Goal: Task Accomplishment & Management: Manage account settings

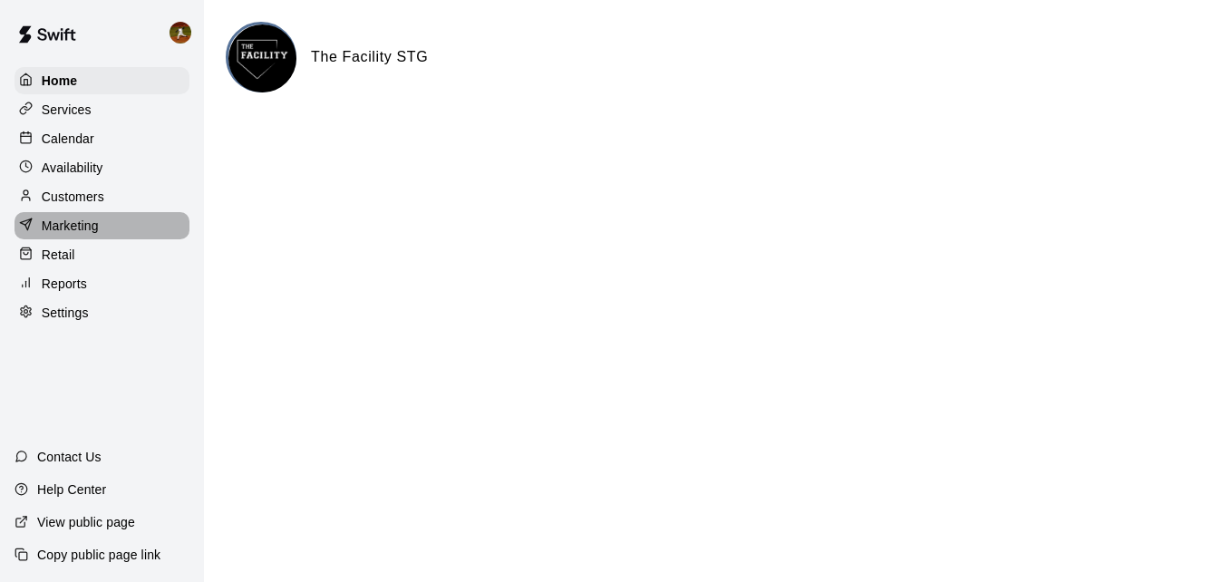
click at [86, 219] on div "Marketing" at bounding box center [101, 225] width 175 height 27
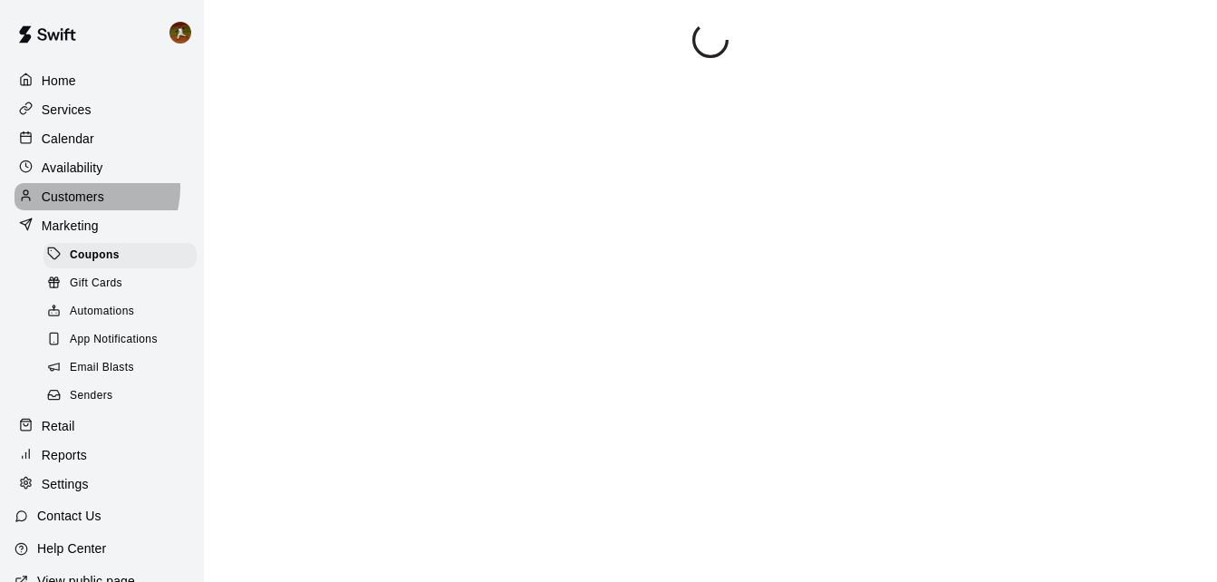
click at [90, 191] on p "Customers" at bounding box center [73, 197] width 63 height 18
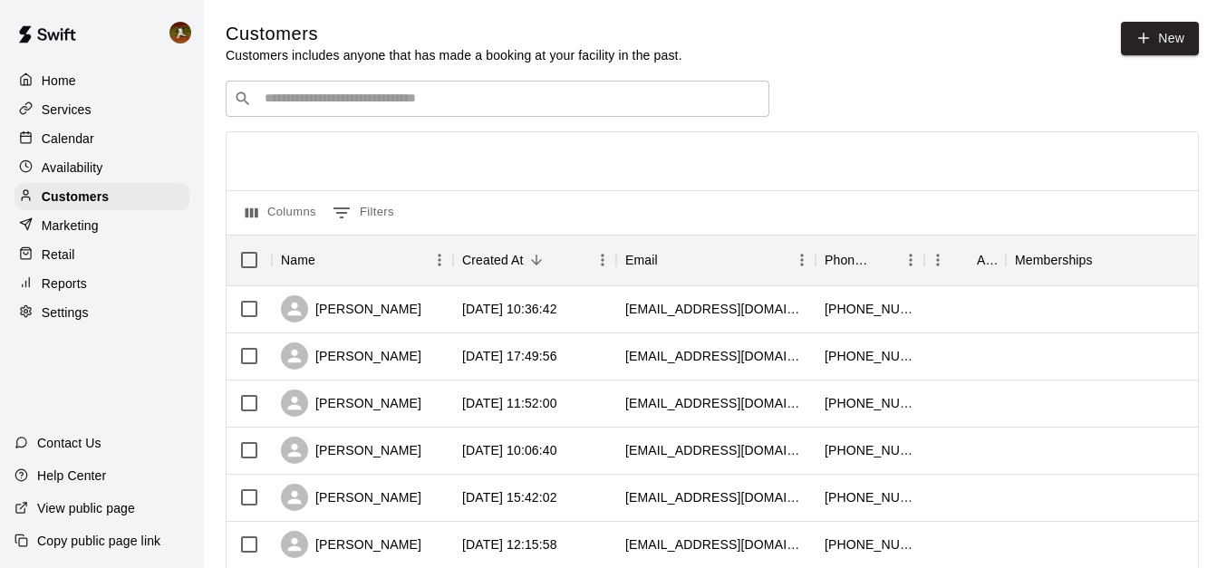
click at [89, 297] on div "Reports" at bounding box center [101, 283] width 175 height 27
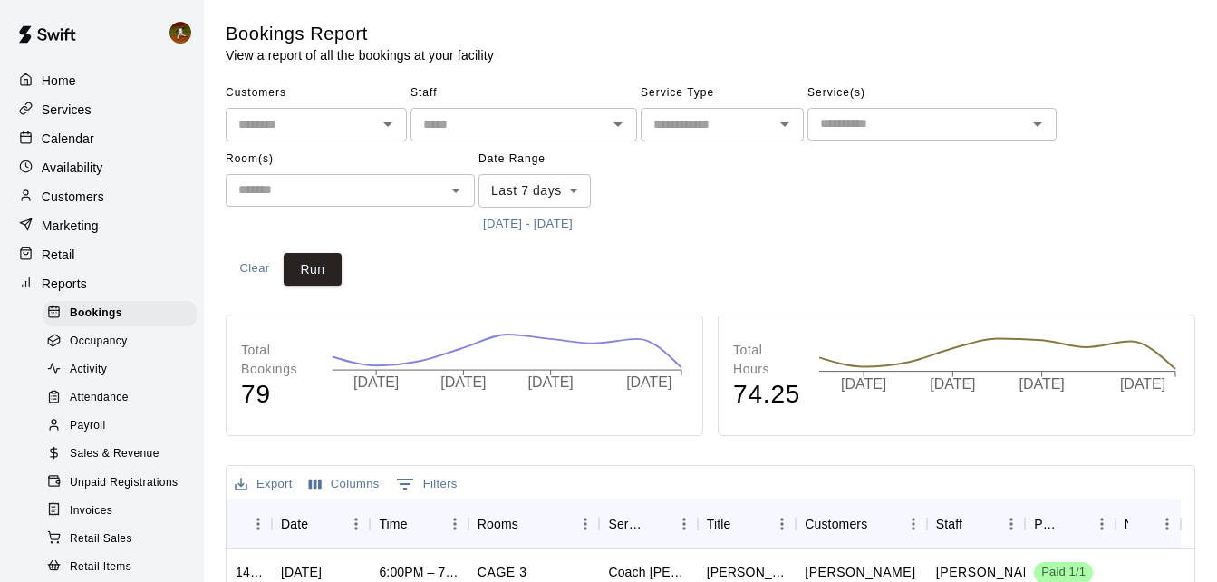
click at [384, 130] on icon "Open" at bounding box center [388, 124] width 22 height 22
click at [727, 198] on div "Customers ​ Staff ​ Service Type ​ Service(s) ​ Room(s) ​ Date Range Last 7 day…" at bounding box center [711, 158] width 970 height 159
click at [607, 125] on icon "Open" at bounding box center [618, 124] width 22 height 22
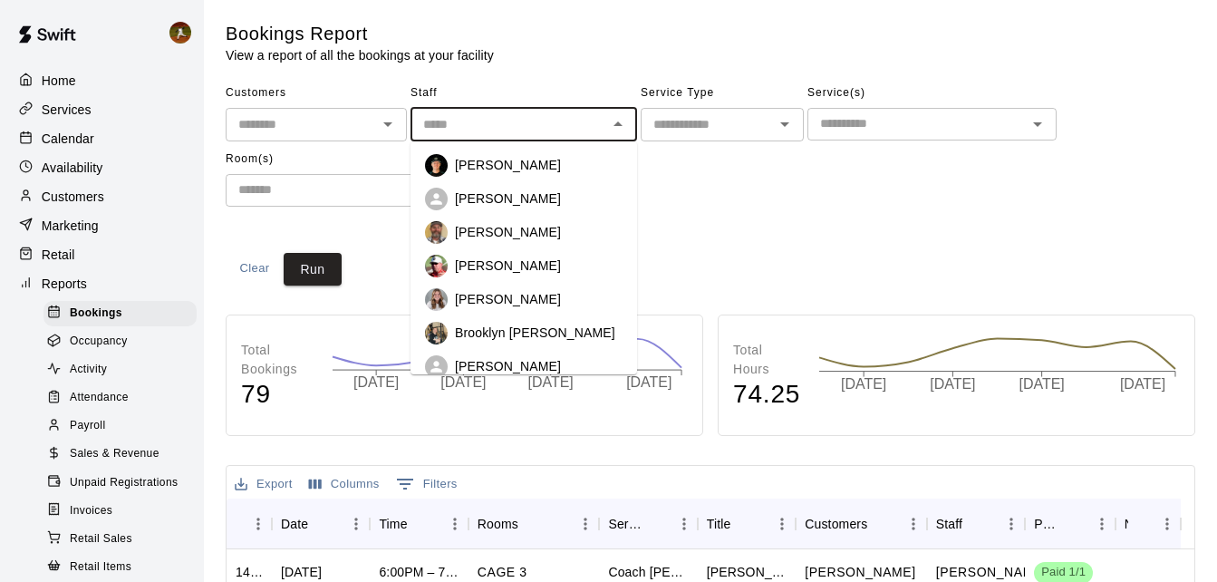
scroll to position [91, 0]
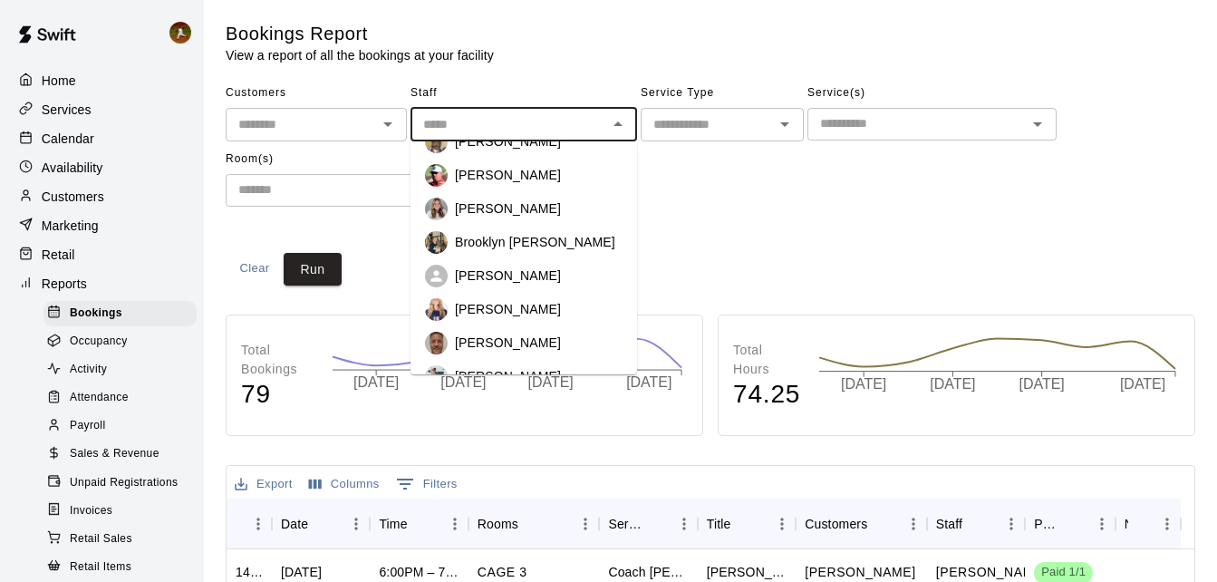
click at [545, 244] on p "Brooklyn Mohamud" at bounding box center [535, 242] width 160 height 18
type input "**********"
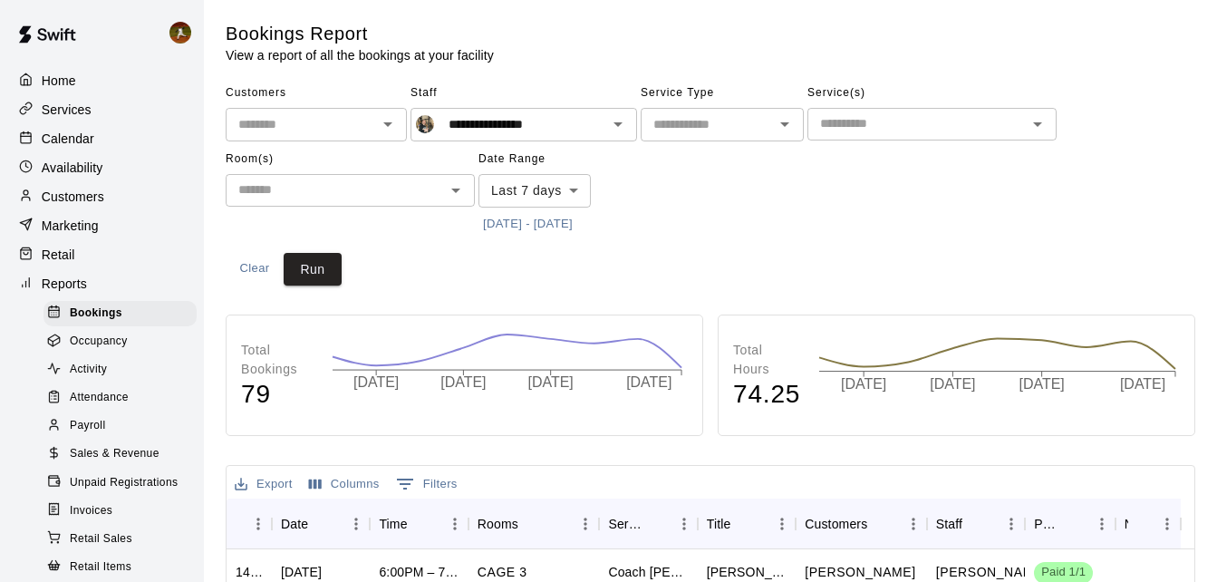
click at [774, 222] on div "**********" at bounding box center [711, 158] width 970 height 159
click at [777, 130] on icon "Open" at bounding box center [785, 124] width 22 height 22
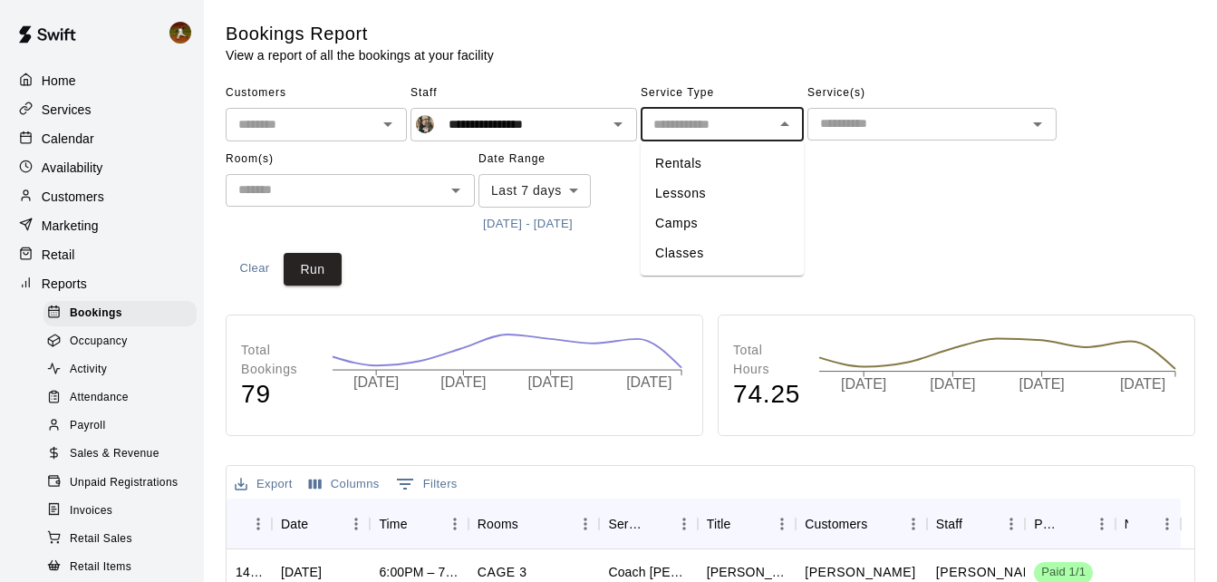
click at [956, 198] on div "**********" at bounding box center [711, 158] width 970 height 159
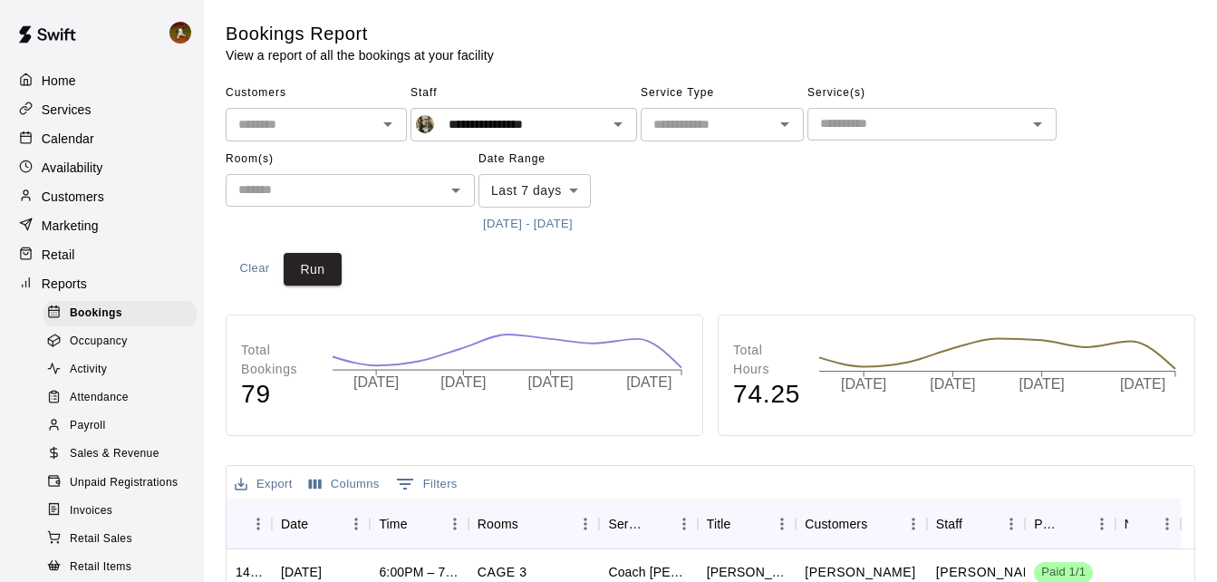
click at [565, 181] on body "**********" at bounding box center [608, 553] width 1217 height 1106
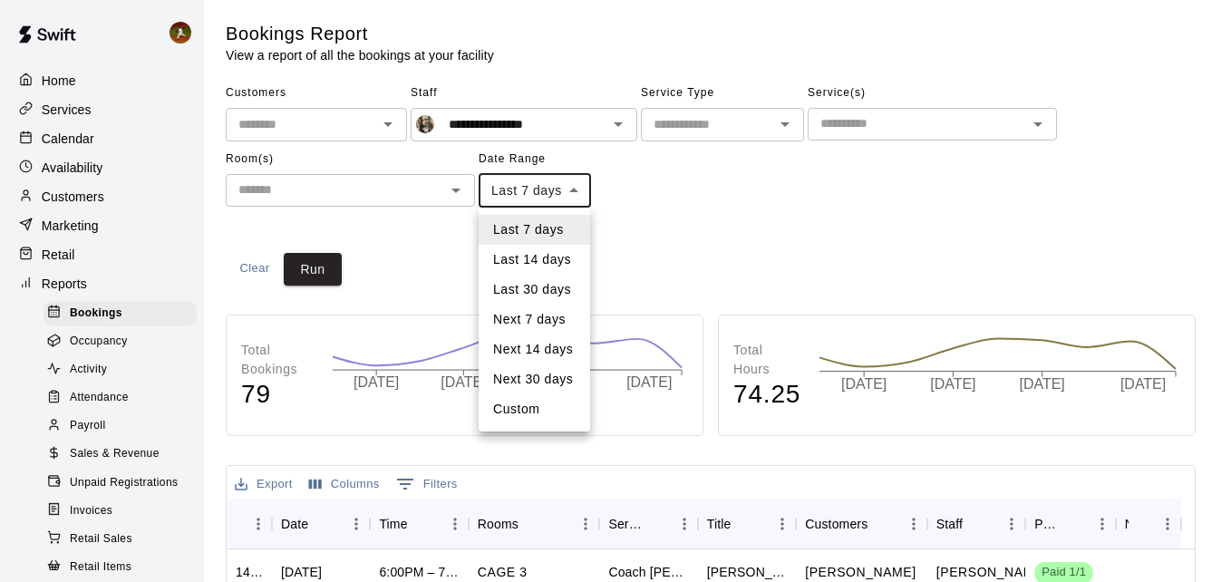
click at [511, 410] on li "Custom" at bounding box center [533, 409] width 111 height 30
type input "******"
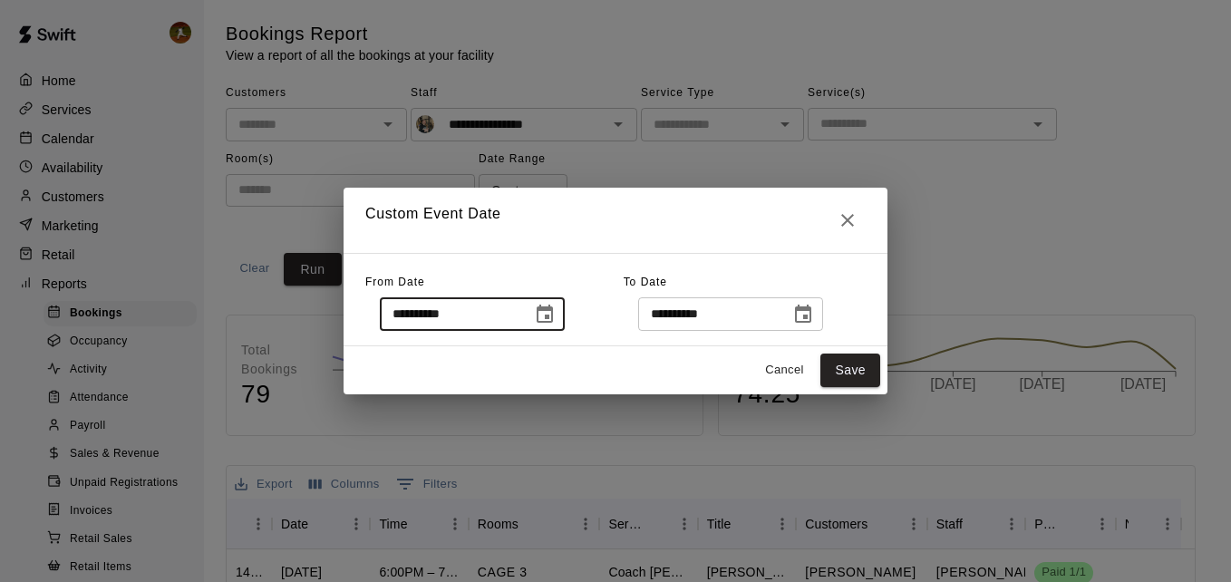
drag, startPoint x: 459, startPoint y: 315, endPoint x: 475, endPoint y: 315, distance: 16.3
click at [459, 315] on input "**********" at bounding box center [450, 314] width 140 height 34
click at [519, 314] on input "**********" at bounding box center [450, 314] width 140 height 34
click at [555, 315] on icon "Choose date, selected date is Sep 12, 2025" at bounding box center [545, 315] width 22 height 22
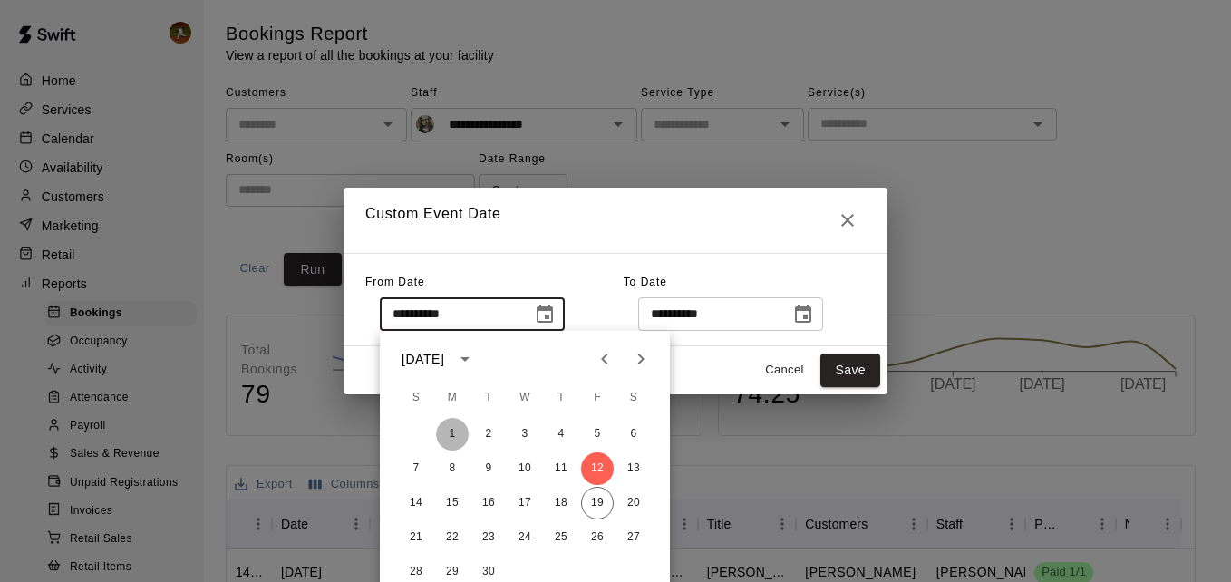
click at [441, 431] on button "1" at bounding box center [452, 434] width 33 height 33
type input "**********"
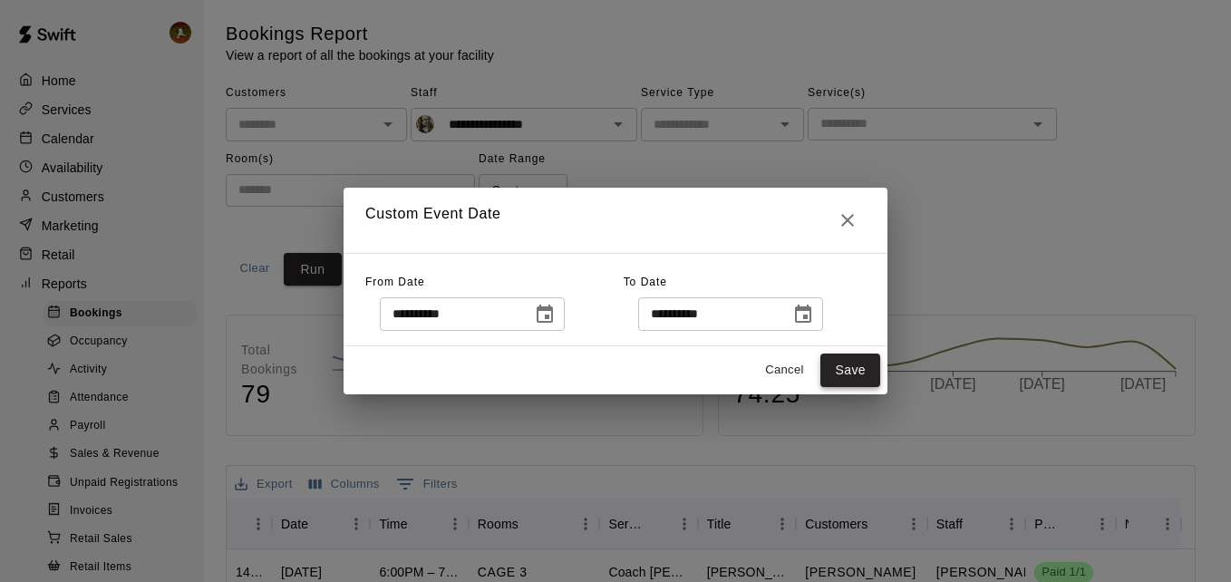
click at [874, 367] on button "Save" at bounding box center [850, 370] width 60 height 34
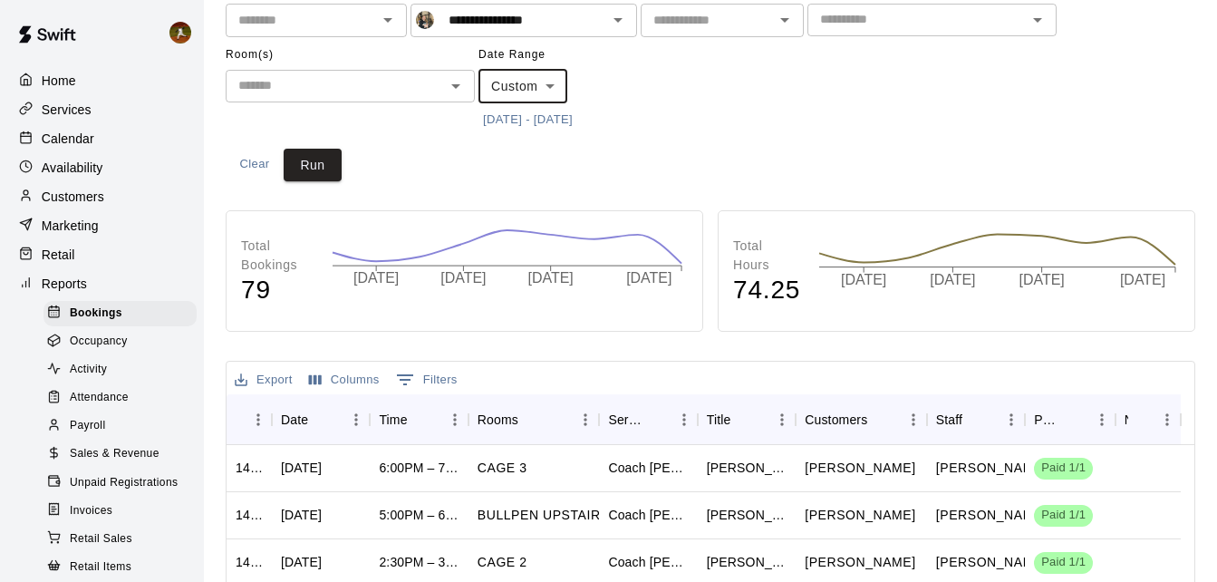
scroll to position [72, 0]
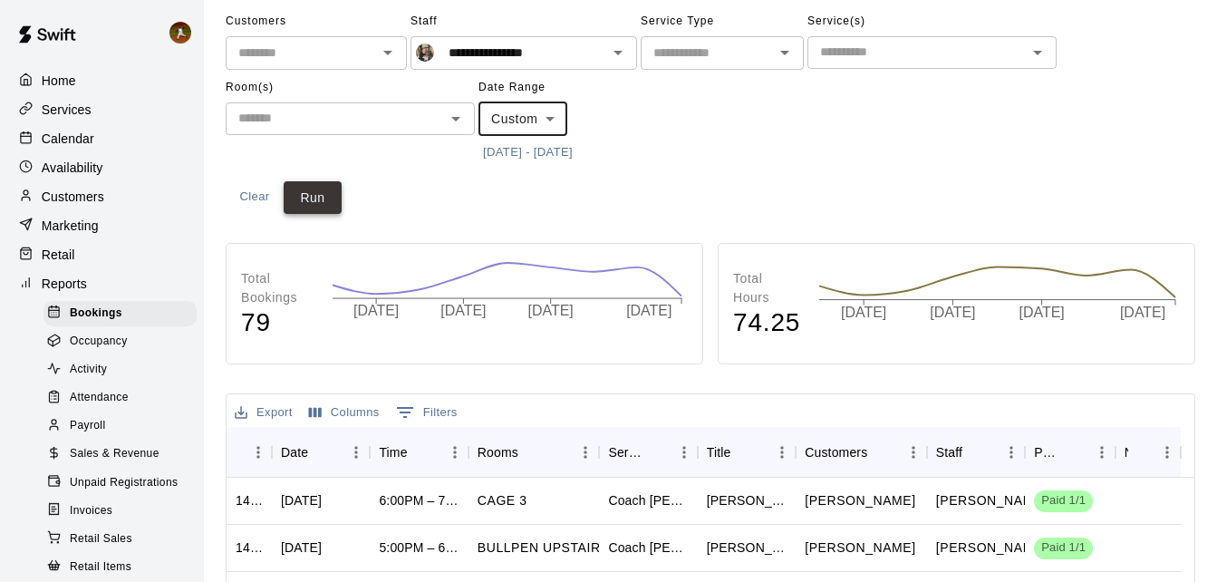
click at [333, 202] on button "Run" at bounding box center [313, 198] width 58 height 34
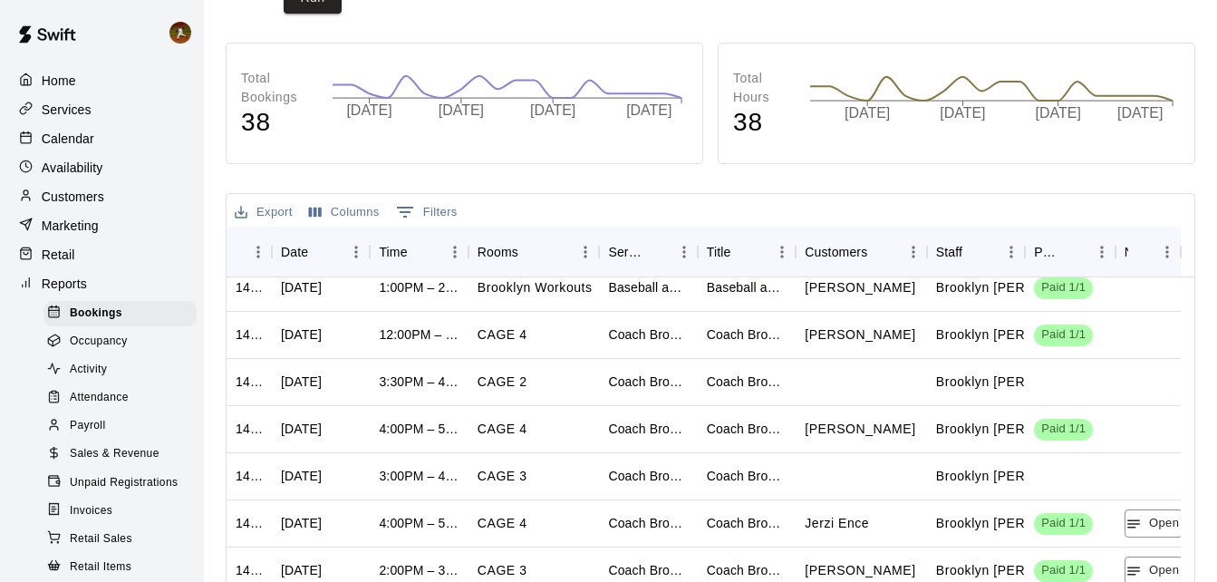
scroll to position [91, 0]
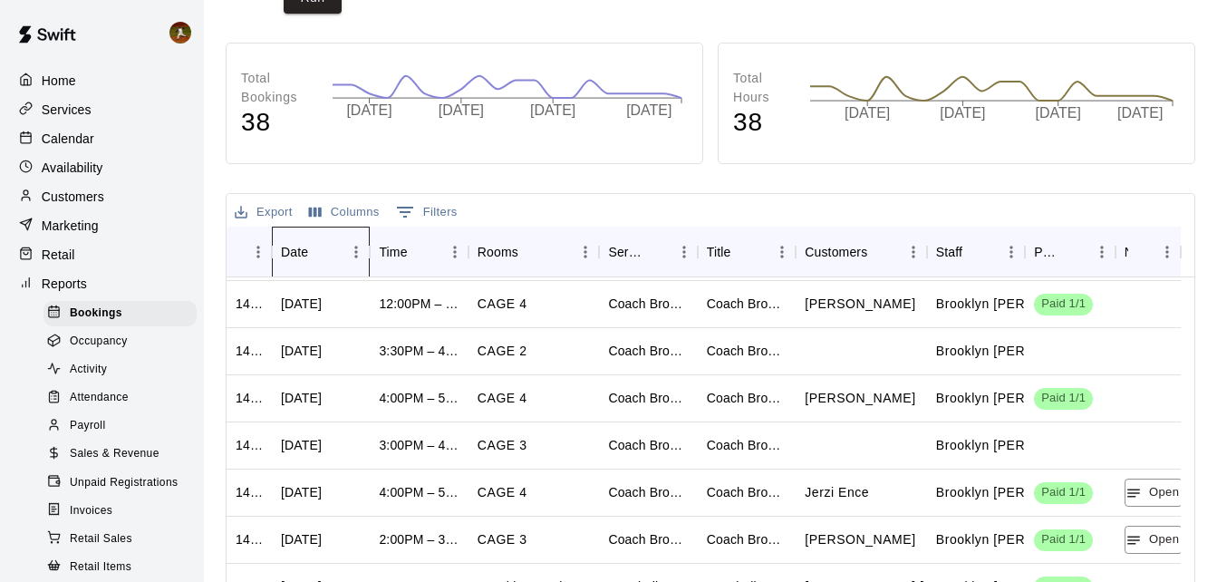
click at [303, 257] on div "Date" at bounding box center [294, 252] width 27 height 51
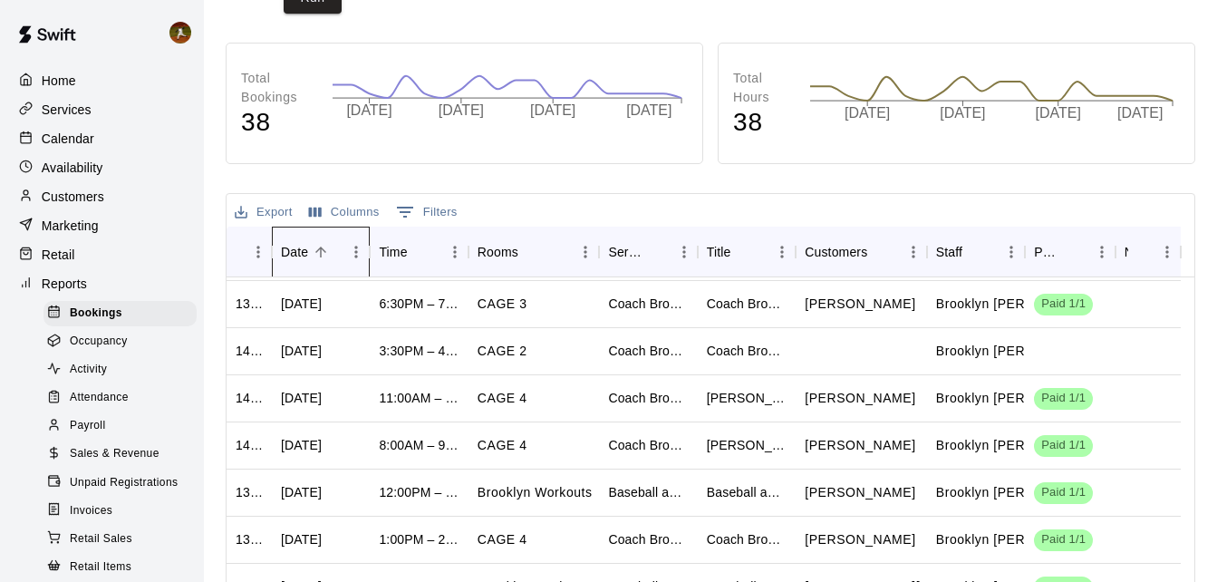
click at [303, 257] on div "Date" at bounding box center [294, 252] width 27 height 51
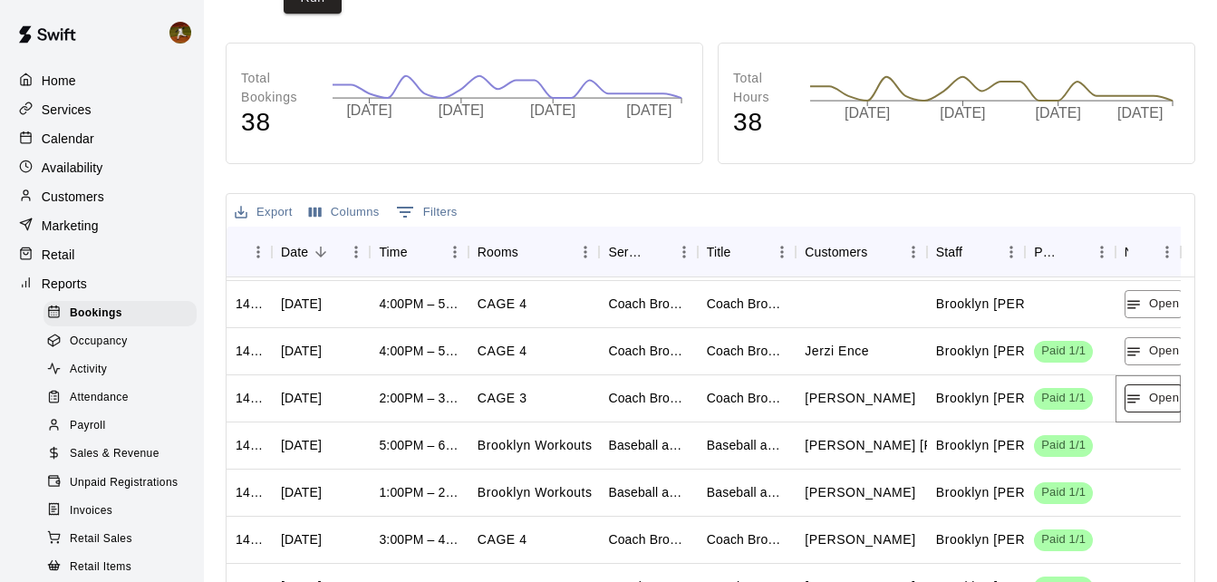
click at [1142, 405] on icon "button" at bounding box center [1133, 399] width 16 height 16
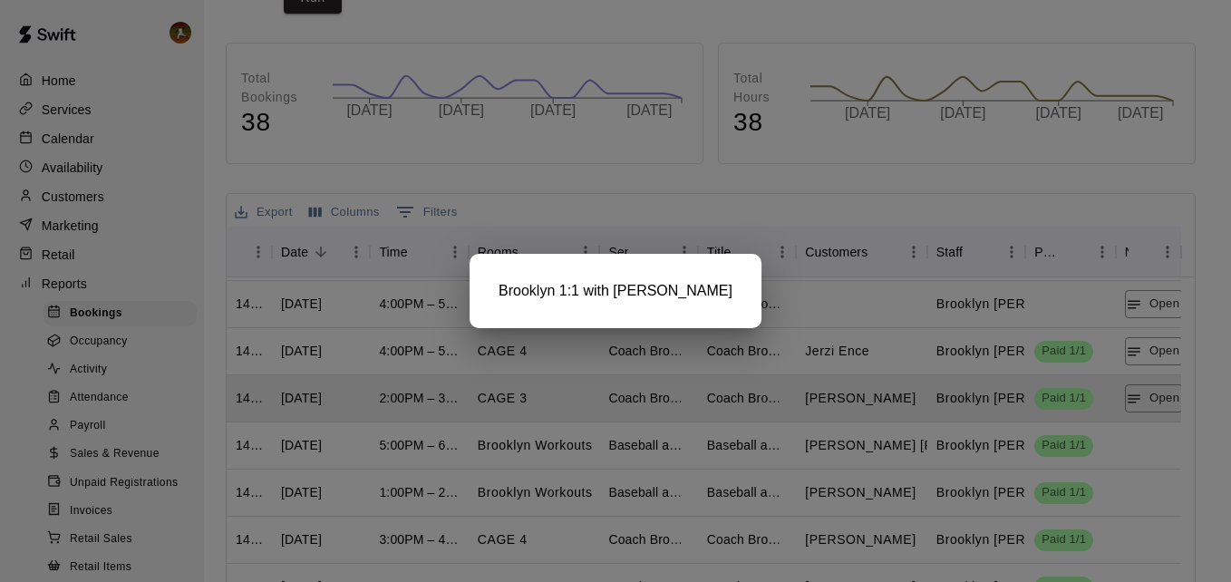
click at [935, 420] on div at bounding box center [615, 291] width 1231 height 582
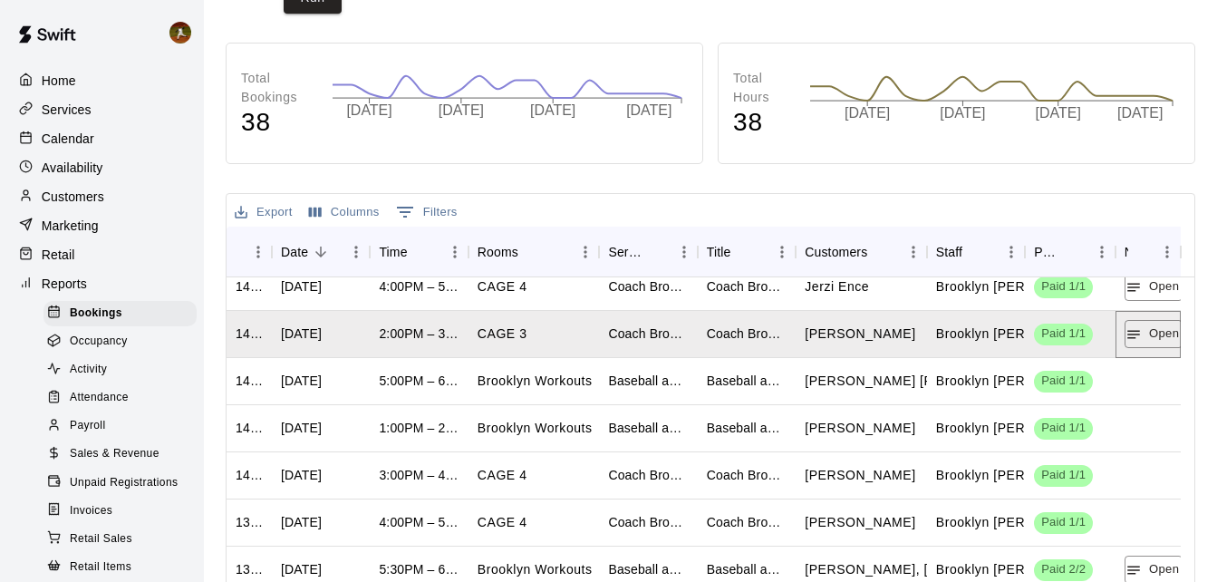
scroll to position [275, 0]
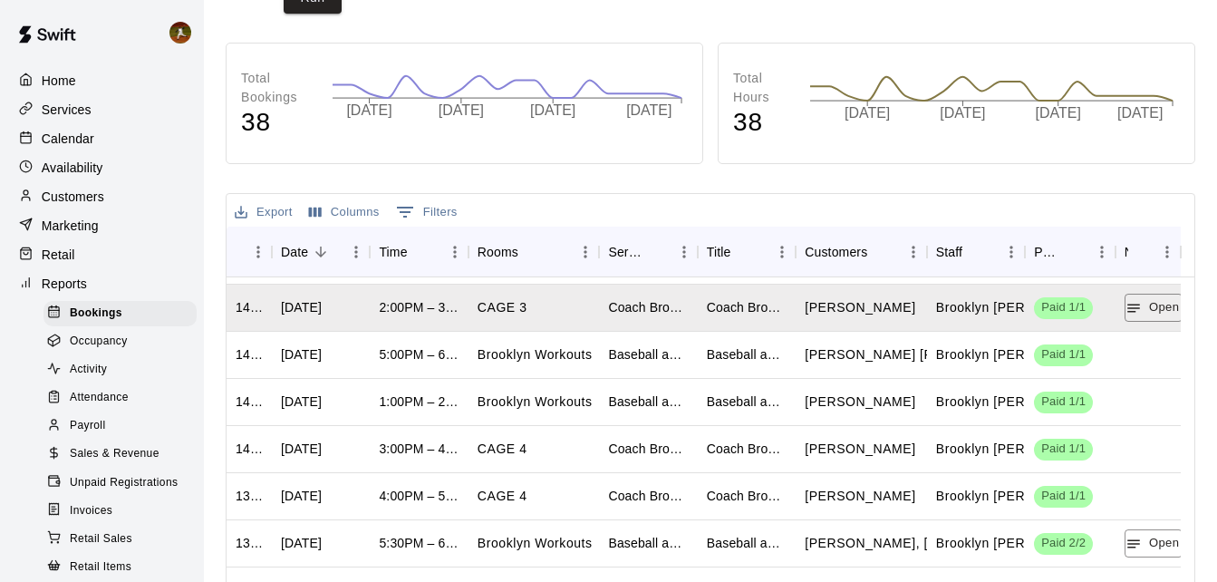
click at [77, 91] on div "Home" at bounding box center [101, 80] width 175 height 27
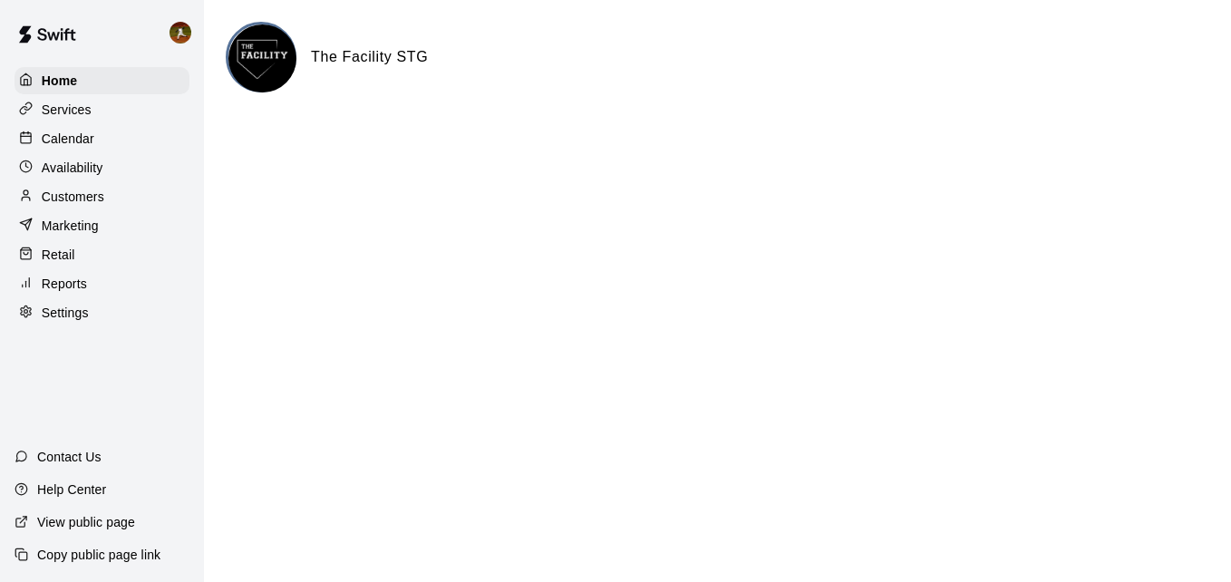
click at [76, 198] on p "Customers" at bounding box center [73, 197] width 63 height 18
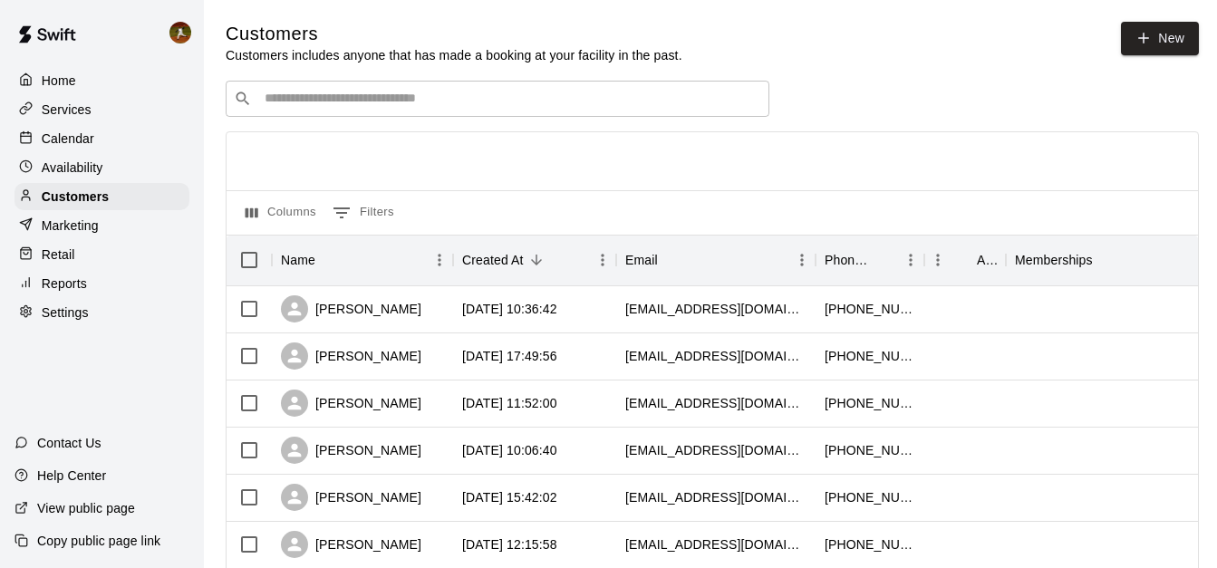
click at [447, 105] on input "Search customers by name or email" at bounding box center [510, 99] width 502 height 18
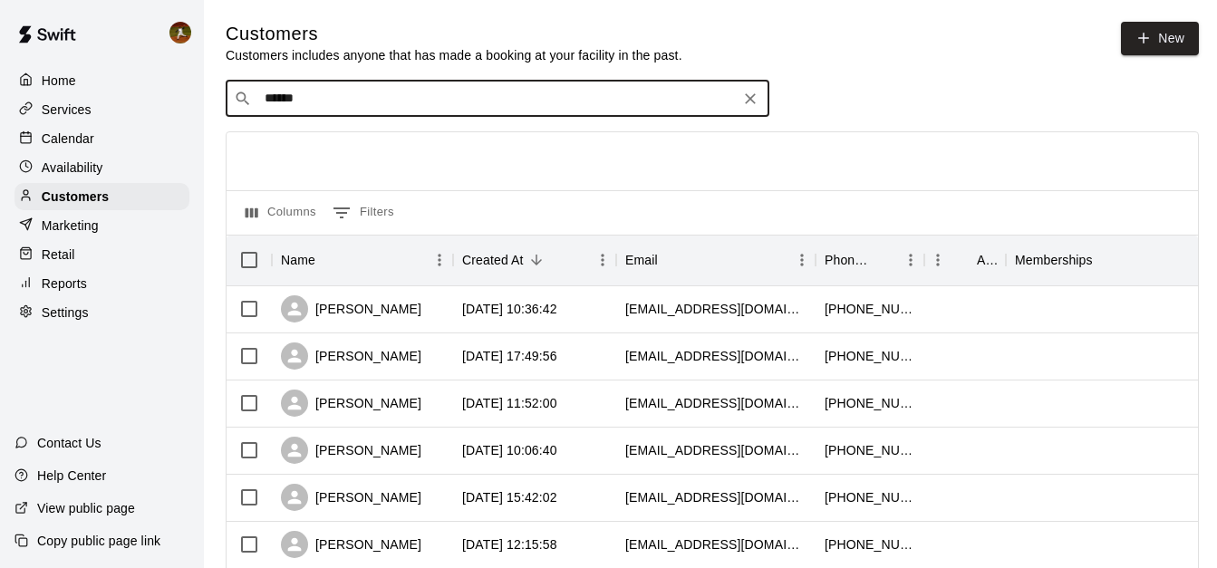
type input "******"
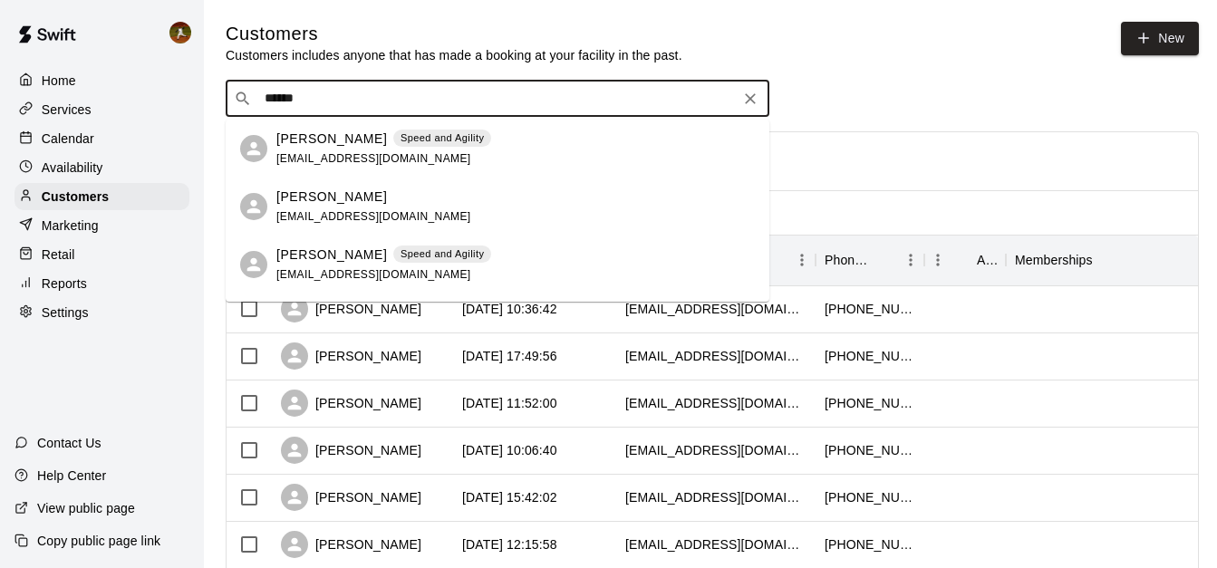
click at [369, 143] on div "Brittany Flores Speed and Agility" at bounding box center [383, 139] width 215 height 19
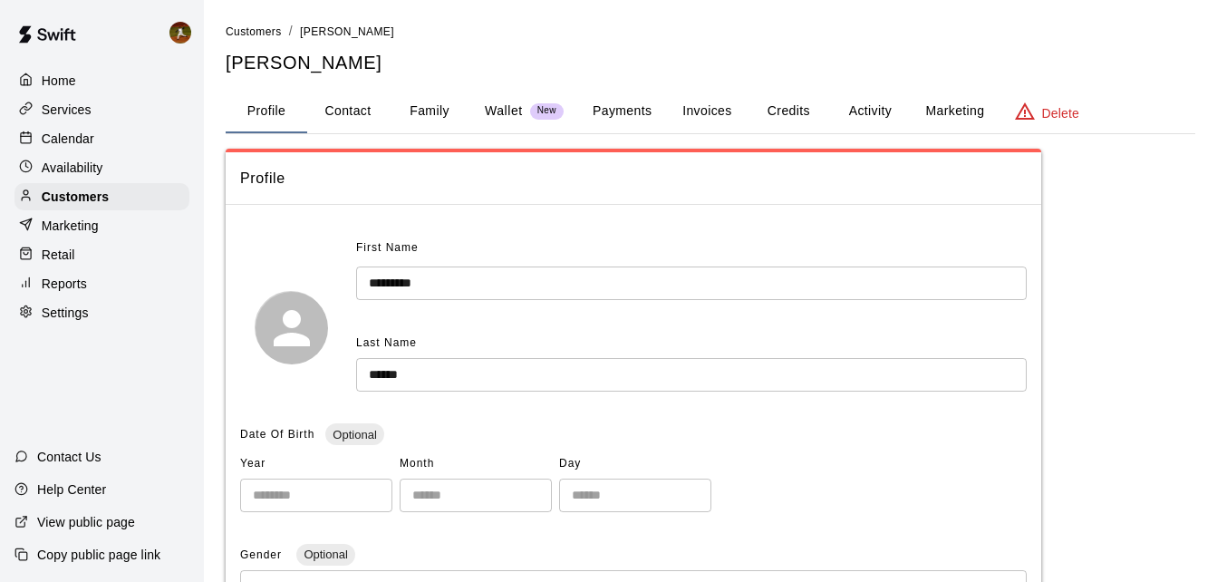
click at [780, 117] on button "Credits" at bounding box center [789, 111] width 82 height 43
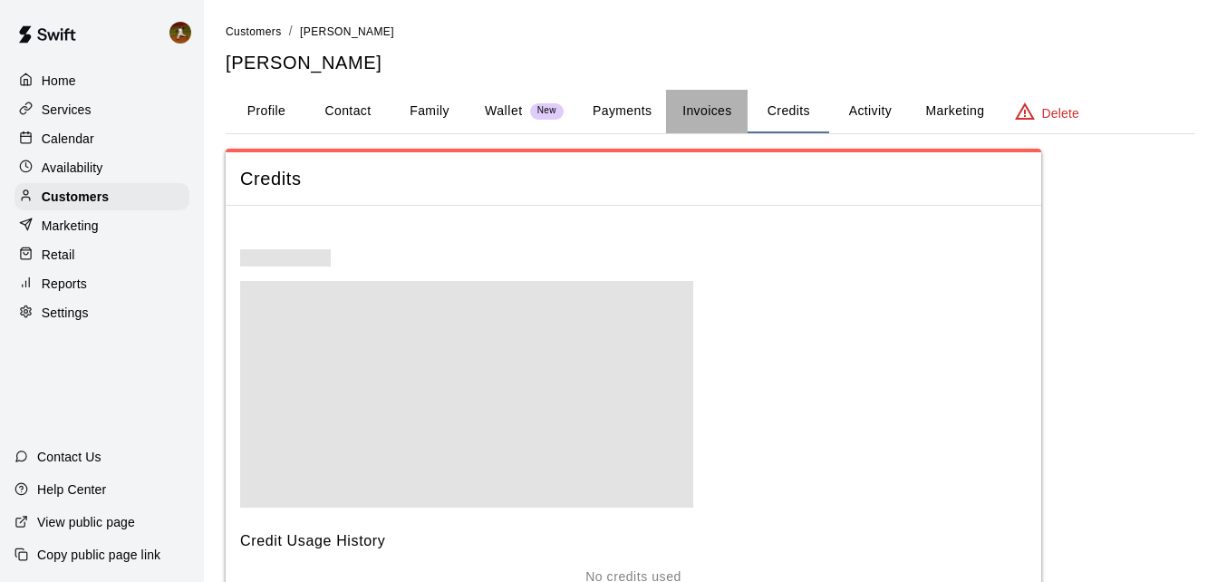
click at [706, 111] on button "Invoices" at bounding box center [707, 111] width 82 height 43
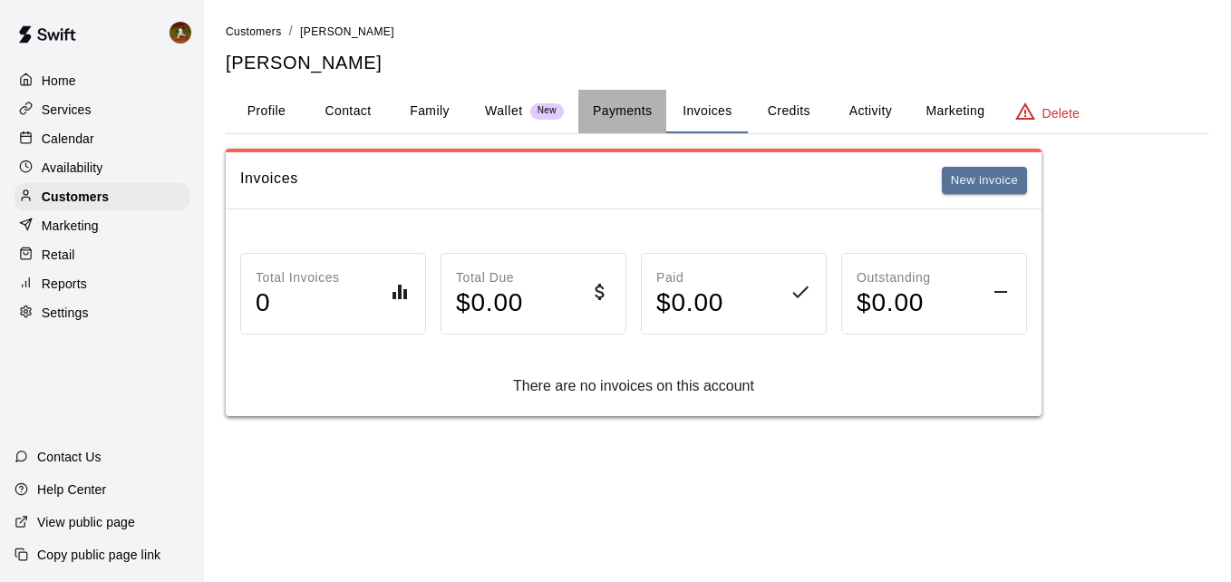
click at [625, 120] on button "Payments" at bounding box center [622, 111] width 88 height 43
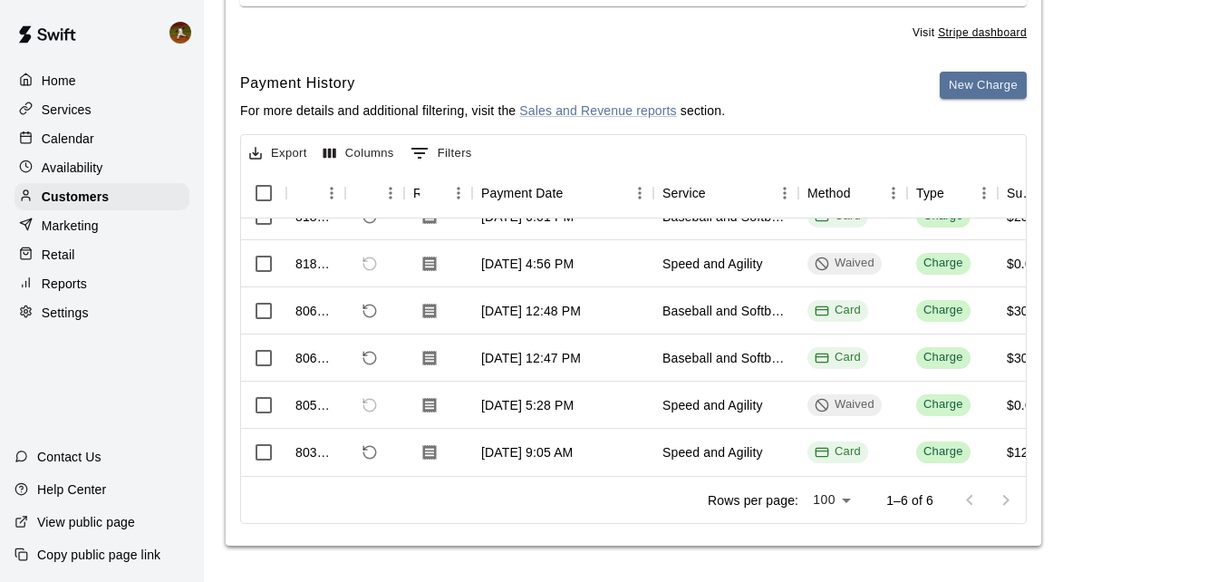
scroll to position [53, 0]
click at [428, 444] on icon "Download Receipt" at bounding box center [430, 451] width 14 height 15
click at [435, 397] on icon "Download Receipt" at bounding box center [430, 404] width 14 height 15
click at [420, 255] on icon "Download Receipt" at bounding box center [429, 264] width 18 height 18
click at [432, 303] on icon "Download Receipt" at bounding box center [430, 310] width 14 height 15
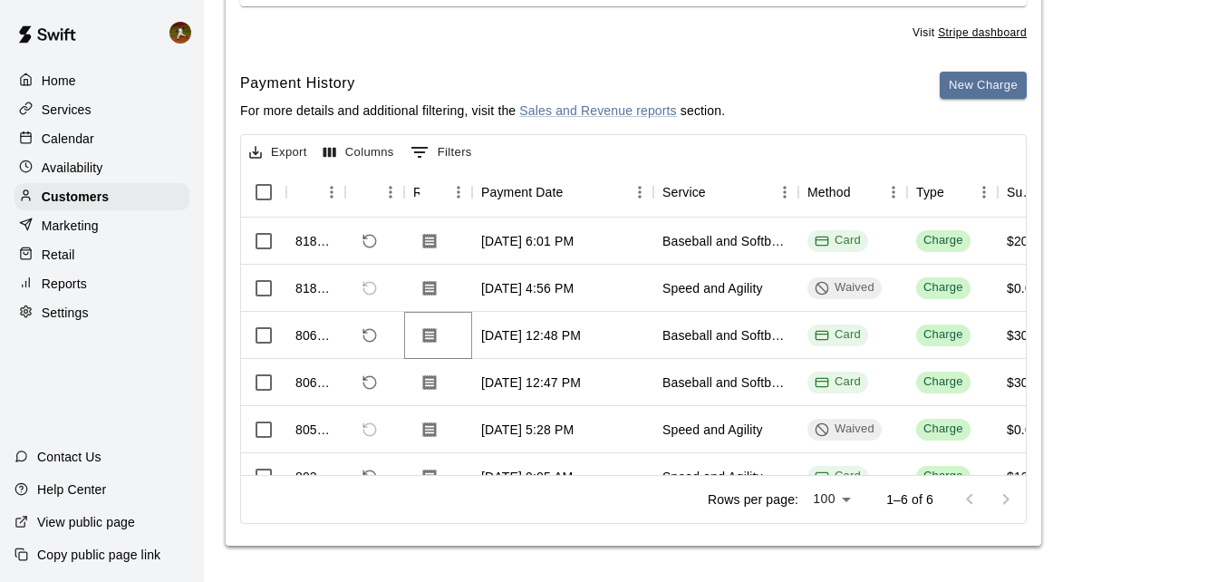
scroll to position [0, 0]
click at [424, 245] on icon "Download Receipt" at bounding box center [430, 241] width 14 height 15
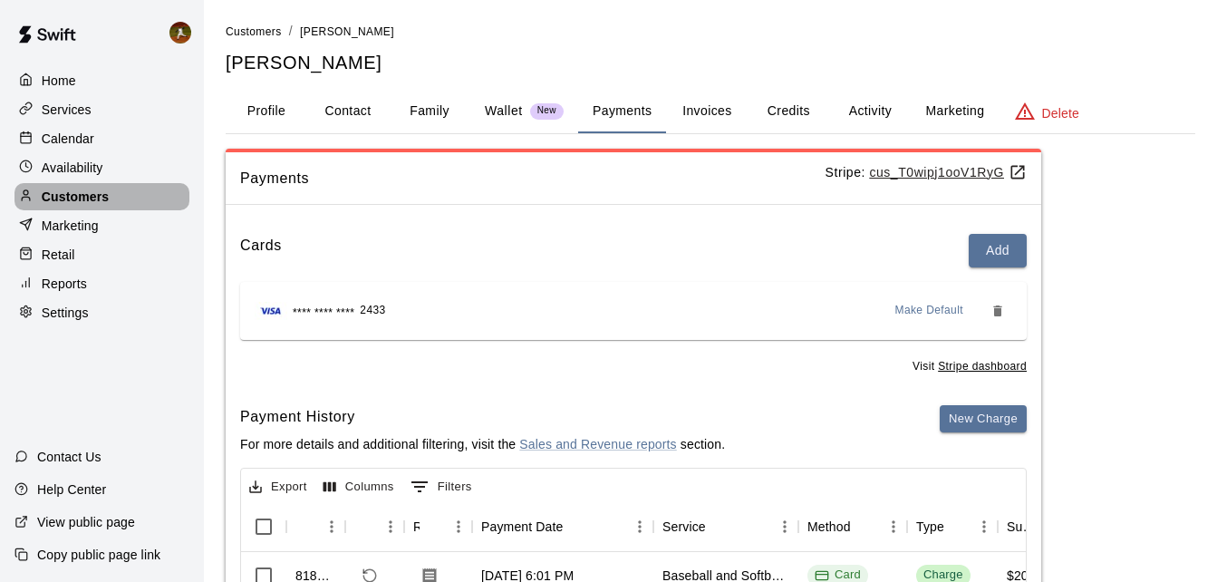
click at [108, 195] on div "Customers" at bounding box center [101, 196] width 175 height 27
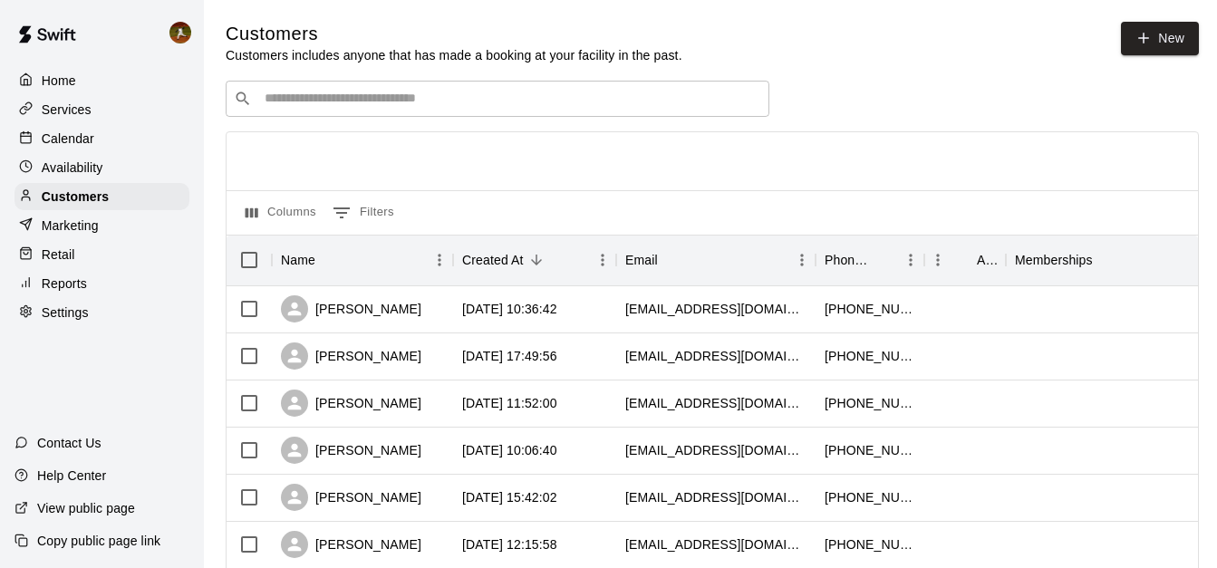
click at [341, 96] on input "Search customers by name or email" at bounding box center [510, 99] width 502 height 18
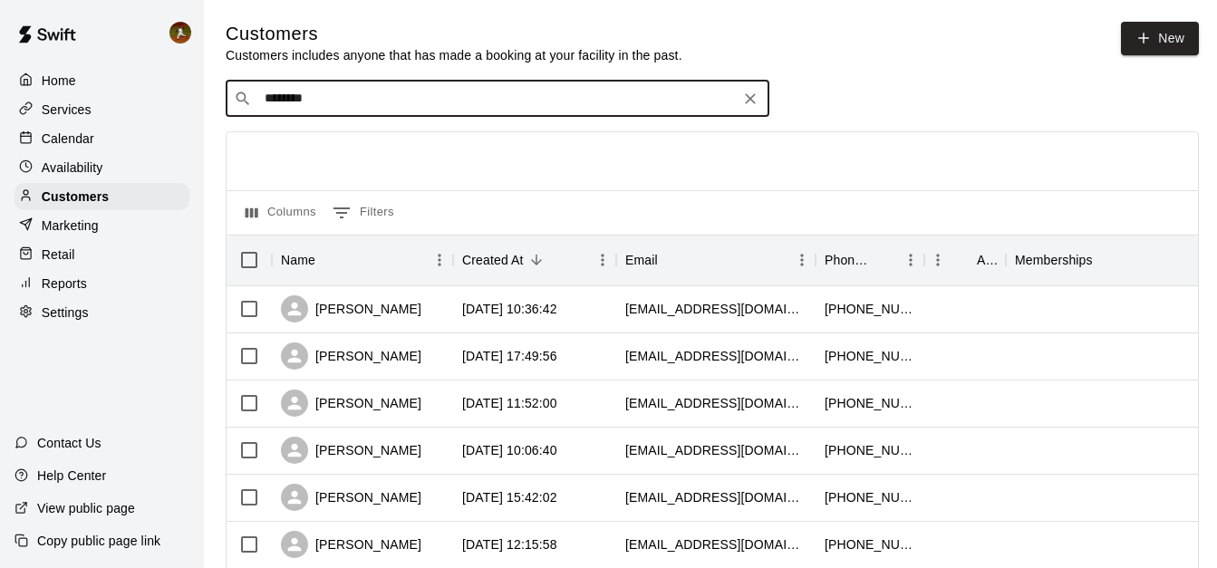
type input "********"
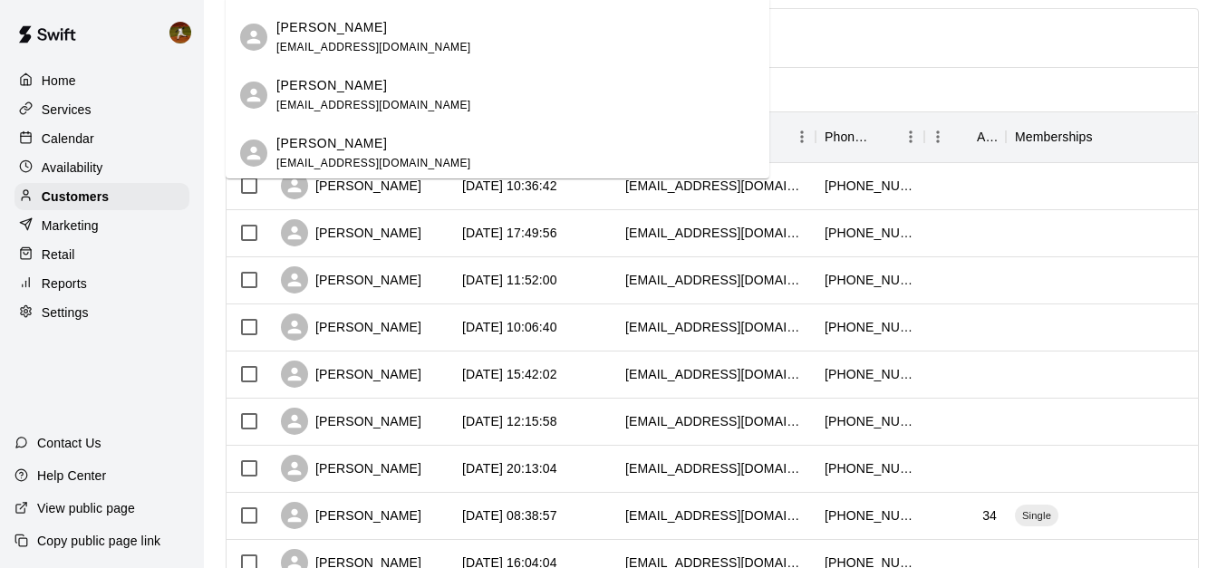
scroll to position [91, 0]
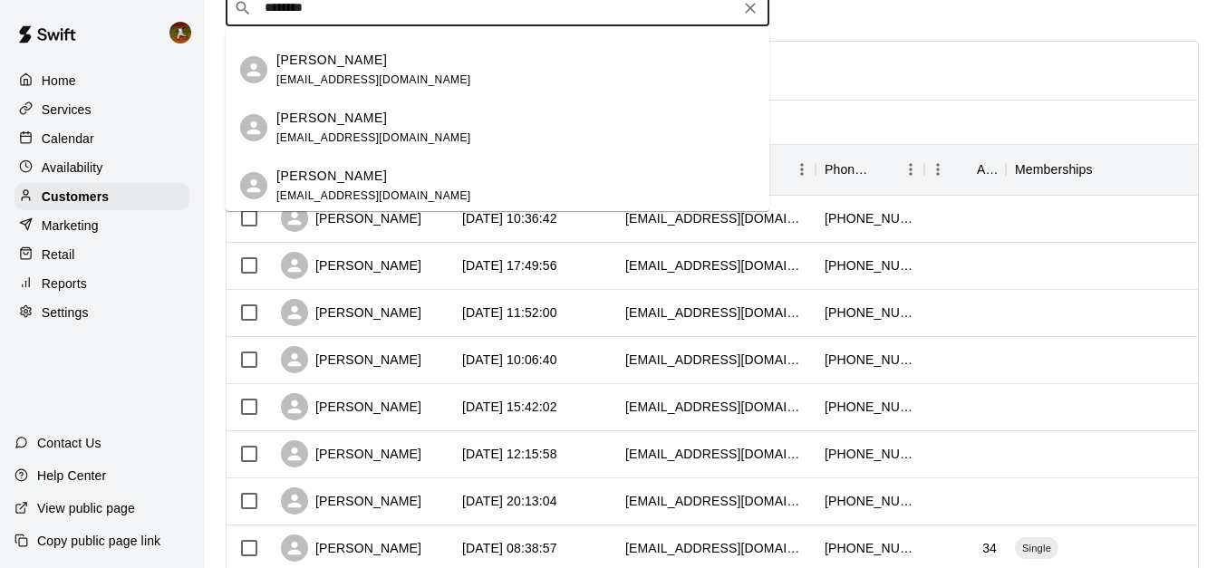
click at [317, 76] on span "rylee.weston@yahoo.com" at bounding box center [373, 79] width 195 height 13
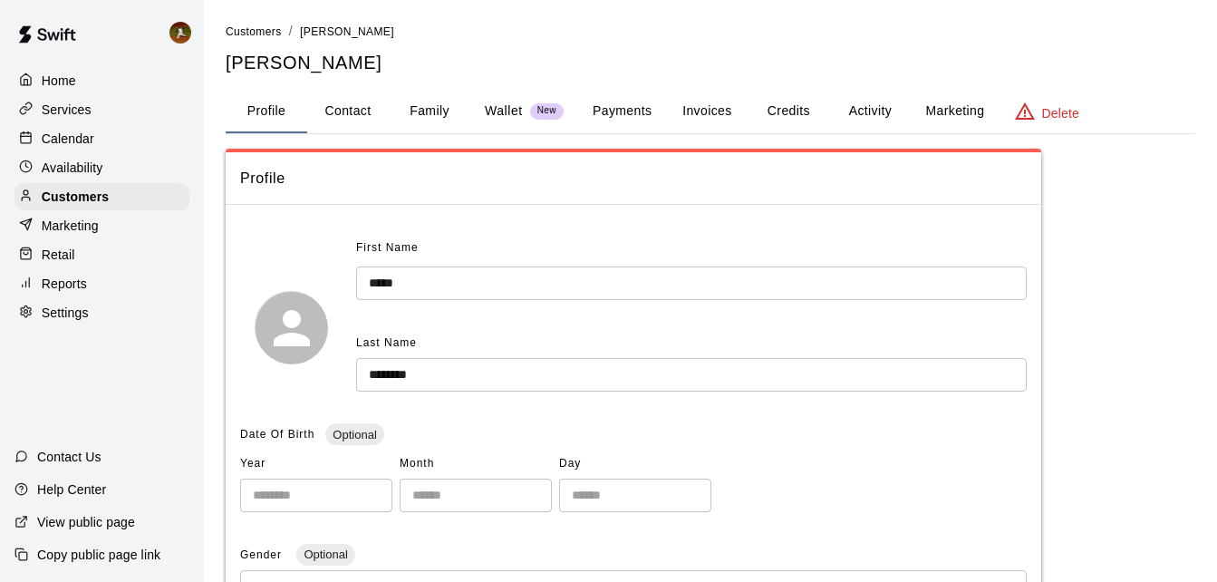
click at [603, 113] on button "Payments" at bounding box center [622, 111] width 88 height 43
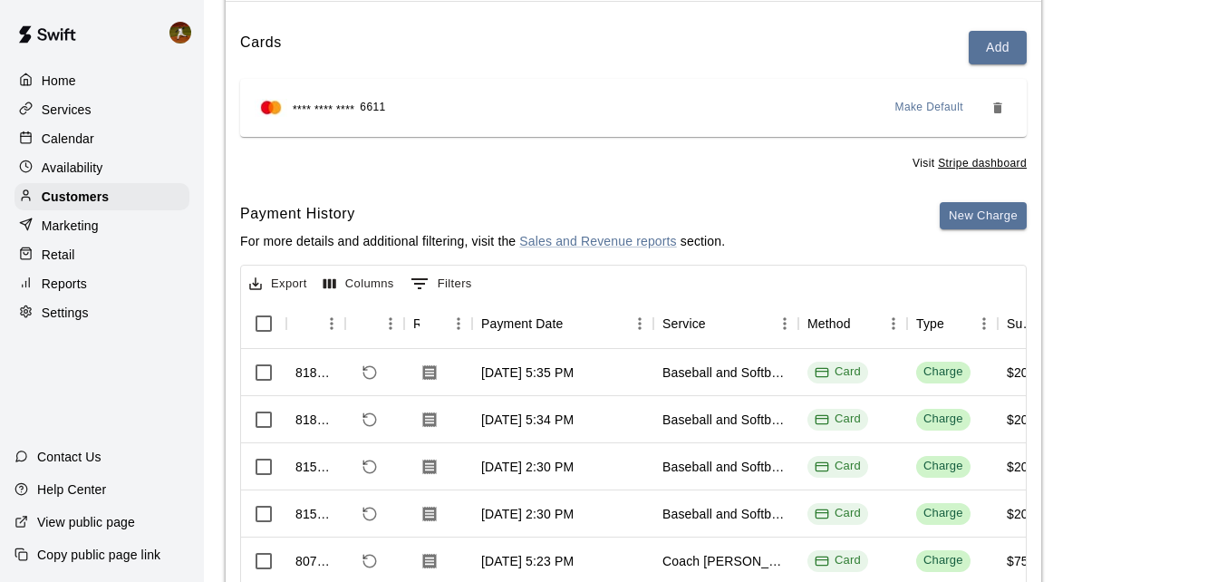
scroll to position [243, 0]
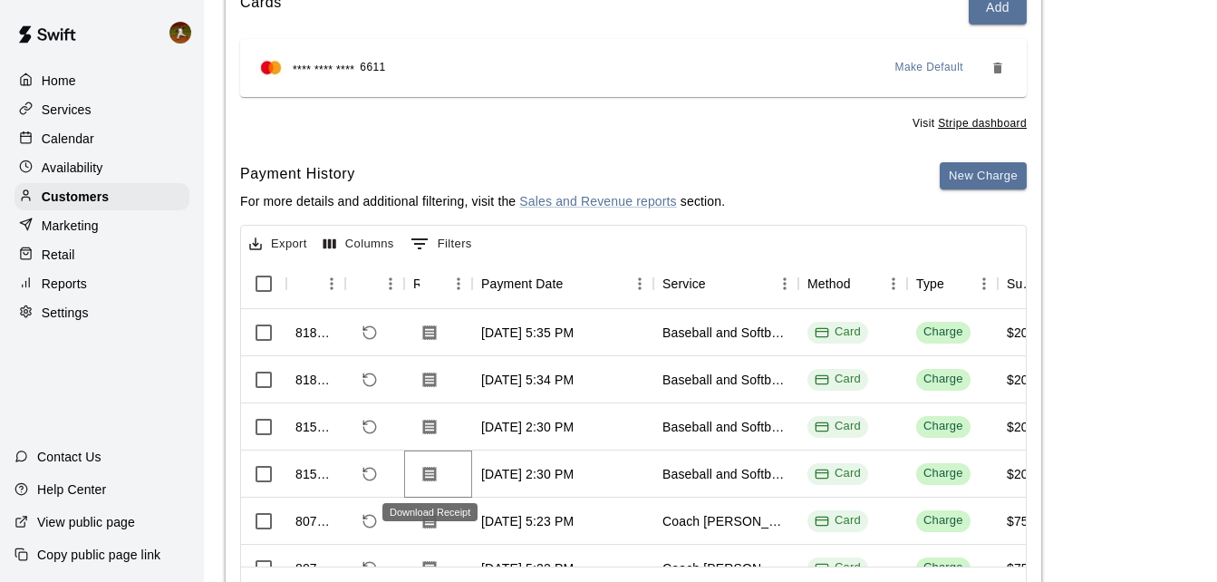
click at [427, 476] on icon "Download Receipt" at bounding box center [430, 473] width 14 height 15
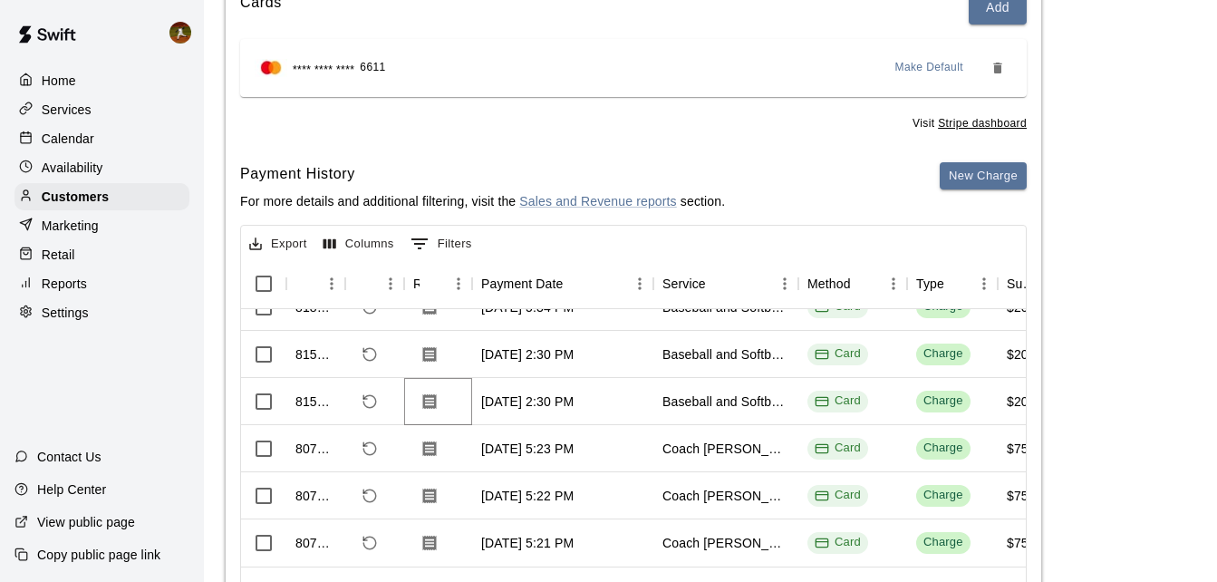
scroll to position [100, 0]
click at [83, 201] on p "Customers" at bounding box center [75, 197] width 67 height 18
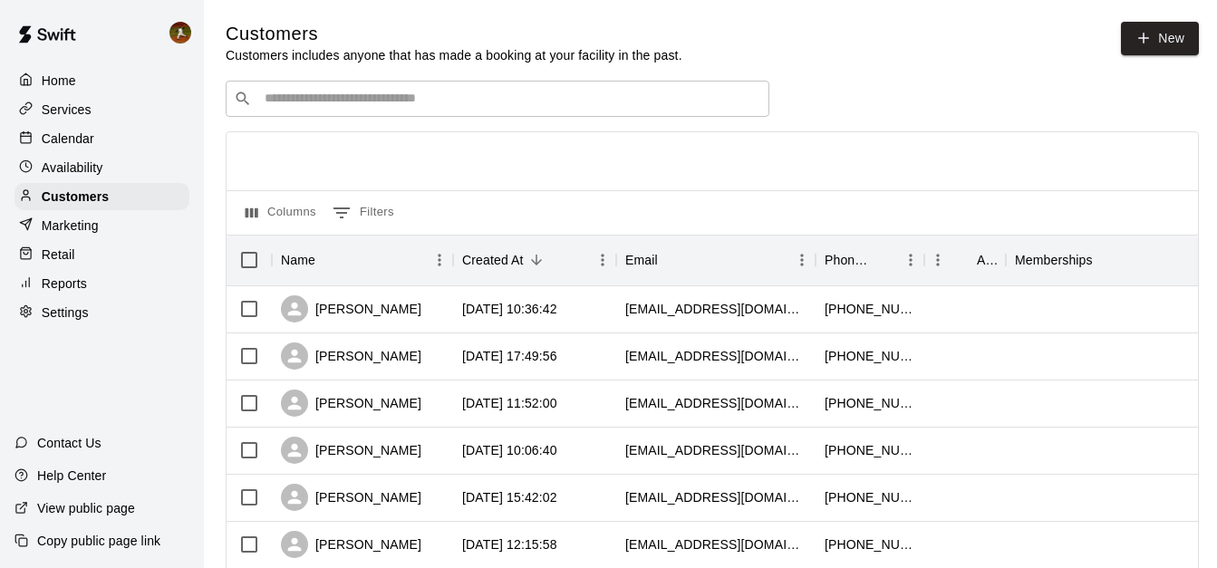
click at [346, 105] on input "Search customers by name or email" at bounding box center [510, 99] width 502 height 18
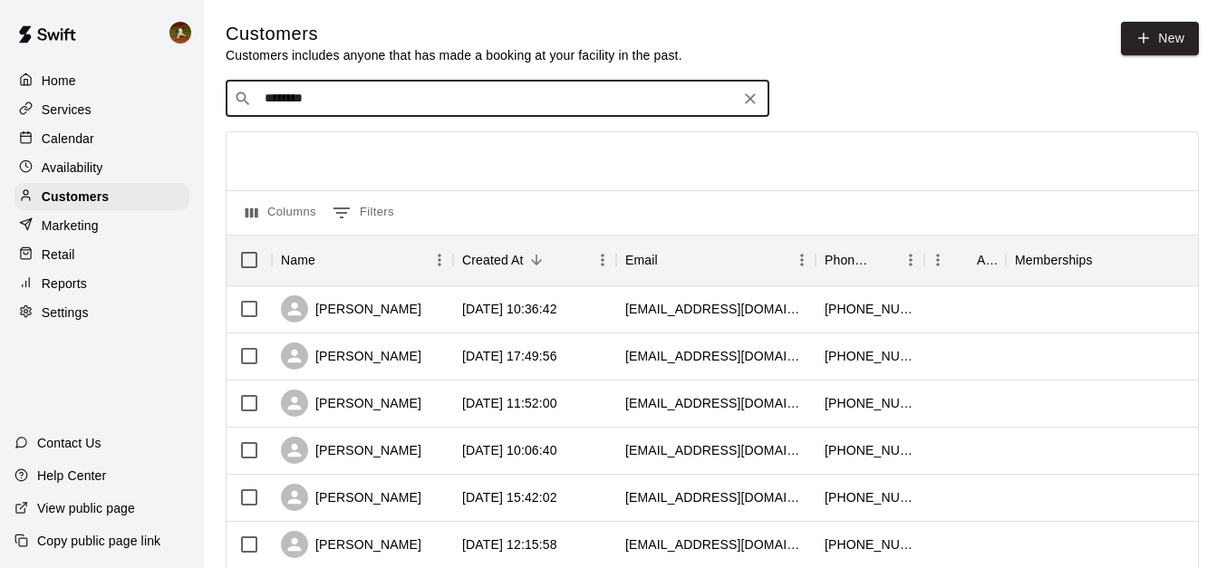
type input "********"
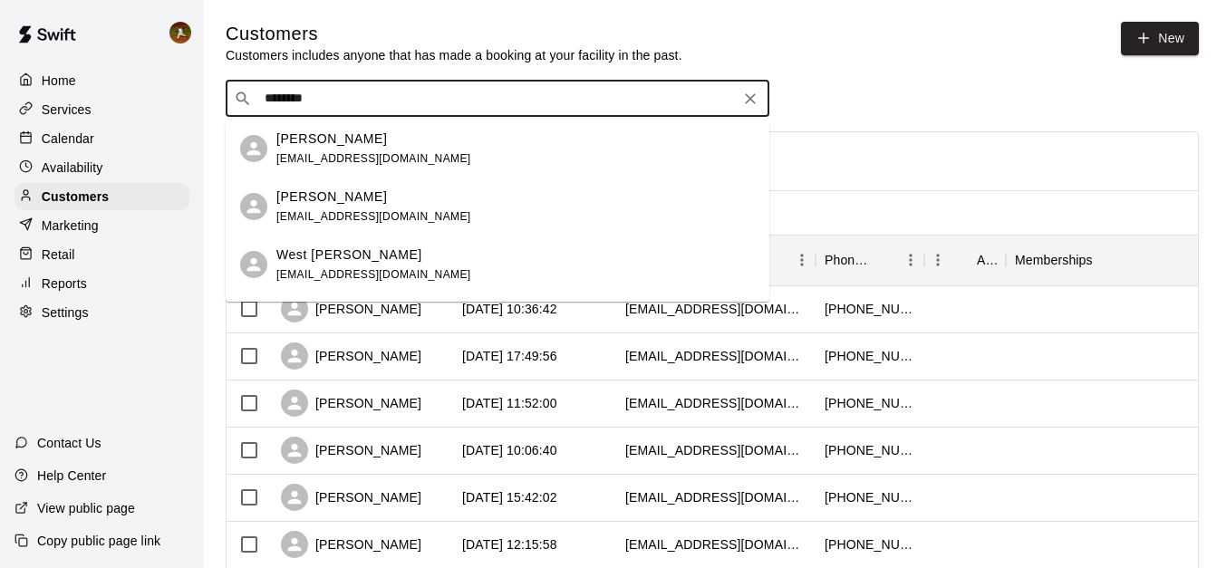
click at [357, 149] on div "Shauna Billings shaunambillings@gmail.com" at bounding box center [373, 149] width 195 height 39
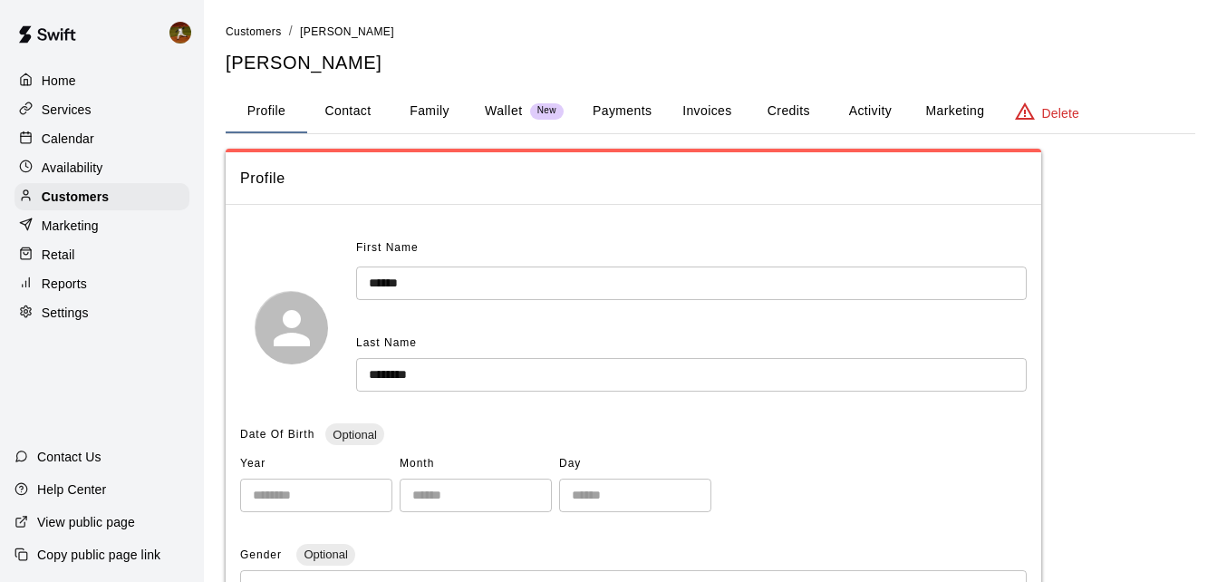
click at [624, 112] on button "Payments" at bounding box center [622, 111] width 88 height 43
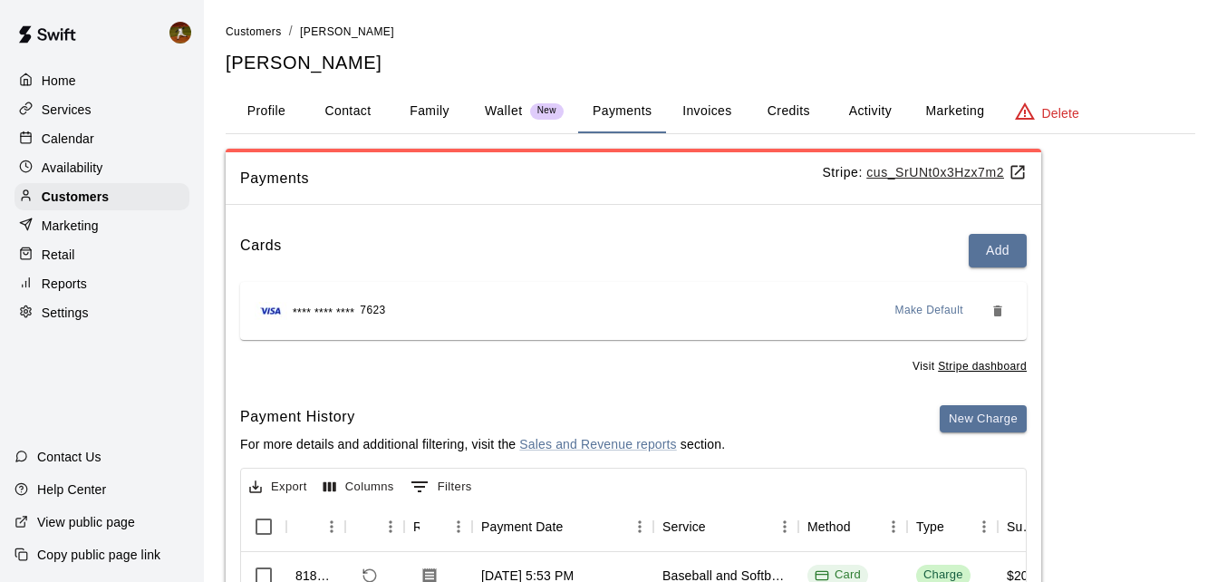
click at [435, 109] on button "Family" at bounding box center [430, 111] width 82 height 43
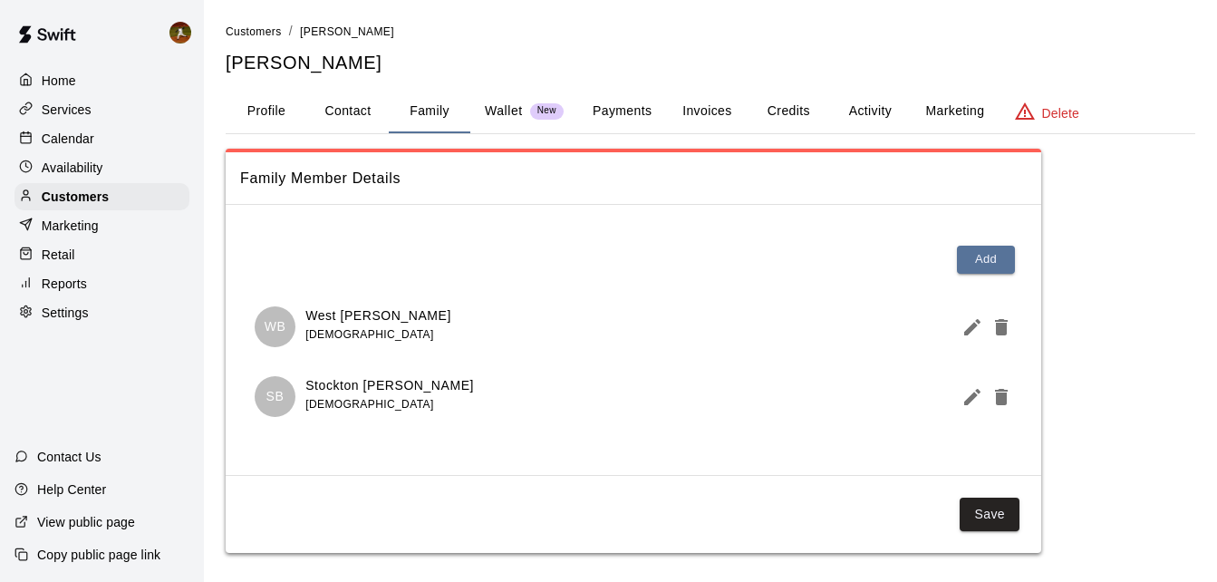
click at [639, 103] on button "Payments" at bounding box center [622, 111] width 88 height 43
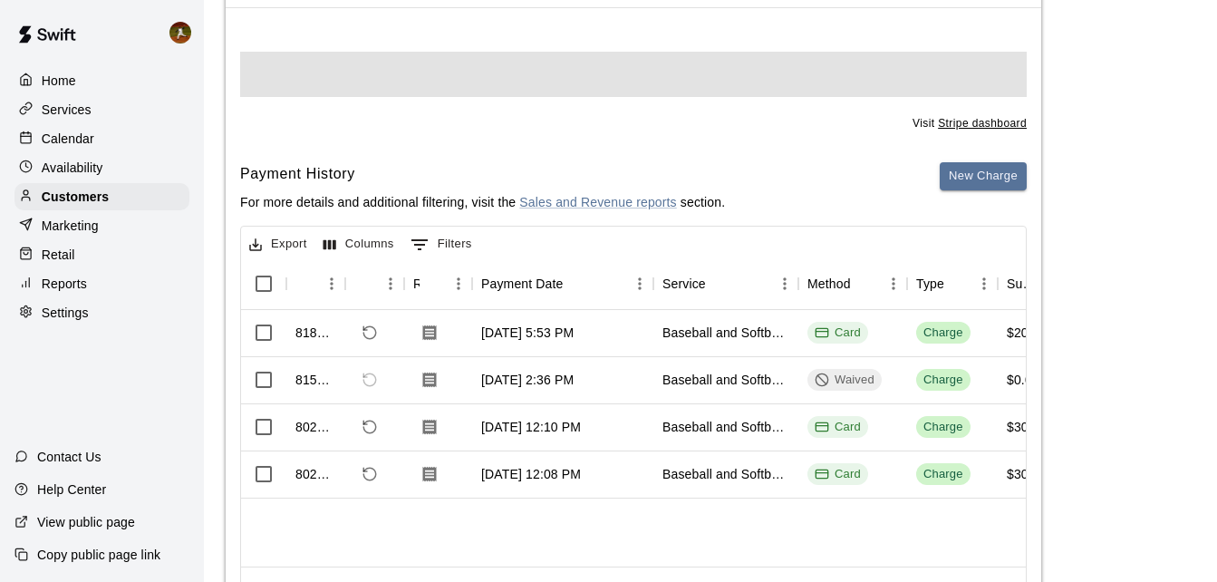
scroll to position [272, 0]
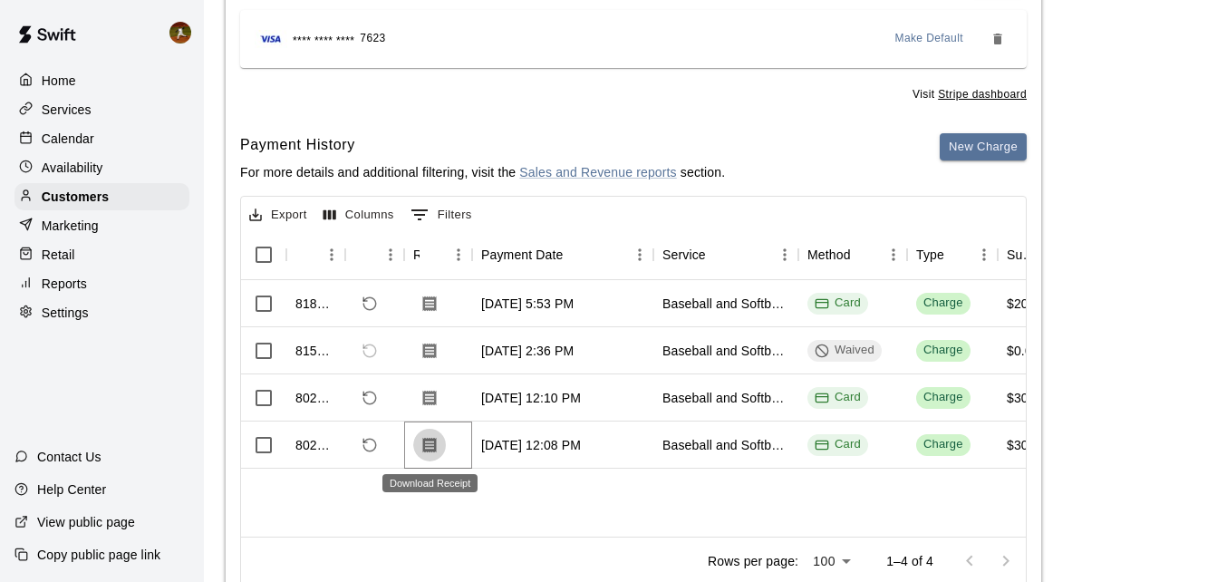
click at [433, 450] on icon "Download Receipt" at bounding box center [430, 444] width 14 height 15
click at [424, 400] on icon "Download Receipt" at bounding box center [430, 397] width 14 height 15
click at [59, 194] on p "Customers" at bounding box center [75, 197] width 67 height 18
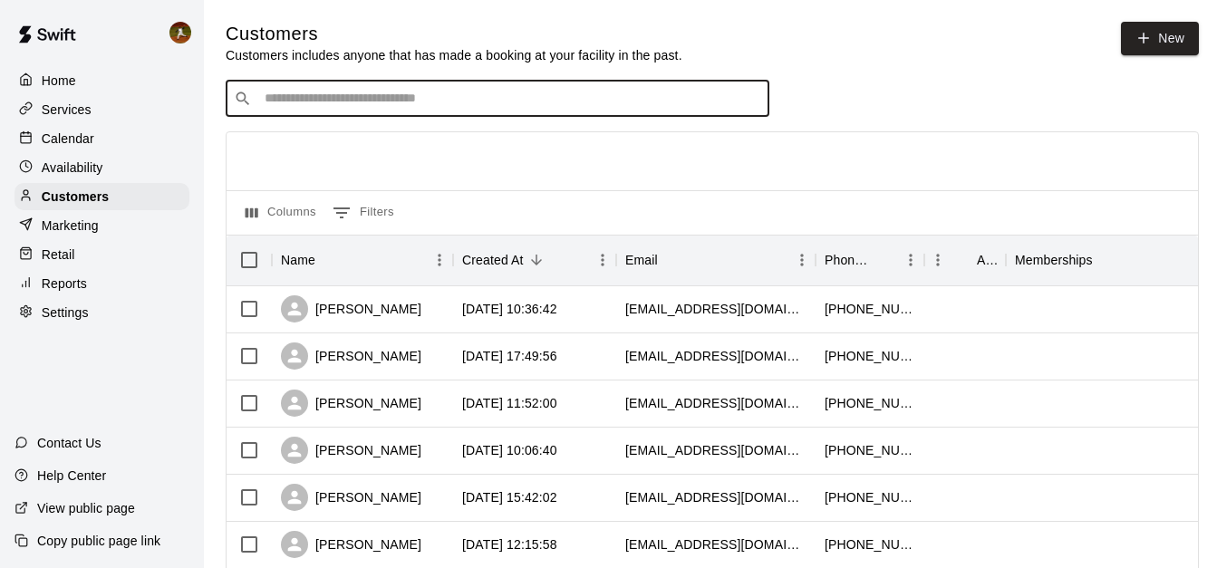
click at [304, 108] on input "Search customers by name or email" at bounding box center [510, 99] width 502 height 18
type input "******"
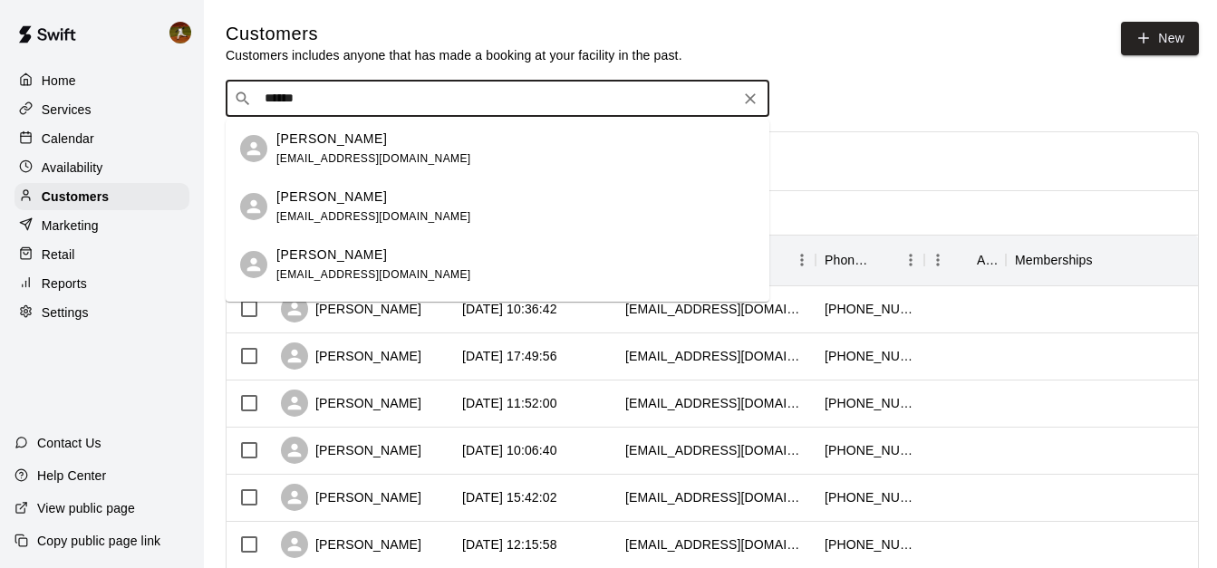
click at [295, 195] on p "Taylor Duncan" at bounding box center [331, 197] width 111 height 19
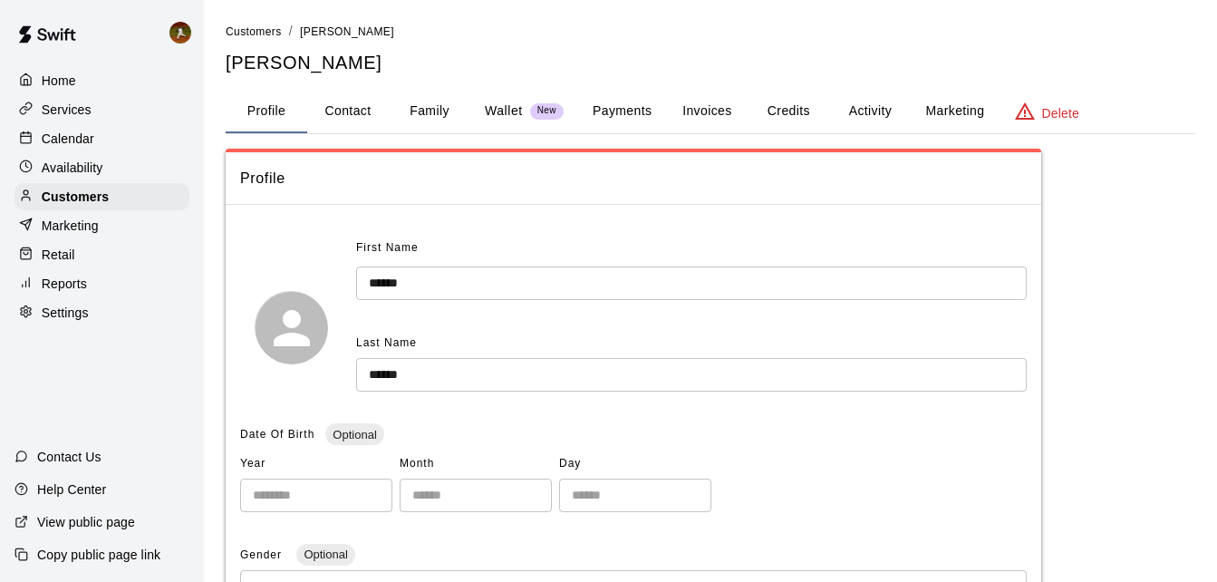
click at [621, 116] on button "Payments" at bounding box center [622, 111] width 88 height 43
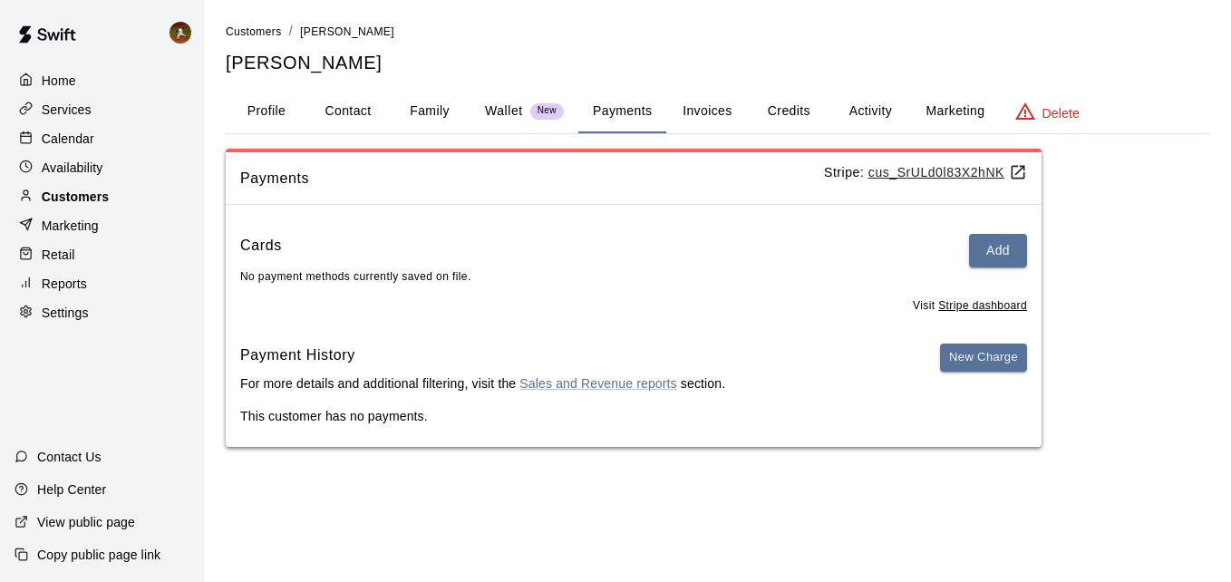
click at [53, 206] on p "Customers" at bounding box center [75, 197] width 67 height 18
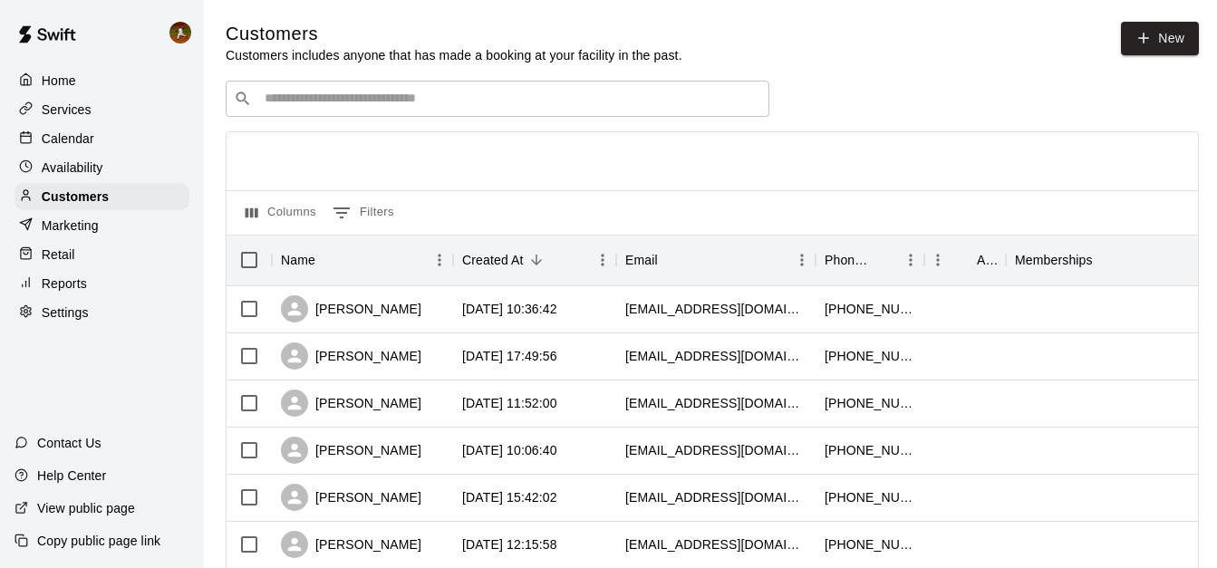
click at [455, 92] on input "Search customers by name or email" at bounding box center [510, 99] width 502 height 18
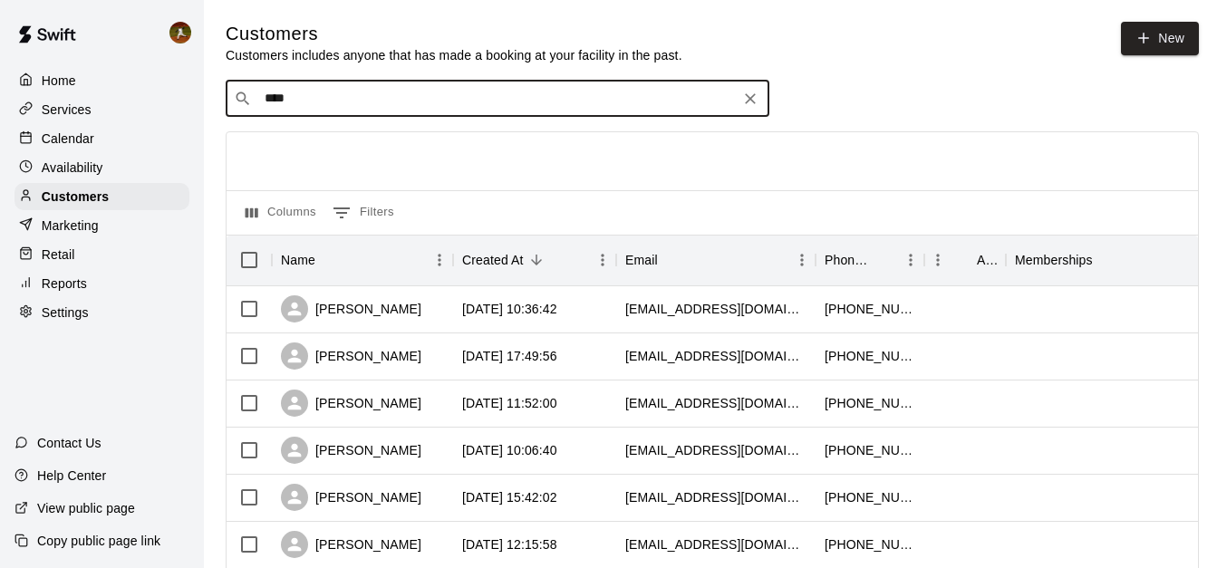
type input "****"
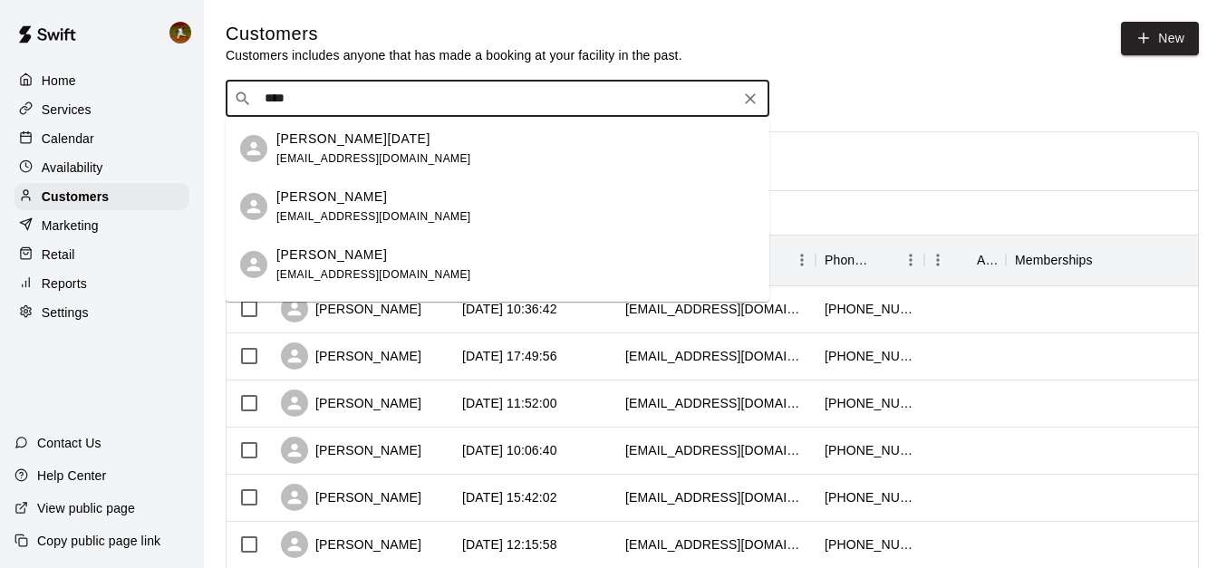
click at [343, 150] on div "Kyle Noel kyle10911@yahoo.com" at bounding box center [373, 149] width 195 height 39
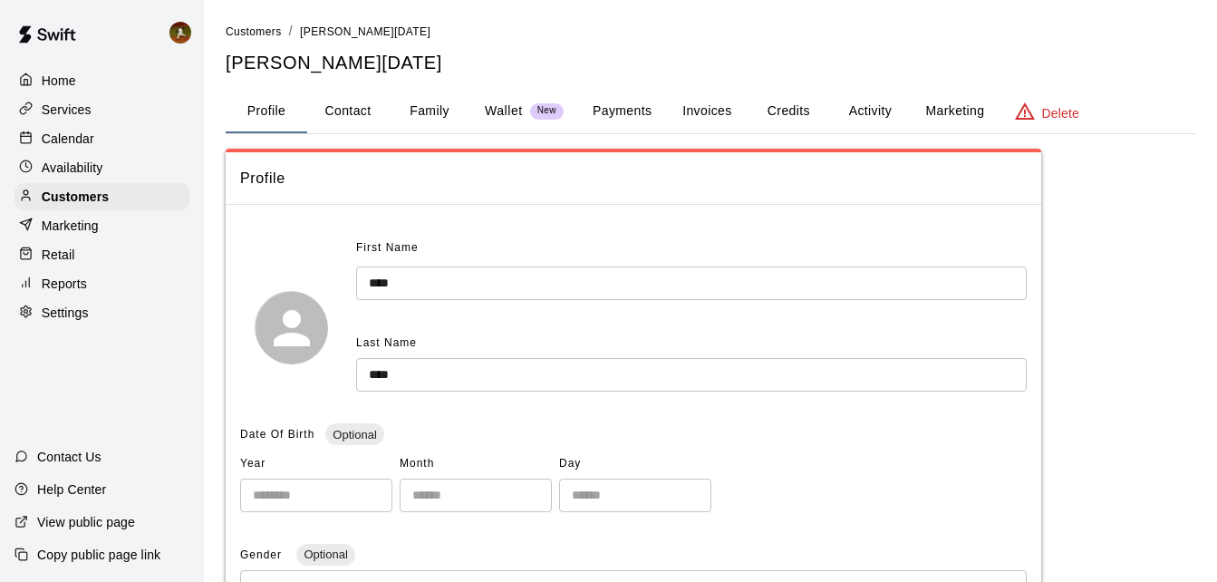
click at [619, 109] on button "Payments" at bounding box center [622, 111] width 88 height 43
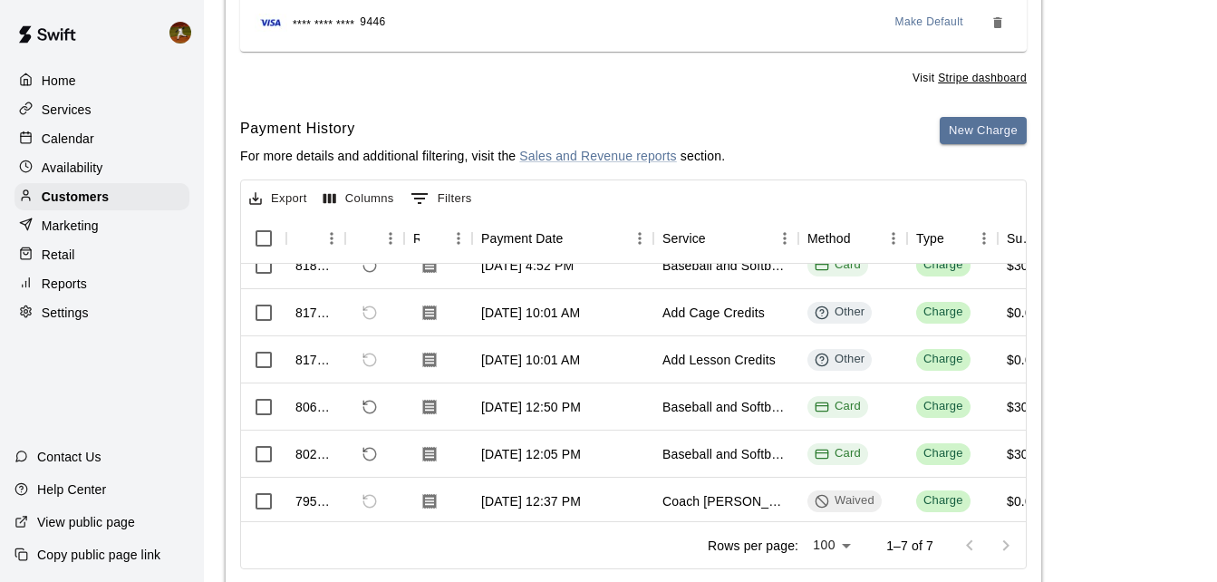
scroll to position [100, 0]
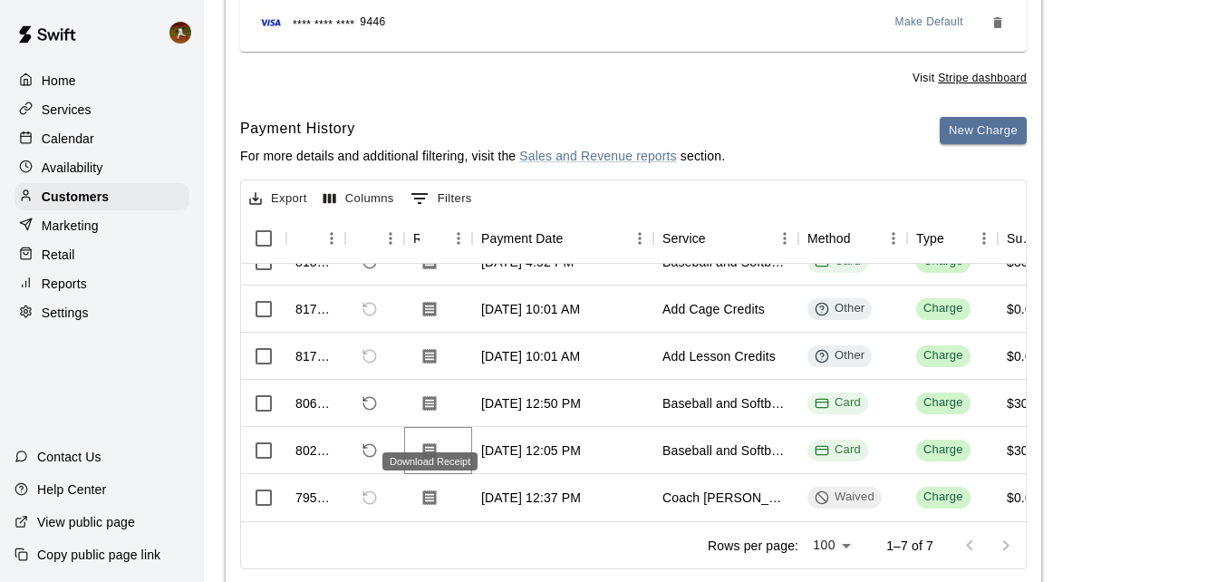
click at [429, 442] on icon "Download Receipt" at bounding box center [430, 449] width 14 height 15
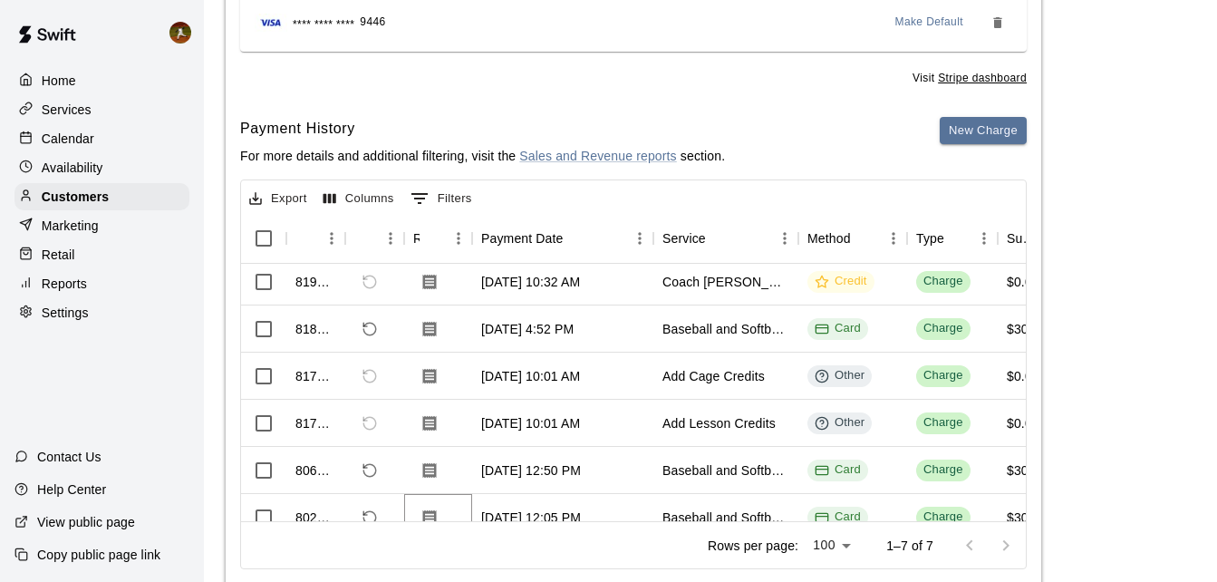
scroll to position [0, 0]
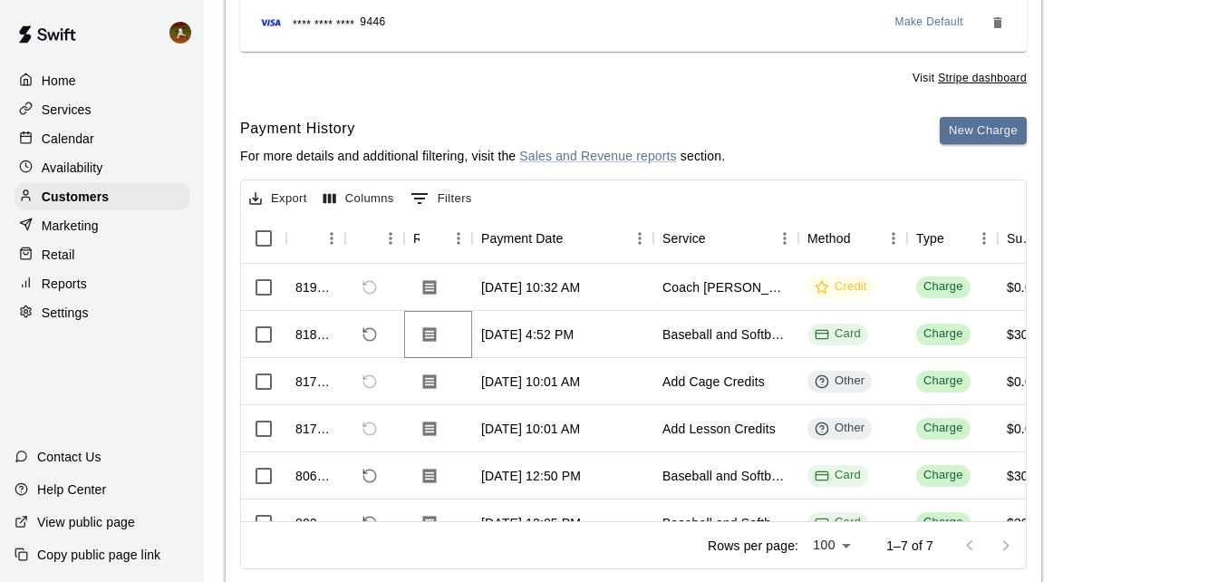
click at [433, 343] on icon "Download Receipt" at bounding box center [429, 334] width 18 height 18
drag, startPoint x: 92, startPoint y: 200, endPoint x: 108, endPoint y: 198, distance: 15.5
click at [92, 200] on p "Customers" at bounding box center [75, 197] width 67 height 18
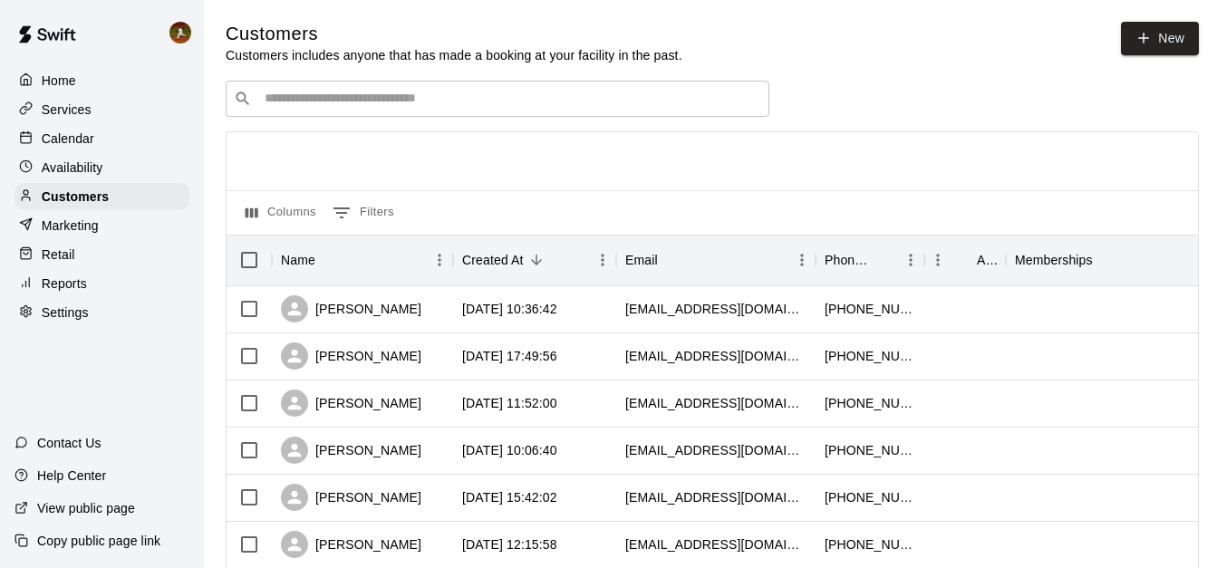
click at [422, 106] on input "Search customers by name or email" at bounding box center [510, 99] width 502 height 18
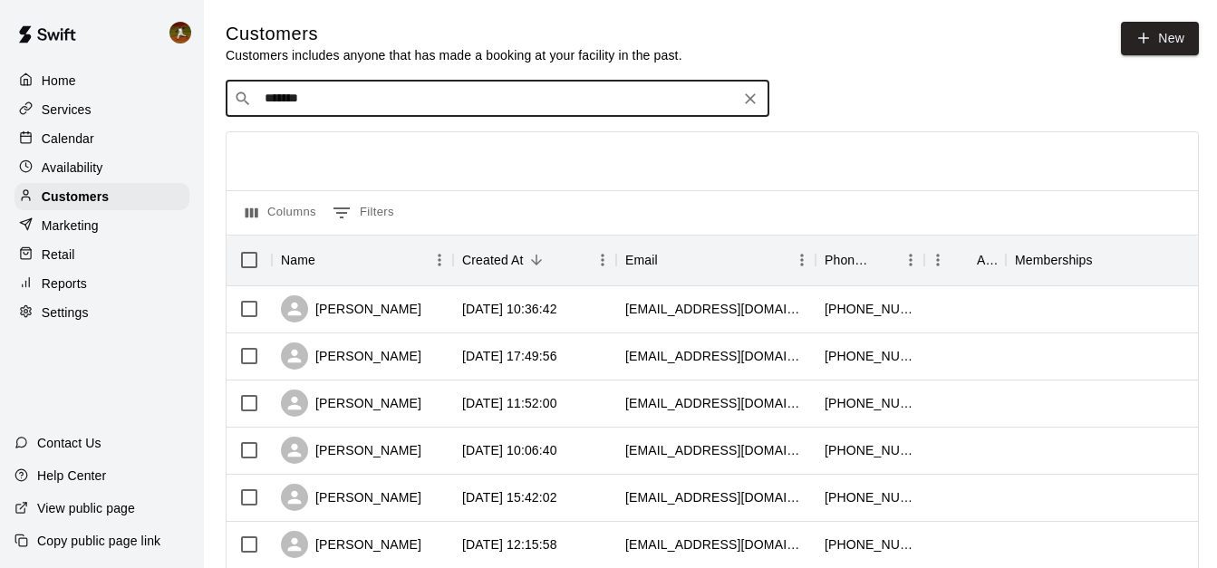
click at [343, 104] on input "*******" at bounding box center [496, 99] width 475 height 18
click at [87, 210] on div "Customers" at bounding box center [101, 196] width 175 height 27
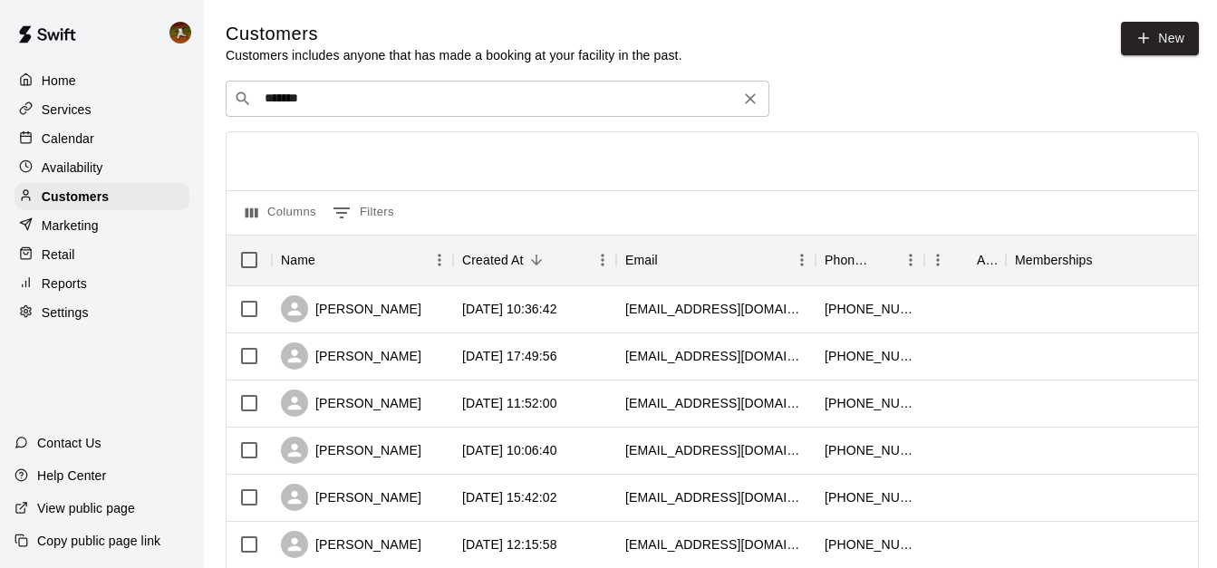
click at [346, 101] on input "*******" at bounding box center [496, 99] width 475 height 18
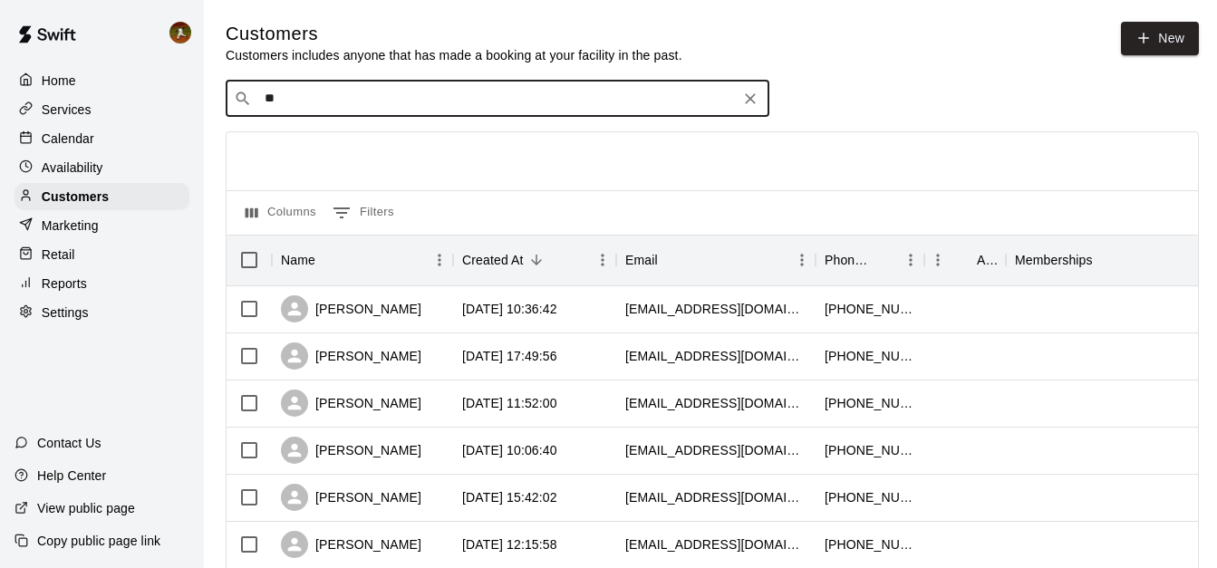
type input "*"
type input "*******"
click at [24, 200] on icon at bounding box center [26, 199] width 8 height 4
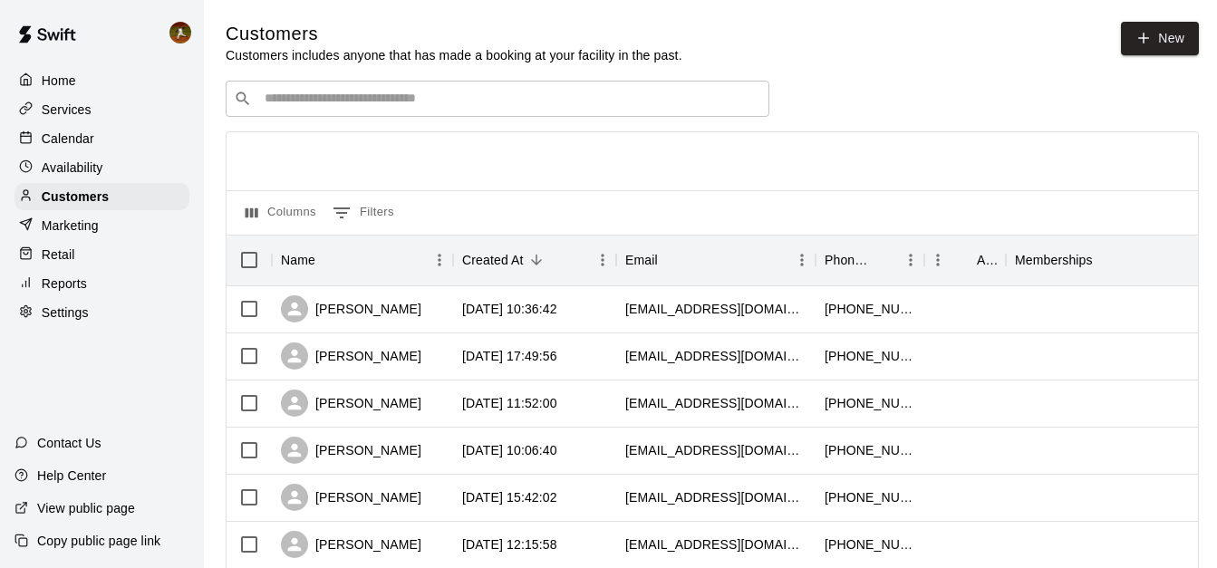
click at [326, 111] on div "​ ​" at bounding box center [498, 99] width 544 height 36
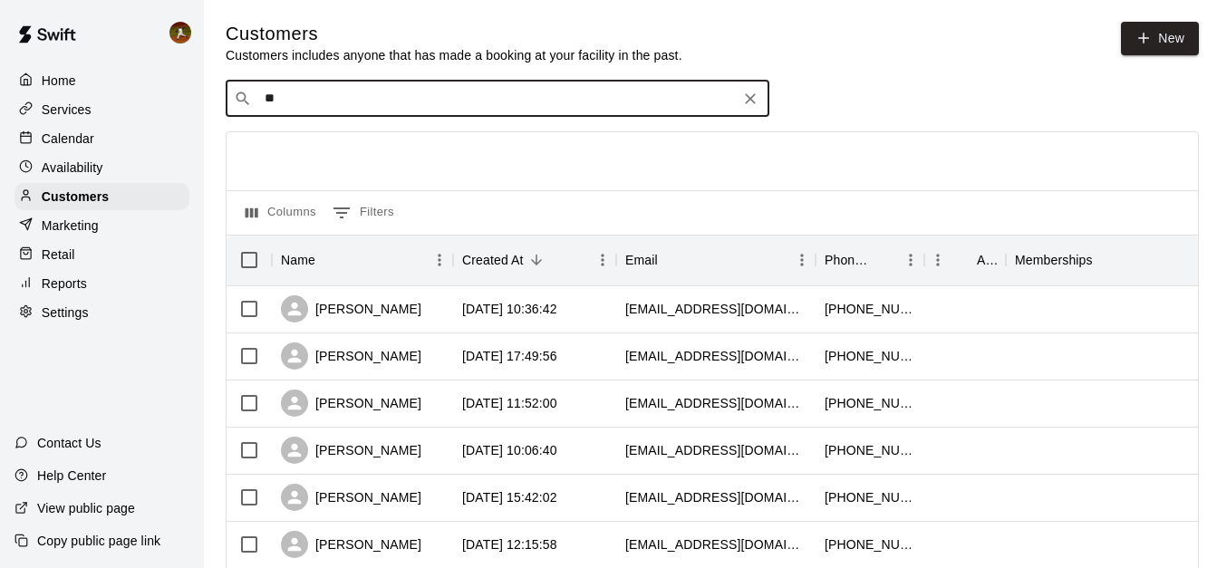
type input "*"
type input "******"
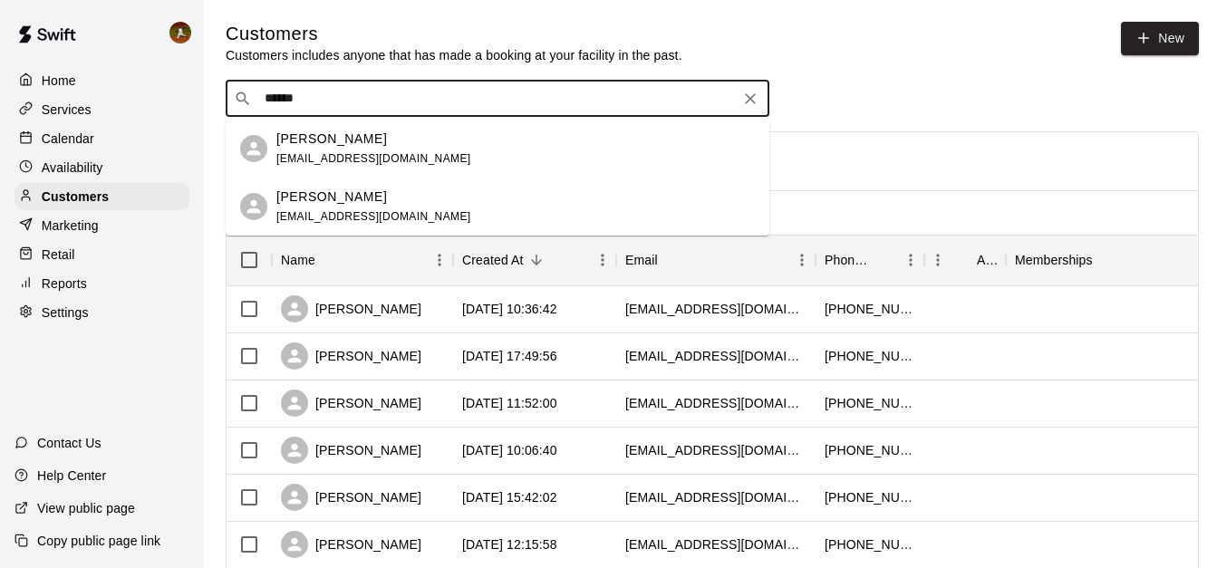
click at [371, 139] on div "Josh Osborn" at bounding box center [373, 139] width 195 height 19
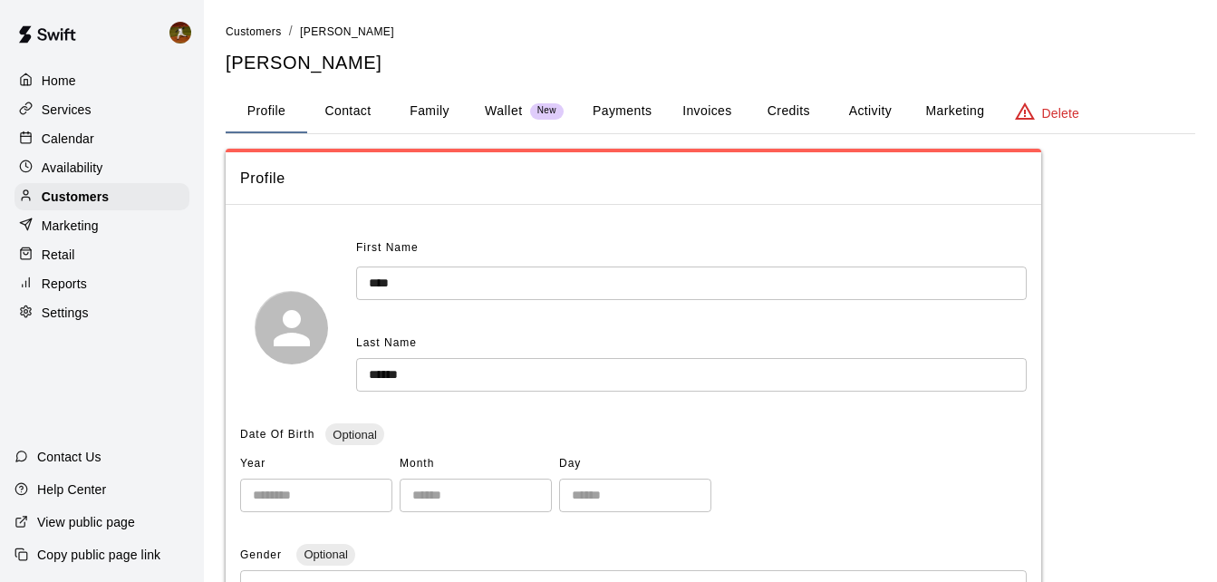
click at [619, 121] on button "Payments" at bounding box center [622, 111] width 88 height 43
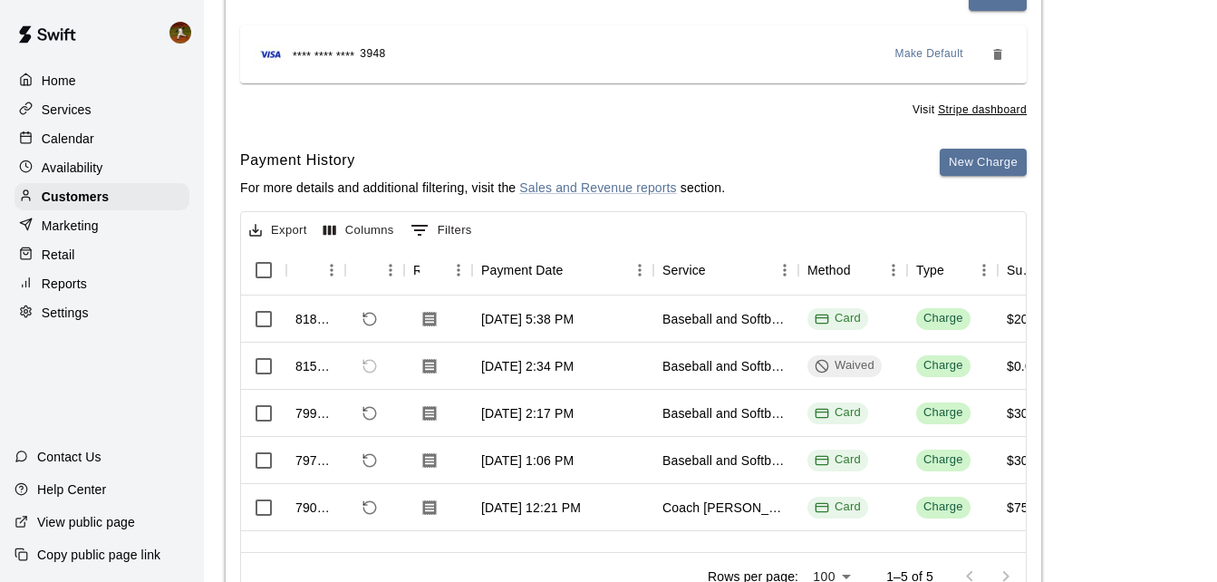
scroll to position [272, 0]
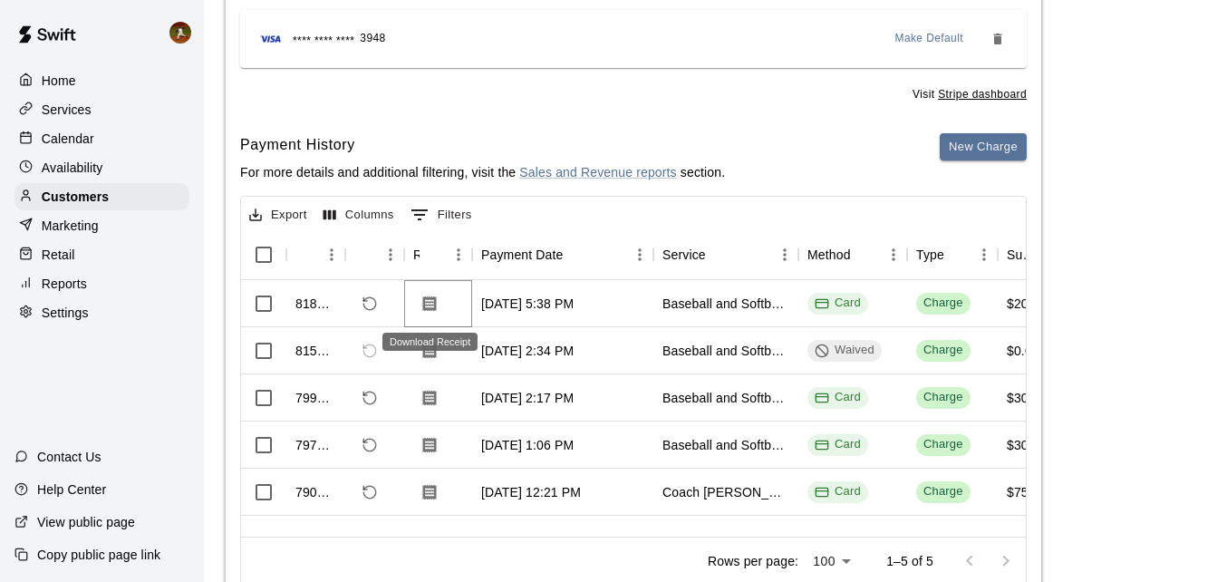
click at [433, 302] on icon "Download Receipt" at bounding box center [430, 302] width 14 height 15
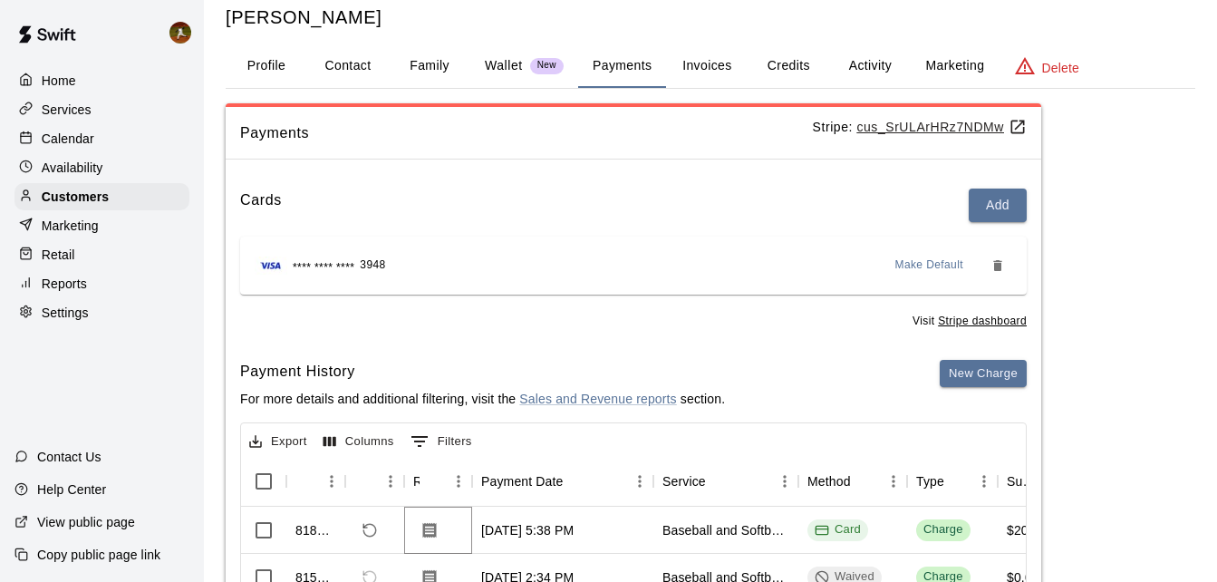
scroll to position [0, 0]
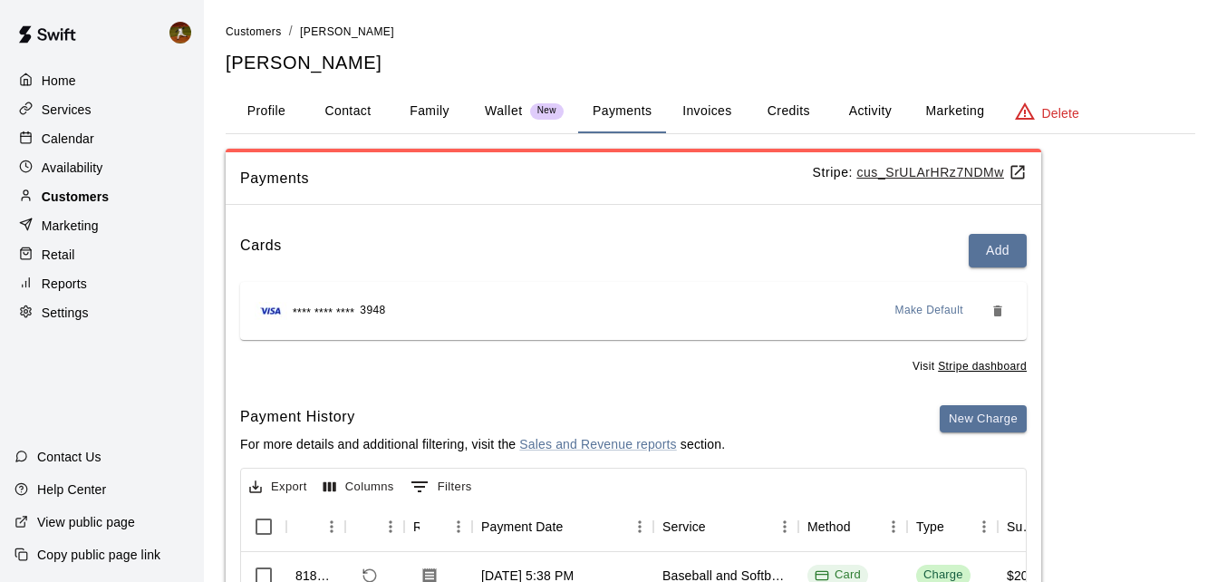
click at [80, 204] on p "Customers" at bounding box center [75, 197] width 67 height 18
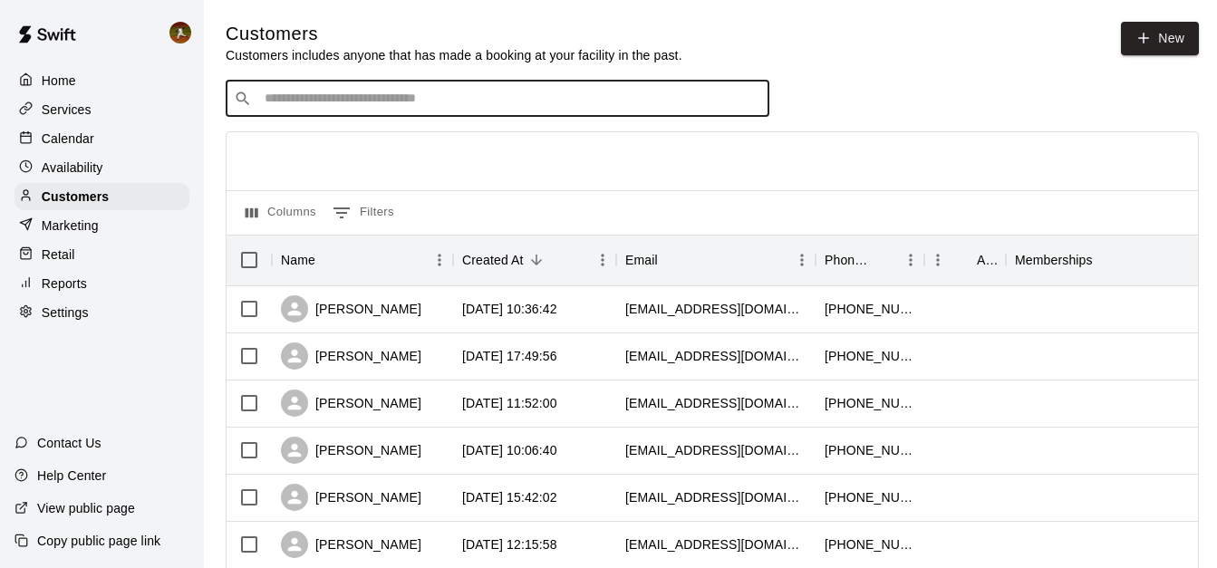
click at [390, 93] on input "Search customers by name or email" at bounding box center [510, 99] width 502 height 18
type input "******"
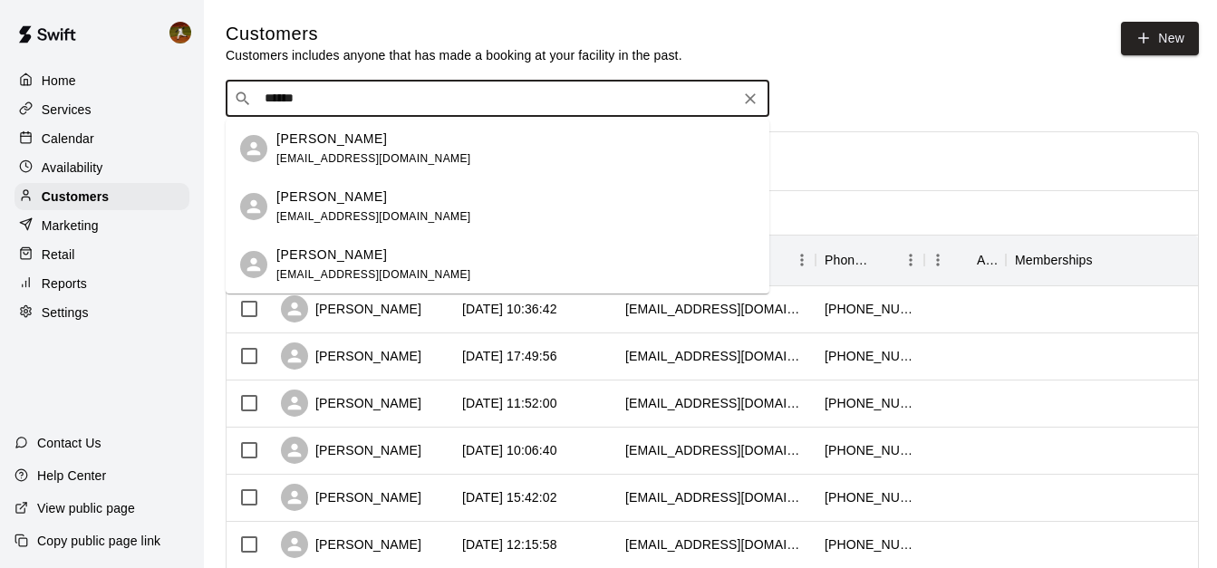
click at [354, 156] on span "jpd.silverstone@gmail.com" at bounding box center [373, 158] width 195 height 13
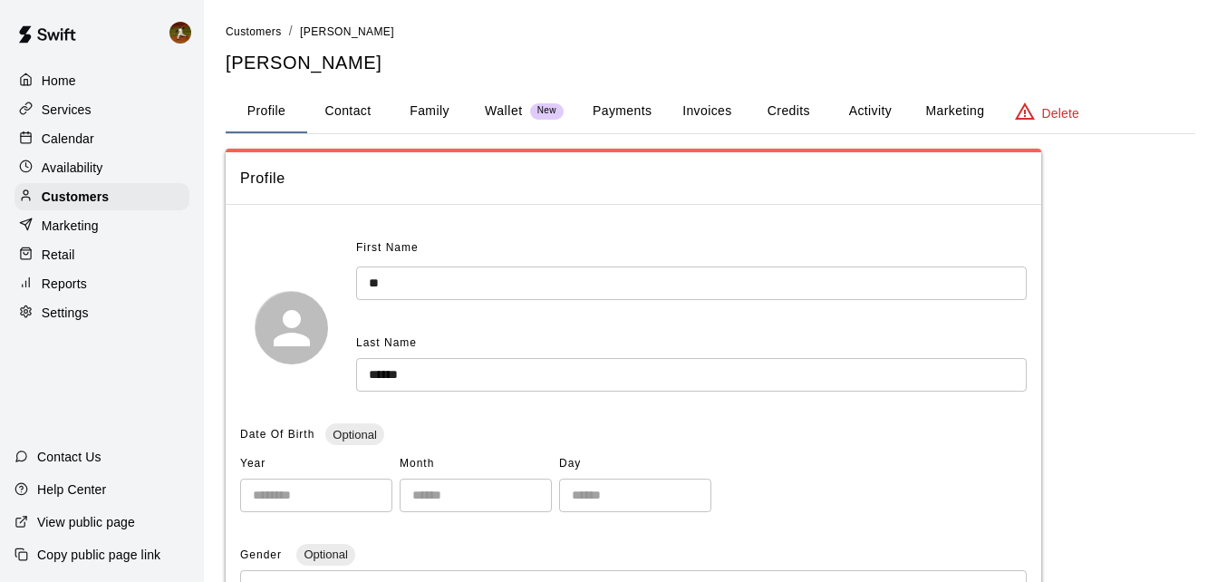
click at [632, 105] on button "Payments" at bounding box center [622, 111] width 88 height 43
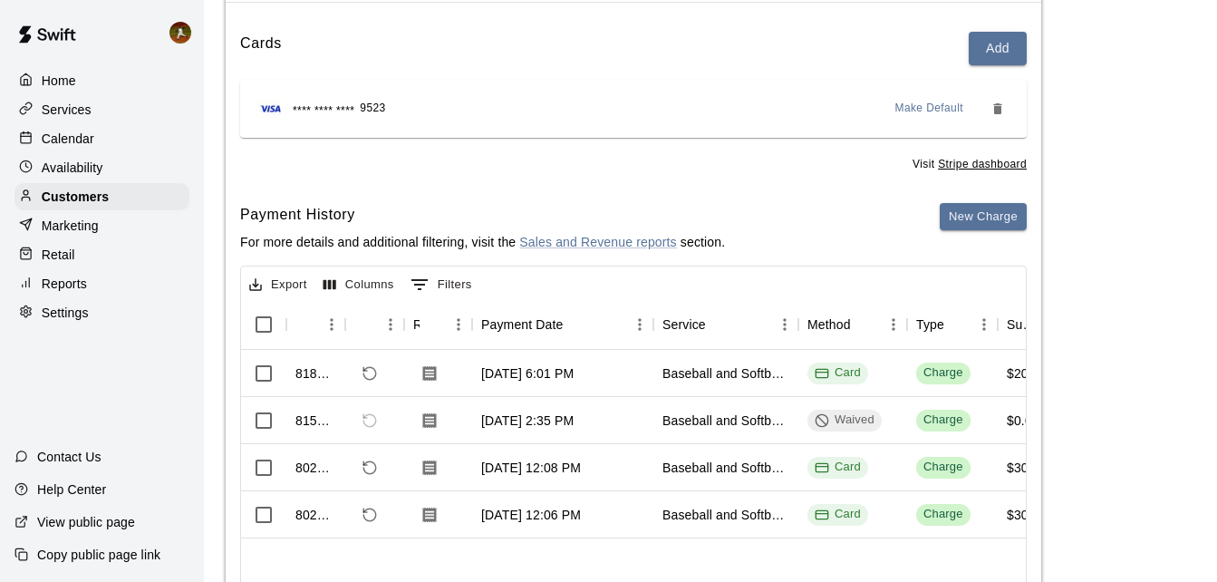
scroll to position [333, 0]
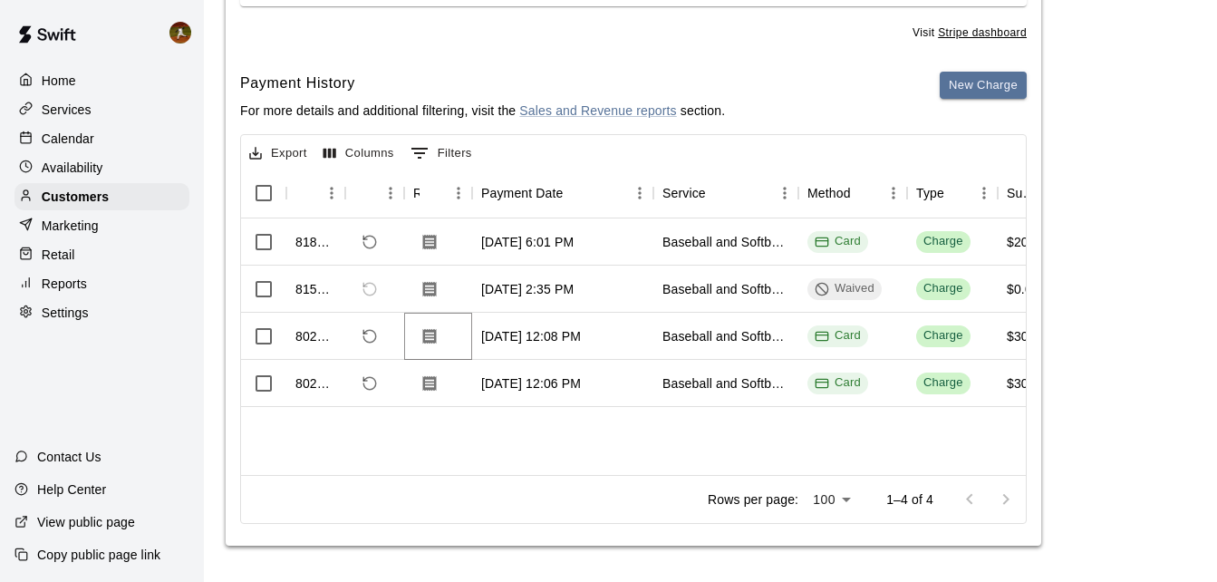
click at [432, 337] on icon "Download Receipt" at bounding box center [430, 335] width 14 height 15
click at [421, 240] on icon "Download Receipt" at bounding box center [429, 242] width 18 height 18
click at [421, 387] on icon "Download Receipt" at bounding box center [429, 383] width 18 height 18
click at [424, 330] on icon "Download Receipt" at bounding box center [430, 335] width 14 height 15
click at [430, 245] on icon "Download Receipt" at bounding box center [429, 242] width 18 height 18
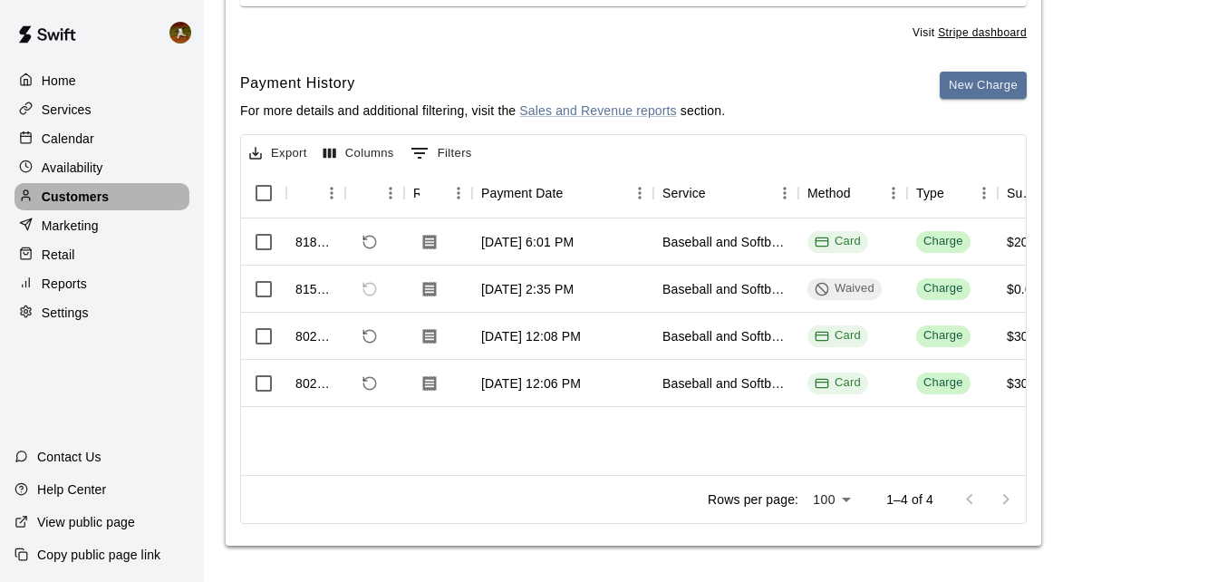
click at [34, 198] on div at bounding box center [30, 196] width 23 height 17
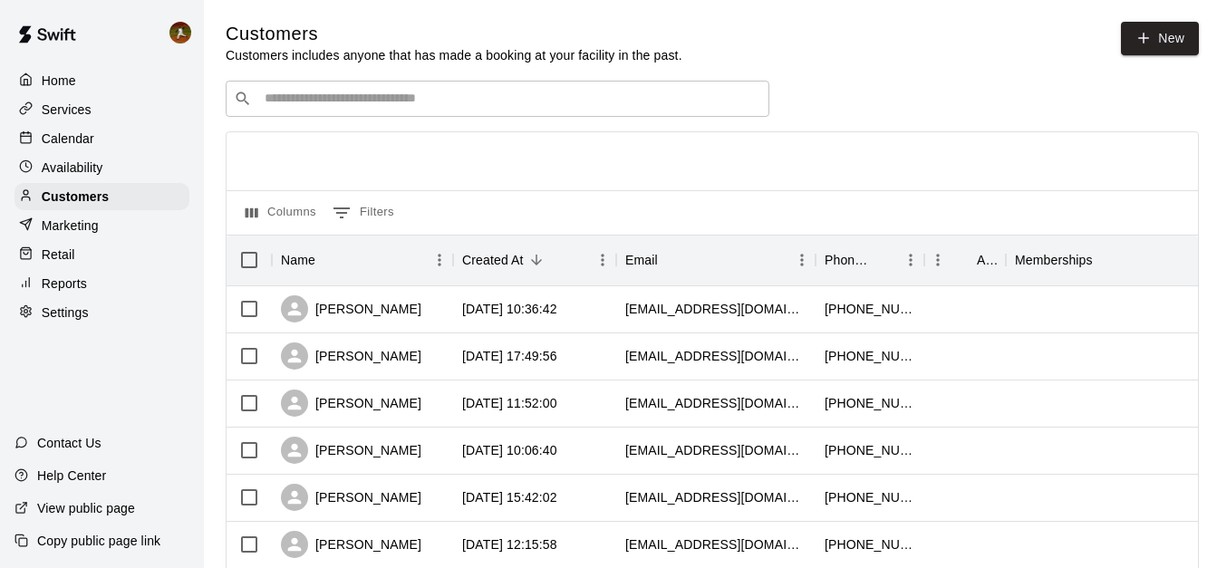
click at [300, 101] on input "Search customers by name or email" at bounding box center [510, 99] width 502 height 18
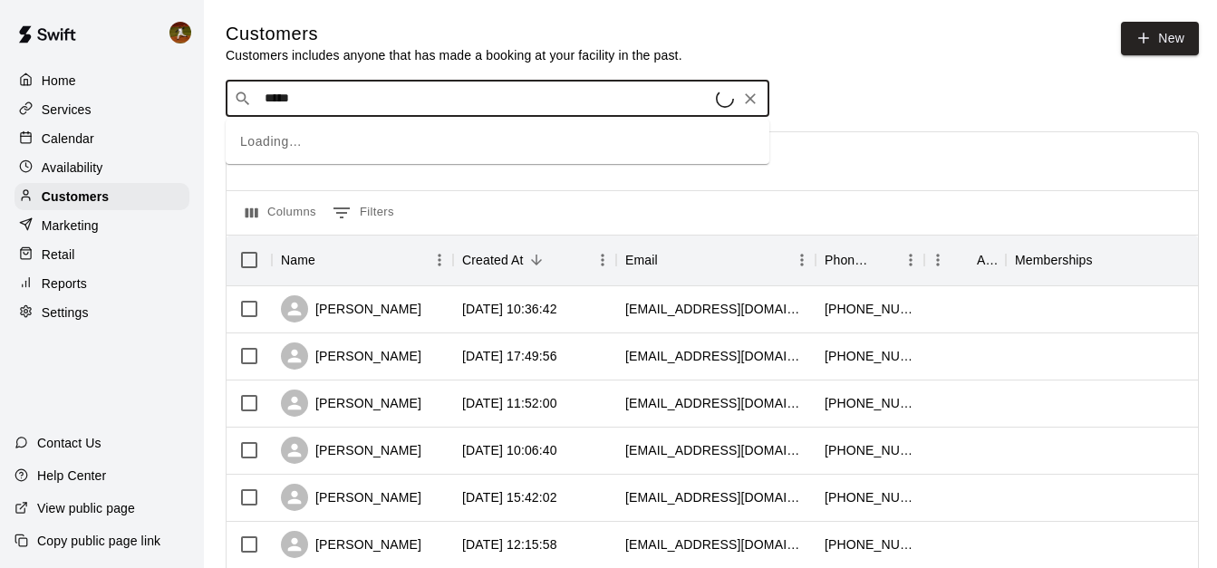
type input "*****"
click at [392, 108] on input "*****" at bounding box center [496, 99] width 475 height 18
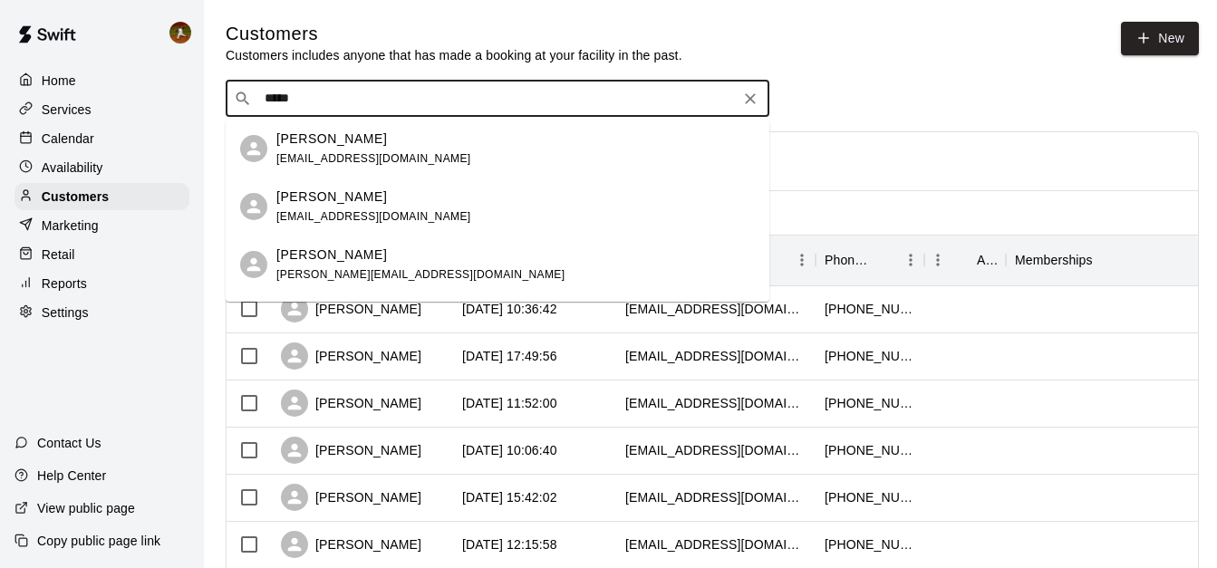
click at [350, 154] on span "taylorsmith4242@gmail.com" at bounding box center [373, 158] width 195 height 13
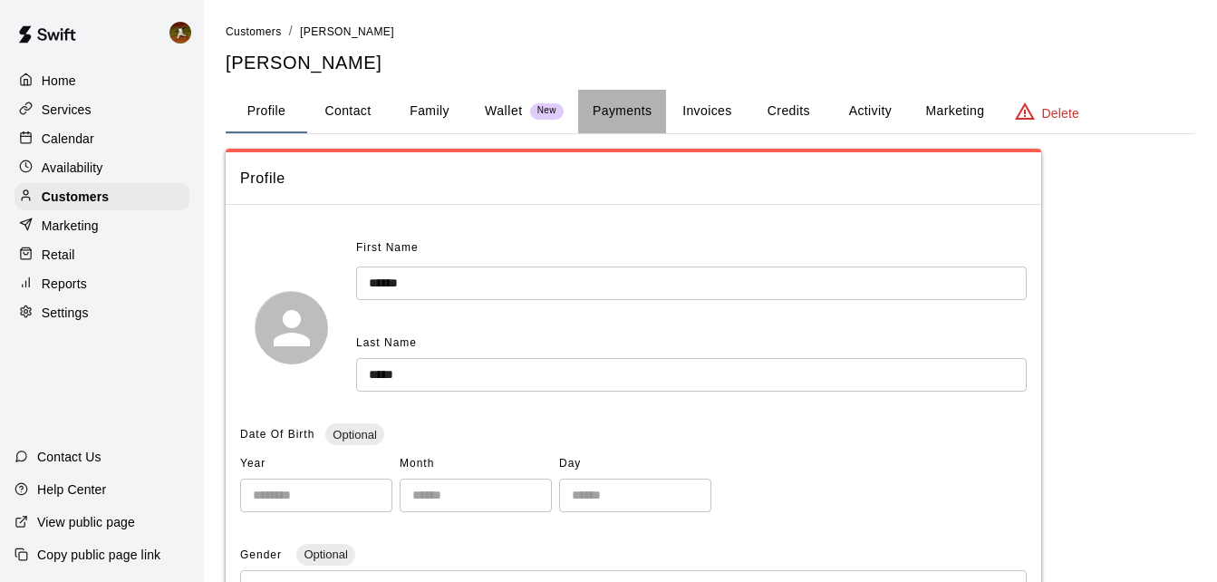
click at [624, 117] on button "Payments" at bounding box center [622, 111] width 88 height 43
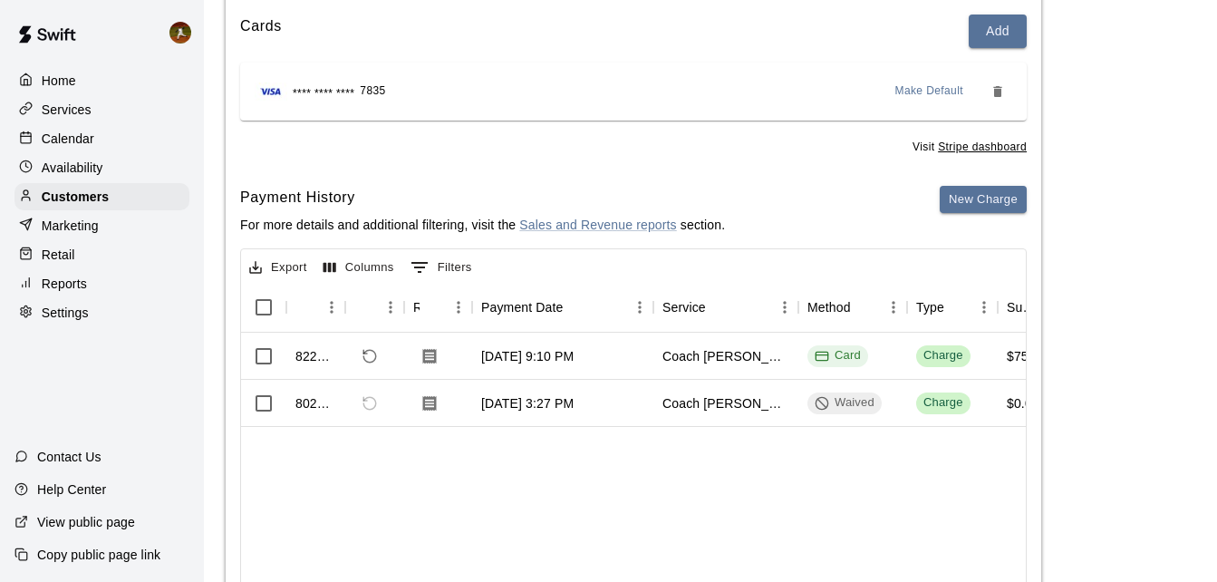
scroll to position [243, 0]
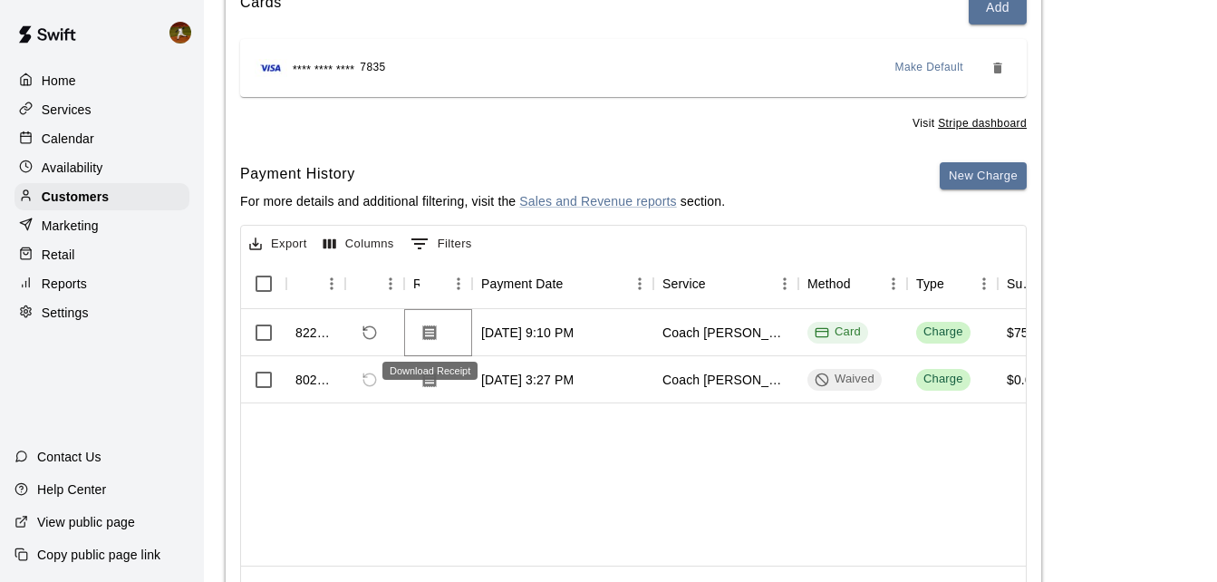
click at [429, 337] on icon "Download Receipt" at bounding box center [430, 331] width 14 height 15
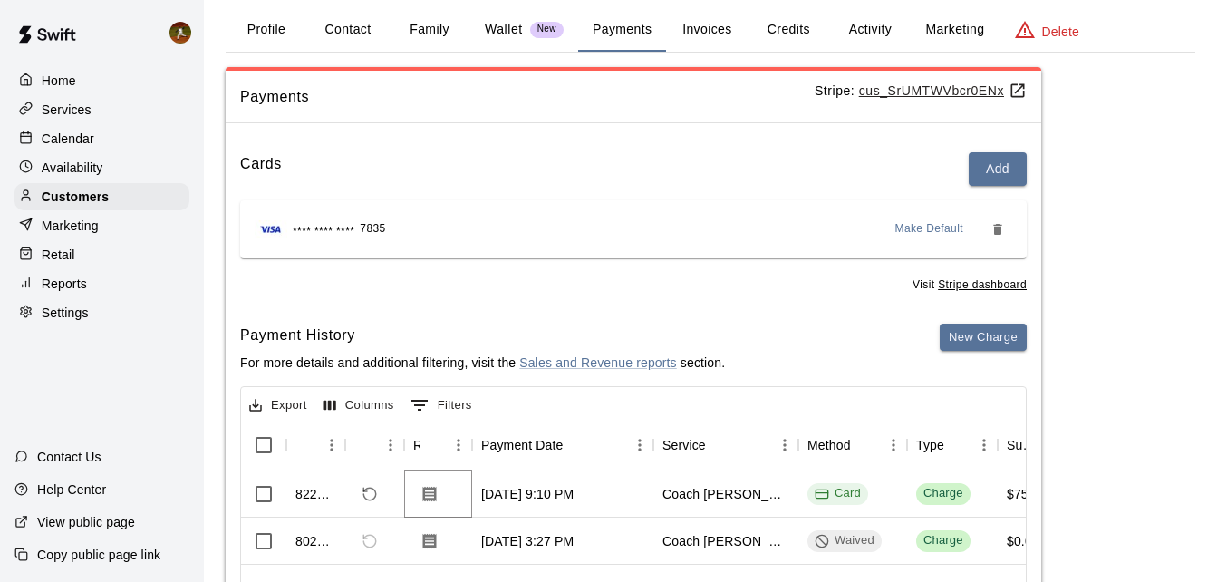
scroll to position [0, 0]
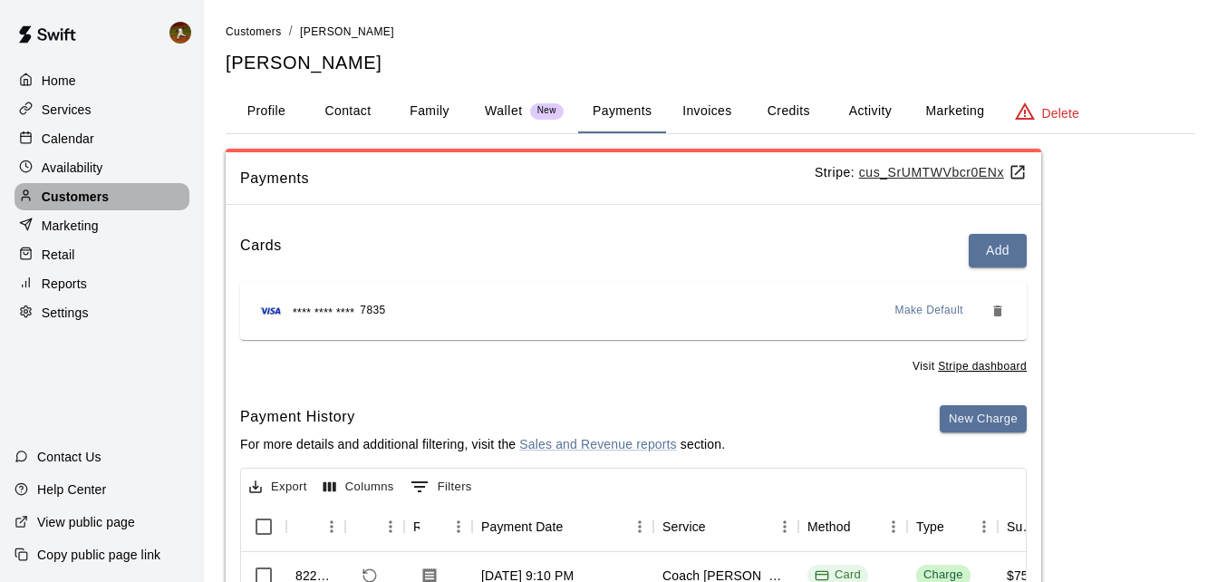
click at [69, 190] on div "Customers" at bounding box center [101, 196] width 175 height 27
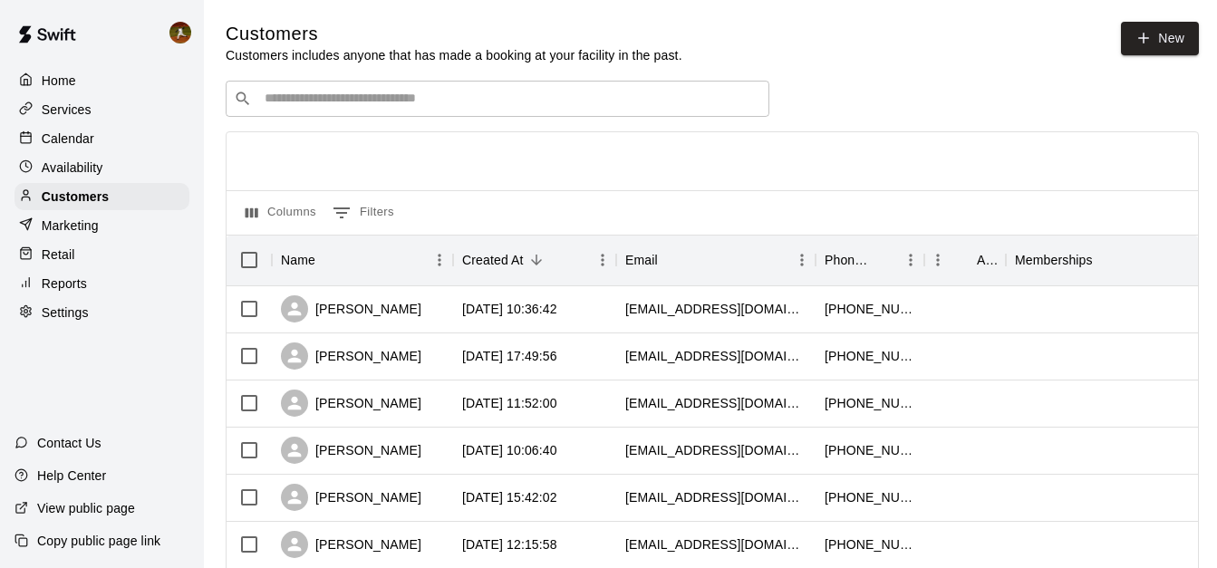
click at [306, 112] on div "​ ​" at bounding box center [498, 99] width 544 height 36
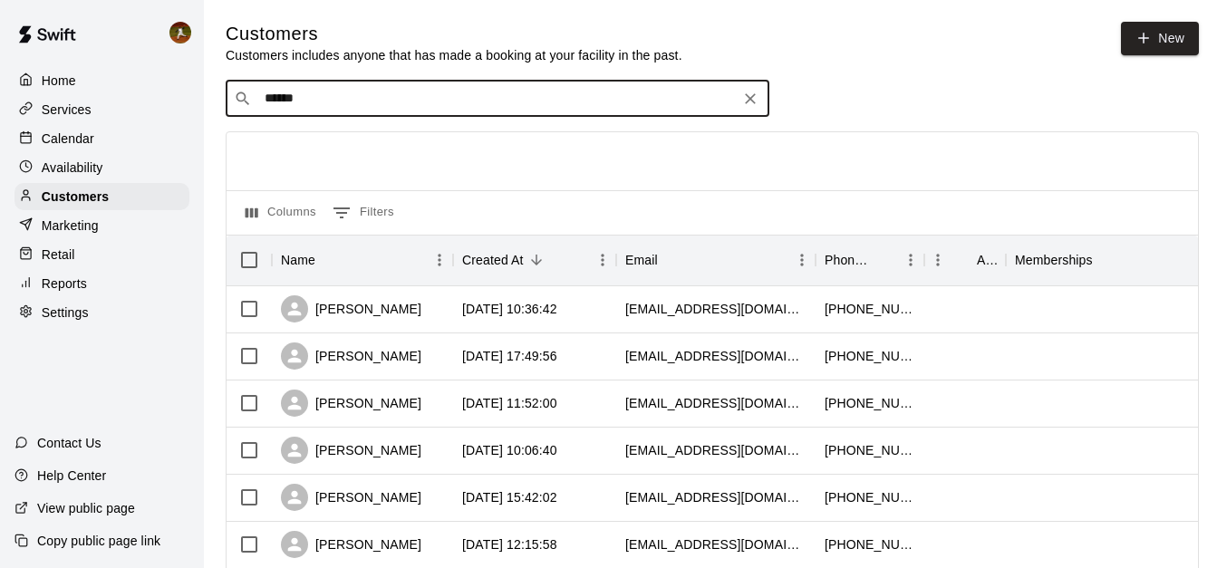
type input "******"
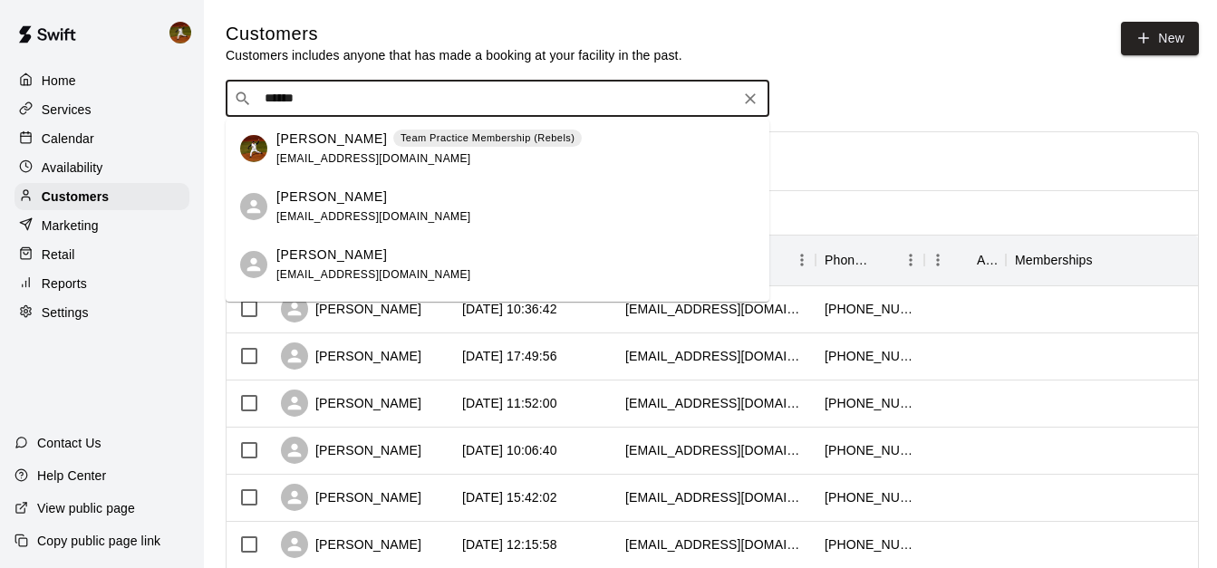
click at [341, 146] on p "Cody Hansen" at bounding box center [331, 139] width 111 height 19
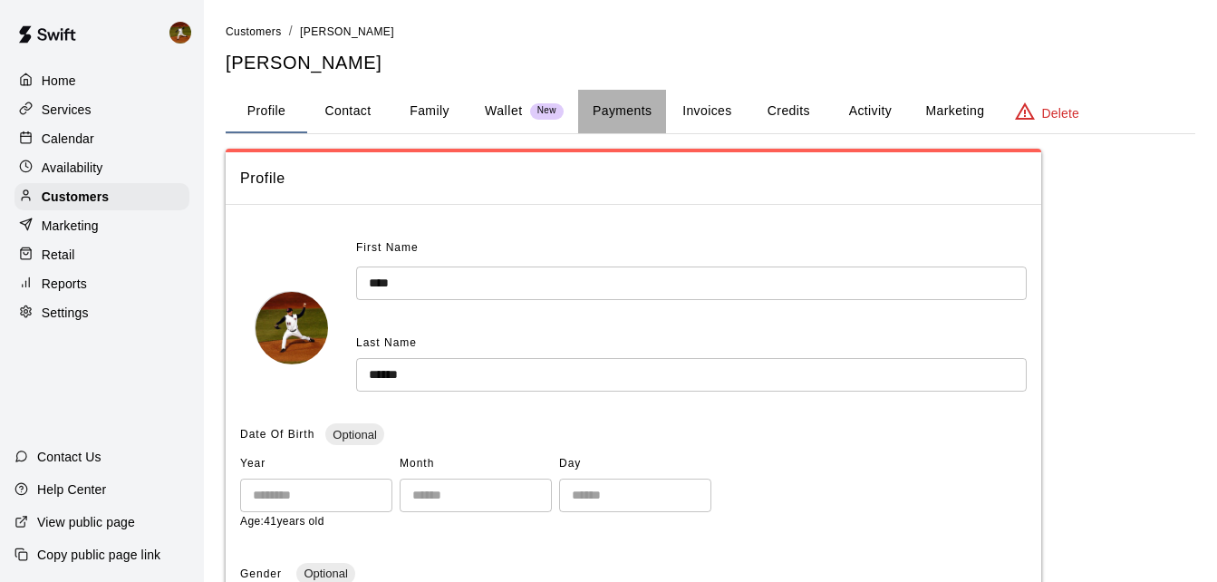
click at [647, 117] on button "Payments" at bounding box center [622, 111] width 88 height 43
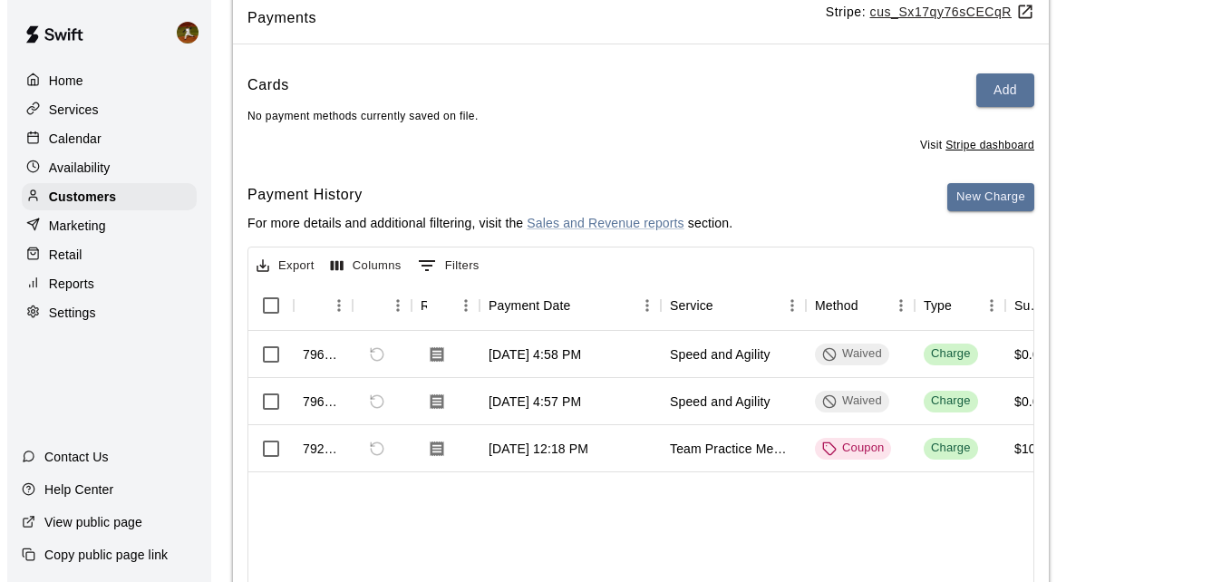
scroll to position [181, 0]
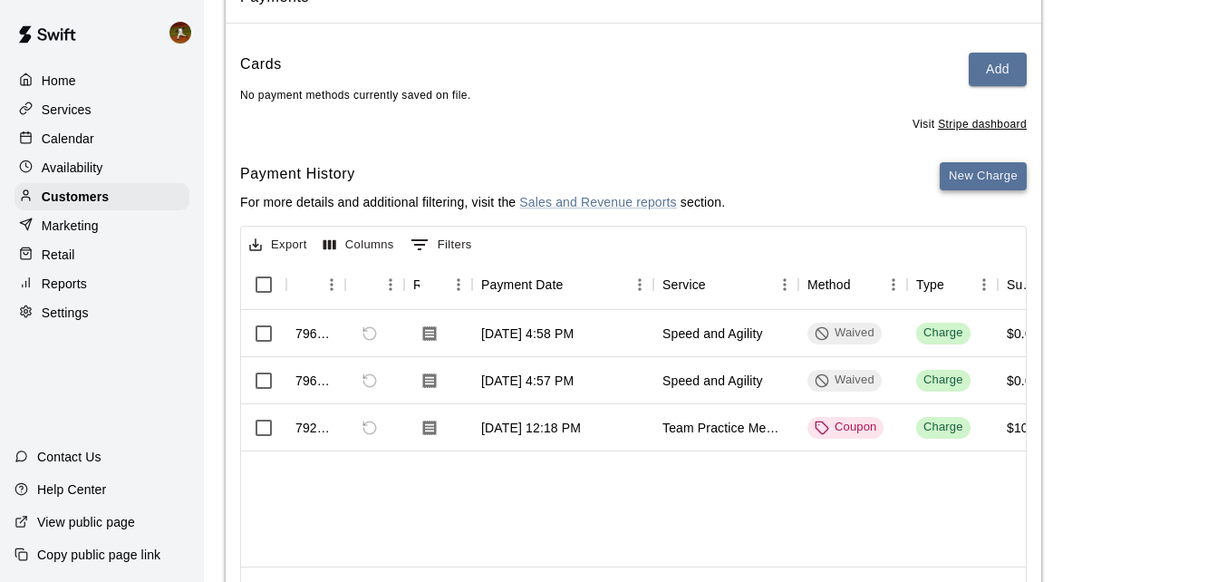
click at [999, 186] on button "New Charge" at bounding box center [983, 176] width 87 height 28
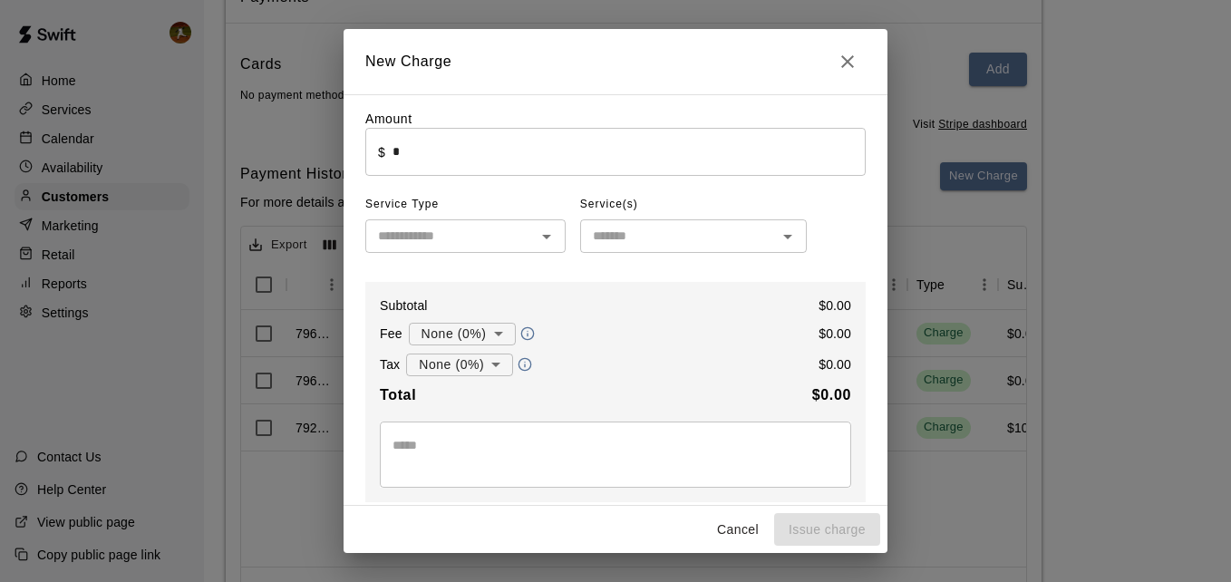
click at [540, 153] on input "*" at bounding box center [628, 152] width 473 height 48
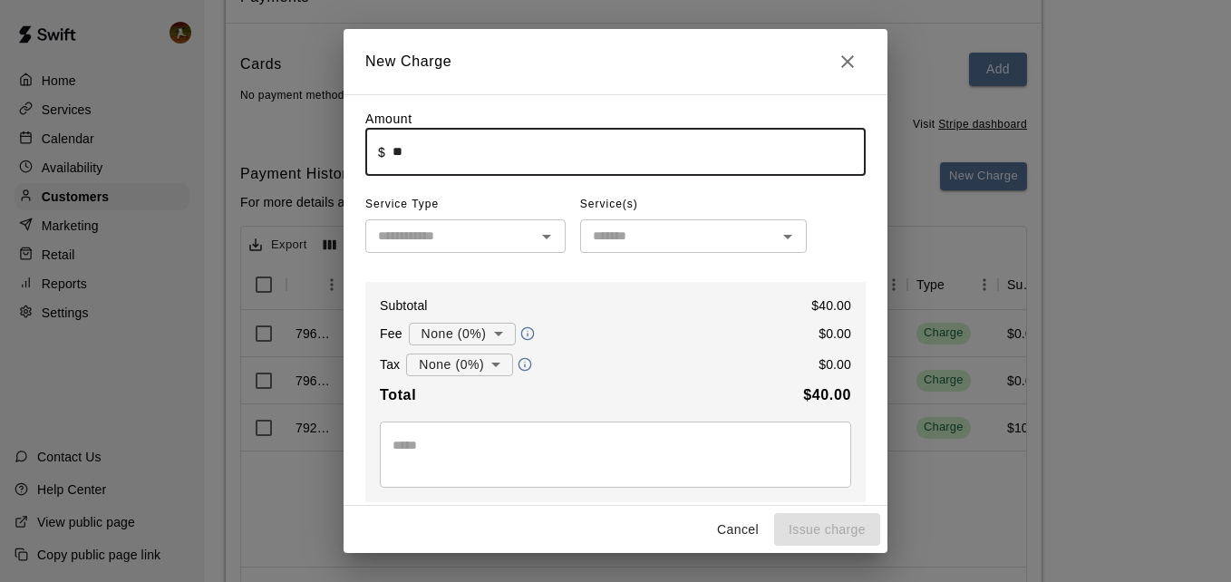
type input "*****"
click at [526, 189] on div "Amount ​ $ ***** ​ Service Type ​ Service(s) ​ Subtotal $ 40.00 Fee None (0%) *…" at bounding box center [615, 411] width 500 height 602
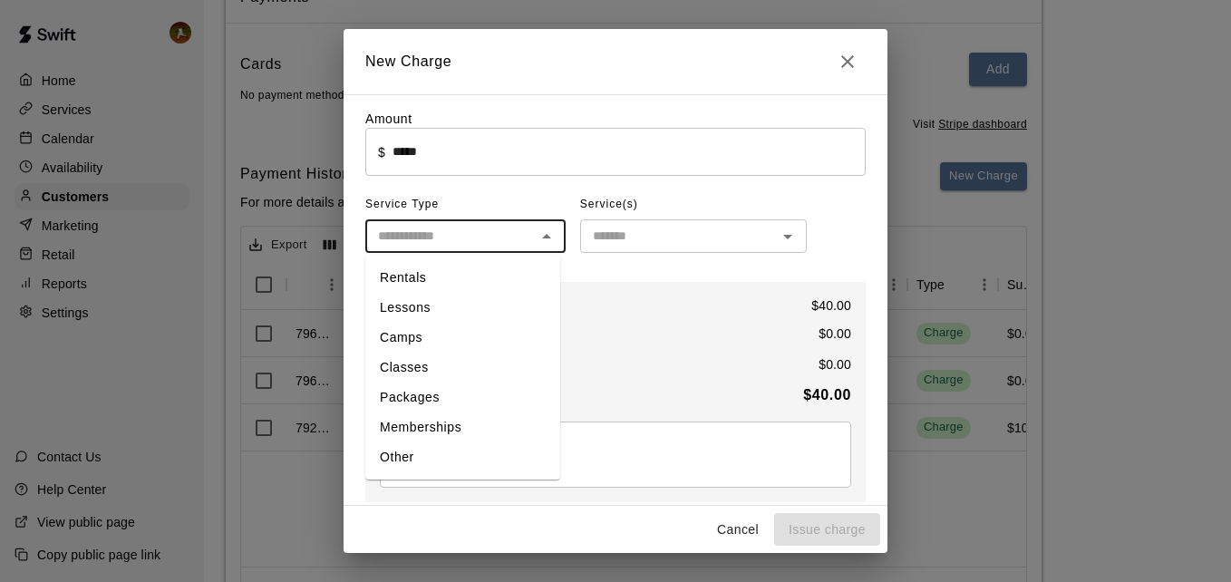
click at [464, 237] on input "text" at bounding box center [450, 236] width 159 height 23
click at [436, 328] on li "Camps" at bounding box center [462, 338] width 195 height 30
type input "*****"
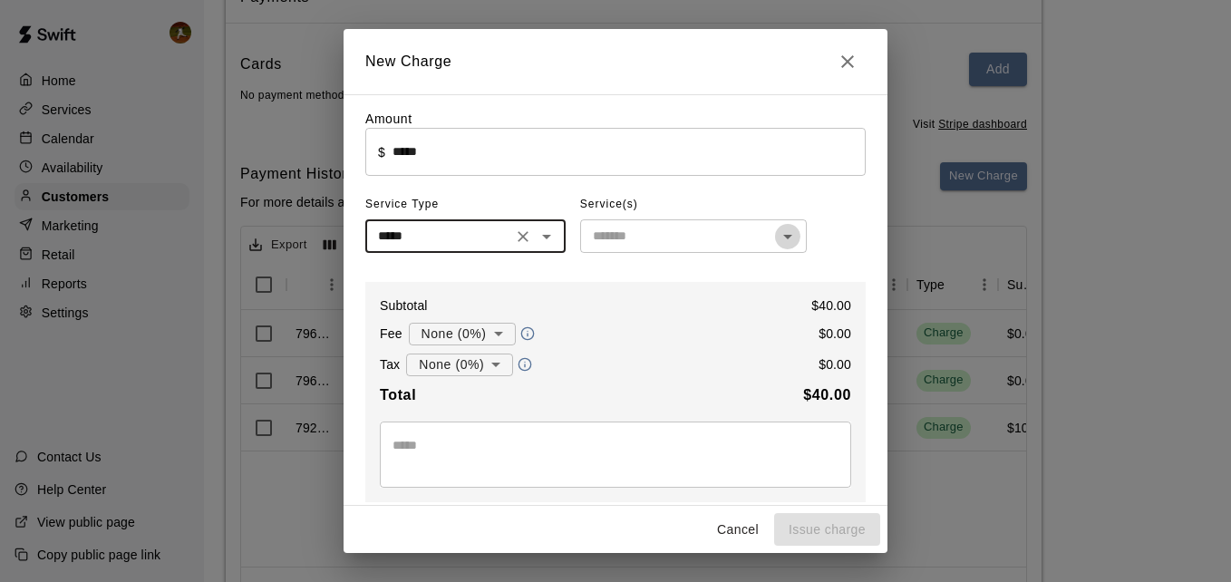
click at [781, 246] on icon "Open" at bounding box center [788, 237] width 22 height 22
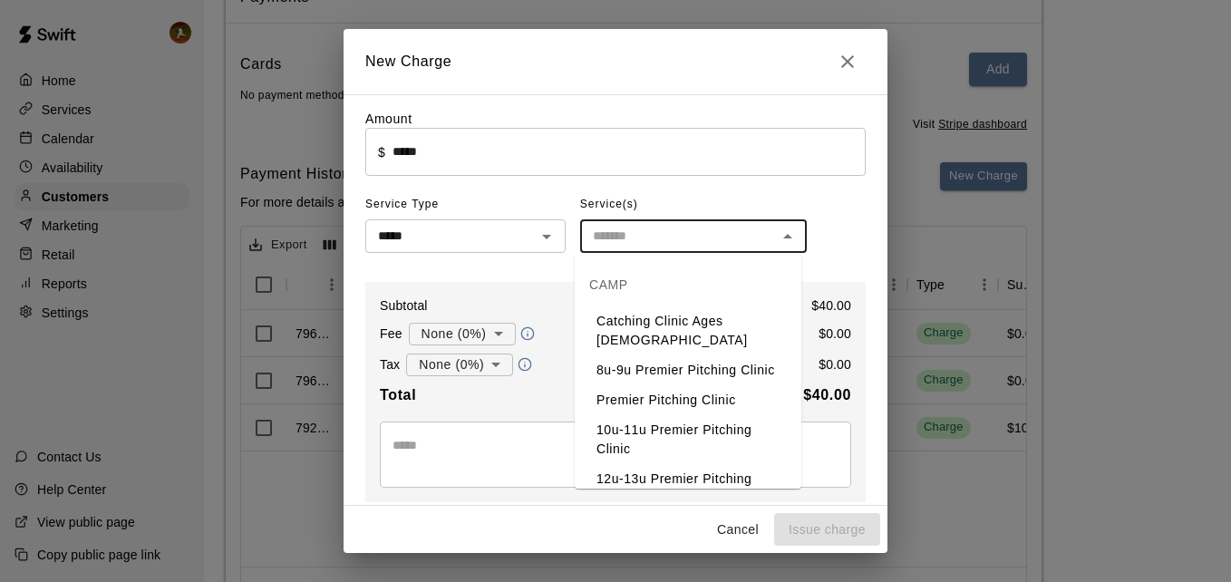
click at [710, 324] on li "Catching Clinic Ages [DEMOGRAPHIC_DATA]" at bounding box center [688, 330] width 227 height 49
type input "**********"
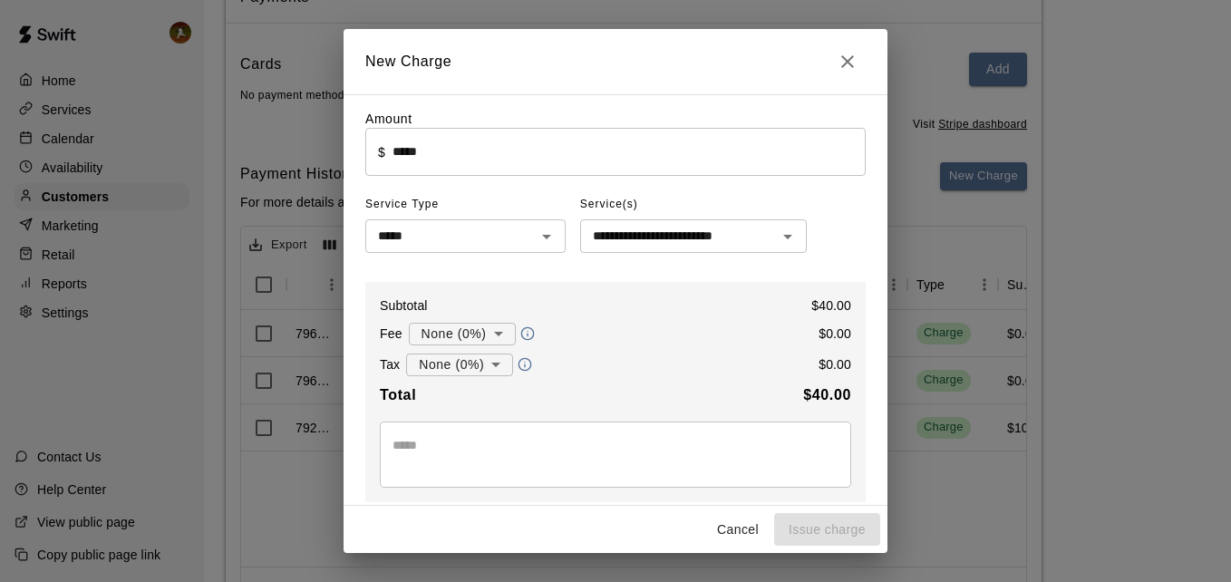
click at [817, 241] on div "**********" at bounding box center [615, 411] width 500 height 602
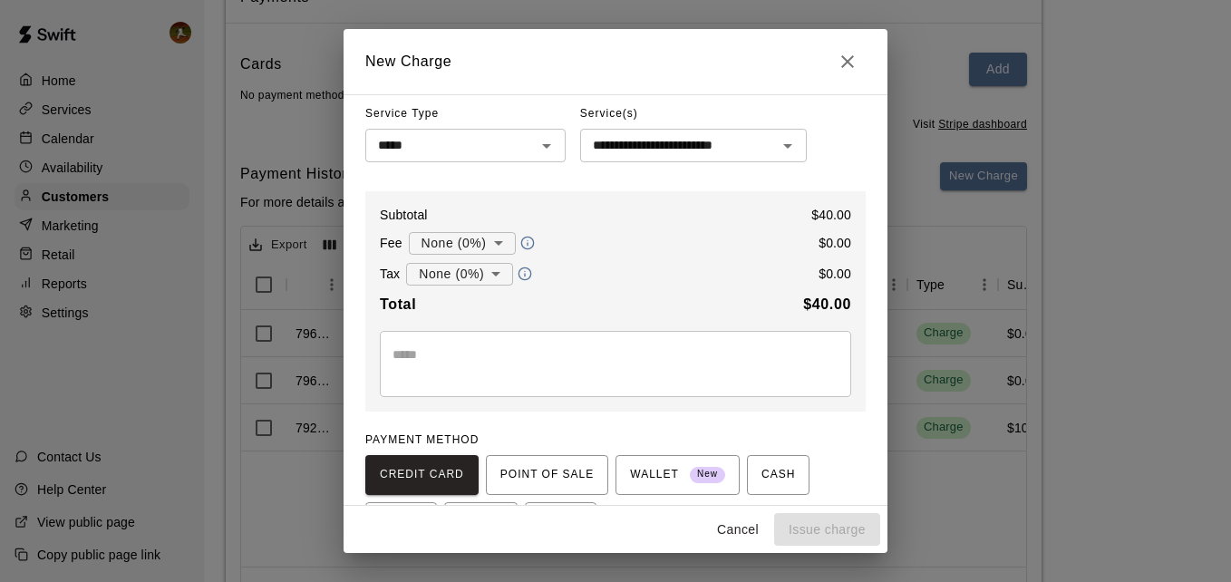
click at [446, 349] on textarea at bounding box center [615, 363] width 446 height 36
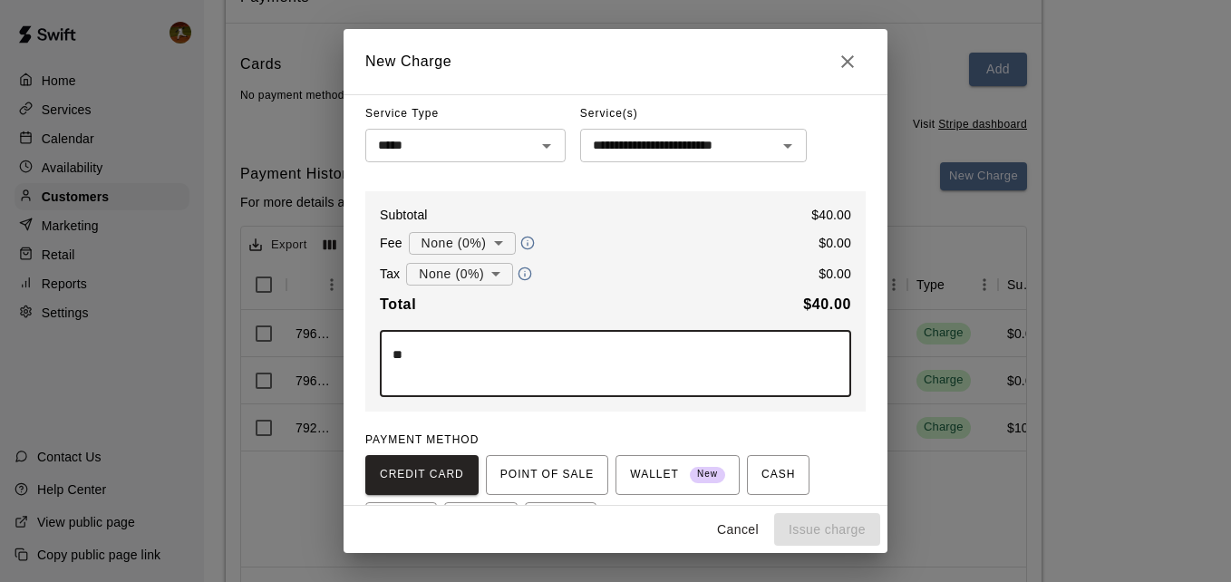
type textarea "*"
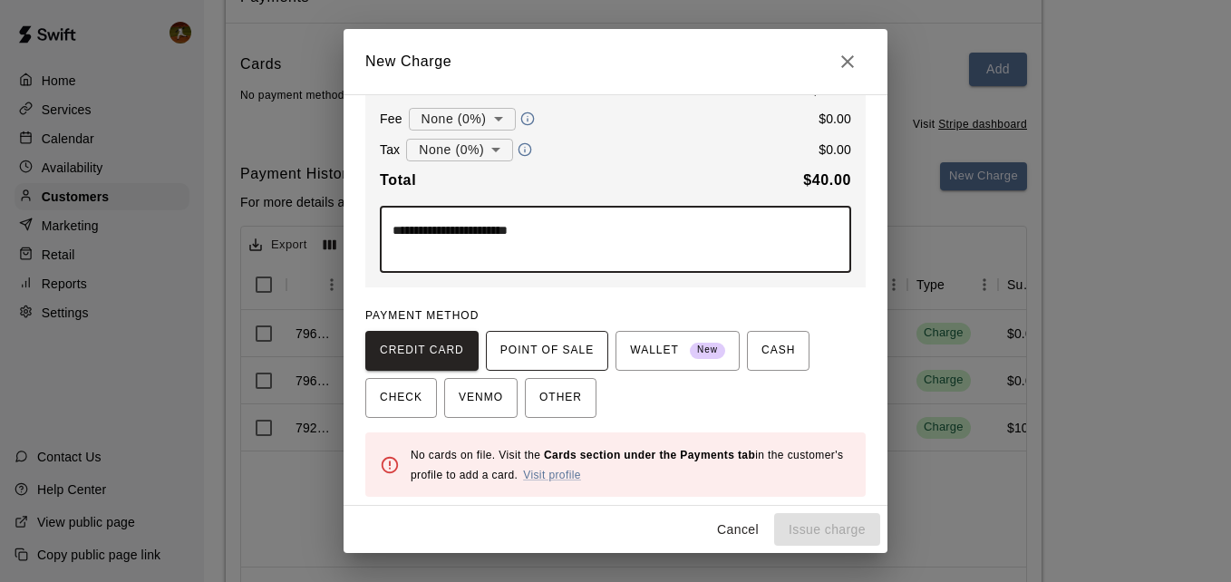
scroll to position [222, 0]
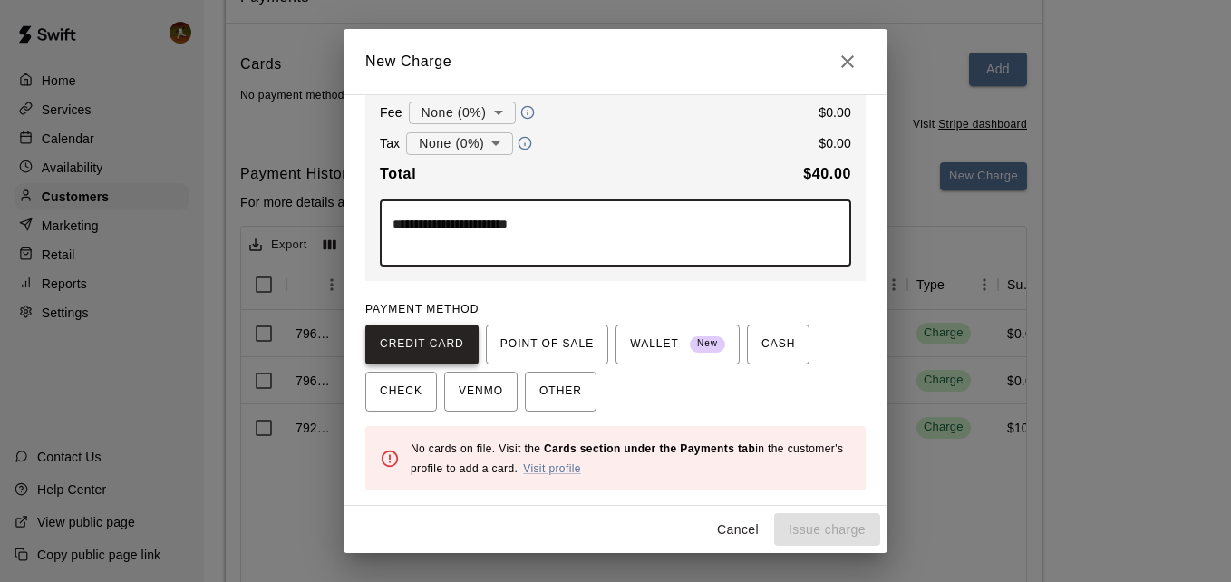
type textarea "**********"
click at [428, 344] on span "CREDIT CARD" at bounding box center [422, 344] width 84 height 29
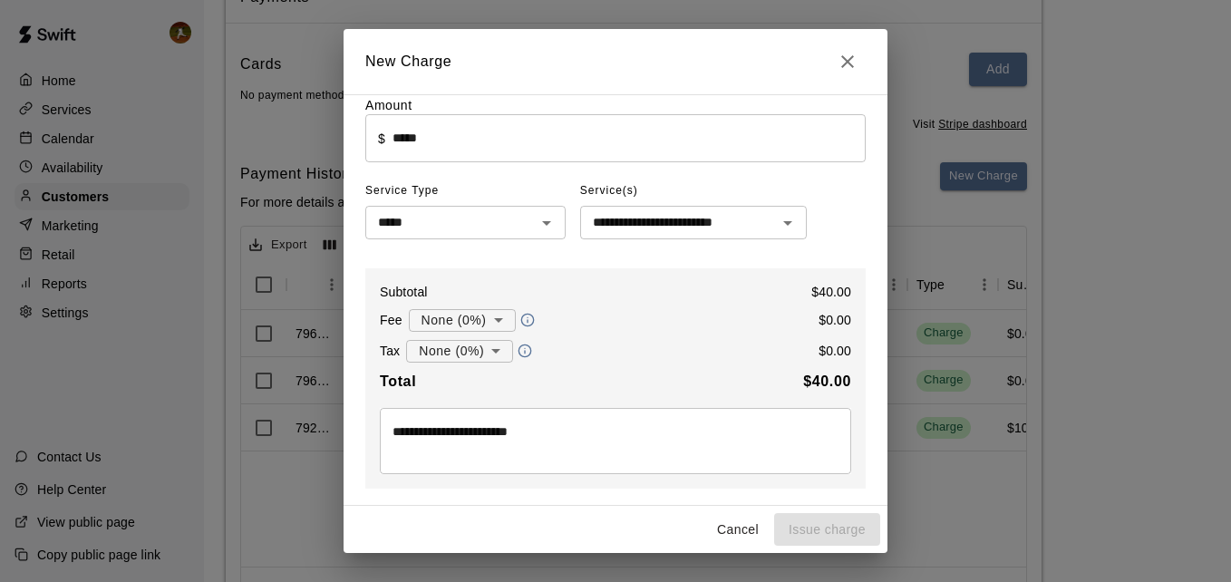
scroll to position [0, 0]
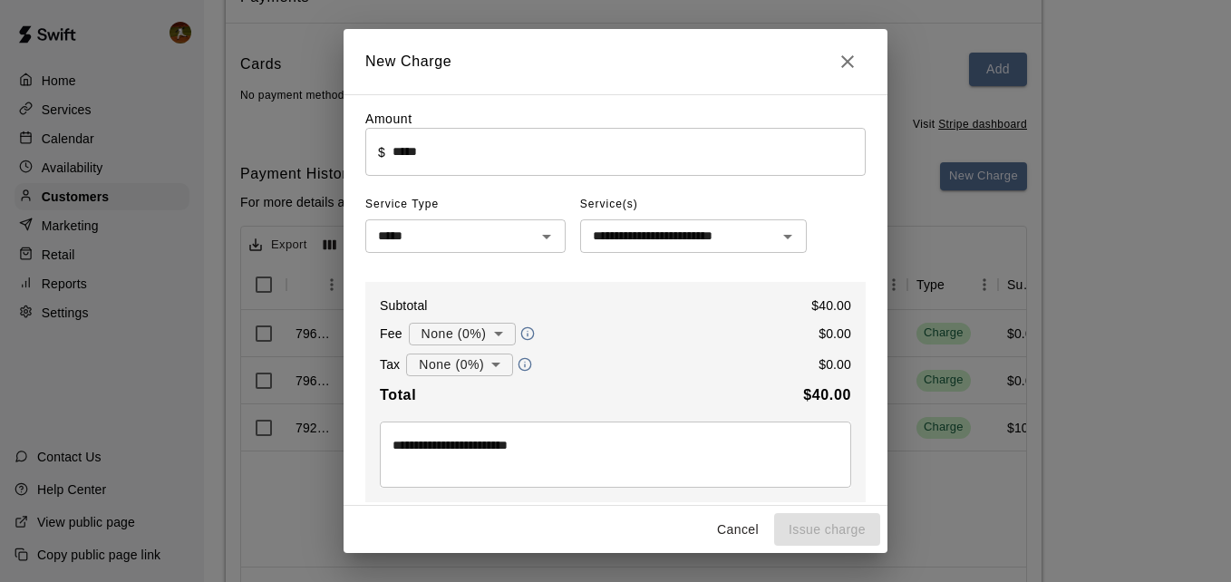
click at [495, 156] on input "*****" at bounding box center [628, 152] width 473 height 48
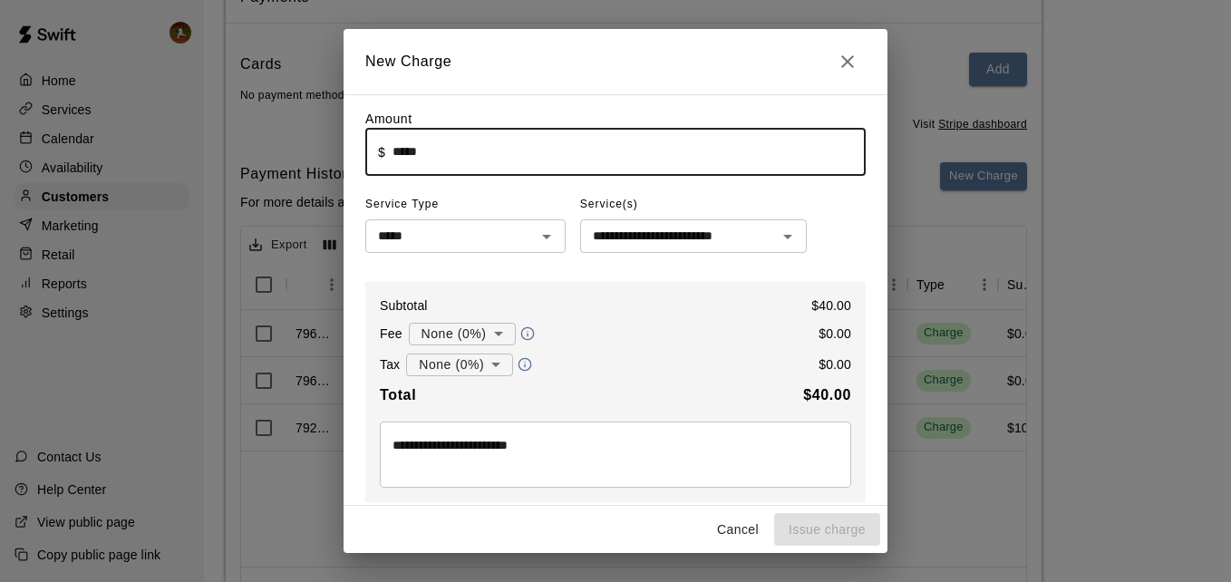
click at [573, 156] on input "*****" at bounding box center [628, 152] width 473 height 48
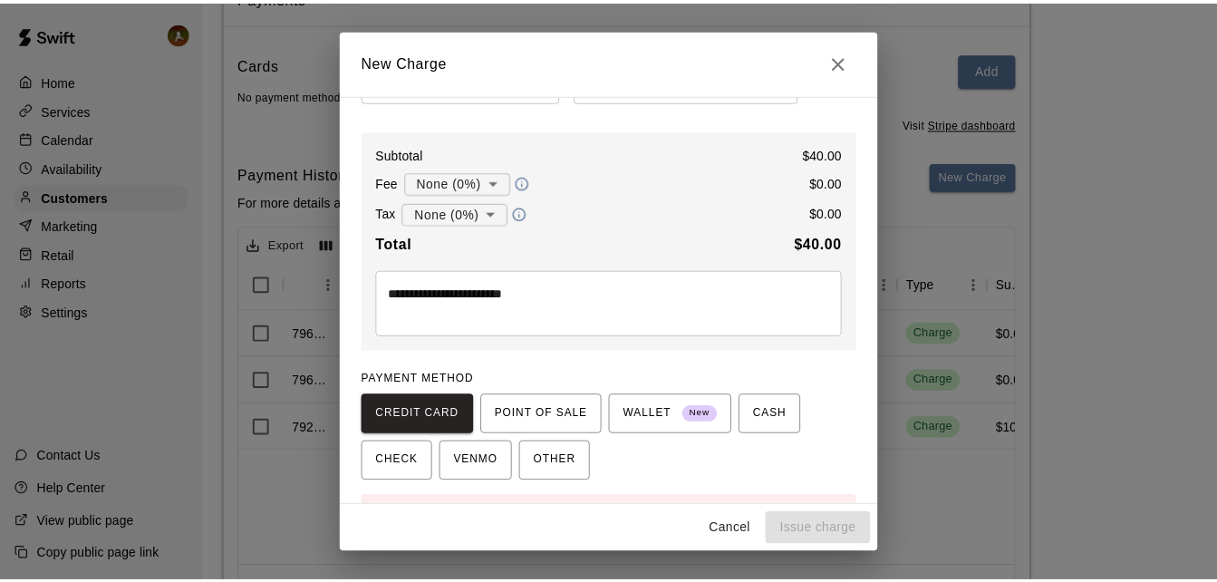
scroll to position [181, 0]
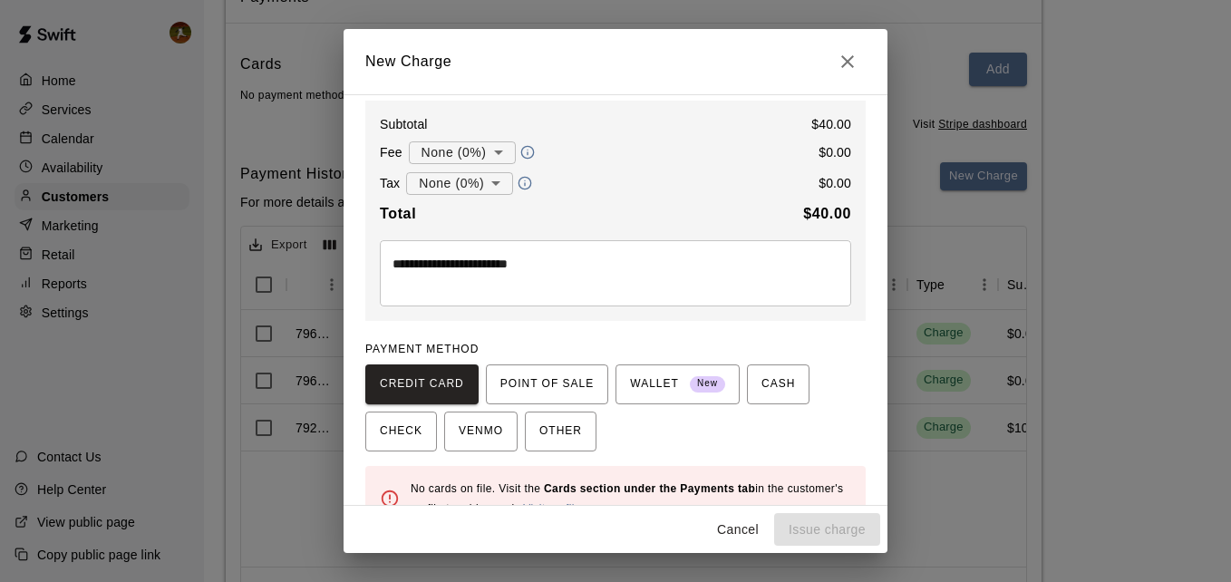
click at [807, 539] on div "Cancel Issue charge" at bounding box center [615, 530] width 544 height 48
click at [842, 57] on icon "Close" at bounding box center [847, 61] width 13 height 13
type input "*"
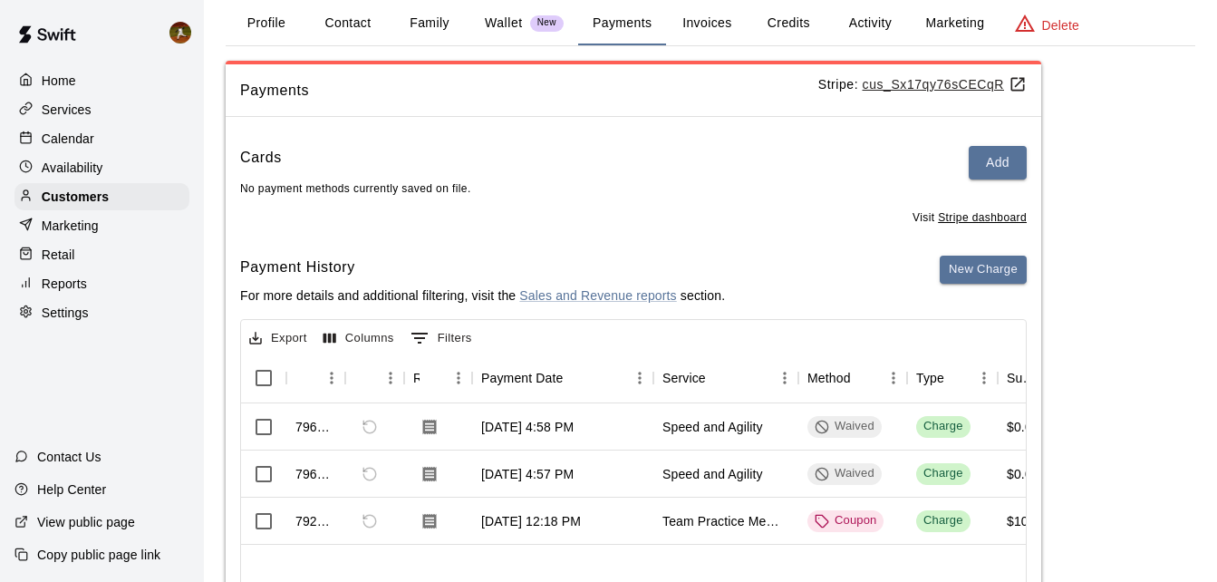
scroll to position [0, 0]
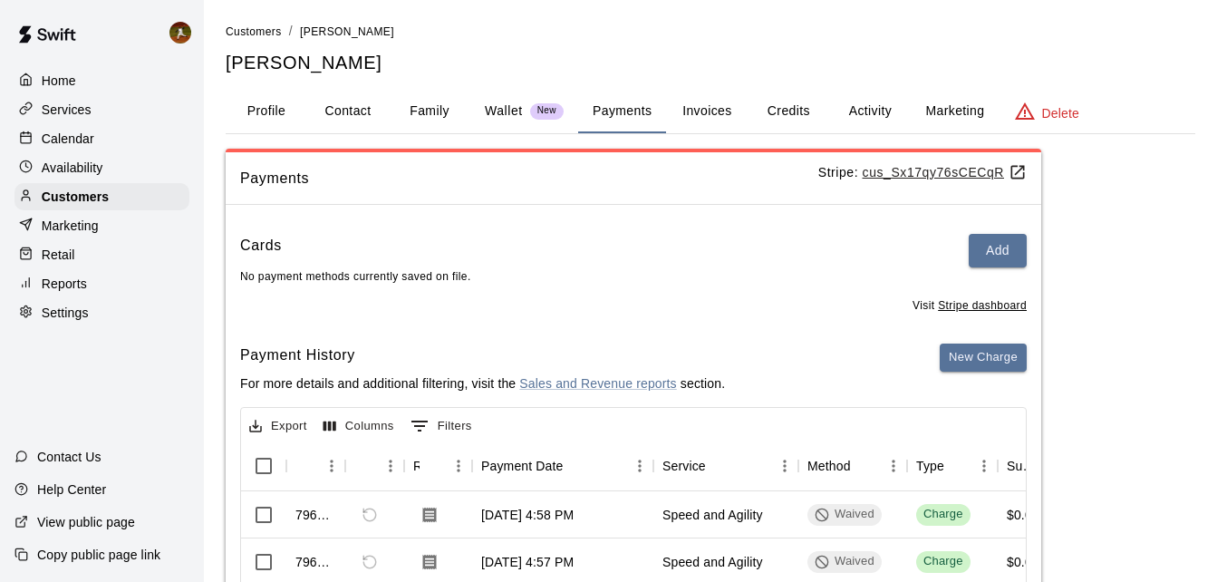
click at [727, 105] on button "Invoices" at bounding box center [707, 111] width 82 height 43
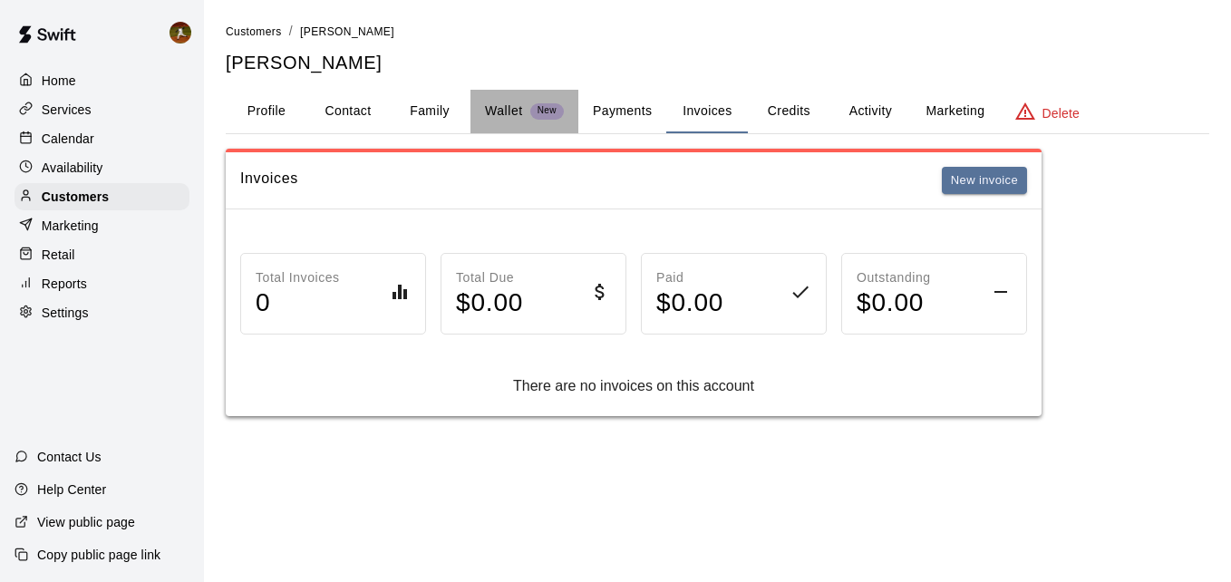
click at [492, 116] on p "Wallet" at bounding box center [504, 110] width 38 height 19
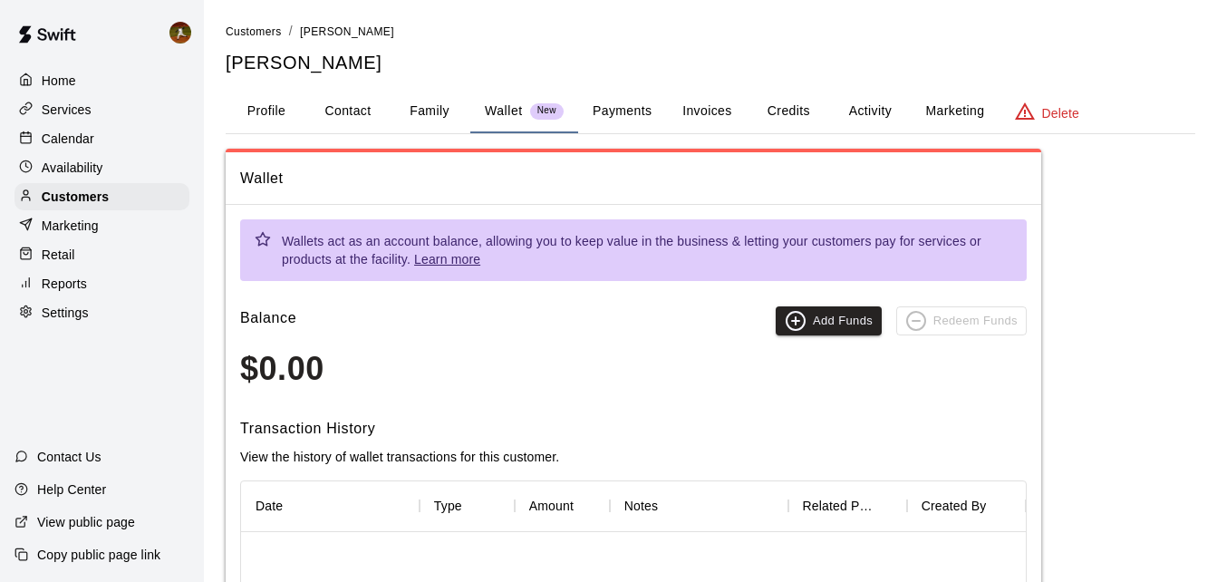
click at [437, 115] on button "Family" at bounding box center [430, 111] width 82 height 43
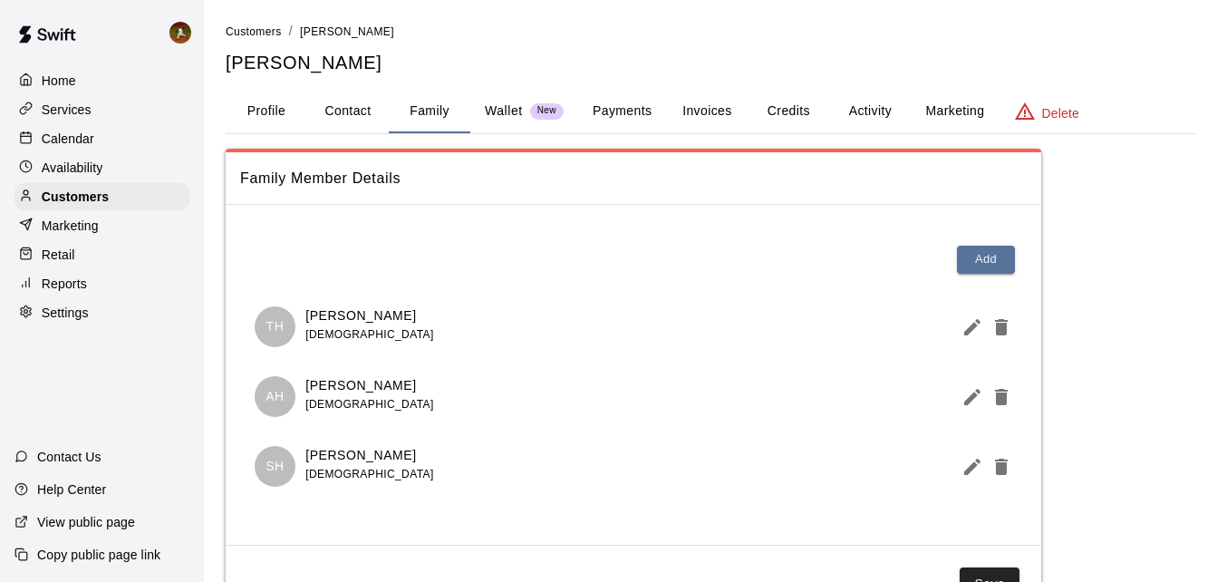
click at [805, 116] on button "Credits" at bounding box center [789, 111] width 82 height 43
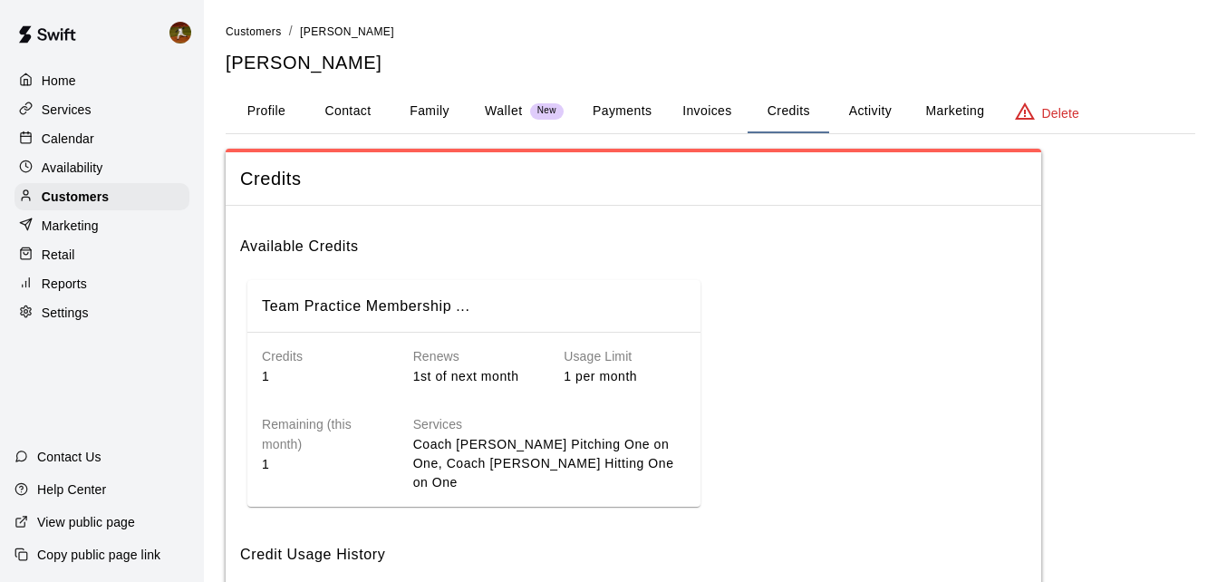
click at [710, 112] on button "Invoices" at bounding box center [707, 111] width 82 height 43
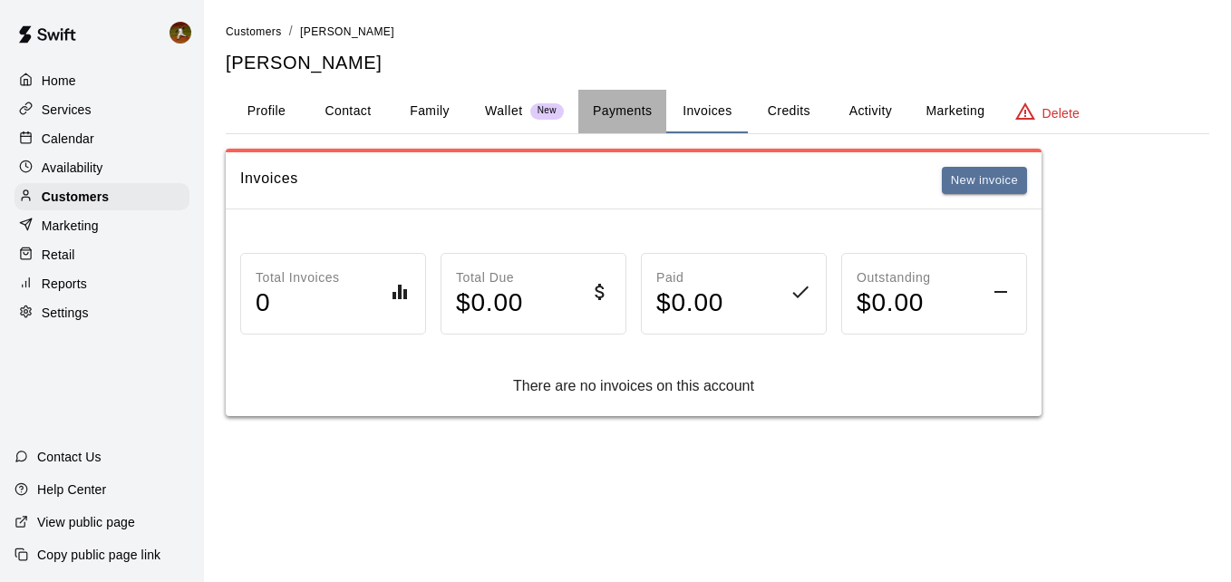
click at [621, 111] on button "Payments" at bounding box center [622, 111] width 88 height 43
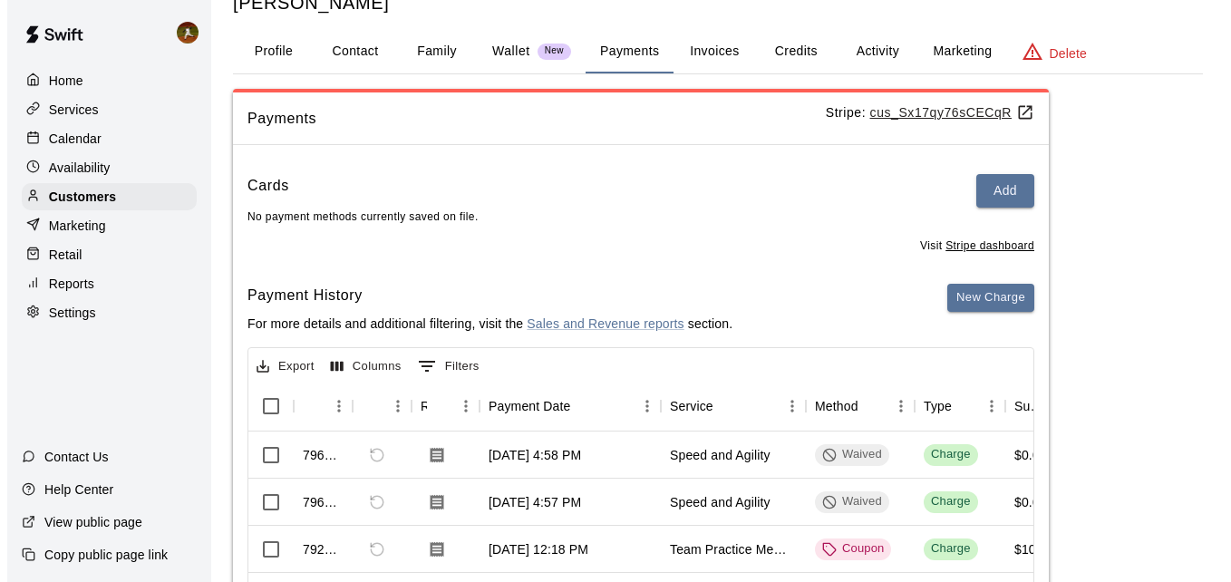
scroll to position [91, 0]
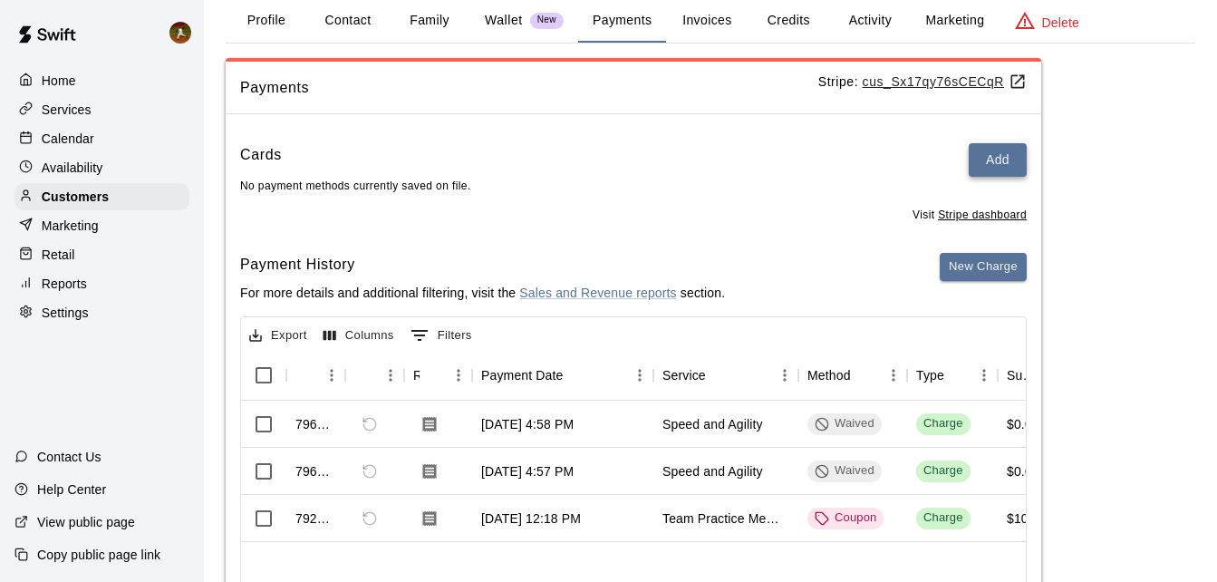
click at [972, 167] on button "Add" at bounding box center [998, 160] width 58 height 34
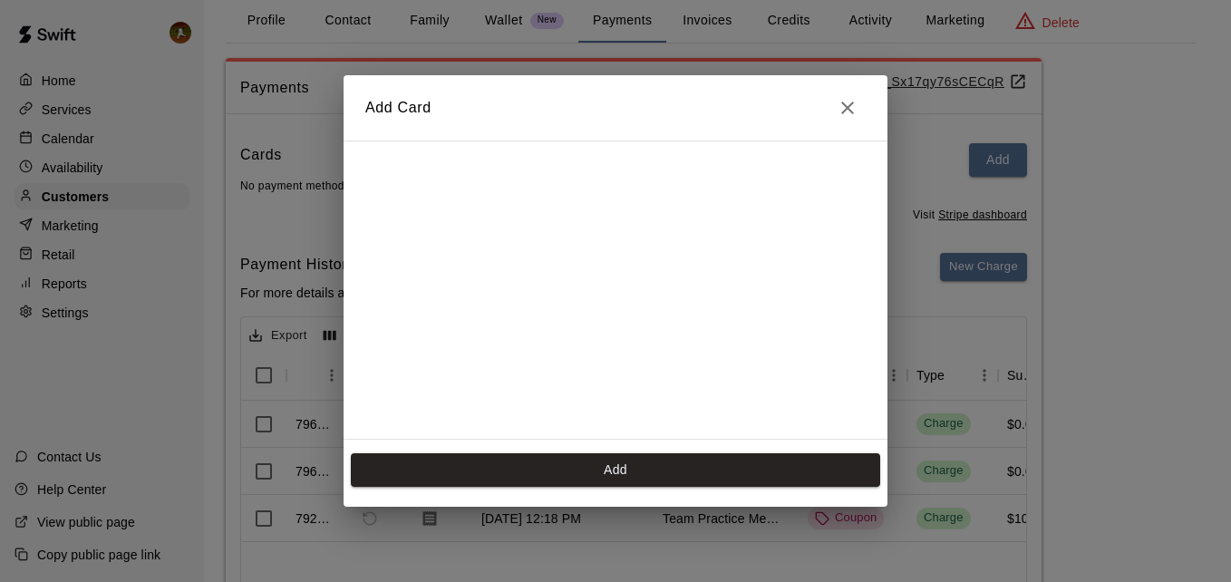
scroll to position [256, 0]
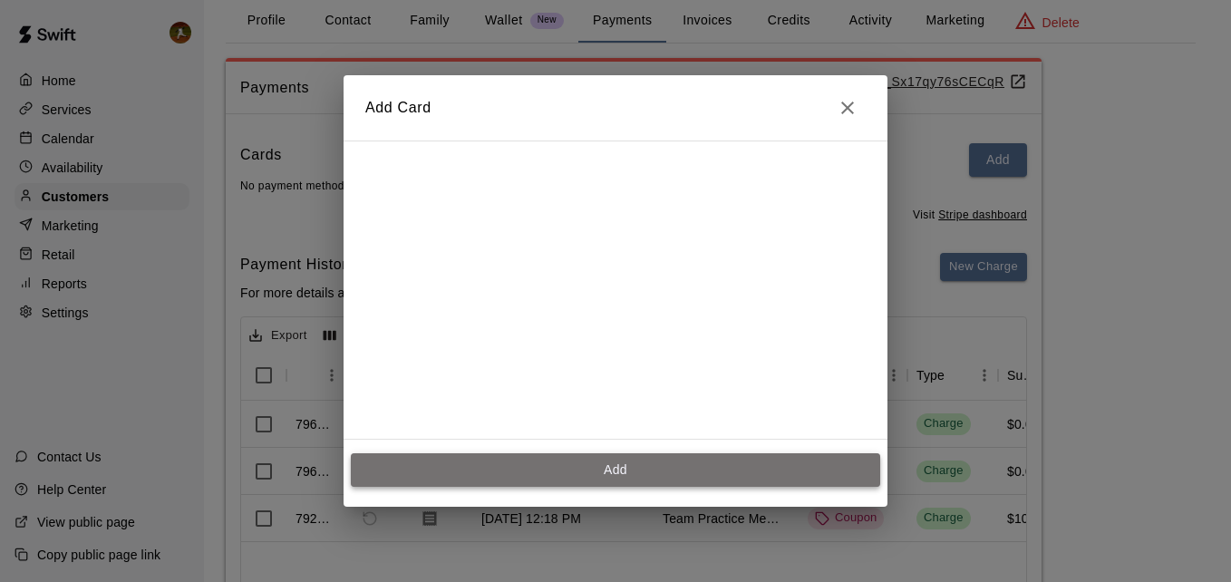
click at [594, 476] on button "Add" at bounding box center [615, 470] width 529 height 34
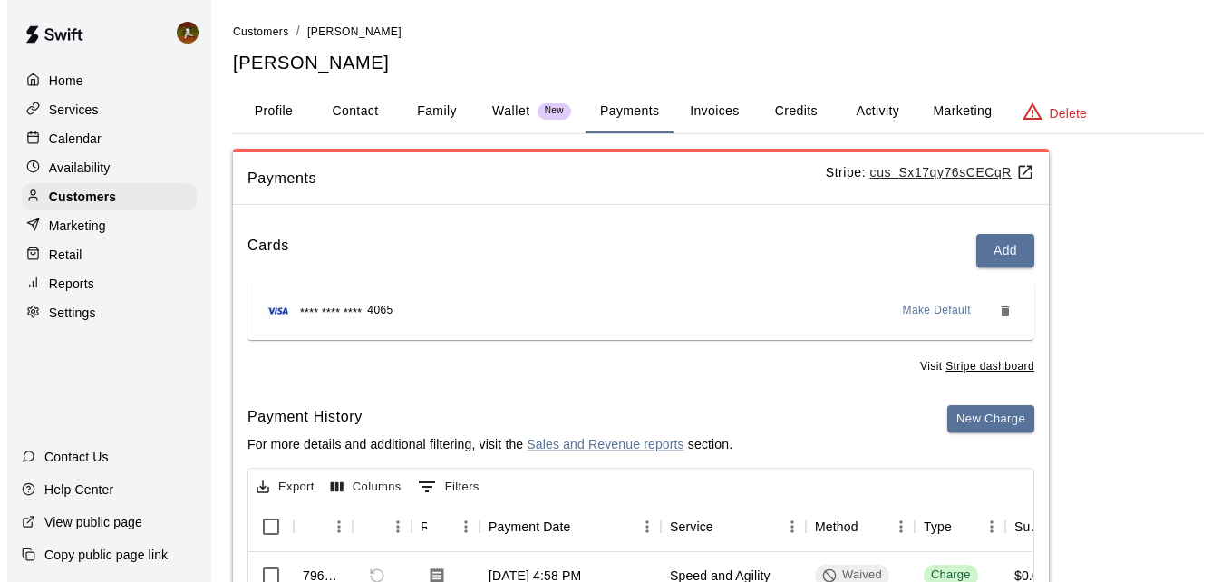
scroll to position [91, 0]
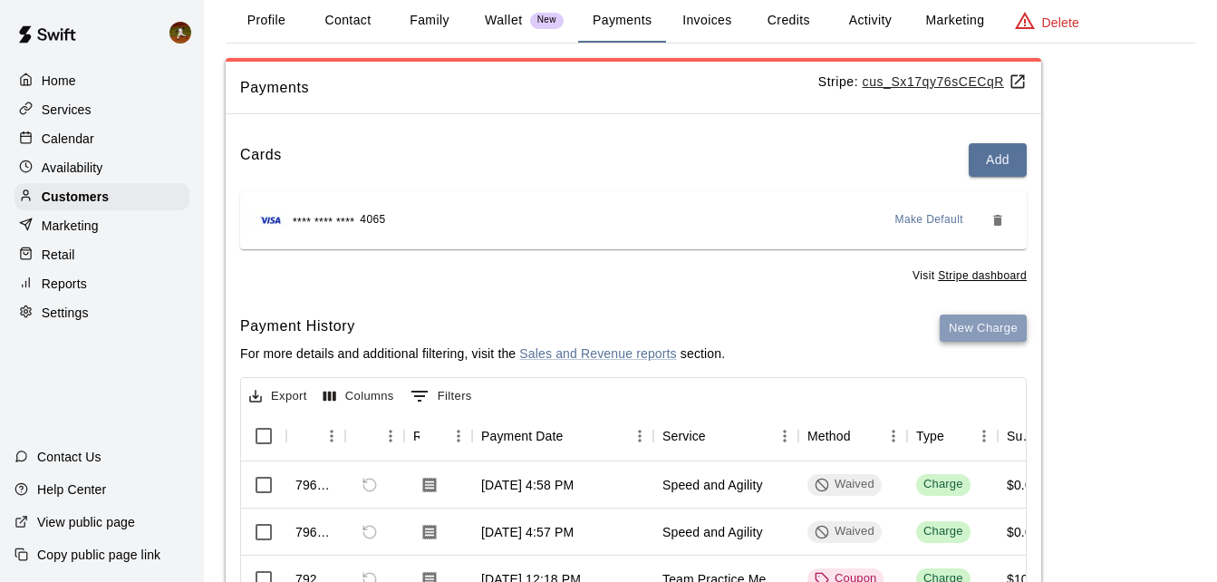
click at [989, 338] on button "New Charge" at bounding box center [983, 328] width 87 height 28
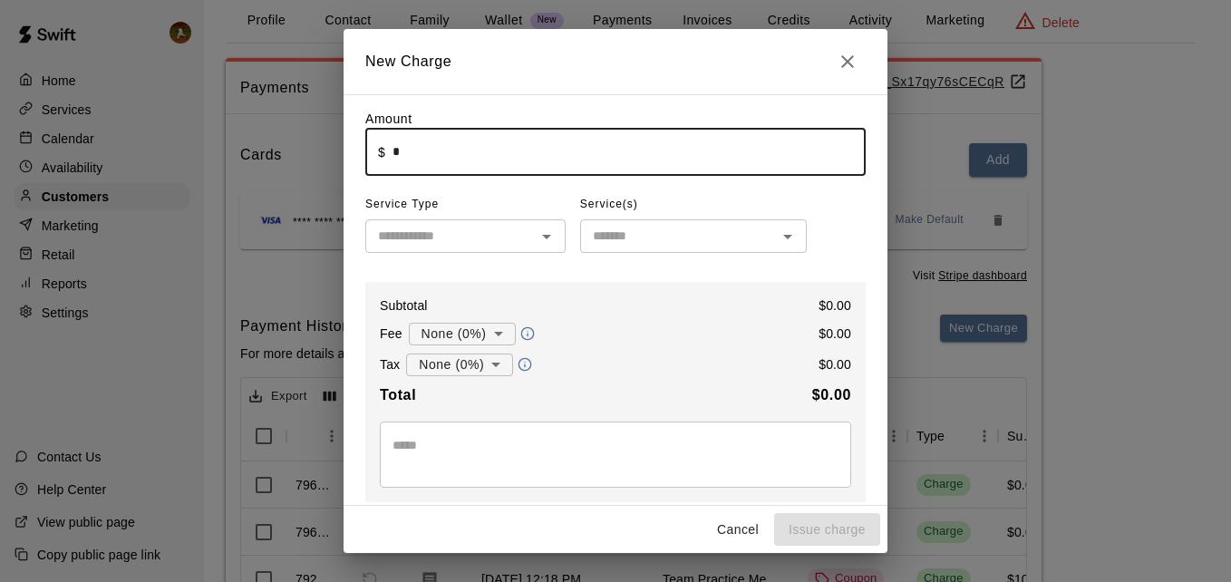
click at [486, 166] on input "*" at bounding box center [628, 152] width 473 height 48
type input "*****"
click at [410, 247] on input "text" at bounding box center [450, 236] width 159 height 23
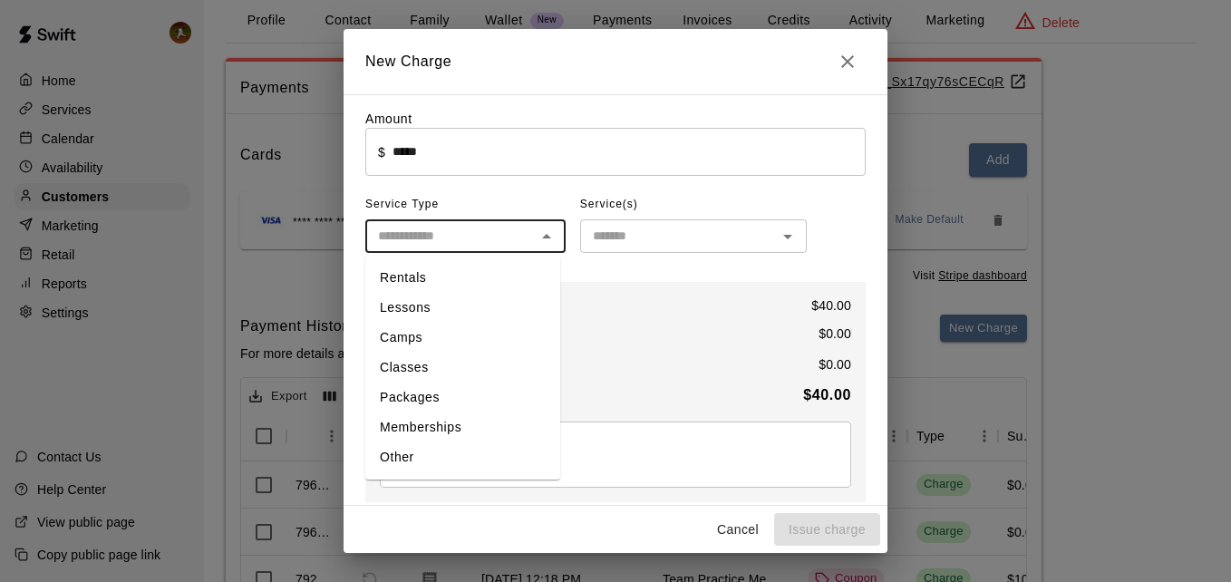
click at [407, 333] on li "Camps" at bounding box center [462, 338] width 195 height 30
type input "*****"
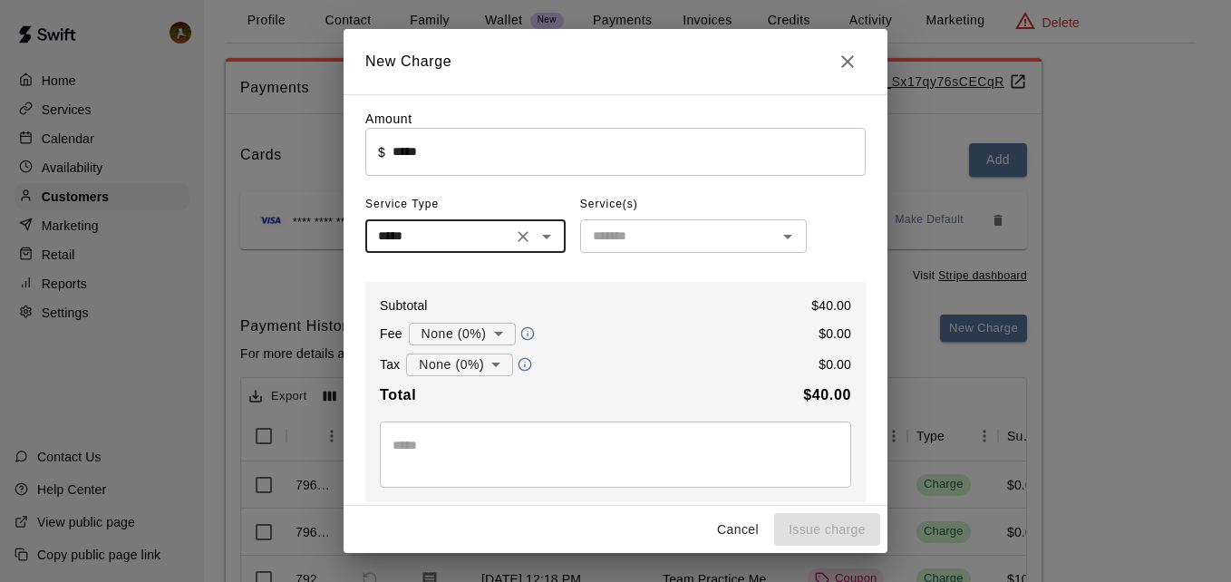
click at [703, 223] on div "​" at bounding box center [693, 236] width 227 height 34
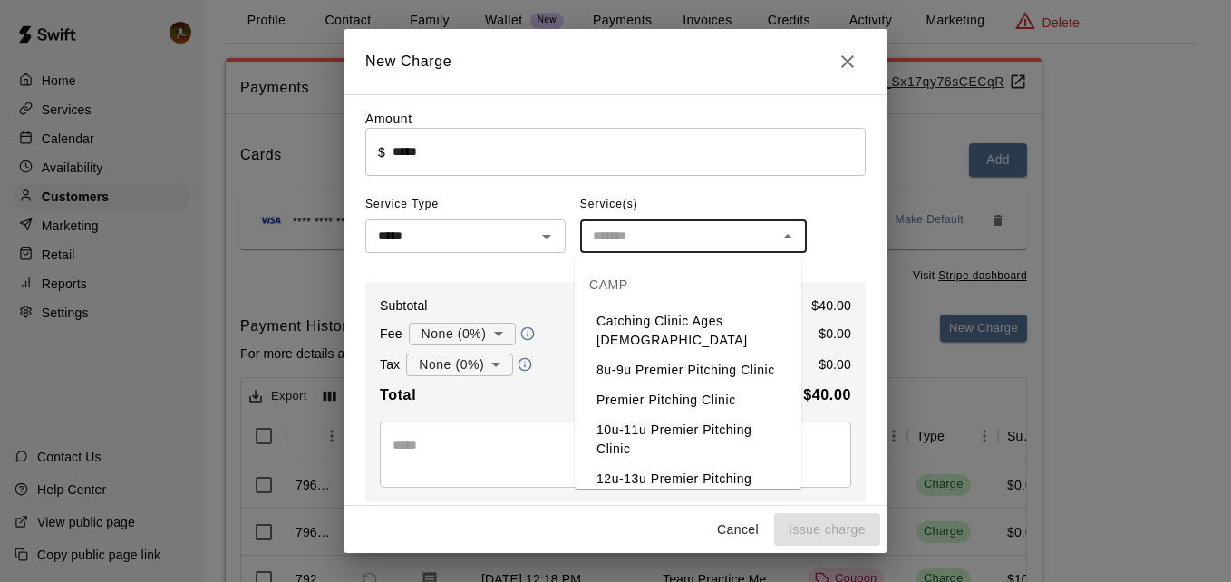
click at [676, 314] on li "Catching Clinic Ages [DEMOGRAPHIC_DATA]" at bounding box center [688, 330] width 227 height 49
type input "**********"
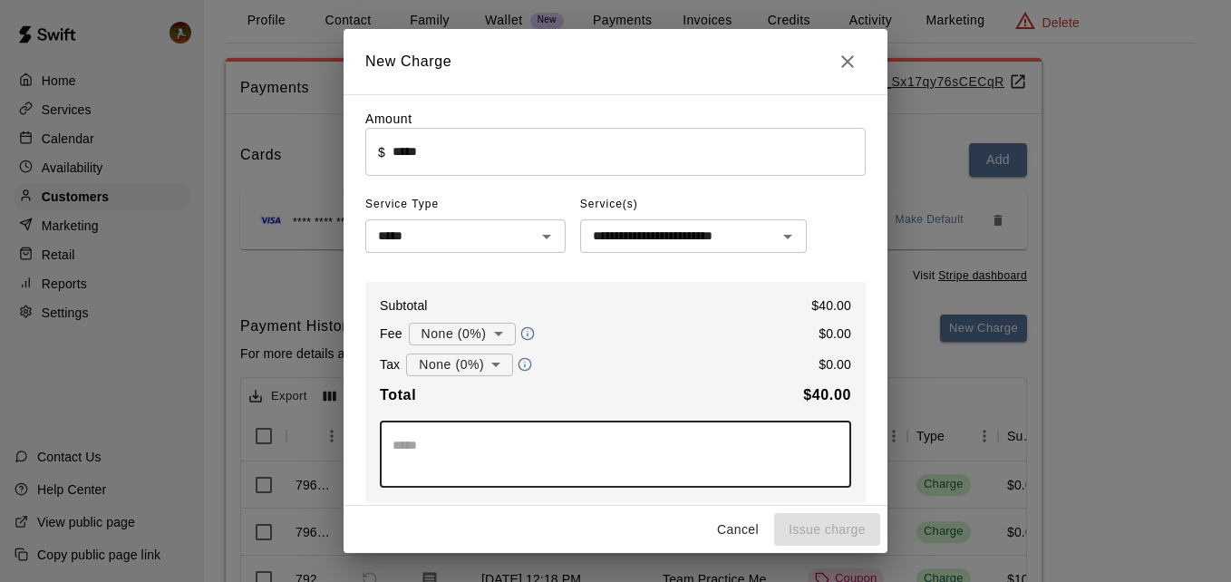
click at [454, 459] on textarea at bounding box center [615, 454] width 446 height 36
type textarea "**********"
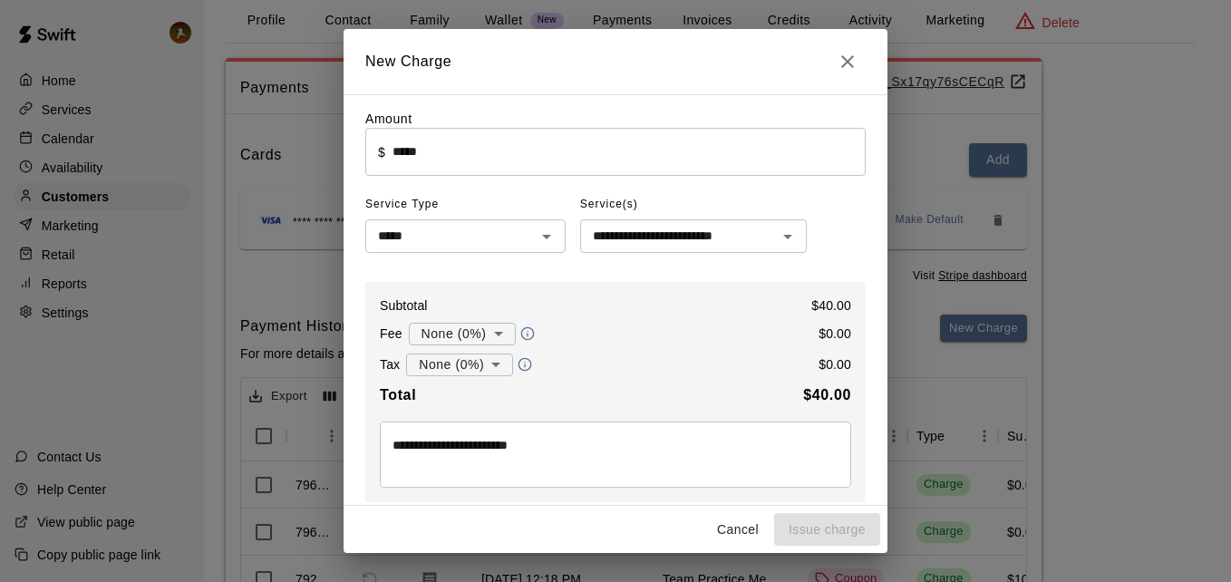
click at [521, 498] on div "**********" at bounding box center [615, 392] width 500 height 220
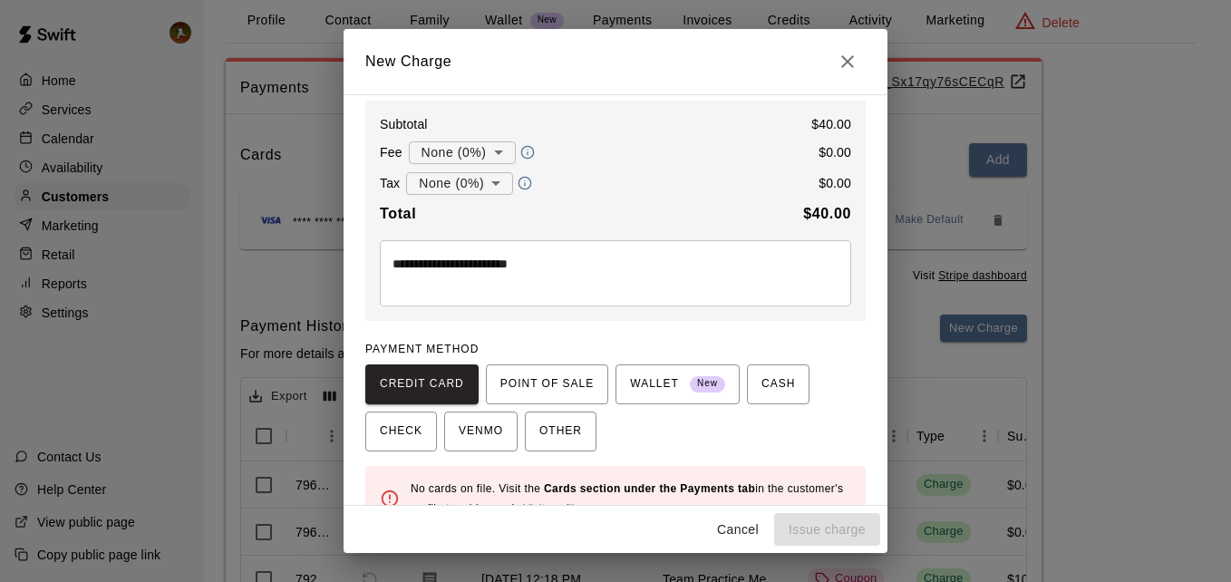
scroll to position [222, 0]
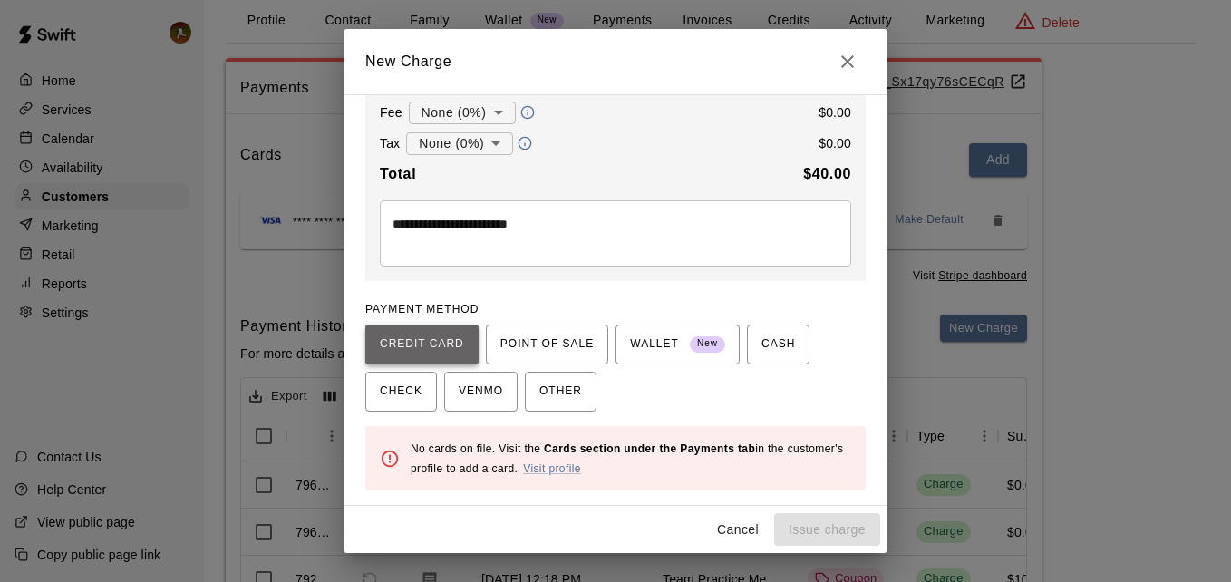
click at [449, 334] on span "CREDIT CARD" at bounding box center [422, 344] width 84 height 29
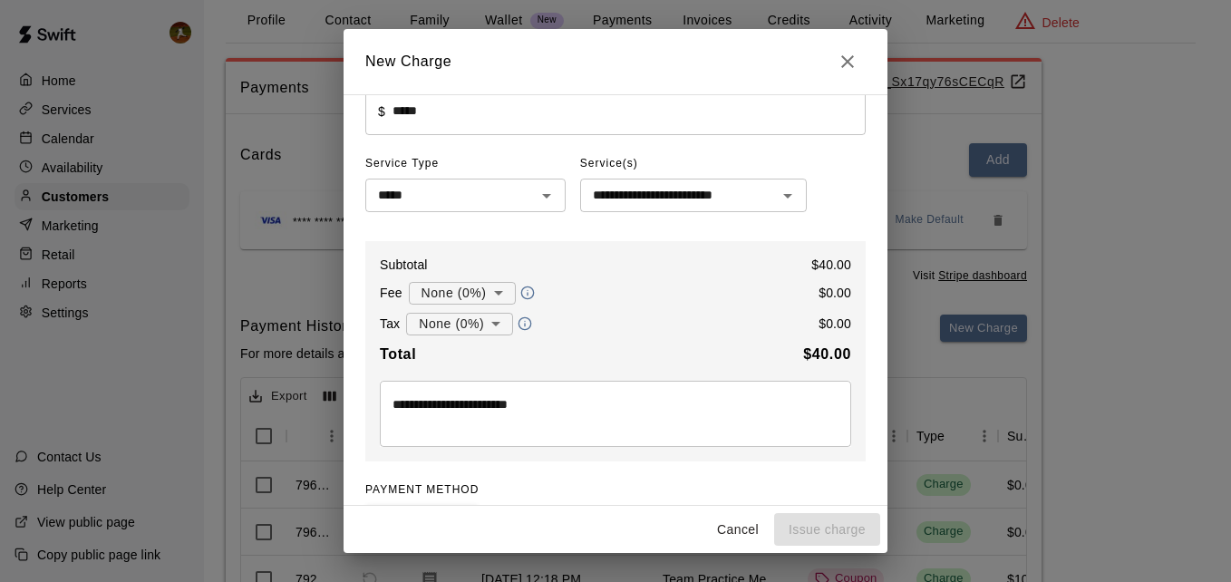
scroll to position [0, 0]
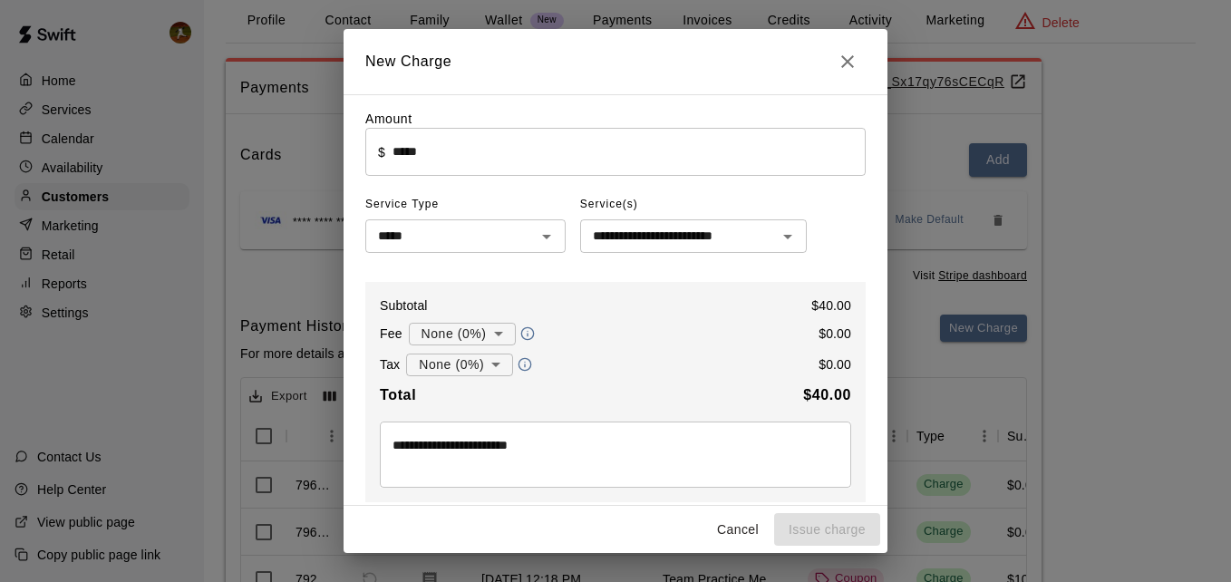
click at [509, 165] on input "*****" at bounding box center [628, 152] width 473 height 48
click at [840, 208] on div "**********" at bounding box center [615, 411] width 500 height 602
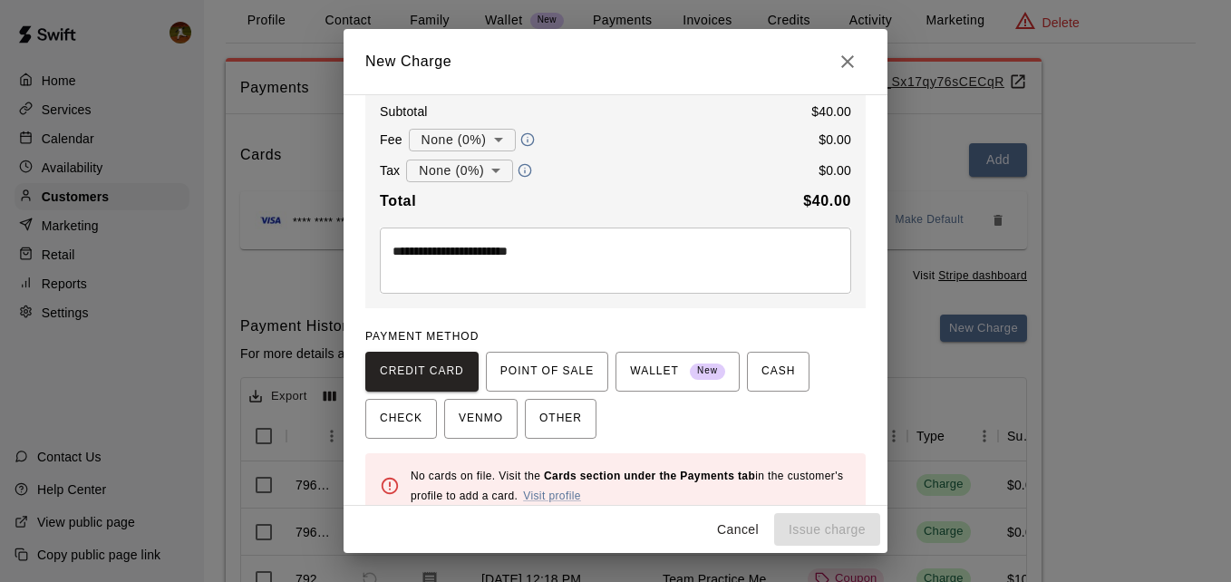
scroll to position [222, 0]
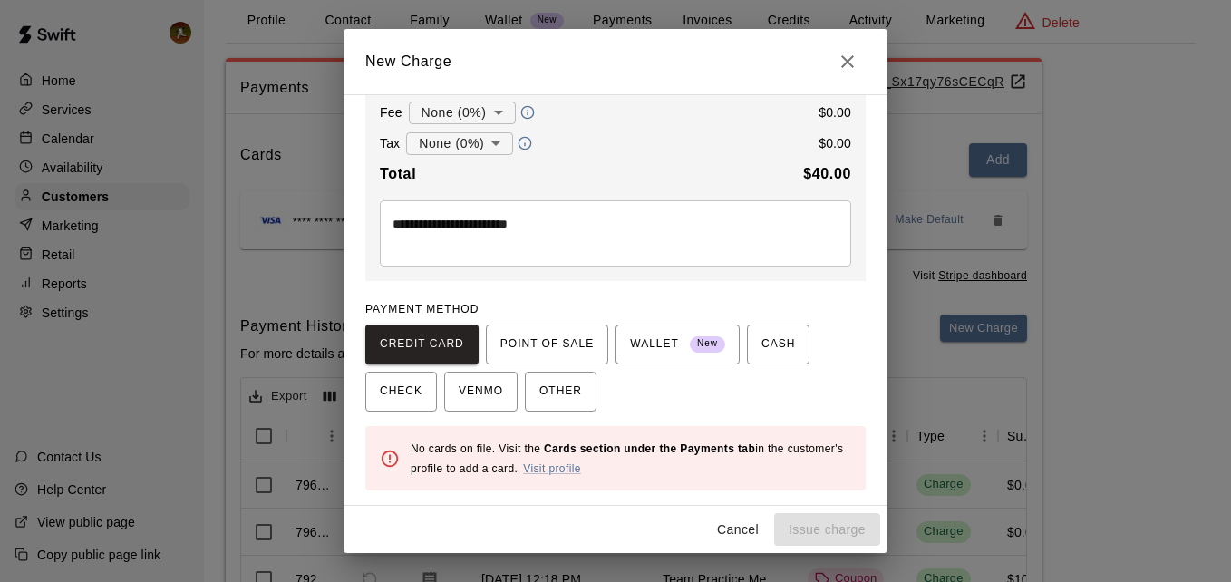
click at [802, 538] on div "Cancel Issue charge" at bounding box center [615, 530] width 544 height 48
click at [548, 352] on span "POINT OF SALE" at bounding box center [546, 344] width 93 height 29
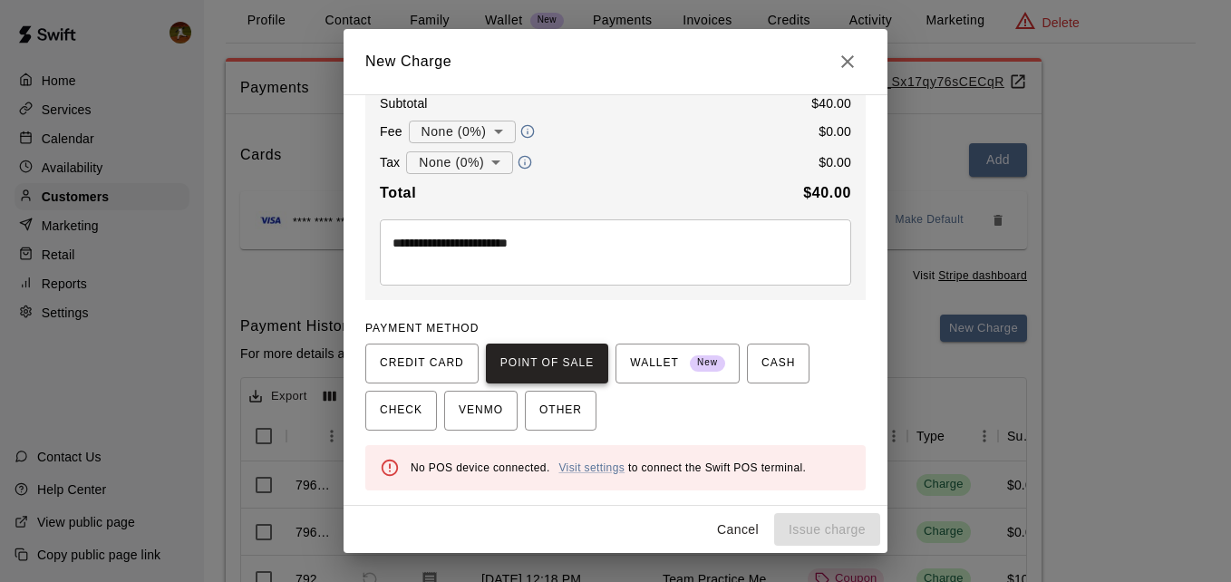
scroll to position [204, 0]
click at [651, 360] on span "WALLET New" at bounding box center [677, 363] width 95 height 29
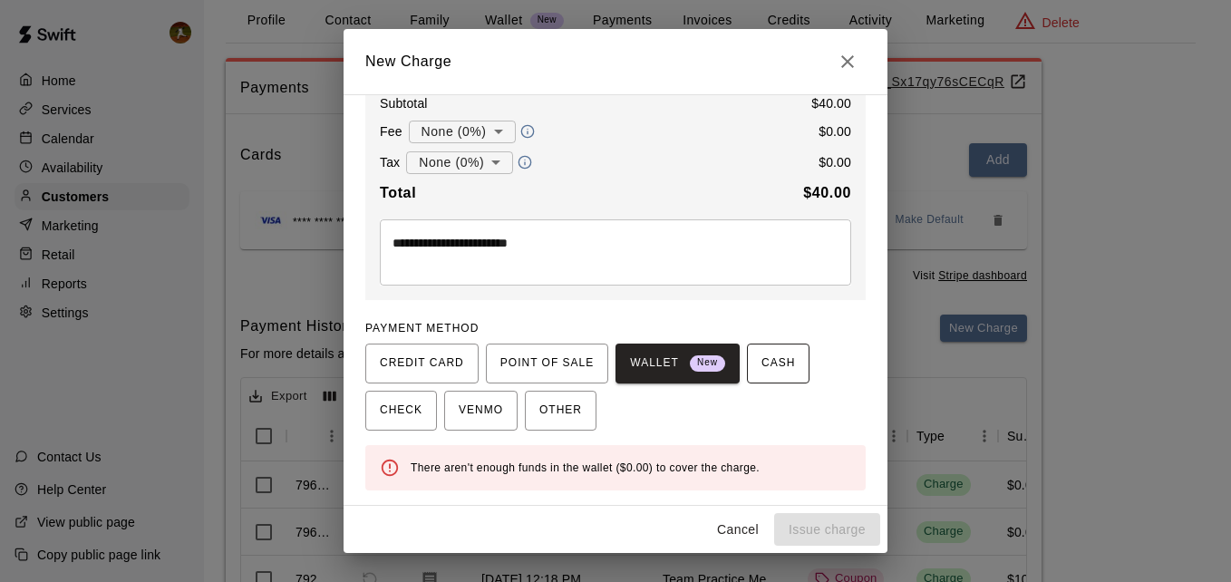
click at [747, 369] on button "CASH" at bounding box center [778, 363] width 63 height 40
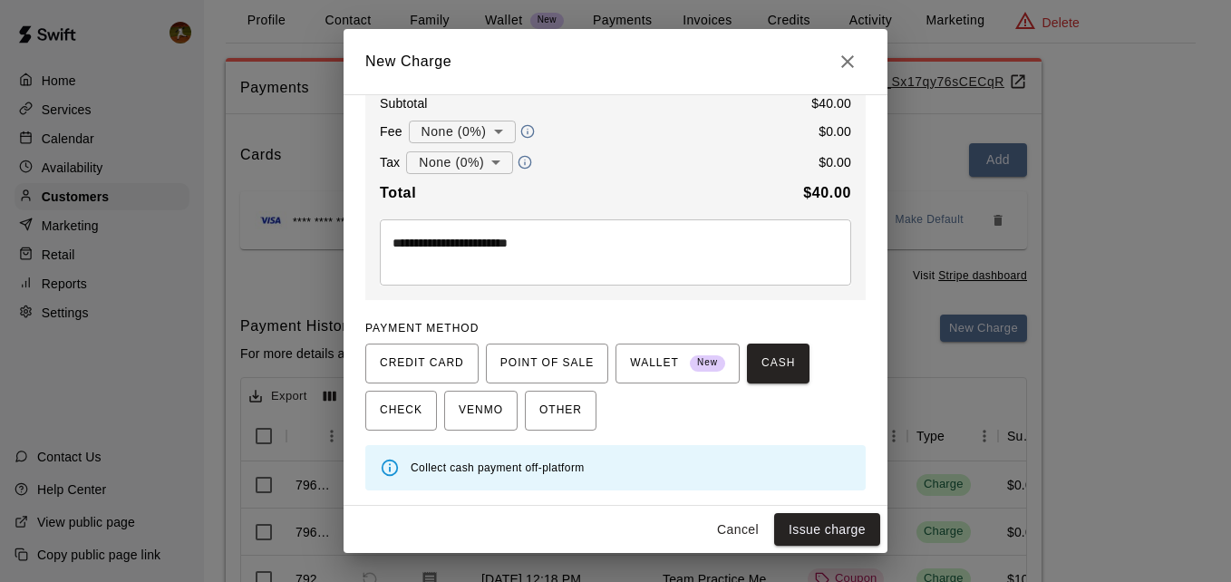
click at [742, 526] on button "Cancel" at bounding box center [738, 530] width 58 height 34
type input "*"
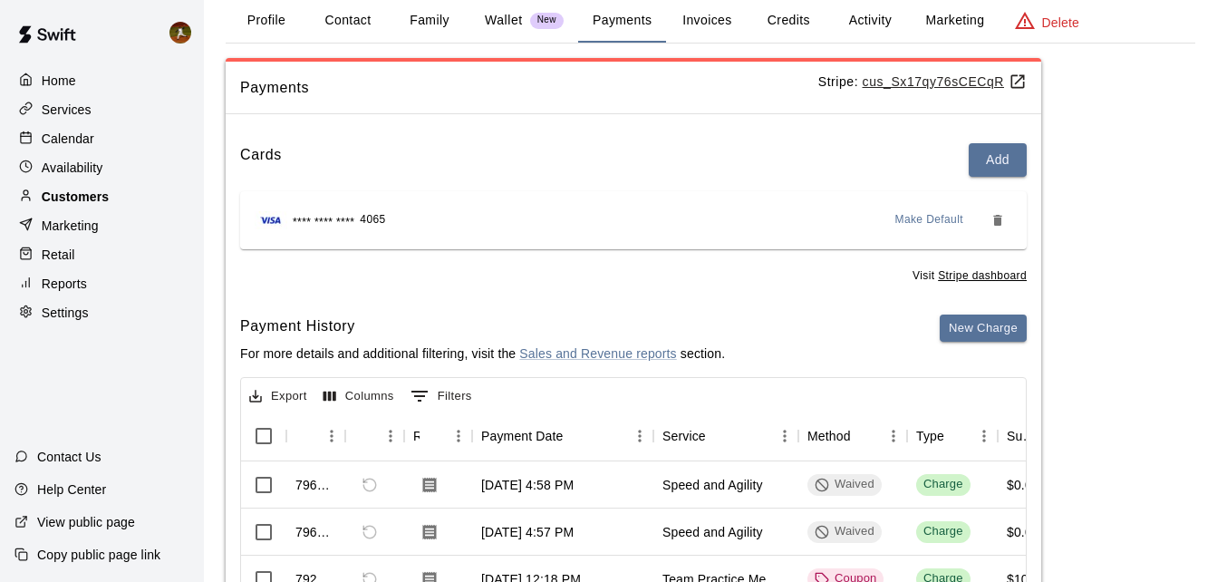
click at [51, 197] on p "Customers" at bounding box center [75, 197] width 67 height 18
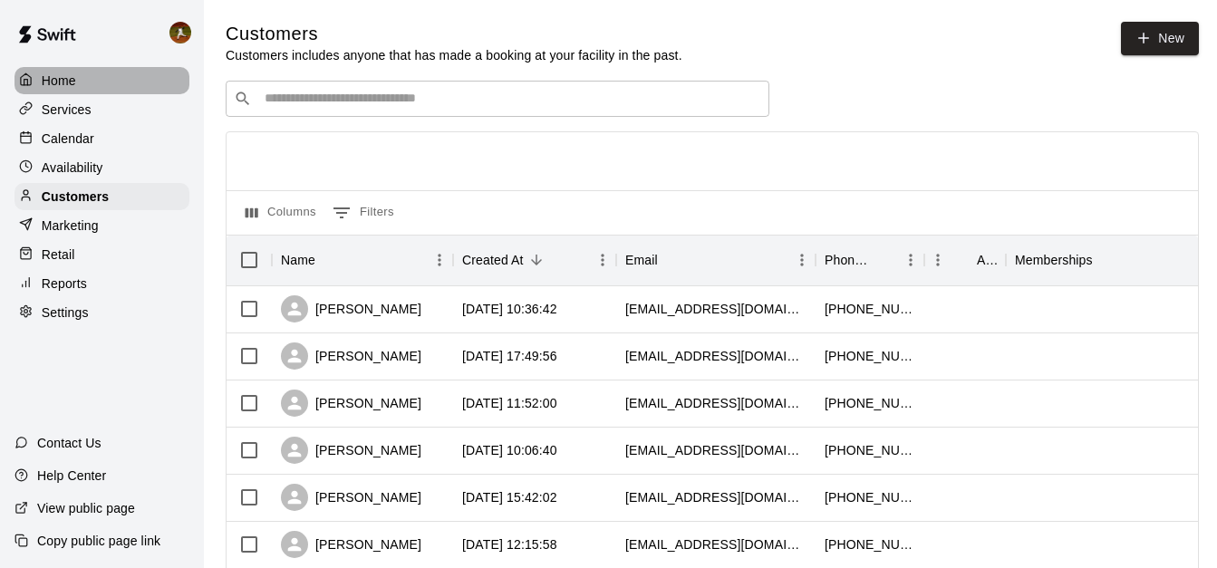
click at [65, 89] on p "Home" at bounding box center [59, 81] width 34 height 18
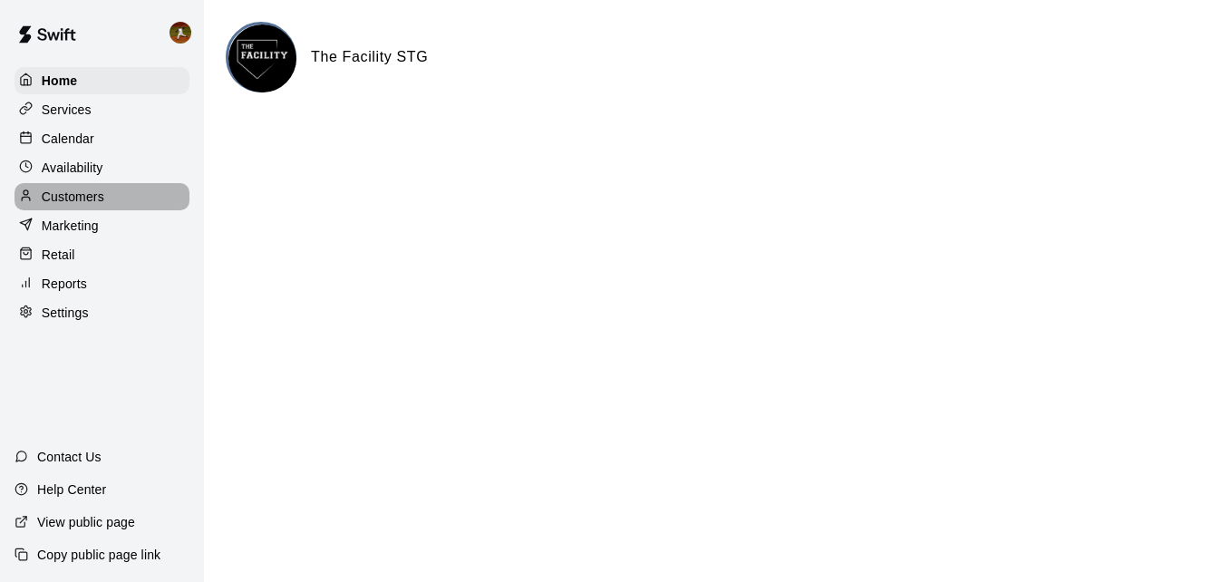
click at [72, 200] on p "Customers" at bounding box center [73, 197] width 63 height 18
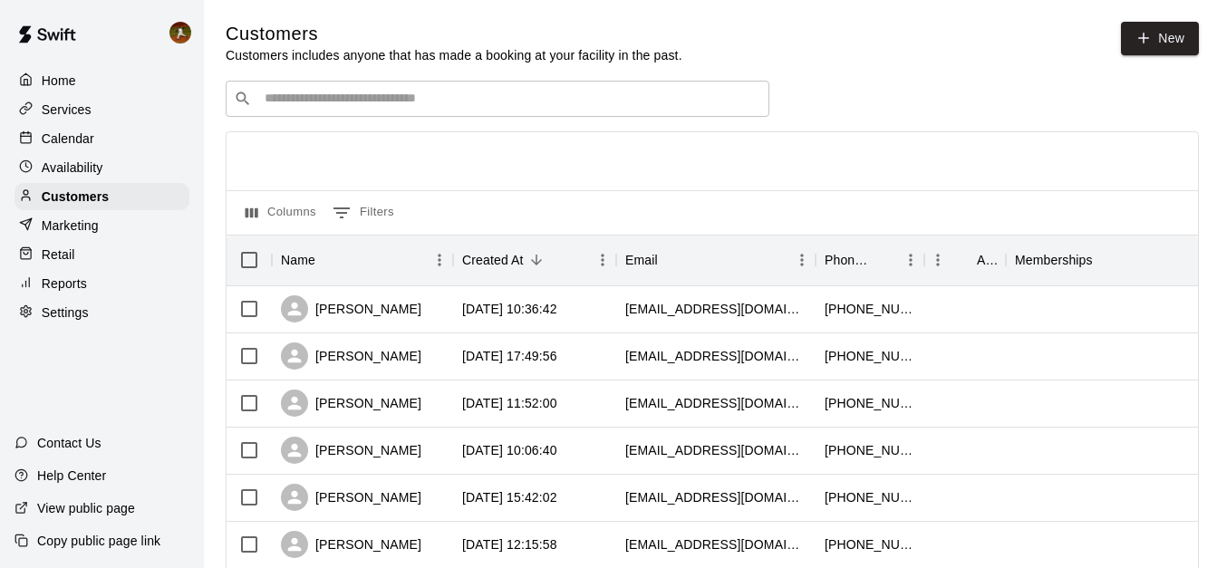
click at [405, 114] on div "​ ​" at bounding box center [498, 99] width 544 height 36
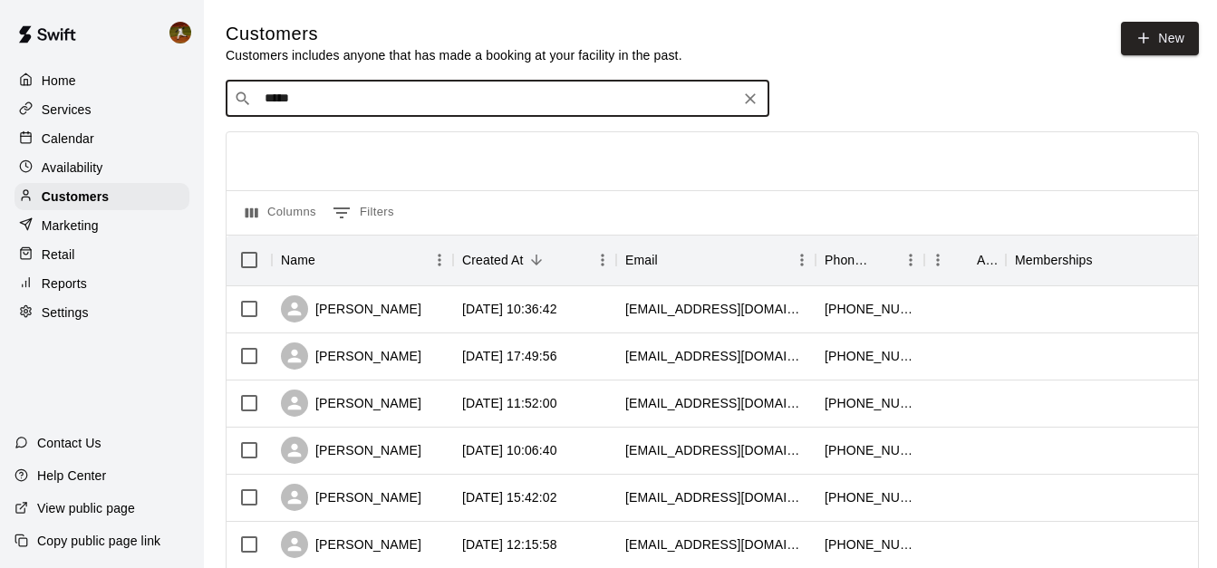
type input "******"
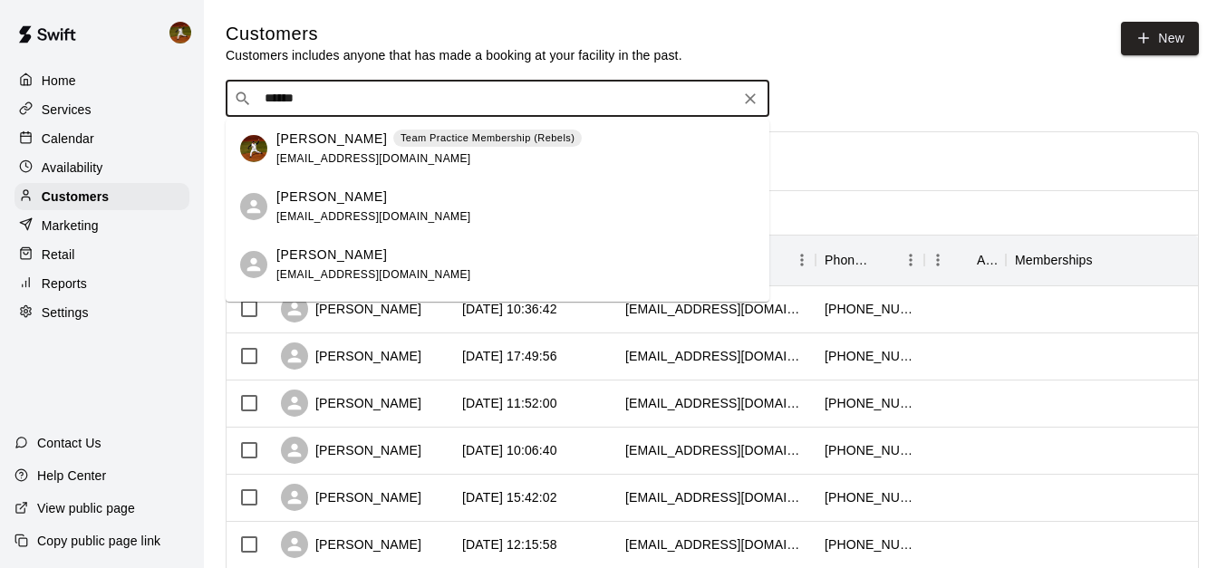
click at [364, 149] on div "Cody Hansen Team Practice Membership (Rebels) 22chballa@gmail.com" at bounding box center [428, 149] width 305 height 39
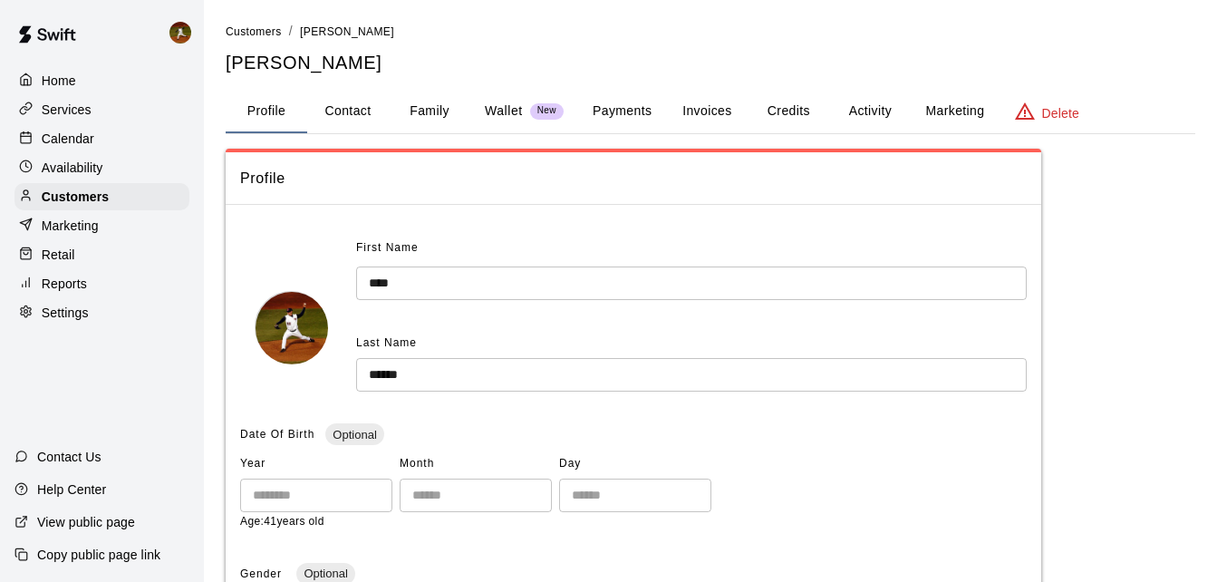
click at [637, 110] on button "Payments" at bounding box center [622, 111] width 88 height 43
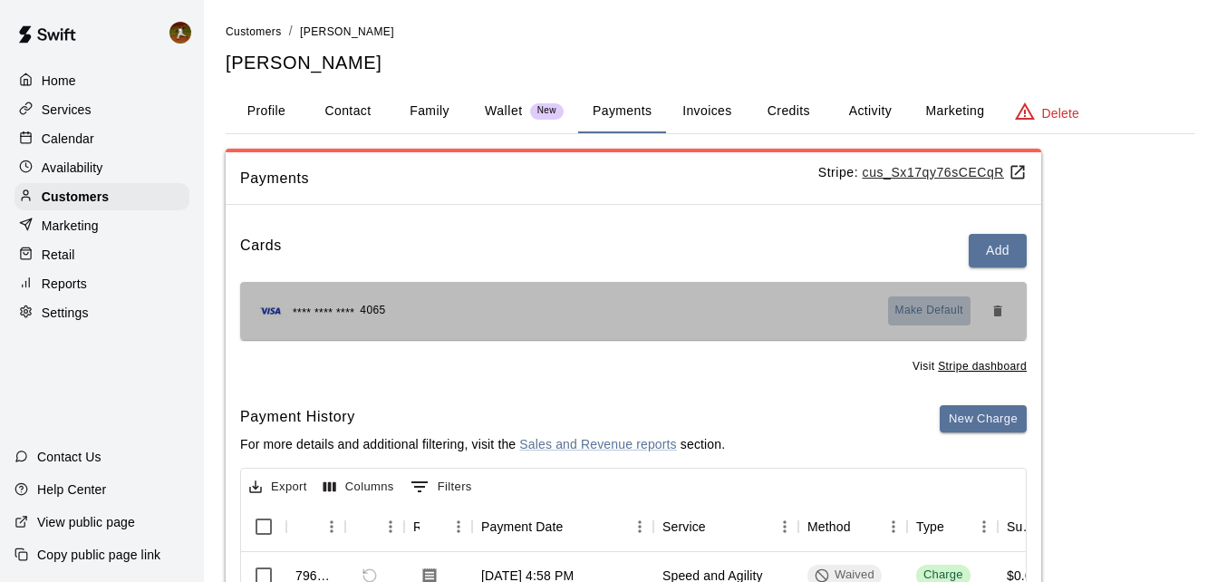
click at [922, 313] on span "Make Default" at bounding box center [929, 311] width 69 height 18
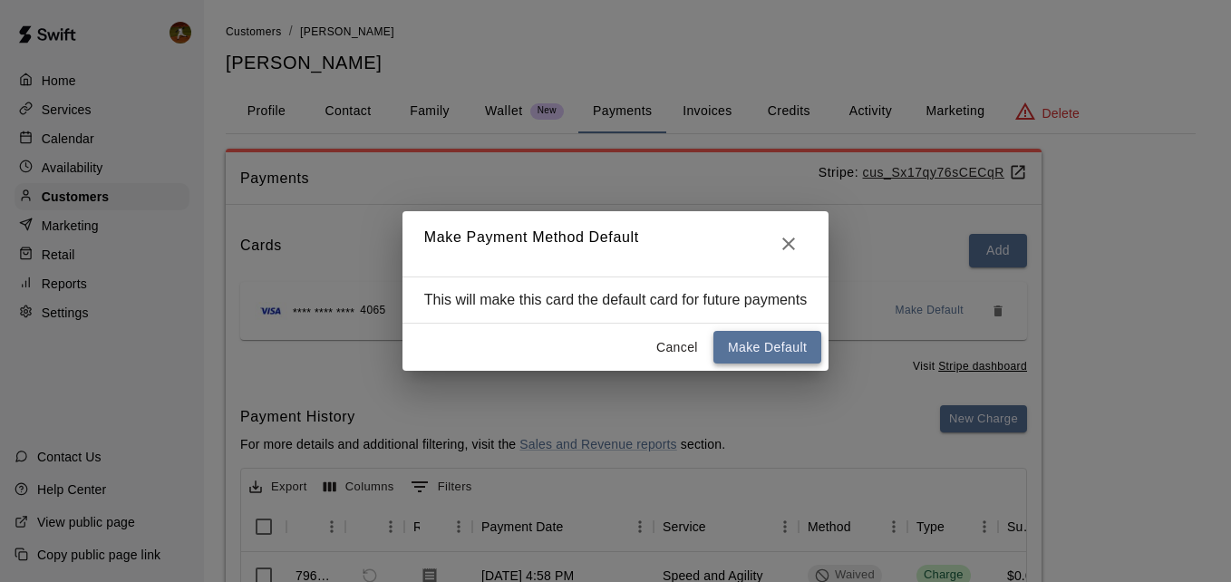
click at [776, 360] on button "Make Default" at bounding box center [767, 348] width 108 height 34
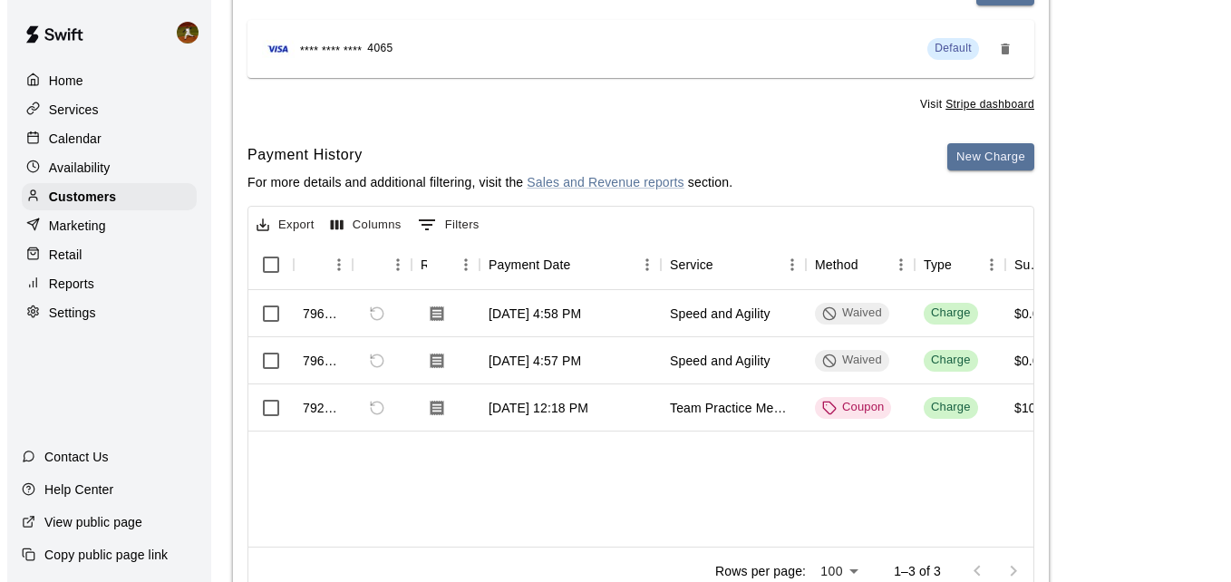
scroll to position [152, 0]
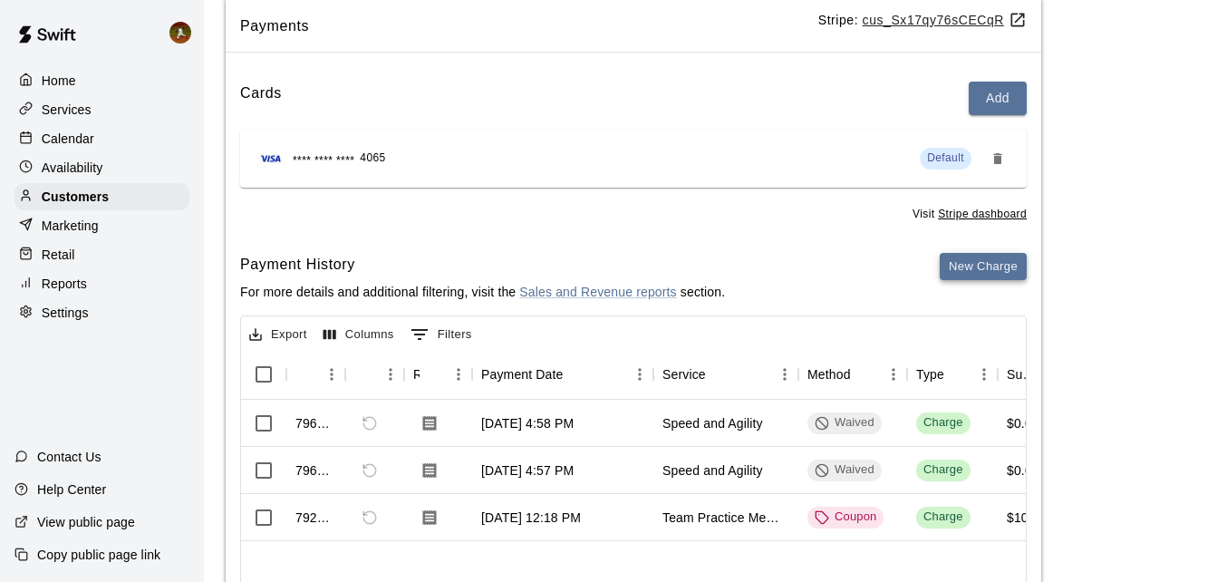
click at [997, 258] on button "New Charge" at bounding box center [983, 267] width 87 height 28
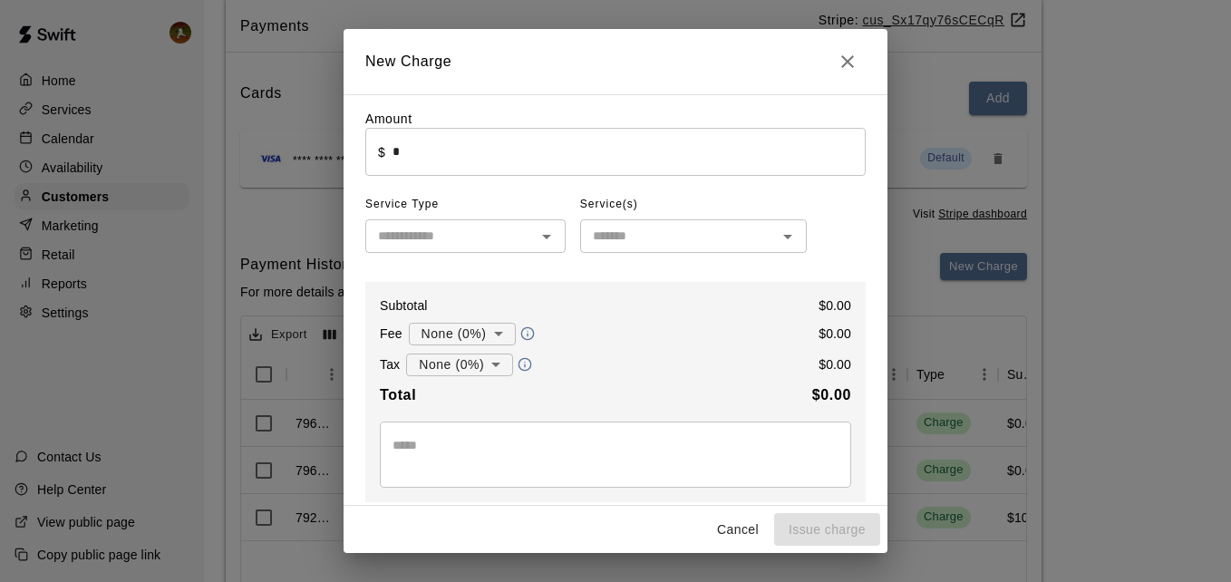
click at [540, 167] on input "*" at bounding box center [628, 152] width 473 height 48
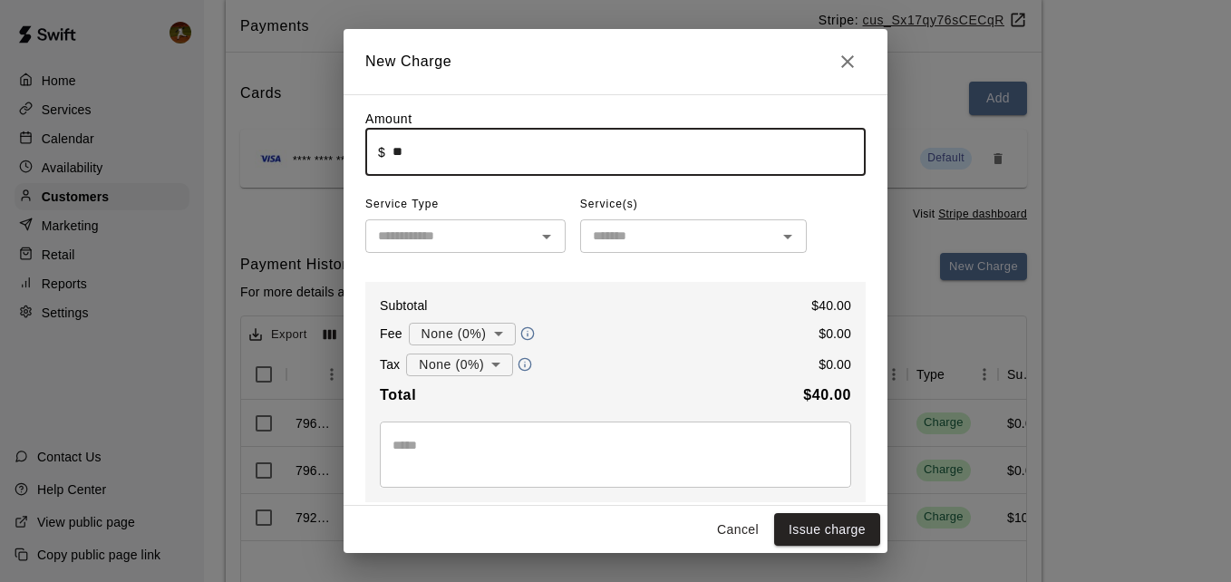
type input "*****"
click at [465, 247] on input "text" at bounding box center [450, 236] width 159 height 23
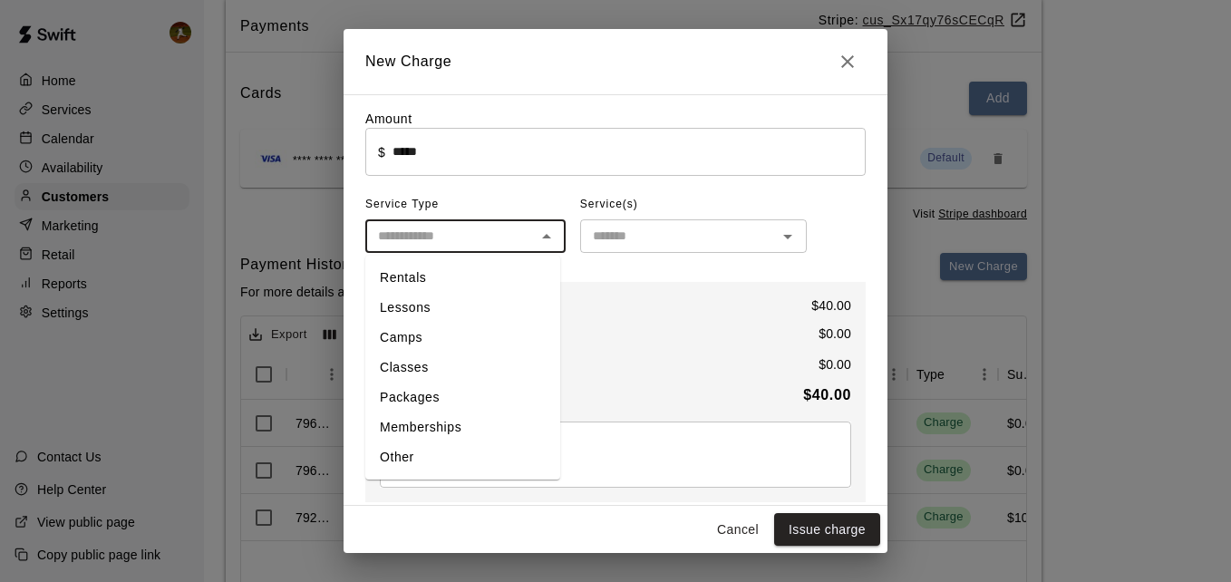
drag, startPoint x: 431, startPoint y: 342, endPoint x: 561, endPoint y: 303, distance: 135.3
click at [431, 340] on li "Camps" at bounding box center [462, 338] width 195 height 30
type input "*****"
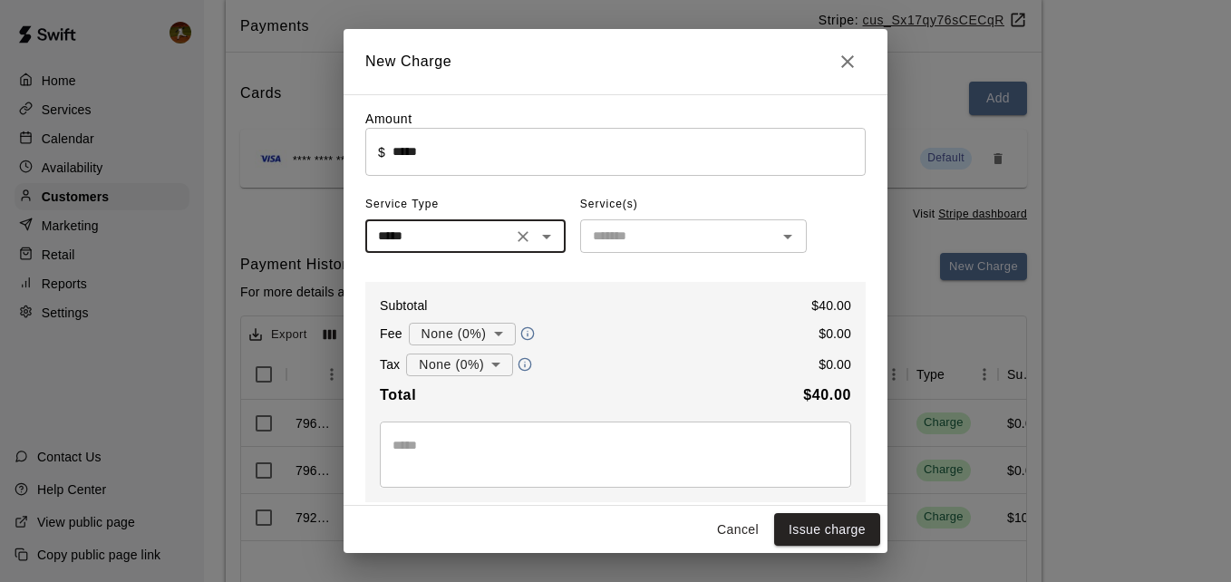
click at [684, 246] on input "text" at bounding box center [678, 236] width 186 height 23
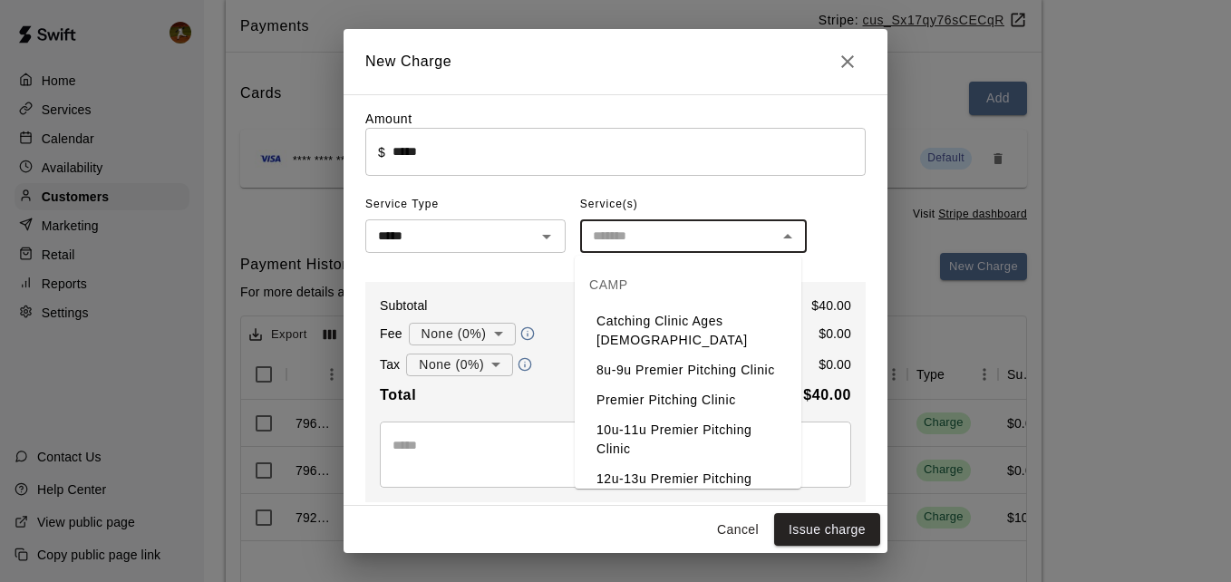
click at [663, 323] on li "Catching Clinic Ages [DEMOGRAPHIC_DATA]" at bounding box center [688, 330] width 227 height 49
type input "**********"
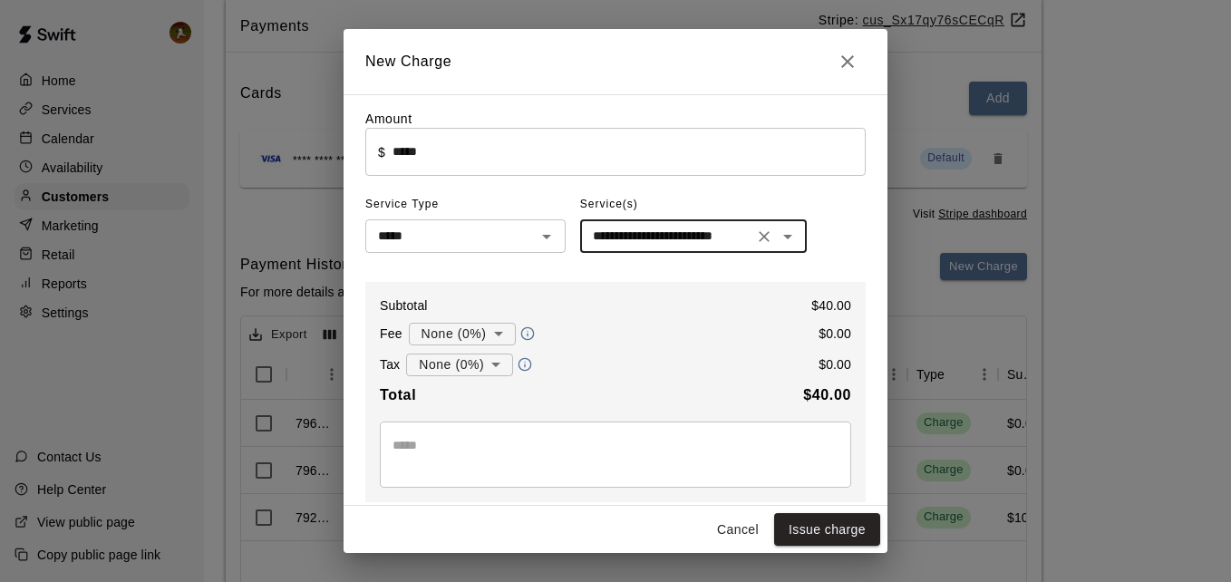
click at [502, 449] on textarea at bounding box center [615, 454] width 446 height 36
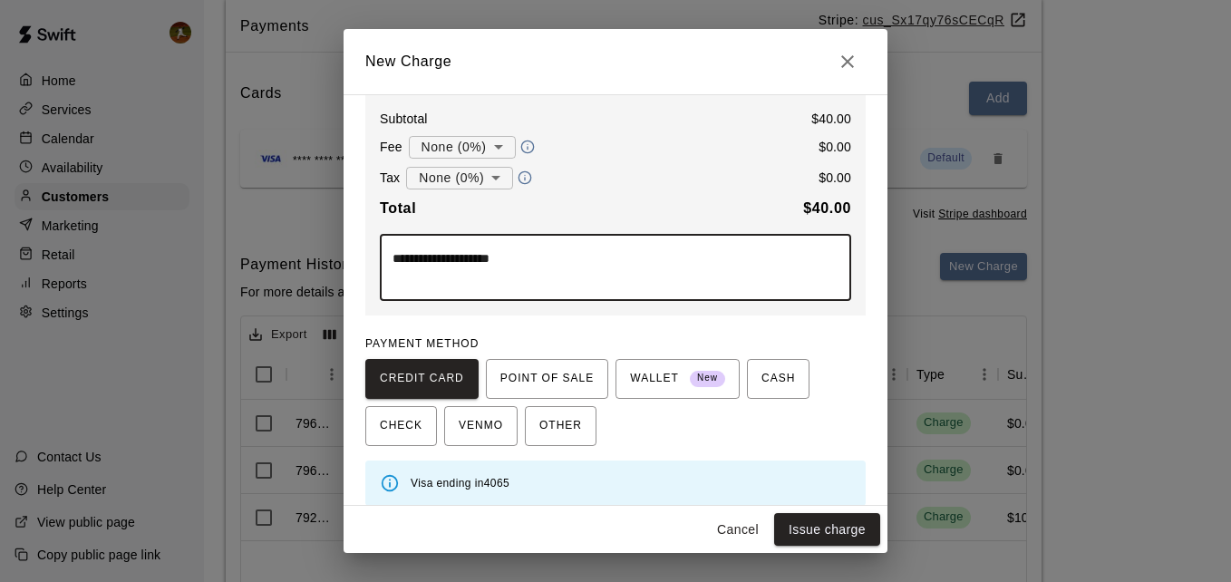
scroll to position [204, 0]
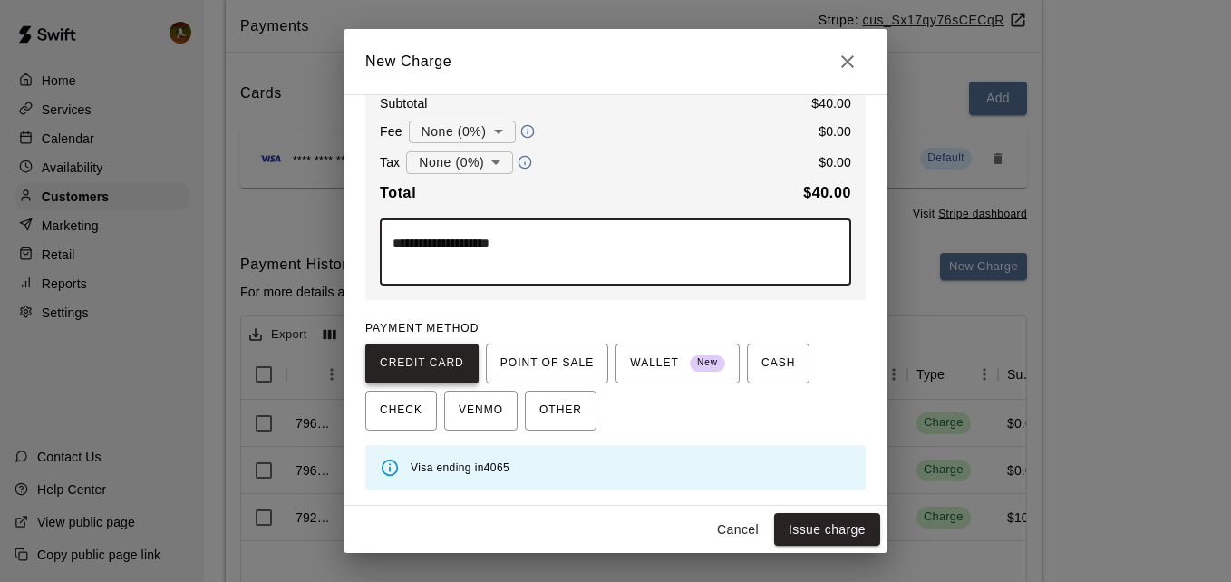
type textarea "**********"
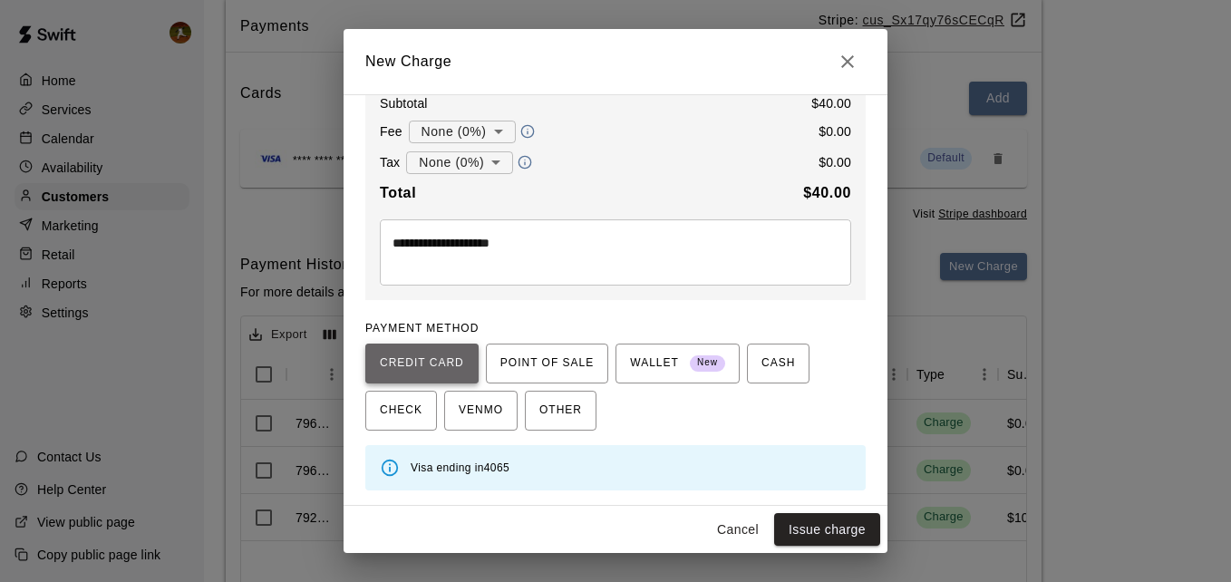
click at [439, 367] on span "CREDIT CARD" at bounding box center [422, 363] width 84 height 29
click at [821, 530] on button "Issue charge" at bounding box center [827, 530] width 106 height 34
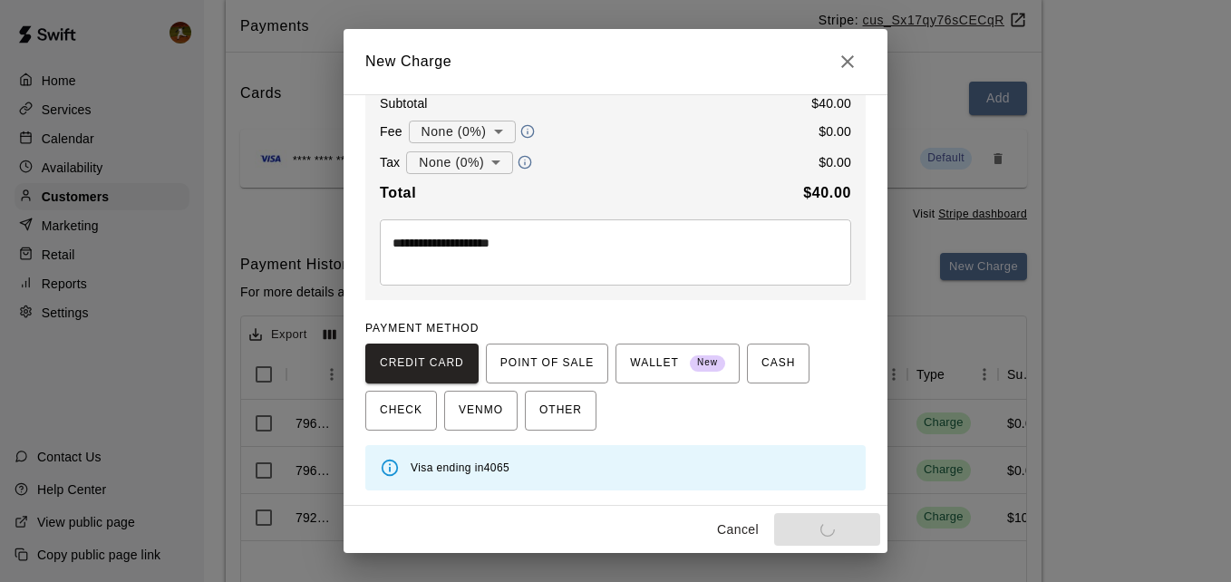
type input "*"
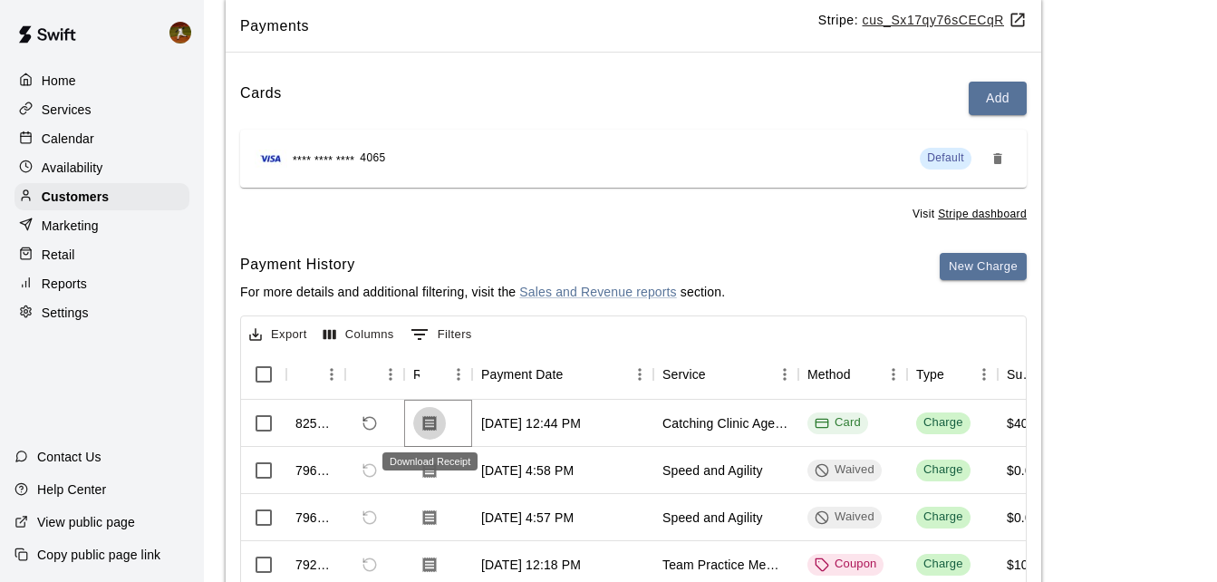
click at [427, 426] on icon "Download Receipt" at bounding box center [429, 423] width 18 height 18
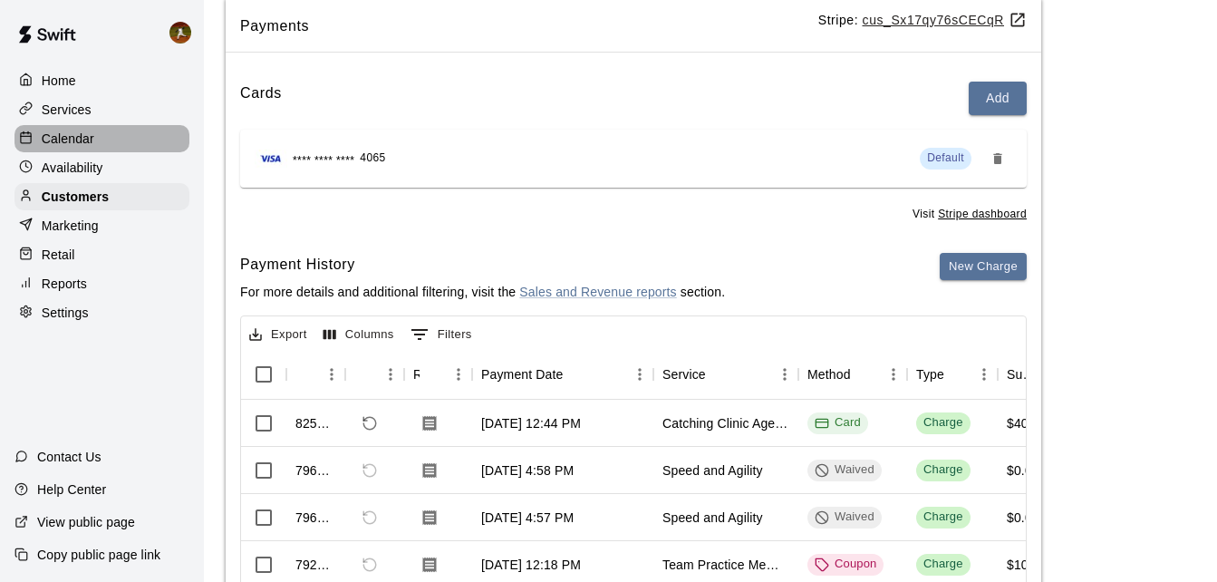
click at [49, 132] on p "Calendar" at bounding box center [68, 139] width 53 height 18
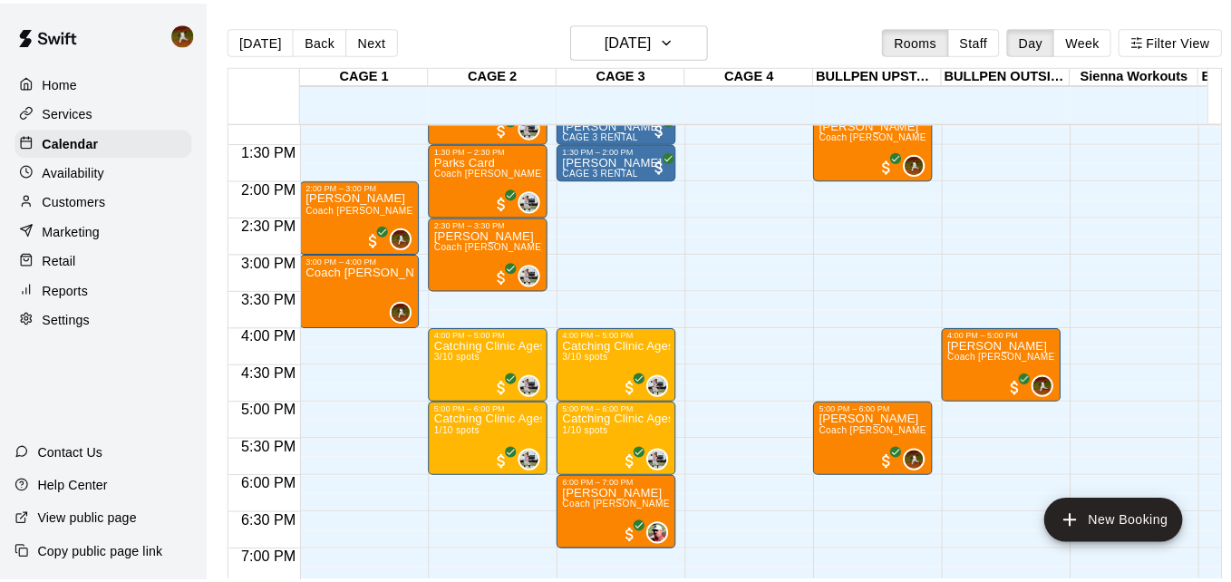
scroll to position [1015, 0]
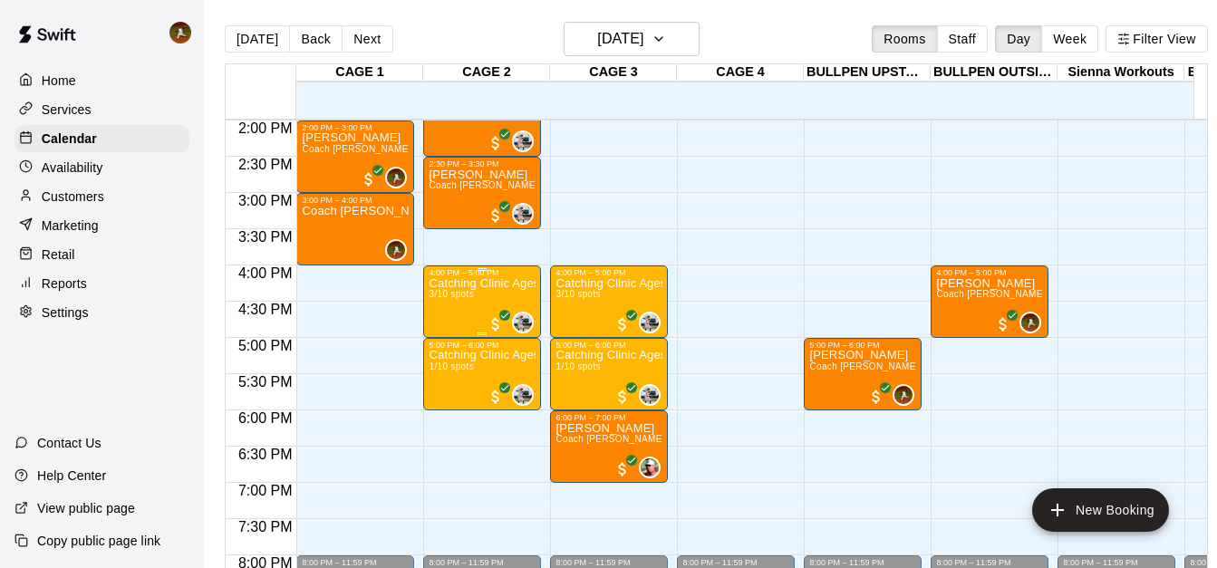
click at [487, 293] on div "Catching Clinic Ages 10-12 3/10 spots" at bounding box center [482, 561] width 107 height 568
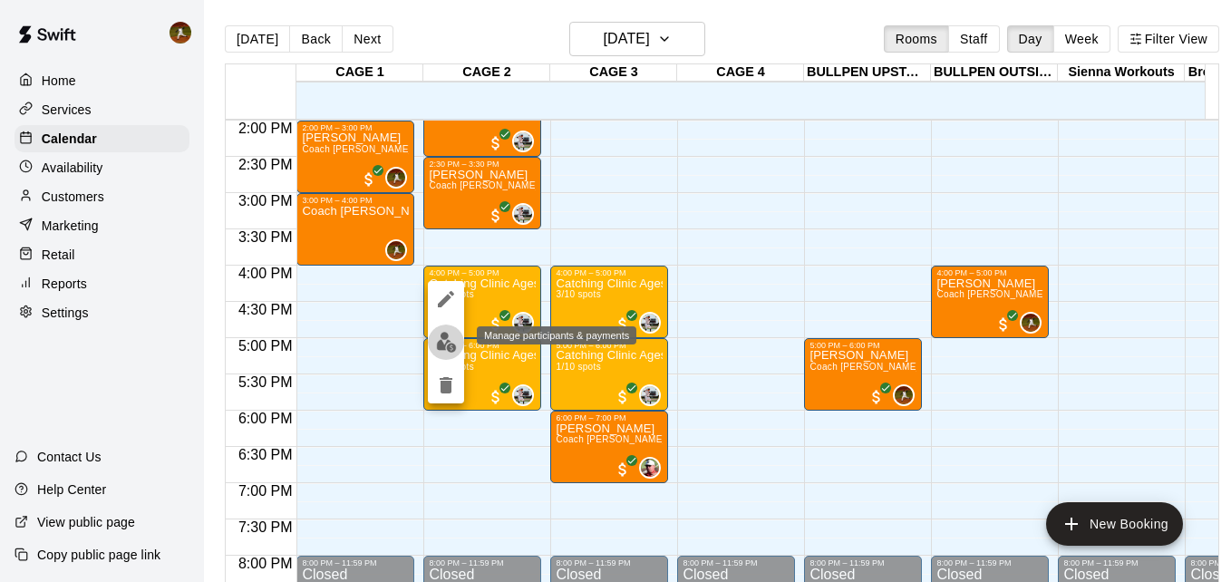
click at [447, 336] on img "edit" at bounding box center [446, 342] width 21 height 21
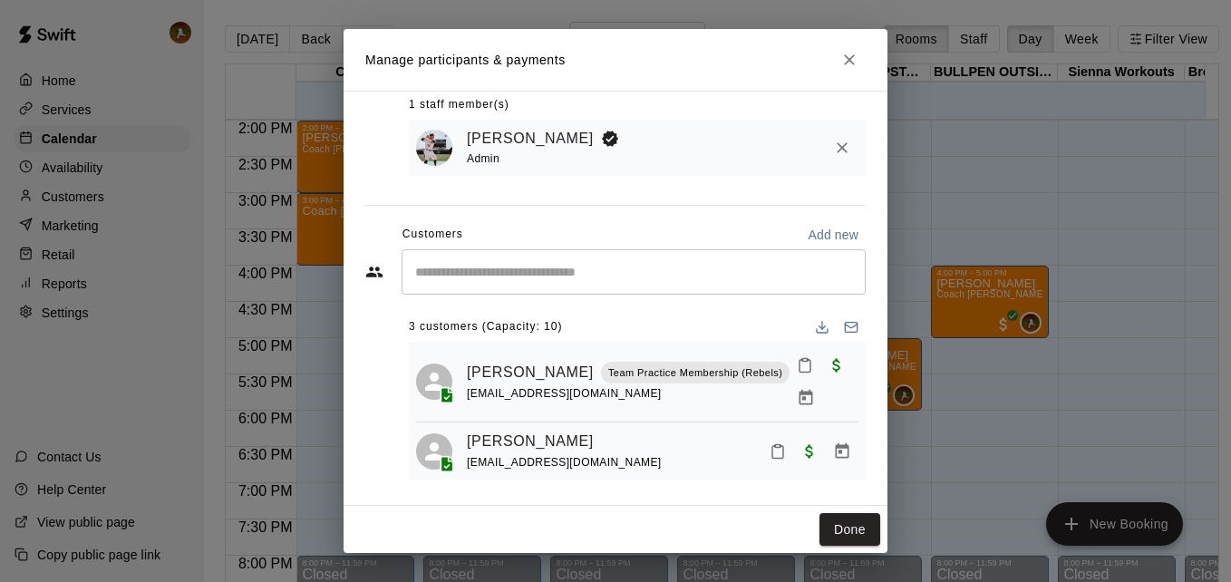
scroll to position [114, 0]
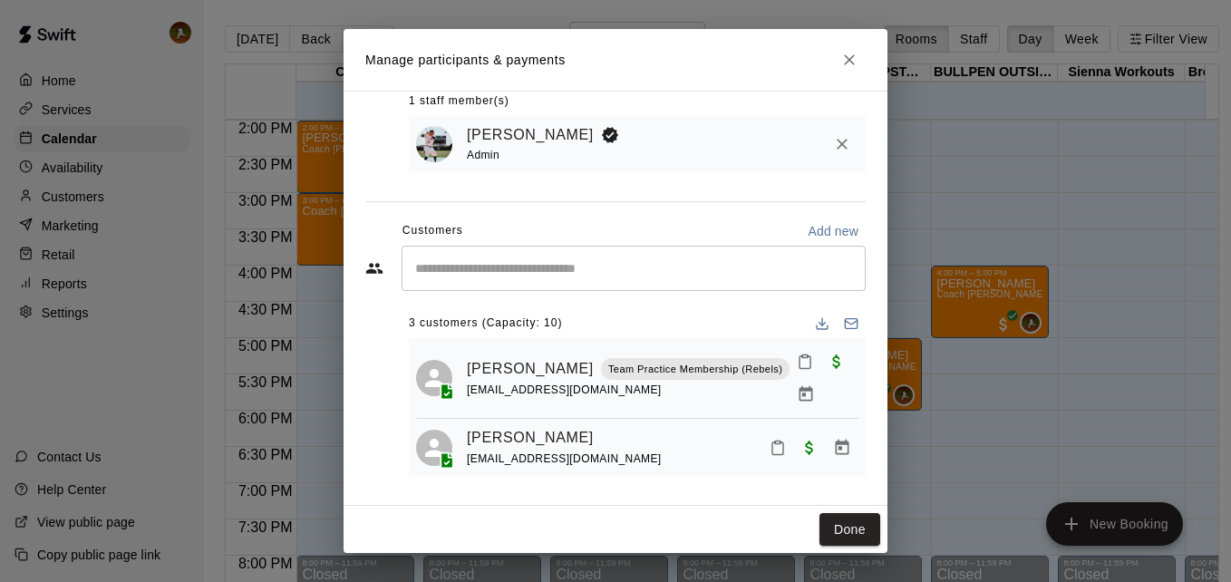
click at [716, 266] on input "Start typing to search customers..." at bounding box center [634, 268] width 448 height 18
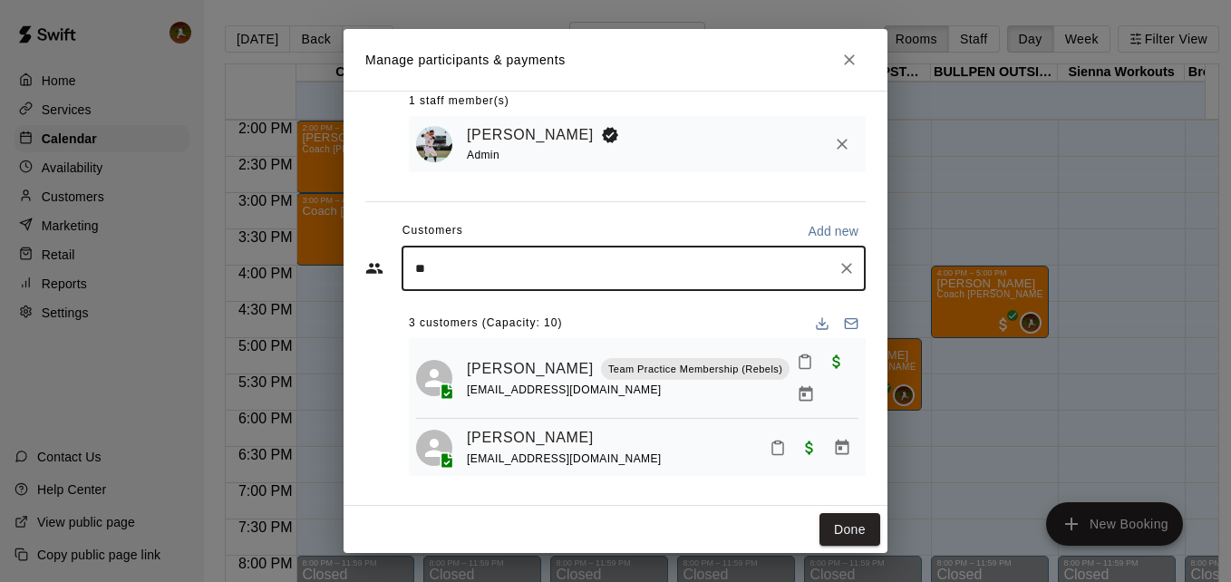
type input "***"
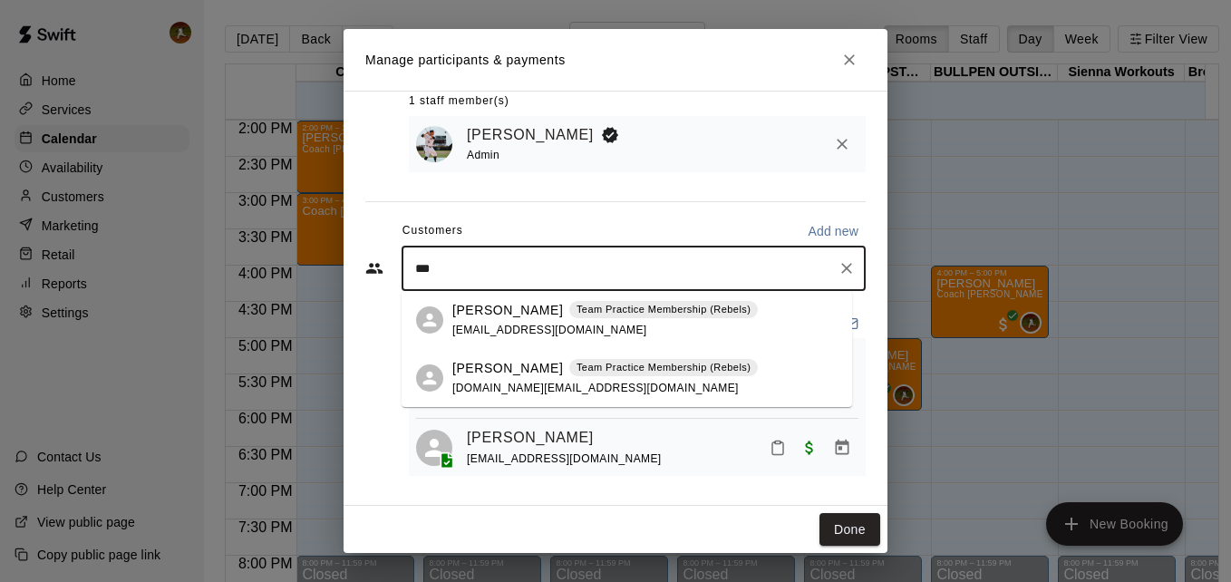
click at [515, 324] on span "22chballa@gmail.com" at bounding box center [549, 329] width 195 height 13
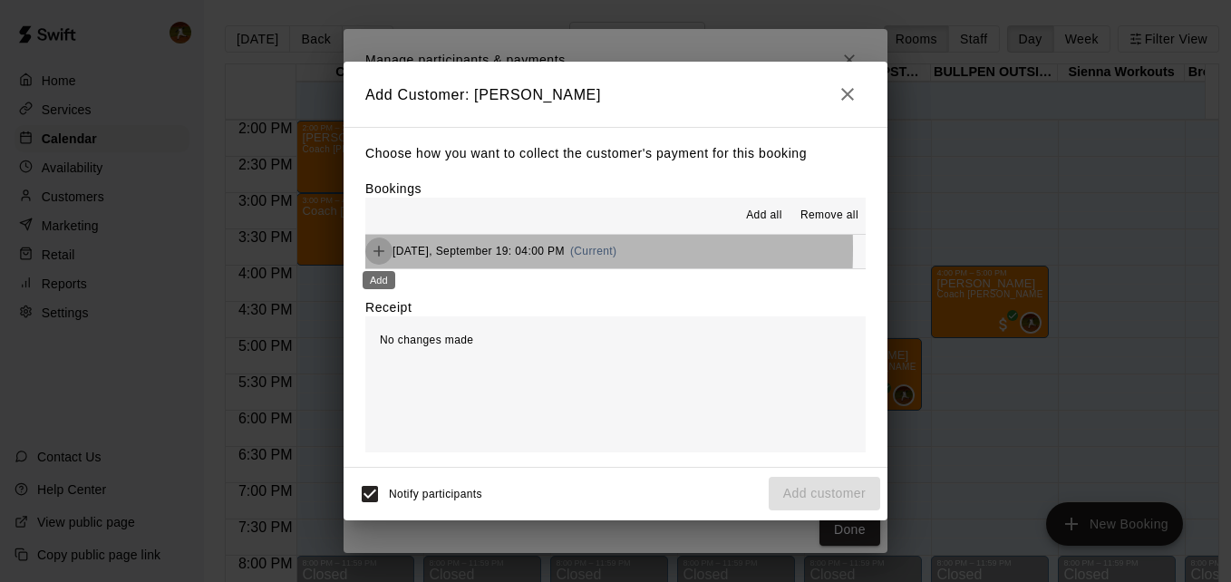
click at [372, 250] on icon "Add" at bounding box center [379, 251] width 18 height 18
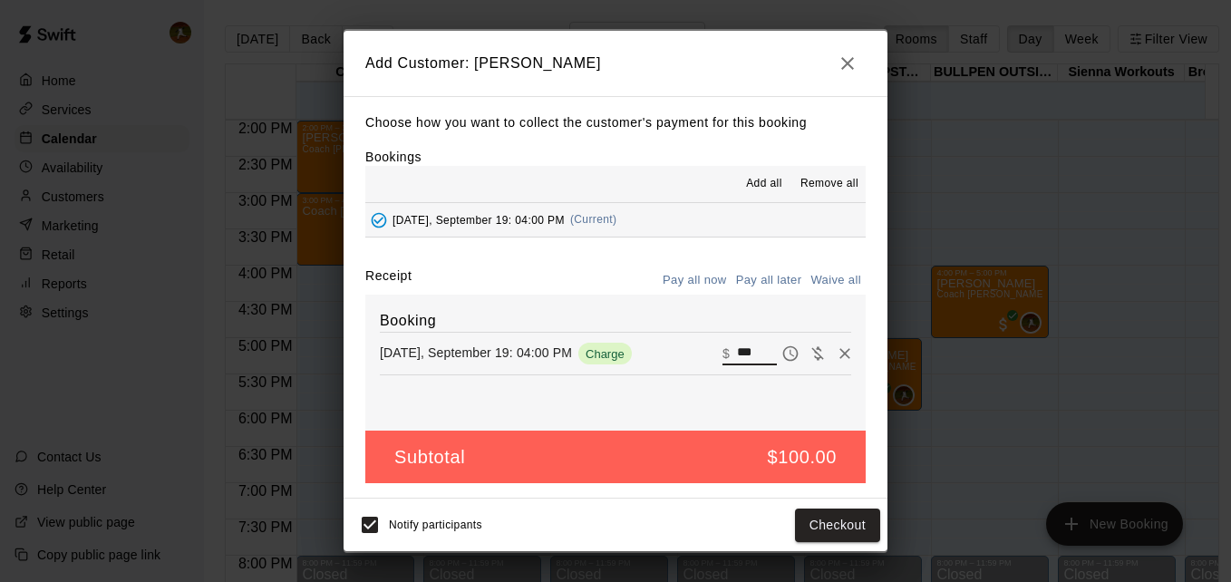
click at [738, 352] on input "***" at bounding box center [757, 354] width 40 height 24
drag, startPoint x: 753, startPoint y: 352, endPoint x: 706, endPoint y: 352, distance: 47.1
click at [706, 352] on div "Friday, September 19: 04:00 PM Charge ​ $ ***" at bounding box center [615, 353] width 471 height 27
type input "*"
click at [804, 359] on span "Waive payment" at bounding box center [817, 351] width 27 height 15
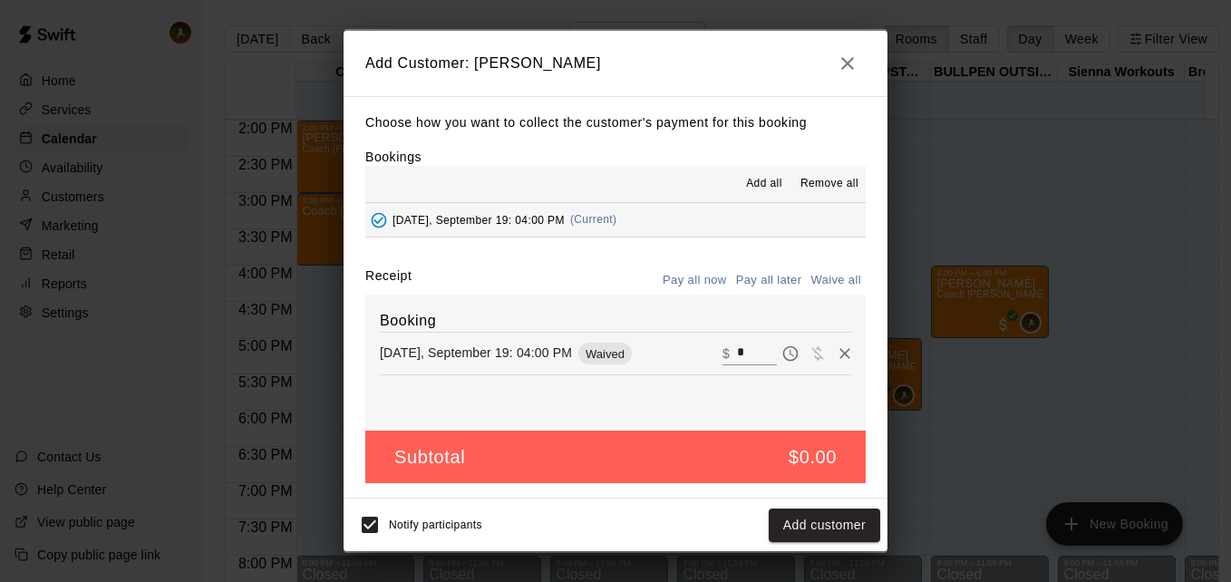
click at [705, 380] on div "Booking Friday, September 19: 04:00 PM Waived ​ $ *" at bounding box center [615, 363] width 500 height 136
click at [822, 526] on button "Add customer" at bounding box center [823, 525] width 111 height 34
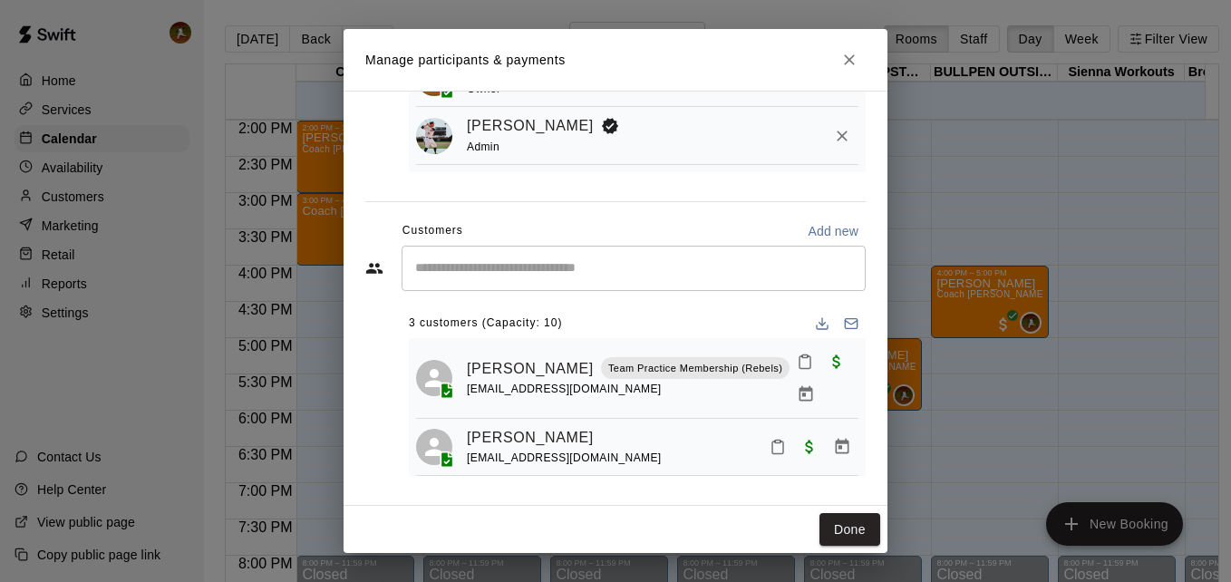
scroll to position [0, 0]
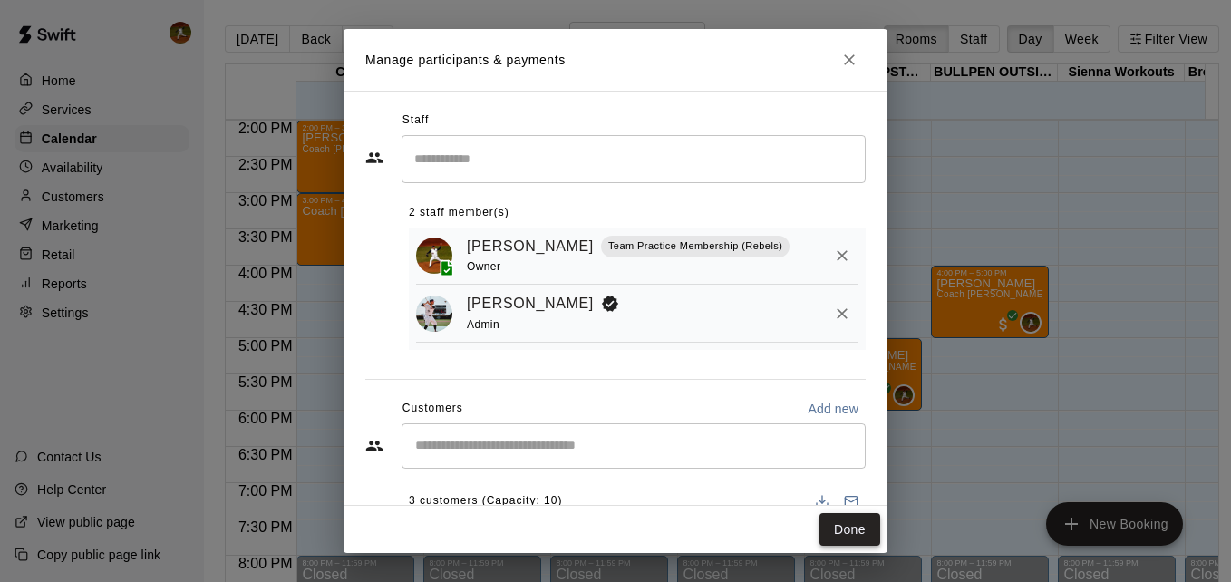
click at [847, 525] on button "Done" at bounding box center [849, 530] width 61 height 34
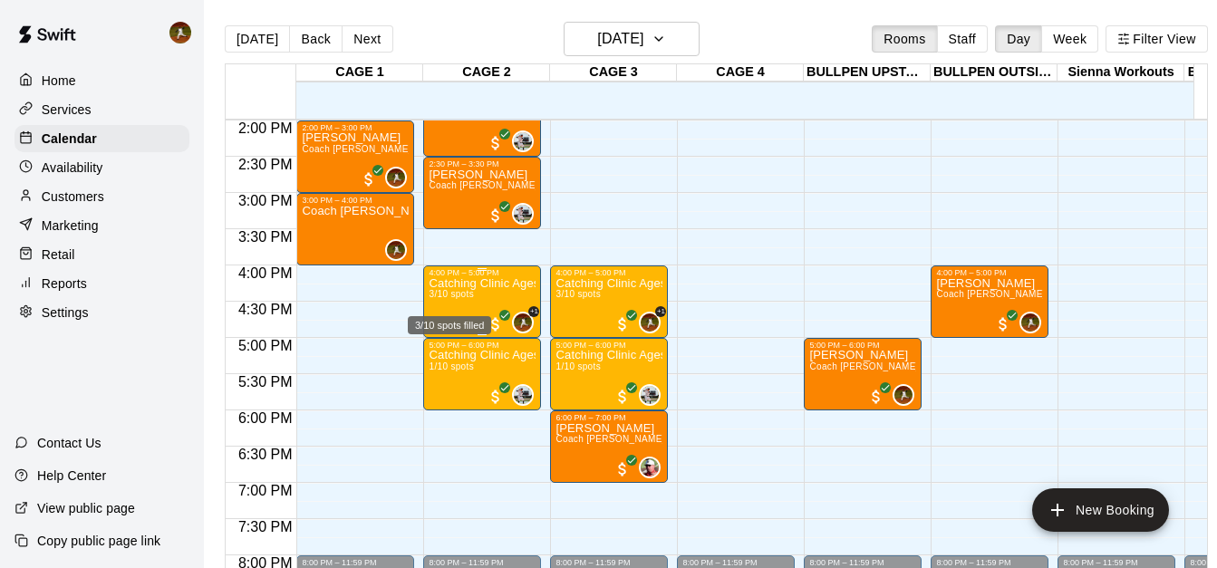
click at [467, 299] on span "3/10 spots" at bounding box center [451, 294] width 44 height 10
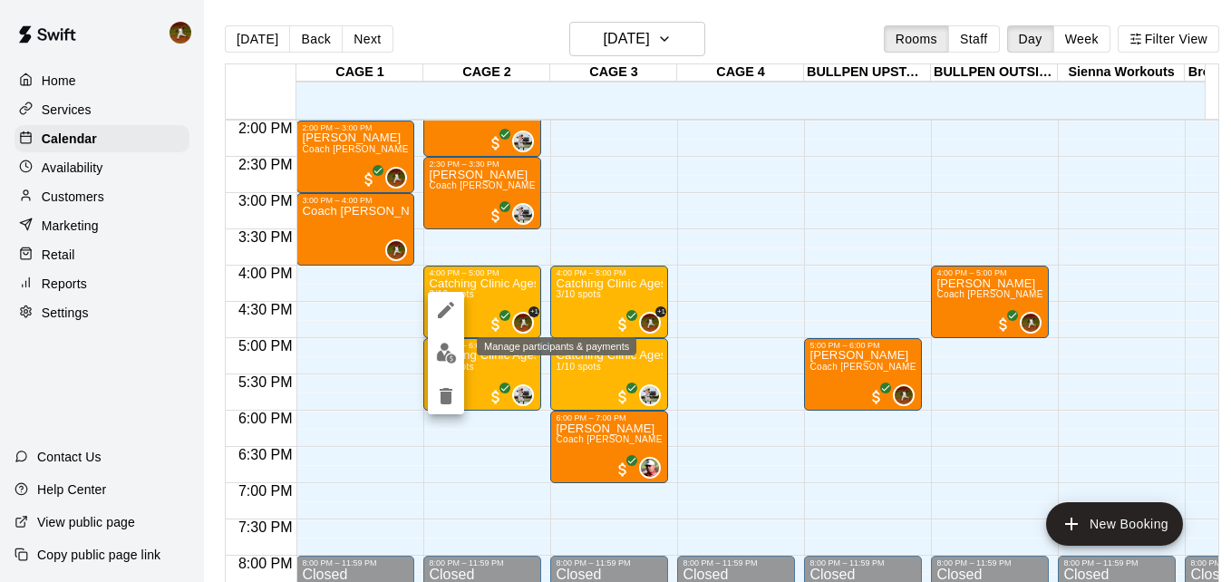
click at [457, 354] on button "edit" at bounding box center [446, 352] width 36 height 35
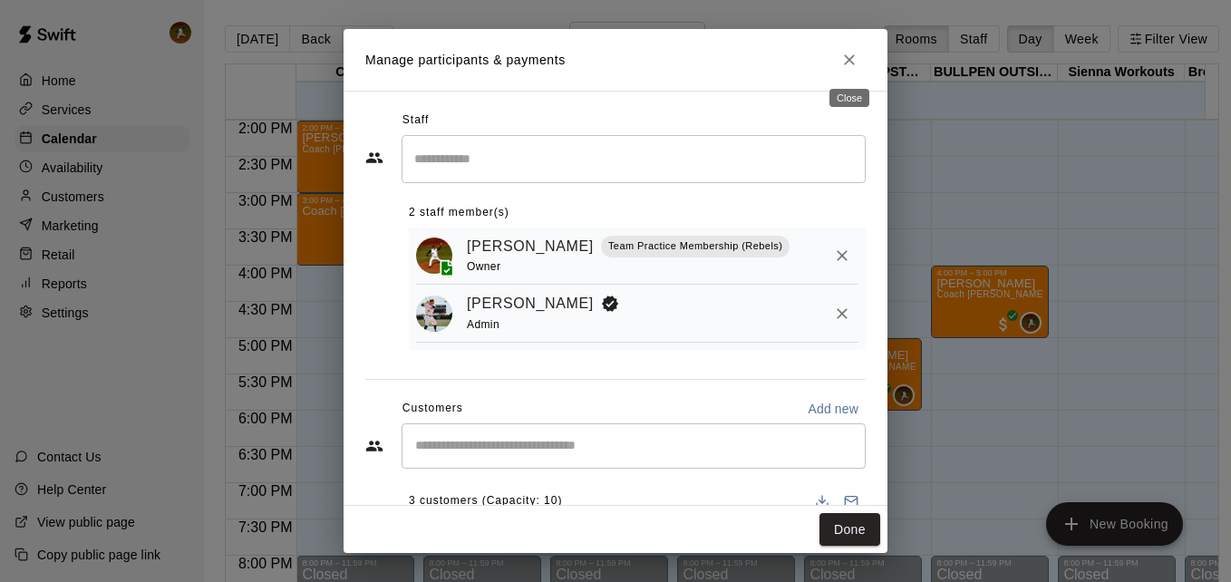
click at [845, 55] on icon "Close" at bounding box center [849, 59] width 11 height 11
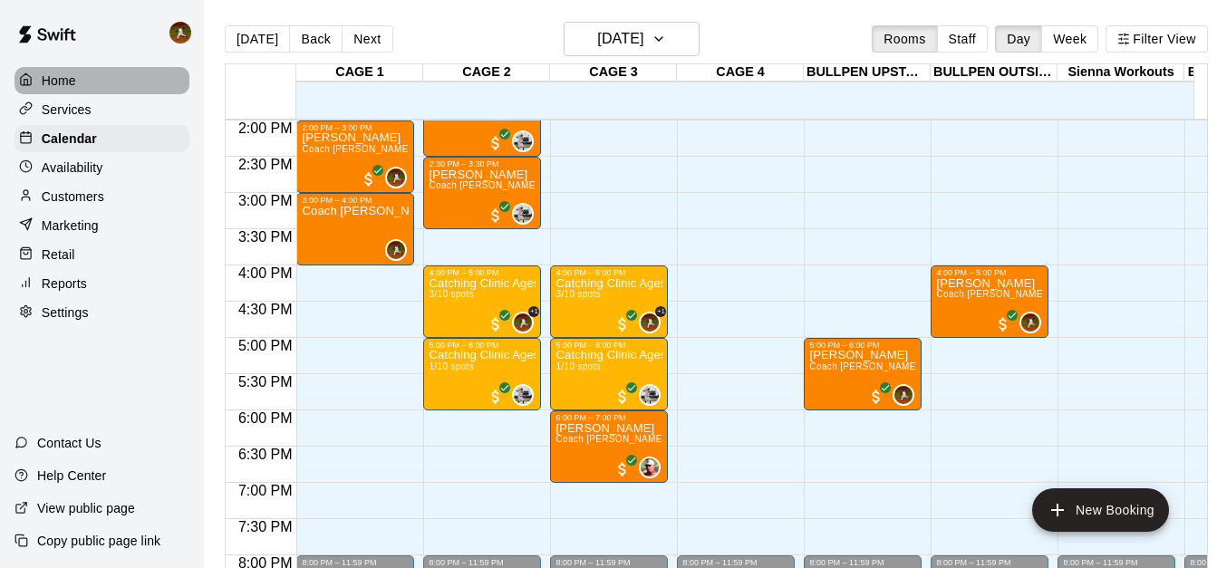
click at [69, 82] on p "Home" at bounding box center [59, 81] width 34 height 18
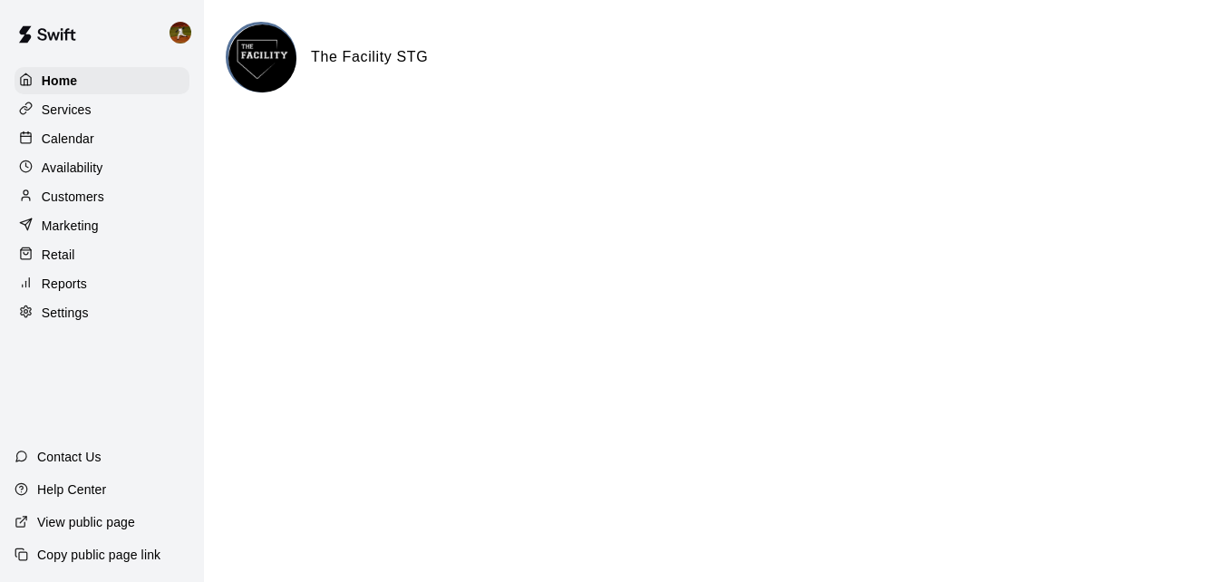
click at [82, 140] on p "Calendar" at bounding box center [68, 139] width 53 height 18
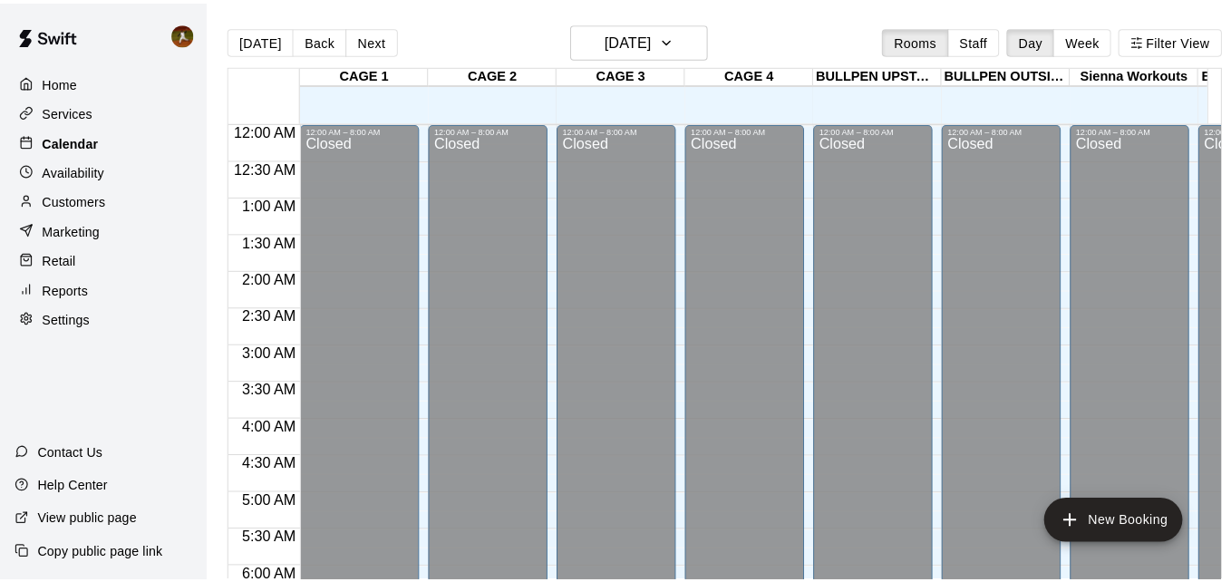
scroll to position [925, 0]
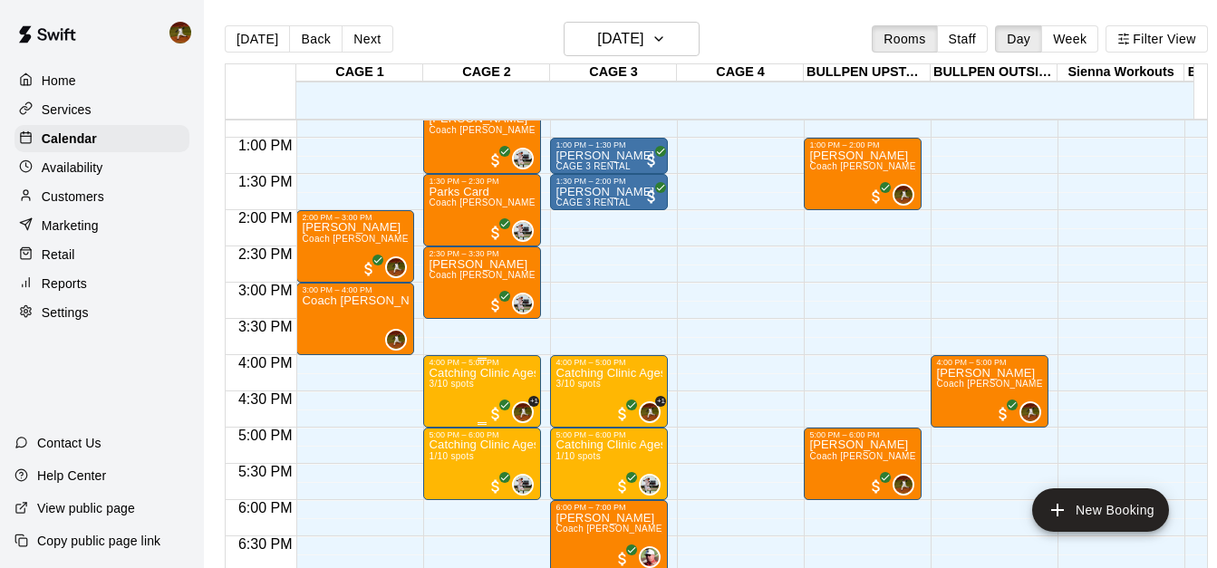
click at [454, 373] on p "Catching Clinic Ages [DEMOGRAPHIC_DATA]" at bounding box center [482, 373] width 107 height 0
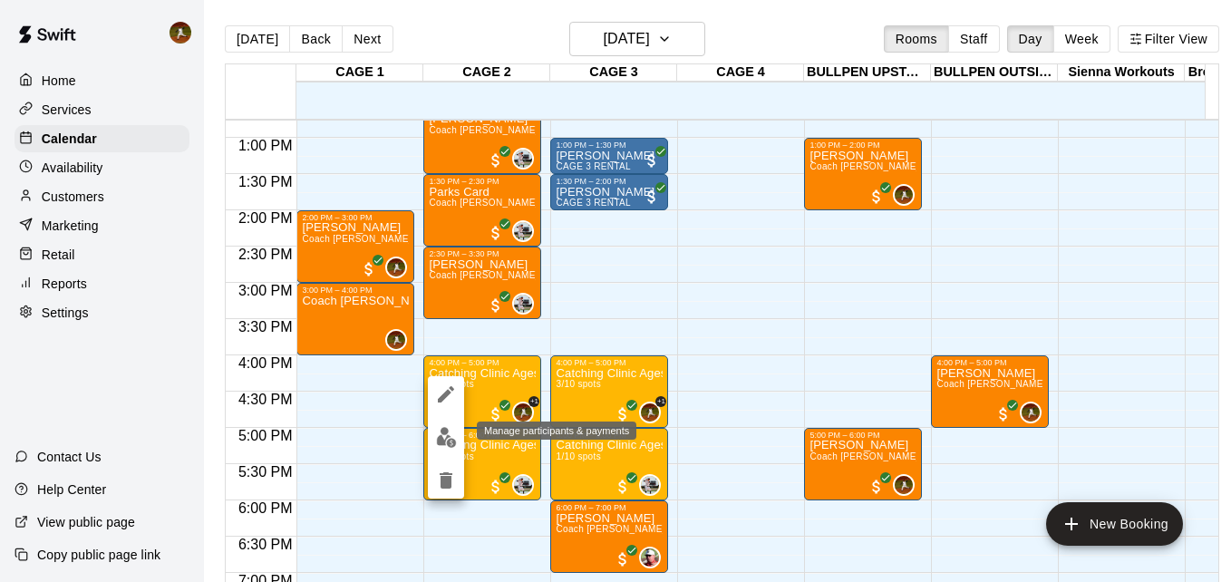
click at [447, 444] on img "edit" at bounding box center [446, 437] width 21 height 21
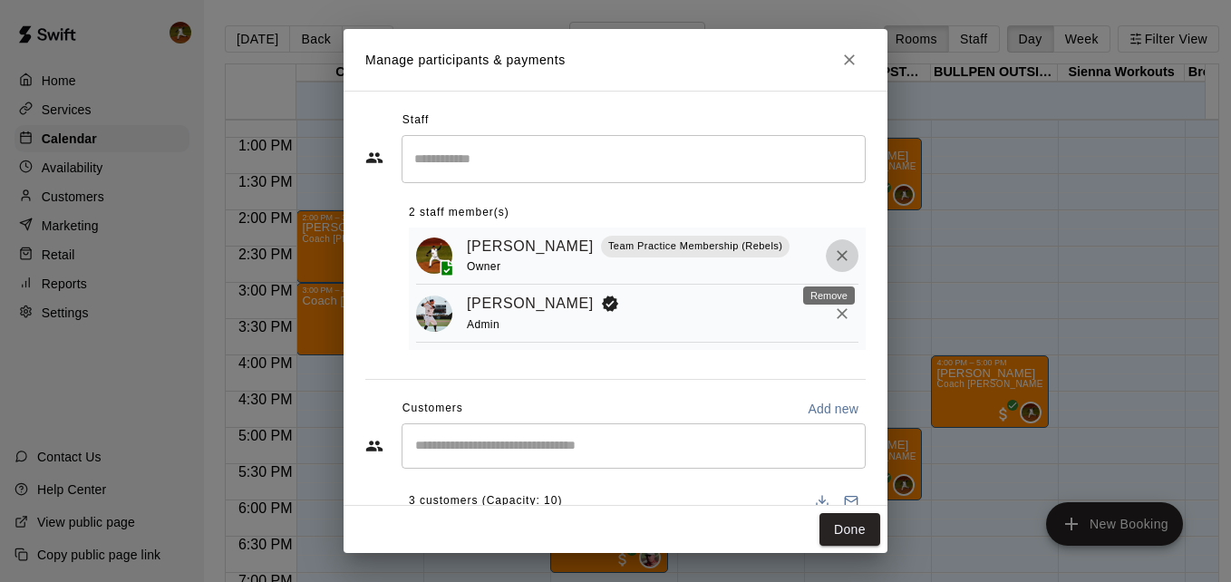
click at [837, 260] on button "Remove" at bounding box center [842, 255] width 33 height 33
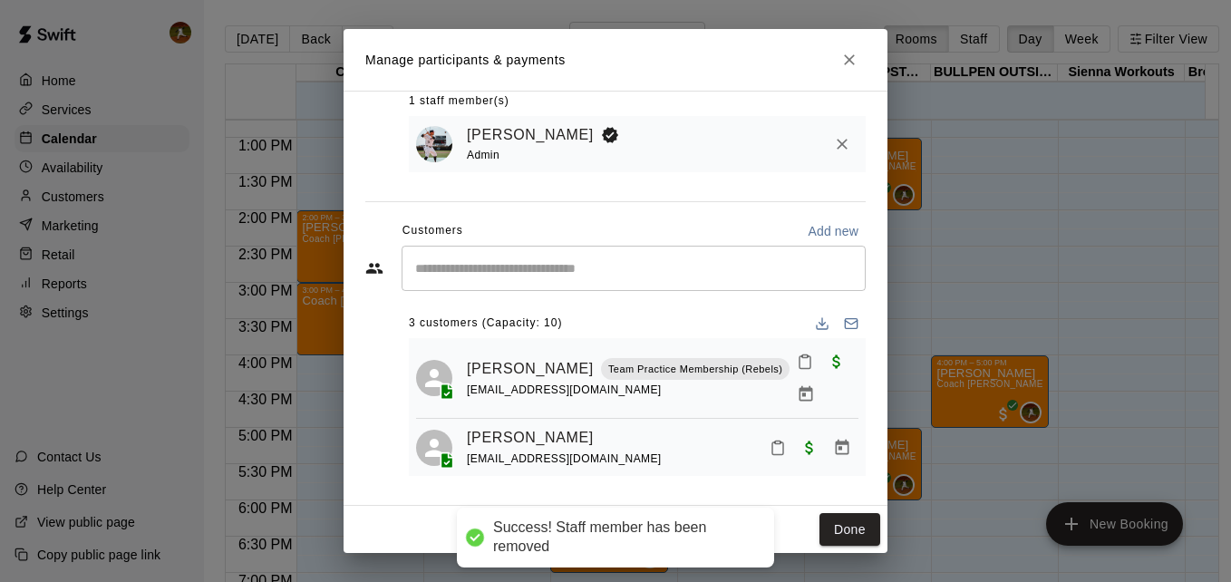
scroll to position [114, 0]
click at [566, 279] on div "​" at bounding box center [633, 268] width 464 height 45
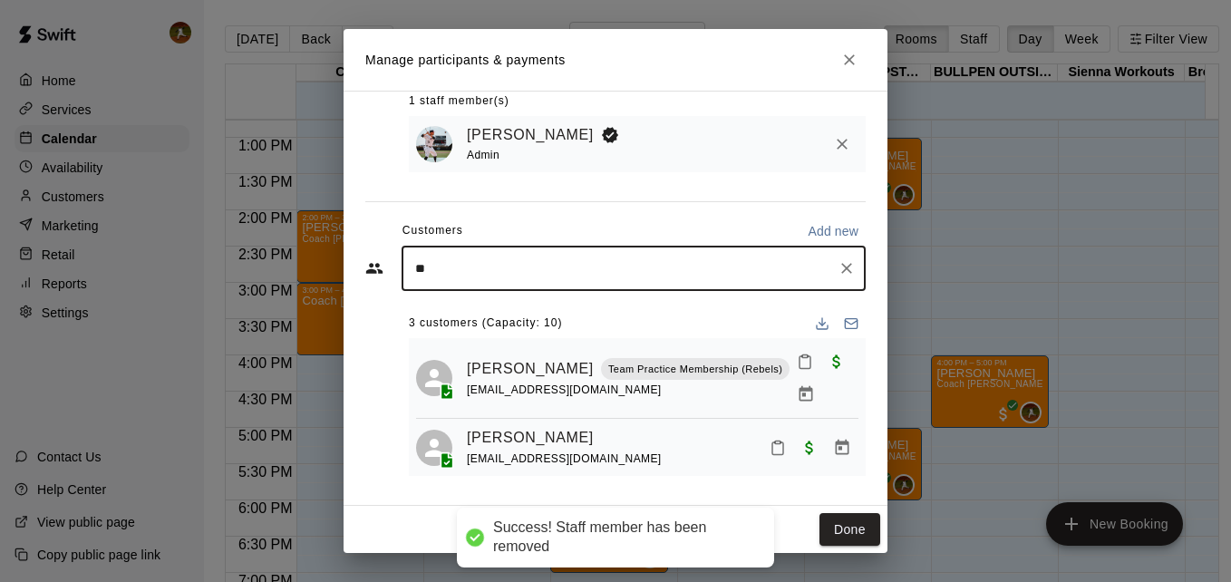
type input "***"
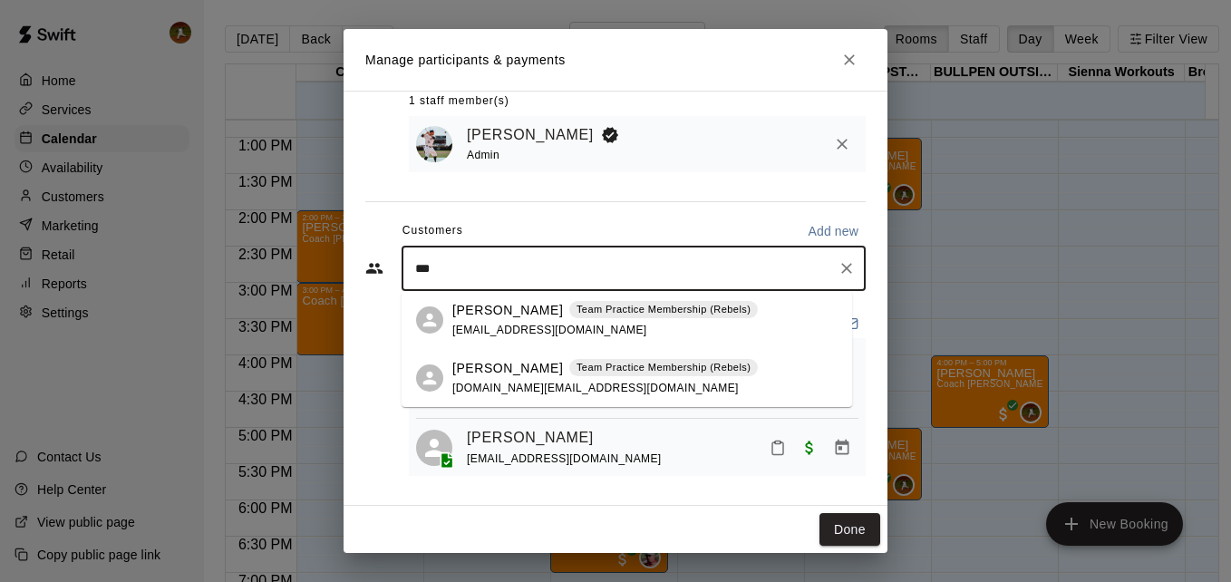
click at [473, 323] on span "22chballa@gmail.com" at bounding box center [549, 329] width 195 height 13
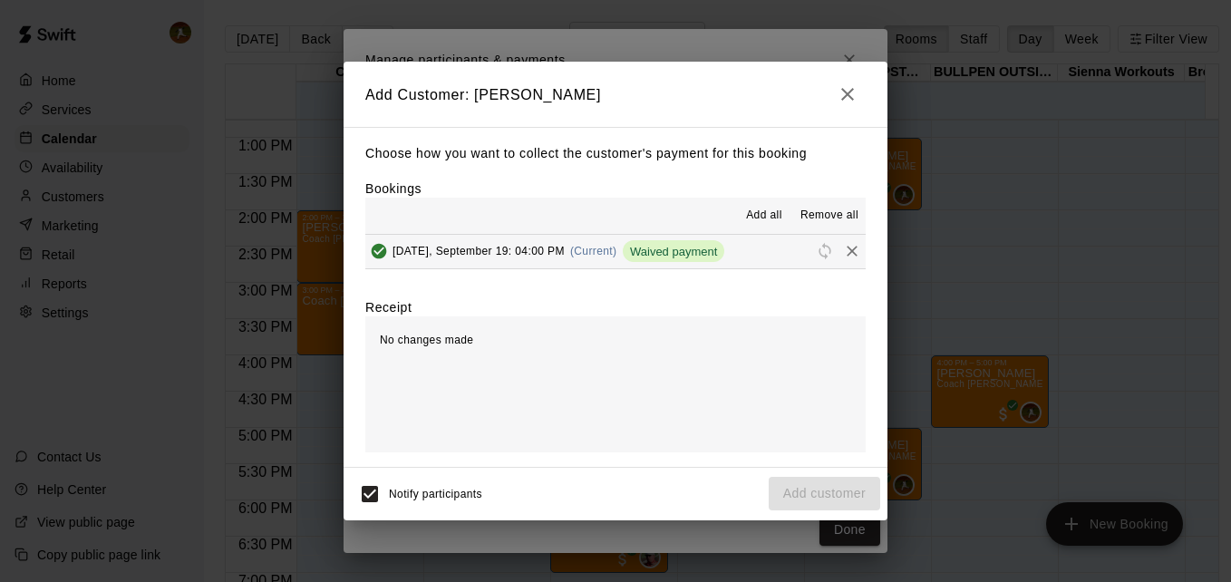
click at [704, 498] on div "Notify participants Add customer" at bounding box center [615, 494] width 529 height 38
click at [632, 432] on div "No changes made" at bounding box center [615, 384] width 500 height 136
click at [763, 214] on span "Add all" at bounding box center [764, 216] width 36 height 18
drag, startPoint x: 710, startPoint y: 273, endPoint x: 701, endPoint y: 294, distance: 22.4
click at [708, 275] on div "Choose how you want to collect the customer's payment for this booking Bookings…" at bounding box center [615, 297] width 544 height 340
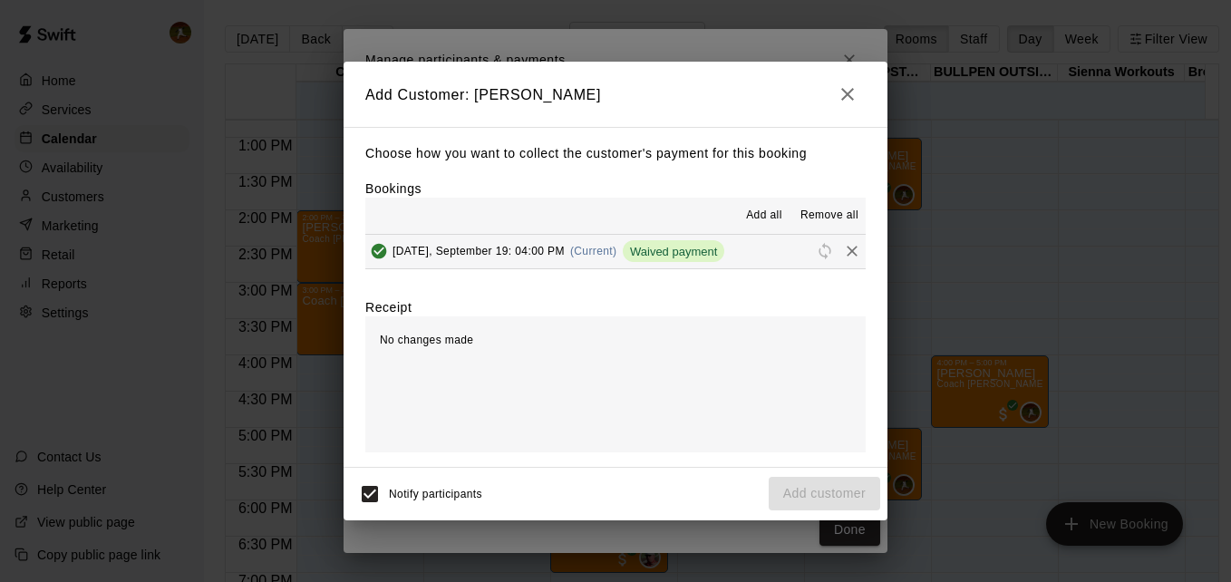
click at [854, 100] on icon "button" at bounding box center [847, 94] width 22 height 22
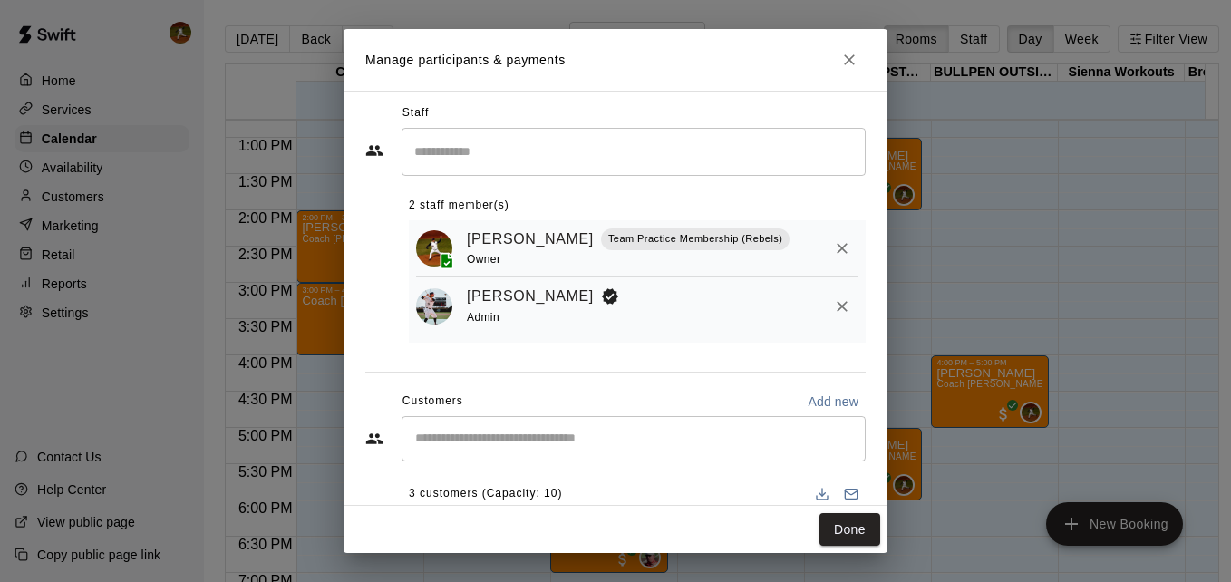
scroll to position [0, 0]
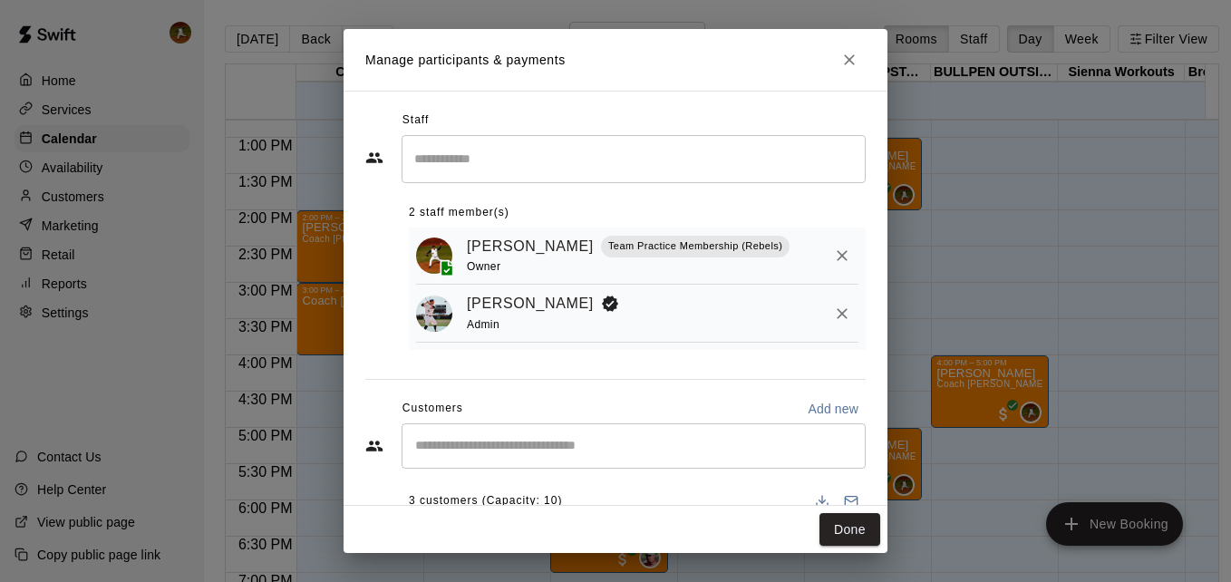
click at [743, 267] on div "Owner" at bounding box center [628, 266] width 323 height 19
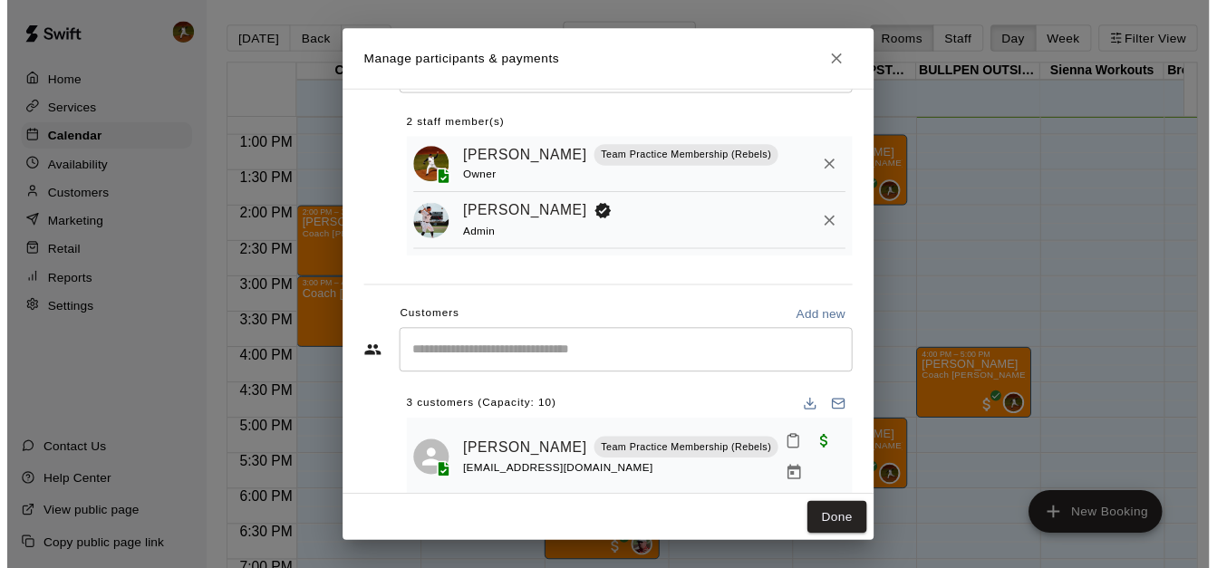
scroll to position [183, 0]
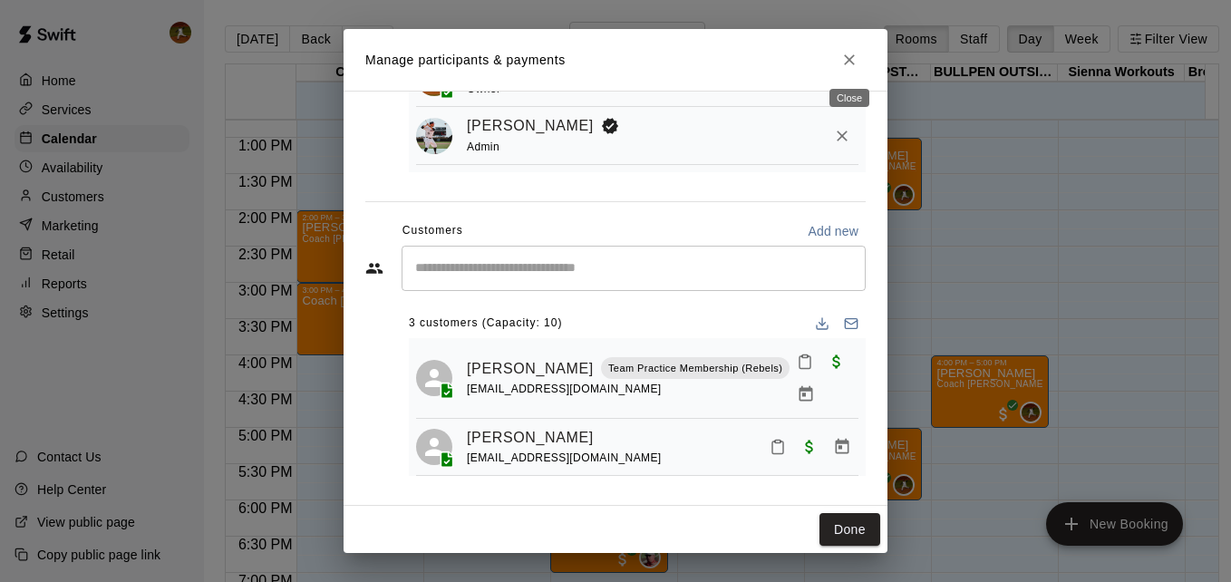
click at [854, 57] on icon "Close" at bounding box center [849, 60] width 18 height 18
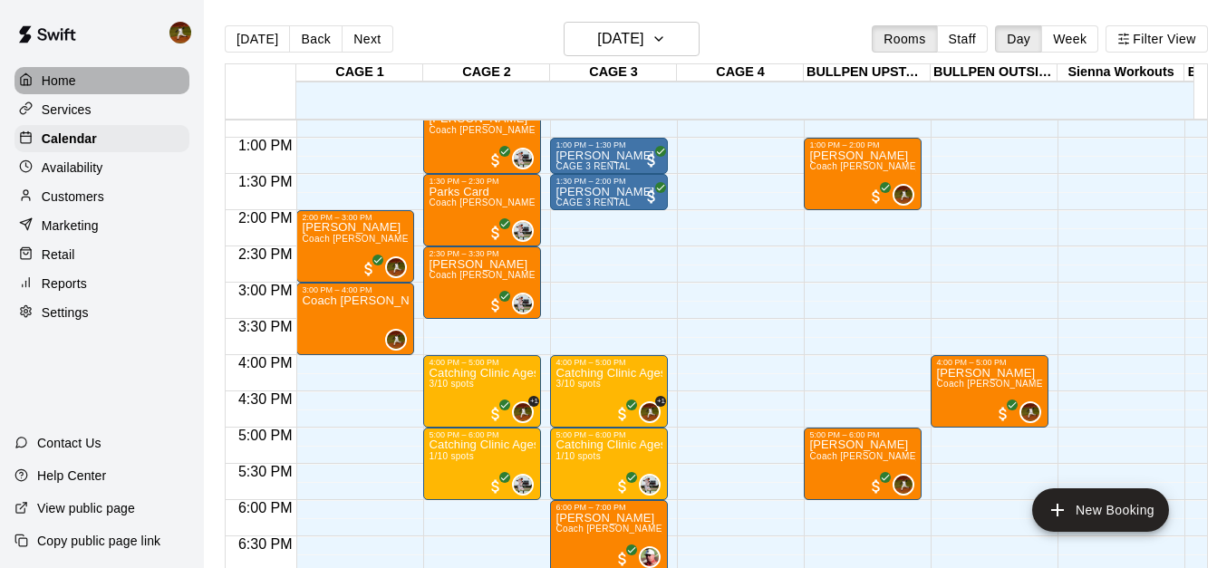
click at [67, 92] on div "Home" at bounding box center [101, 80] width 175 height 27
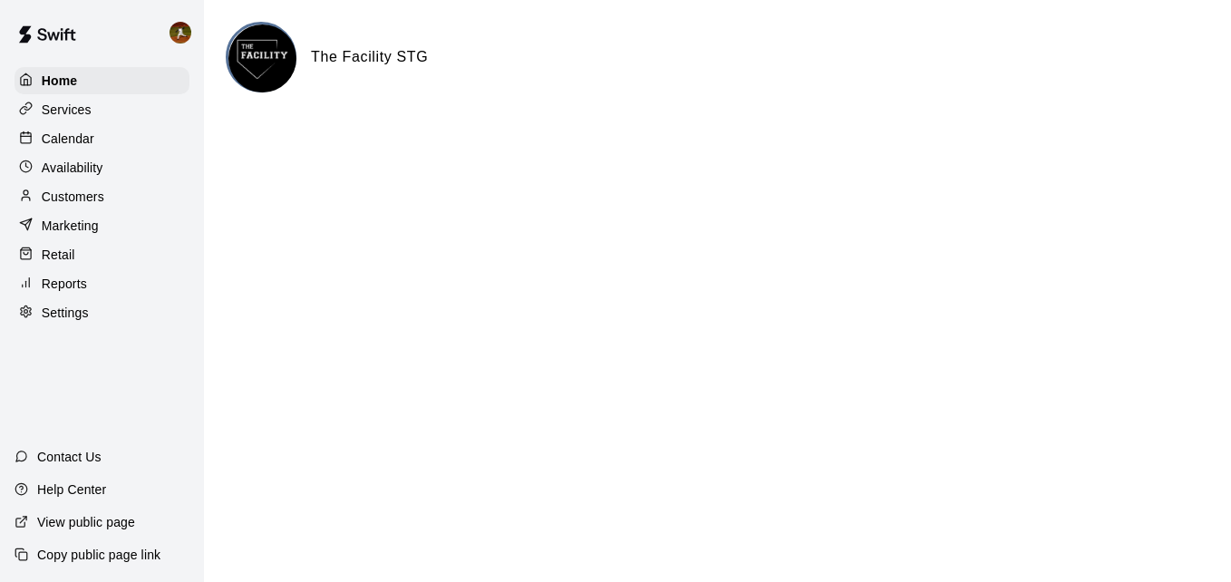
click at [78, 144] on p "Calendar" at bounding box center [68, 139] width 53 height 18
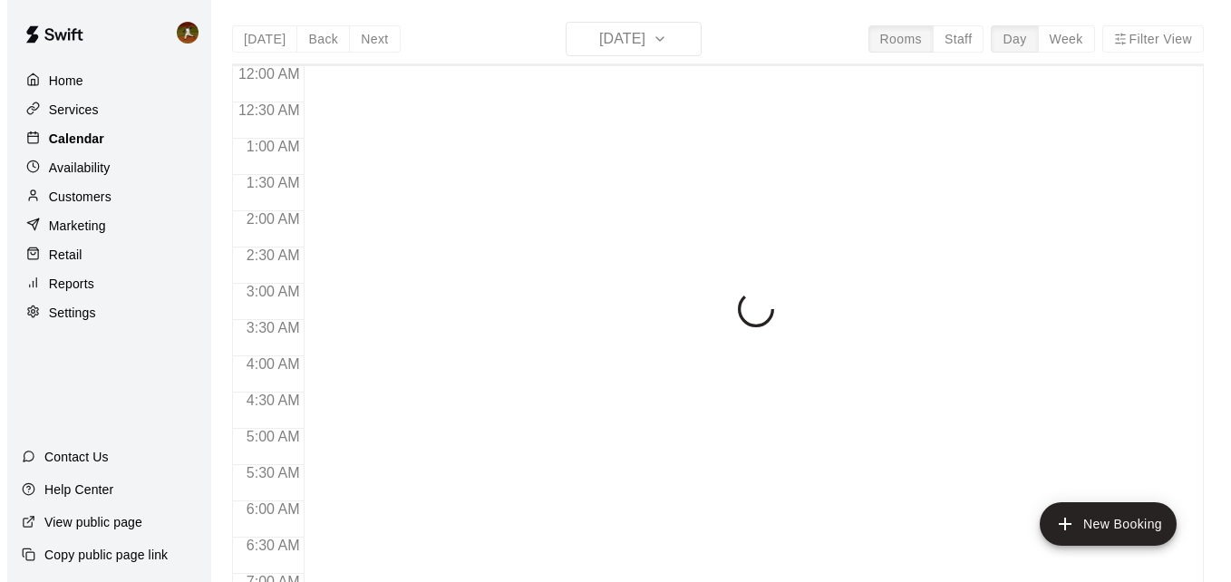
scroll to position [926, 0]
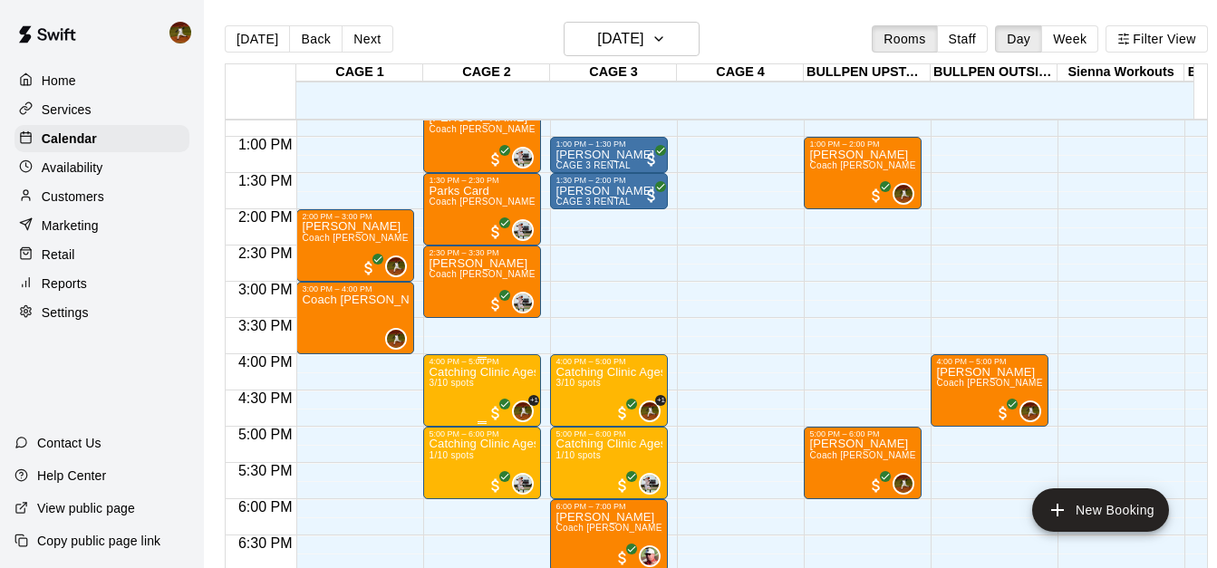
click at [517, 372] on p "Catching Clinic Ages [DEMOGRAPHIC_DATA]" at bounding box center [482, 372] width 107 height 0
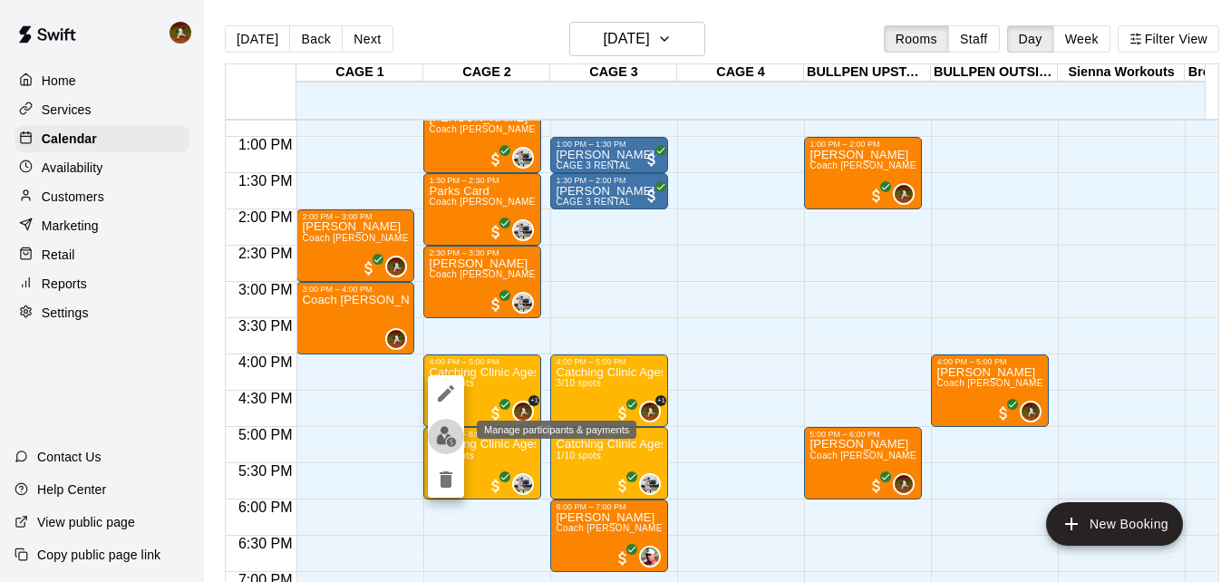
click at [443, 447] on button "edit" at bounding box center [446, 436] width 36 height 35
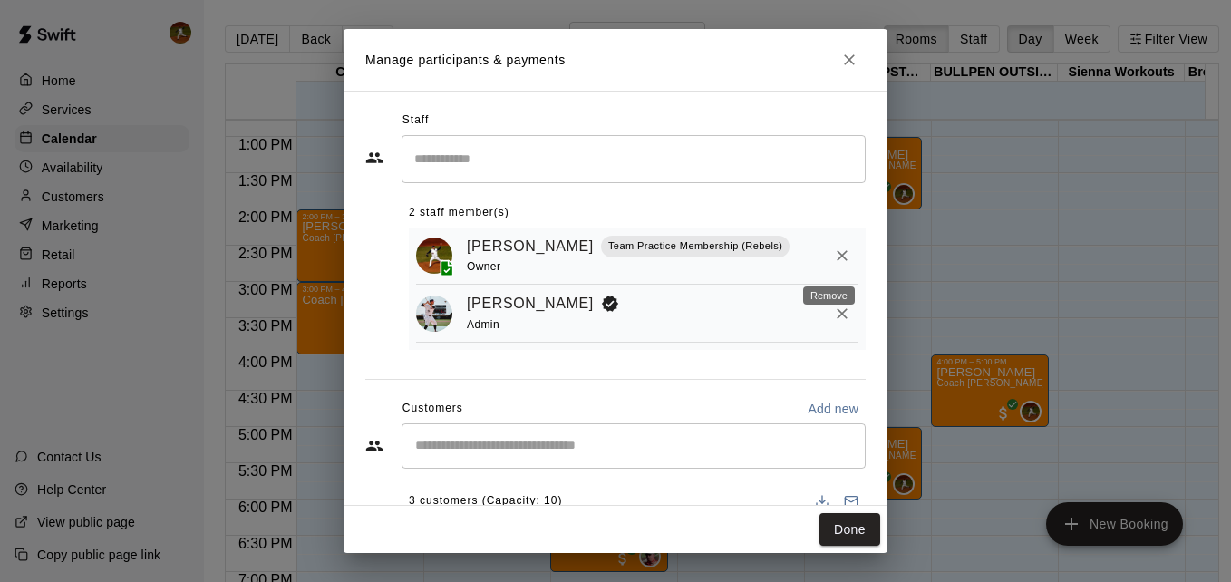
click at [833, 257] on icon "Remove" at bounding box center [842, 255] width 18 height 18
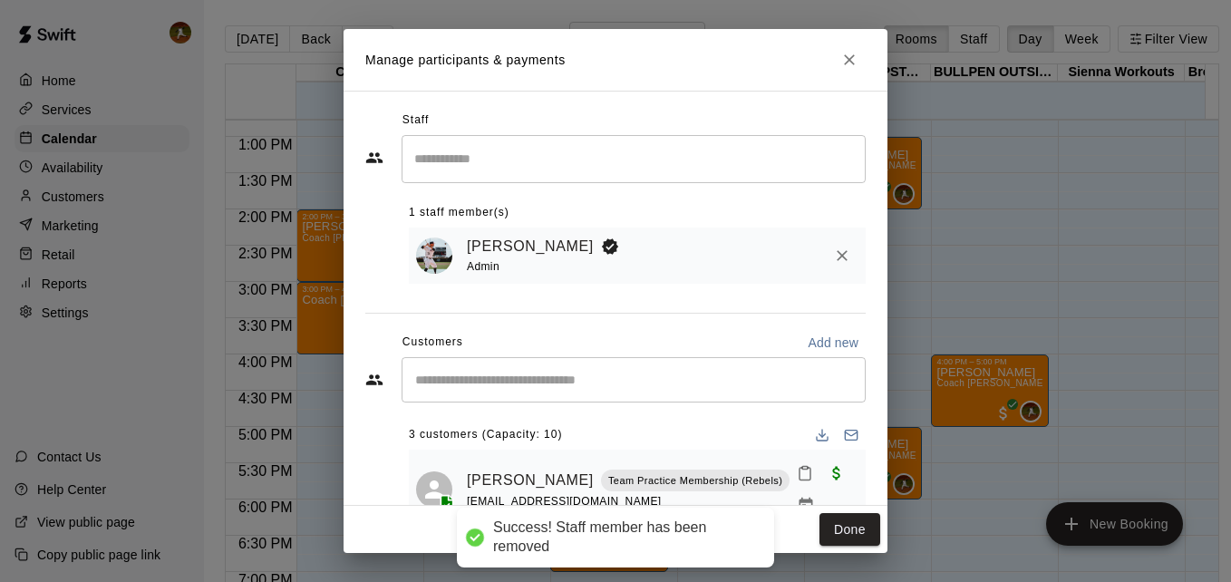
scroll to position [114, 0]
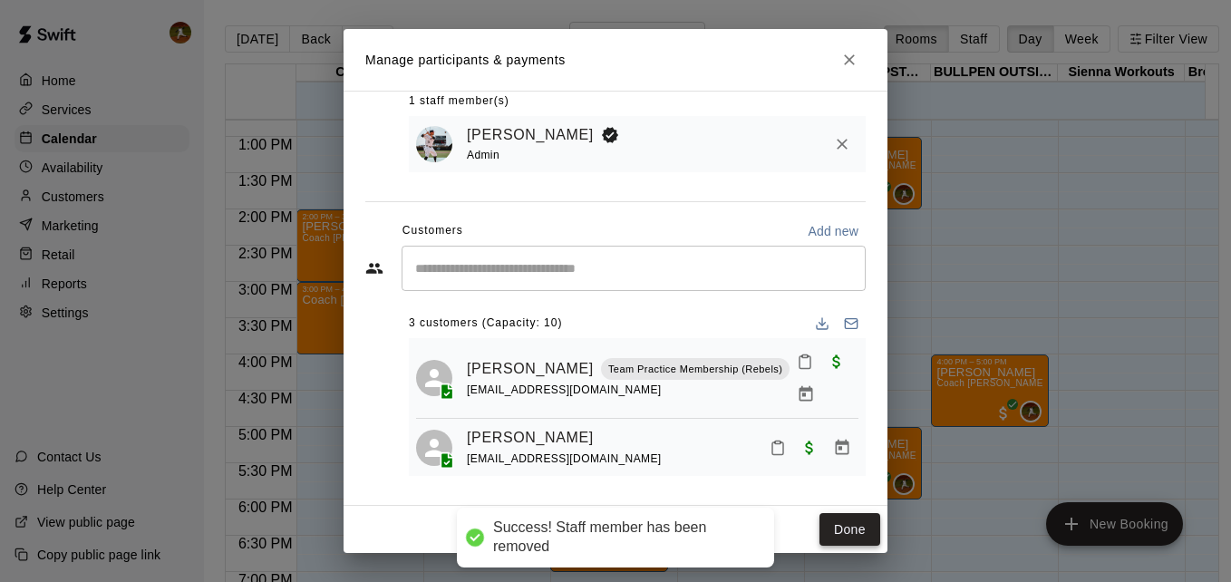
click at [842, 536] on button "Done" at bounding box center [849, 530] width 61 height 34
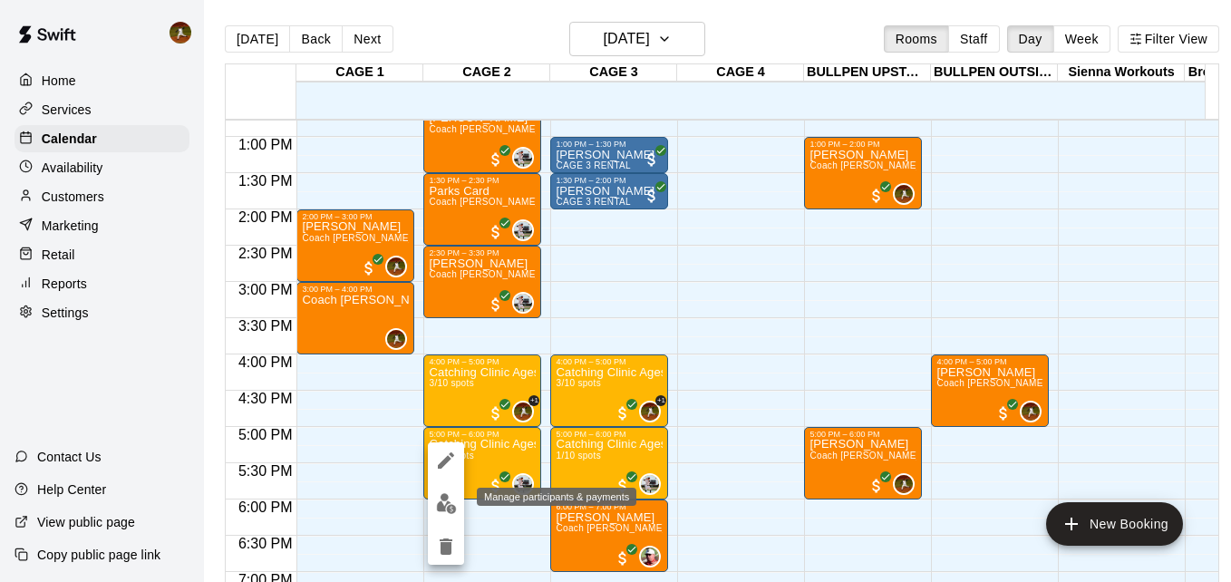
click at [443, 506] on img "edit" at bounding box center [446, 503] width 21 height 21
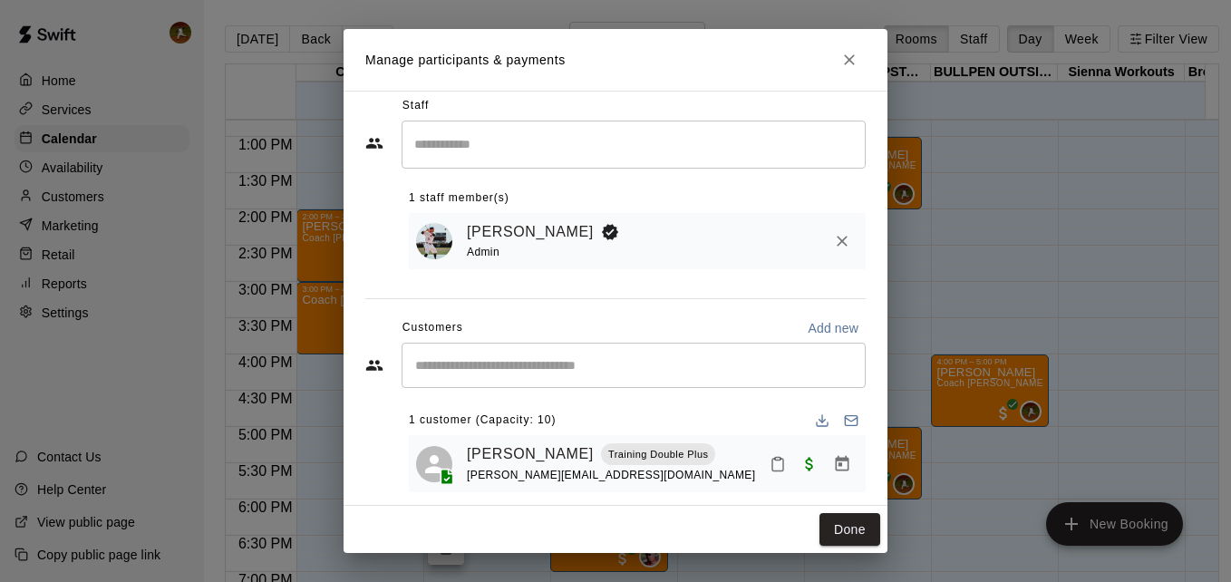
scroll to position [36, 0]
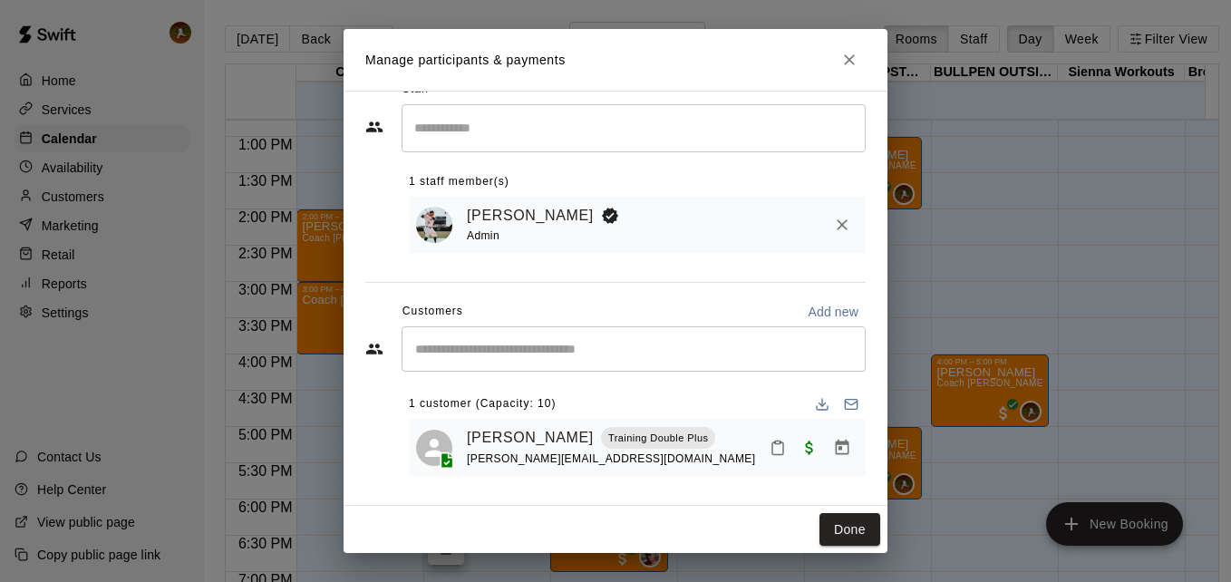
click at [585, 344] on input "Start typing to search customers..." at bounding box center [634, 349] width 448 height 18
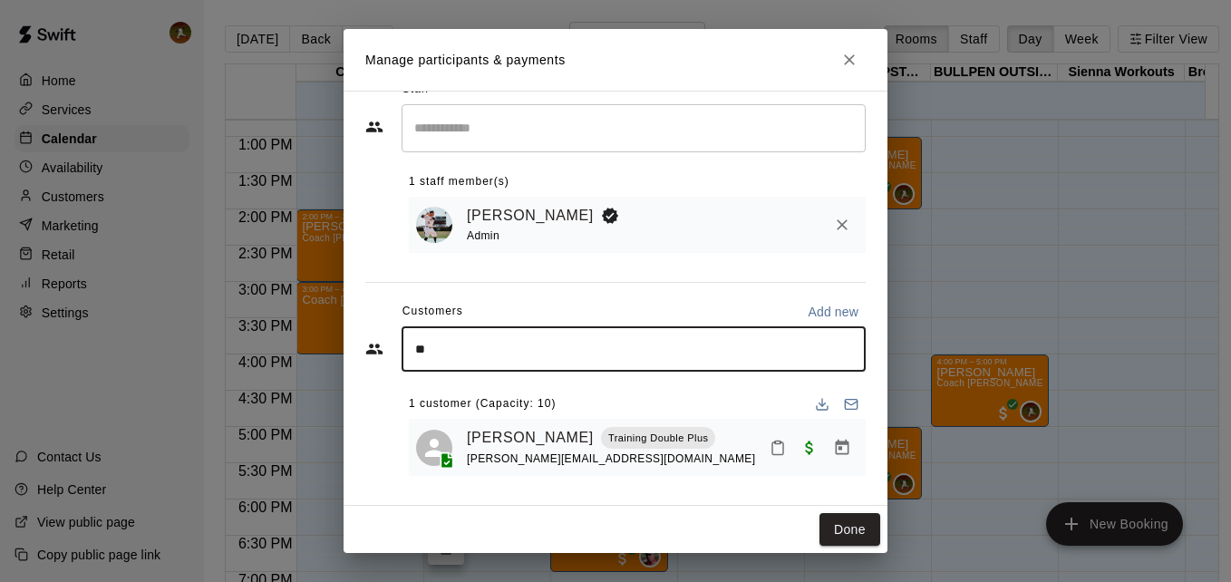
type input "***"
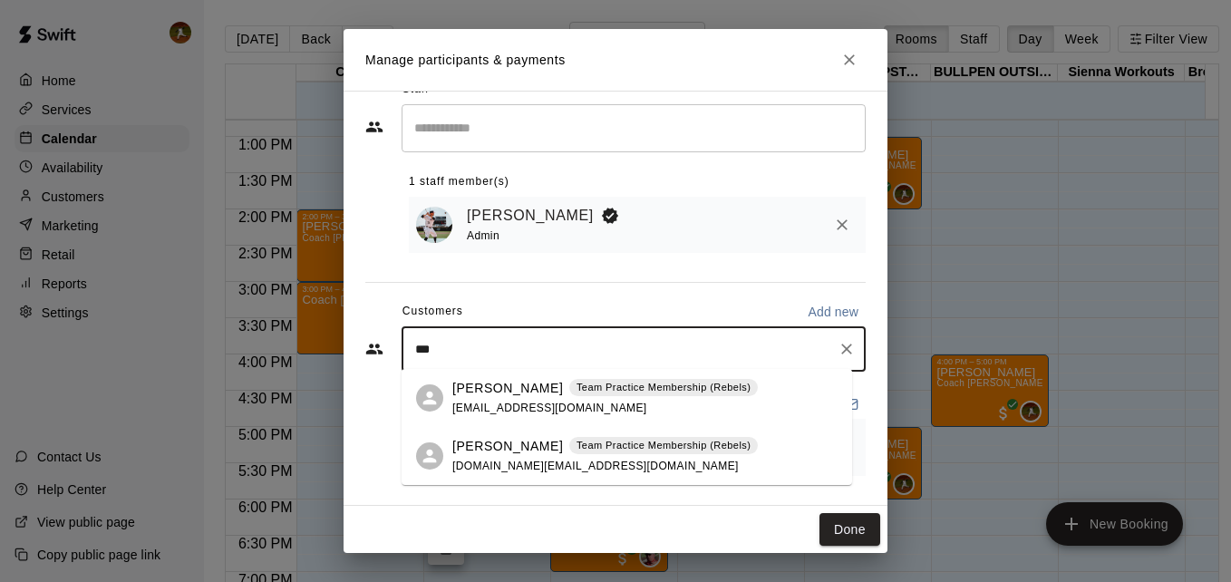
click at [482, 400] on div "Tye Hansen Team Practice Membership (Rebels) 22chballa@gmail.com" at bounding box center [604, 398] width 305 height 39
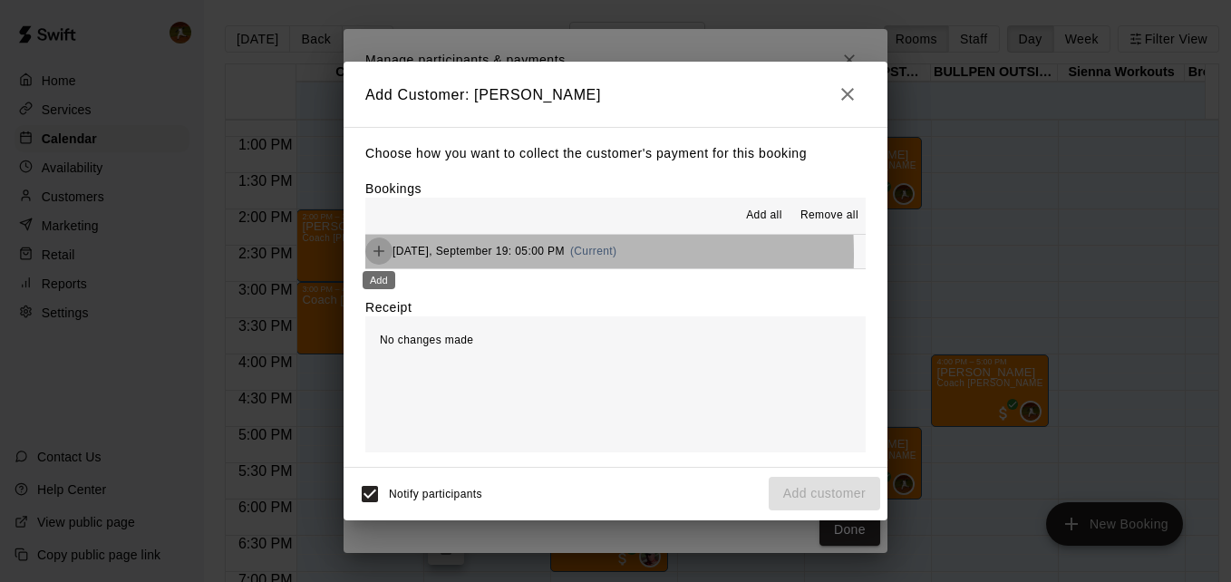
click at [373, 256] on icon "Add" at bounding box center [379, 251] width 18 height 18
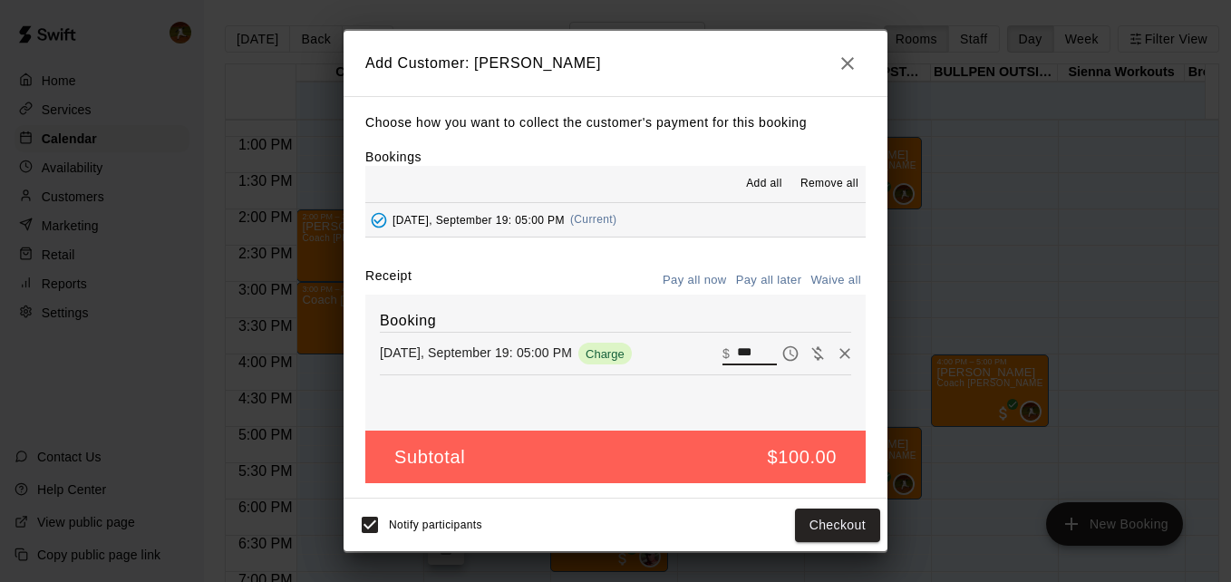
click at [740, 352] on input "***" at bounding box center [757, 354] width 40 height 24
drag, startPoint x: 755, startPoint y: 357, endPoint x: 646, endPoint y: 360, distance: 108.8
click at [646, 360] on div "Friday, September 19: 05:00 PM Charge ​ $ ***" at bounding box center [615, 353] width 471 height 27
type input "*"
click div "Booking Friday, September 19: 05:00 PM Waived ​ $ *"
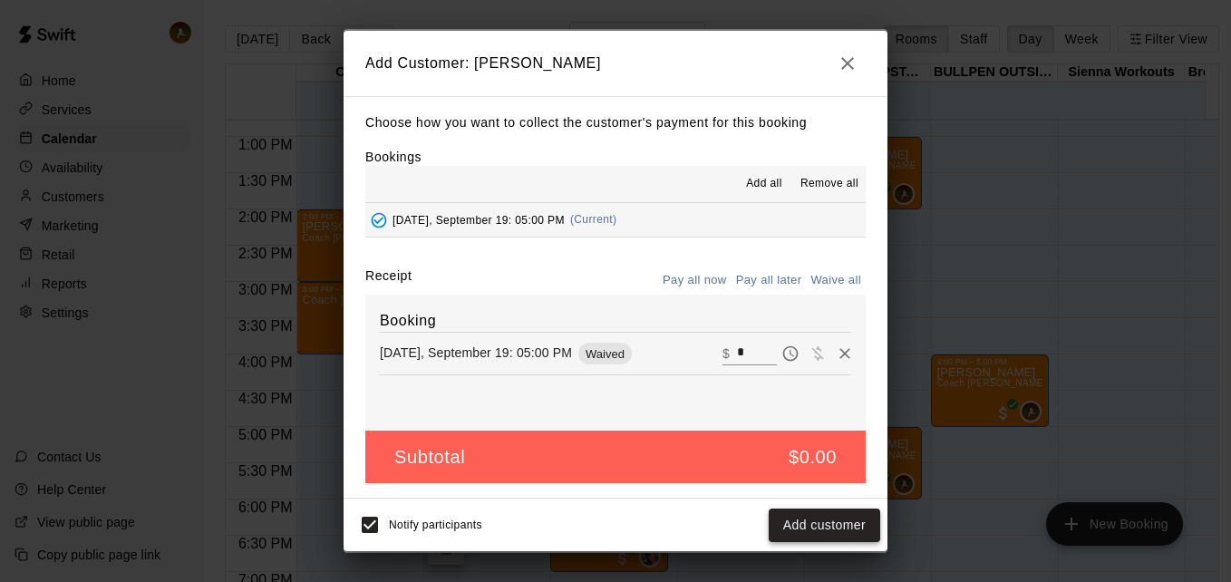
click button "Add customer"
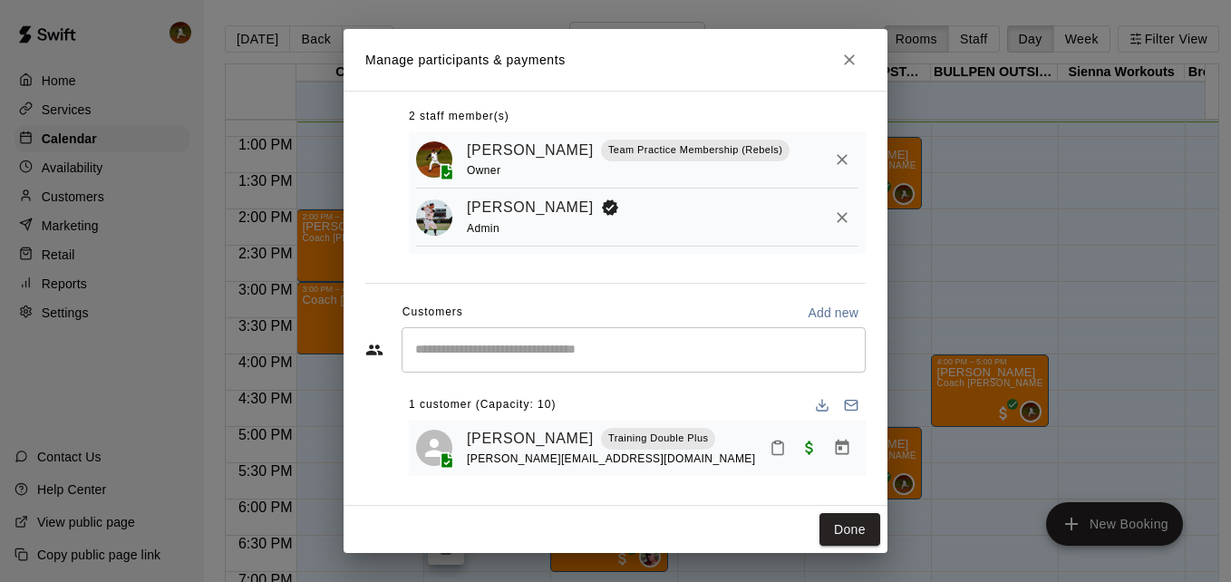
scroll to position [104, 0]
click button "Done"
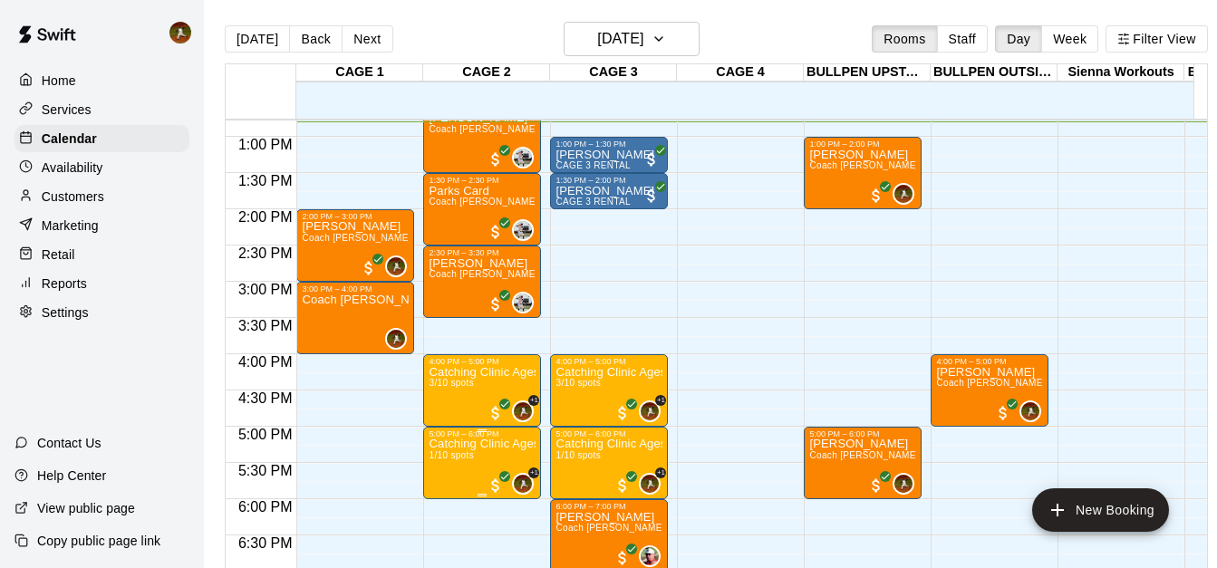
click p "Catching Clinic Ages [DEMOGRAPHIC_DATA]"
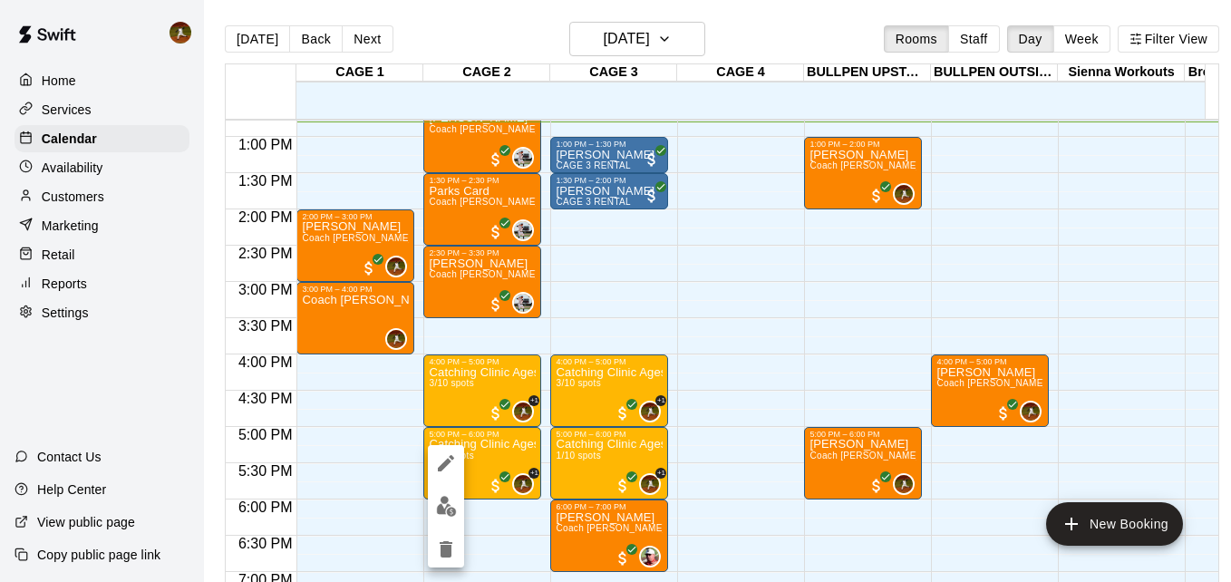
click img "edit"
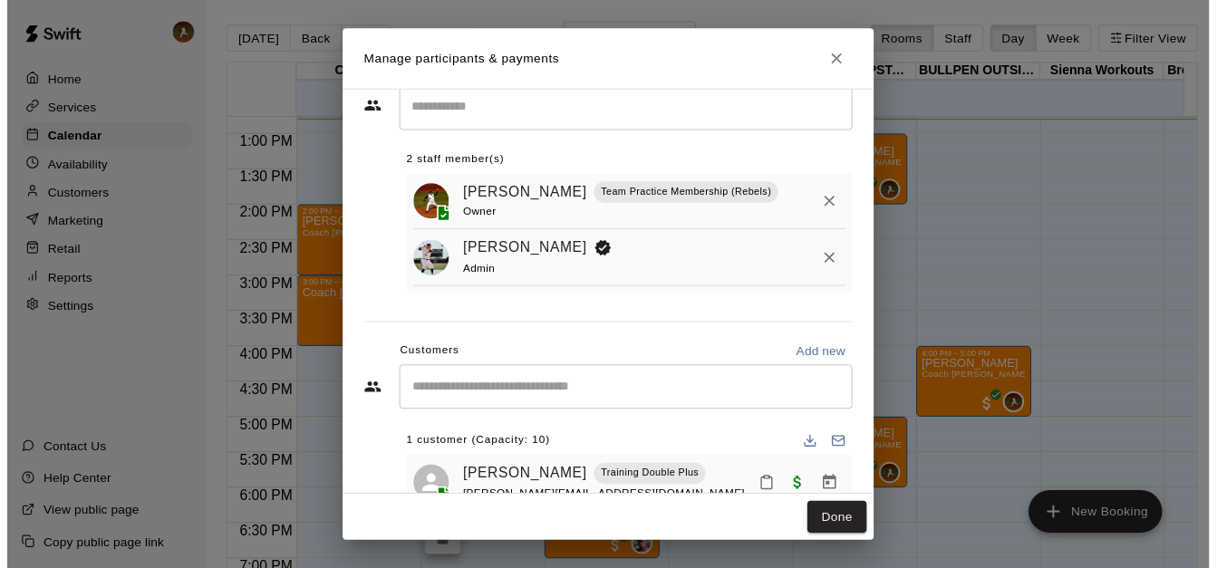
scroll to position [0, 0]
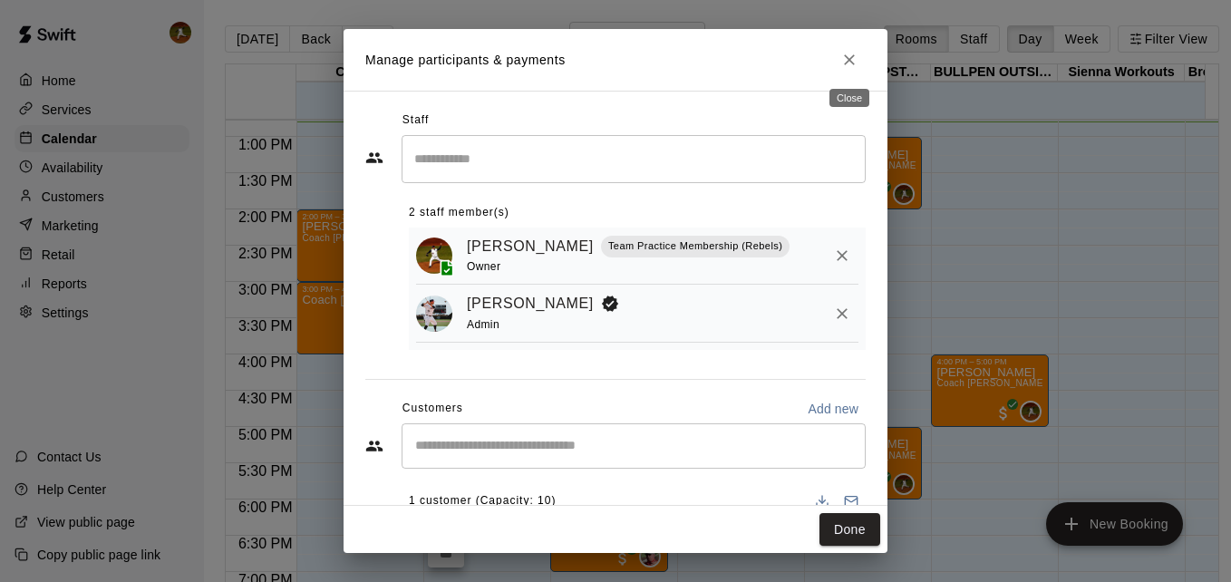
click icon "Close"
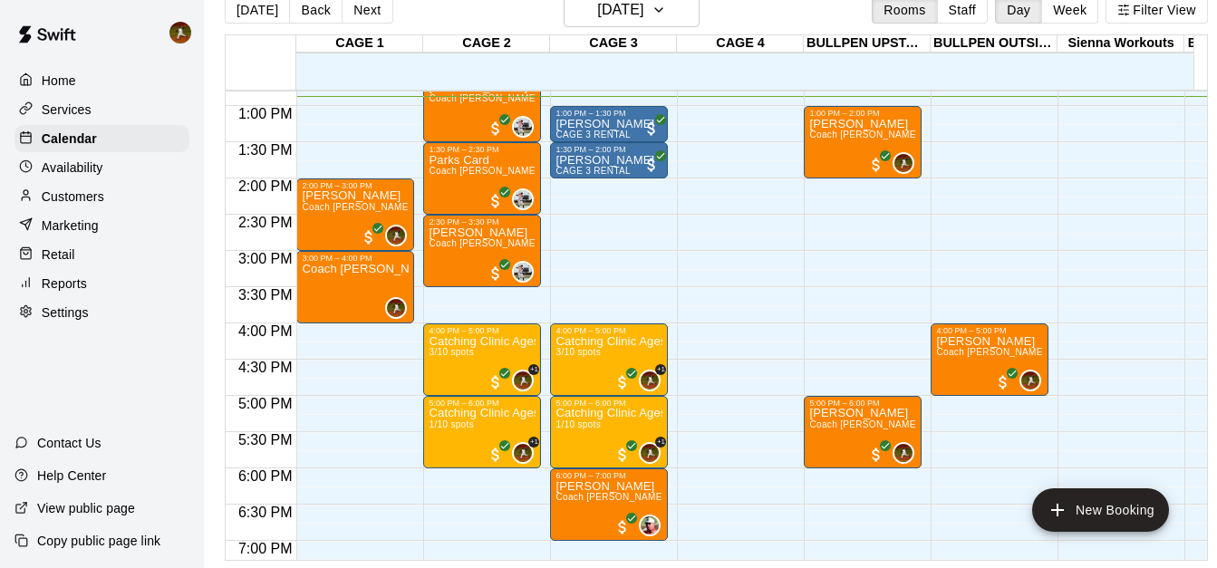
scroll to position [837, 0]
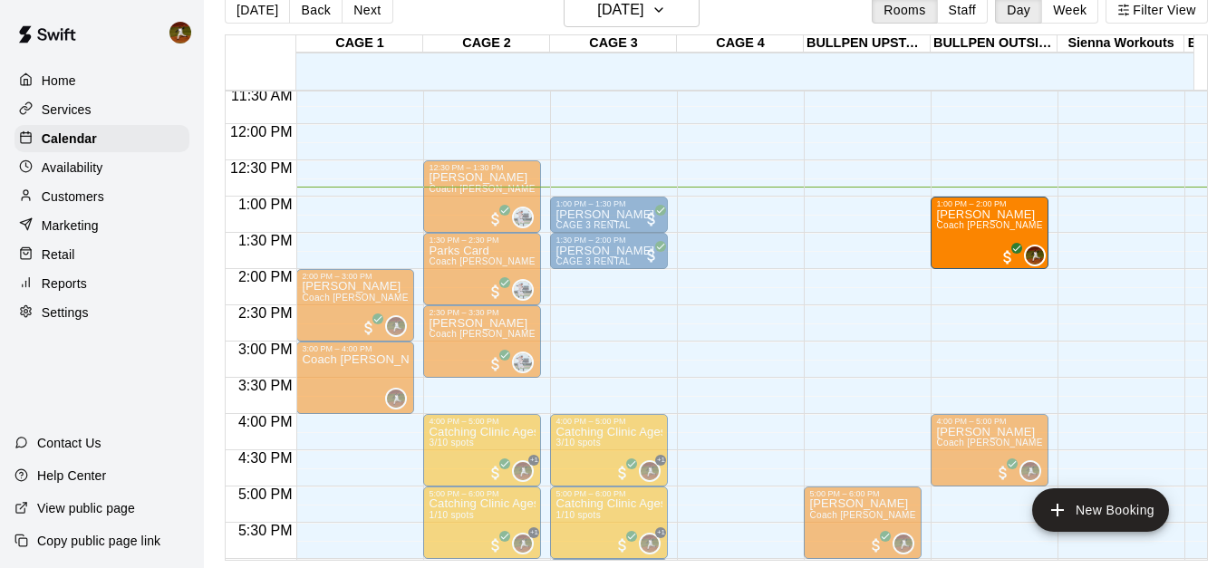
drag, startPoint x: 850, startPoint y: 233, endPoint x: 991, endPoint y: 243, distance: 141.7
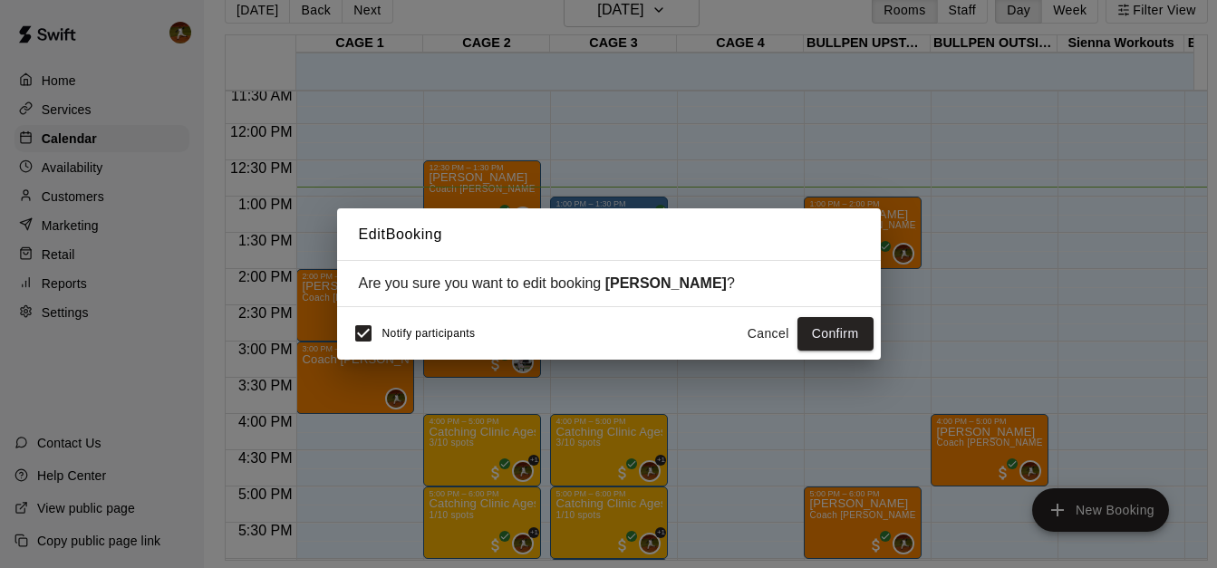
scroll to position [29, 0]
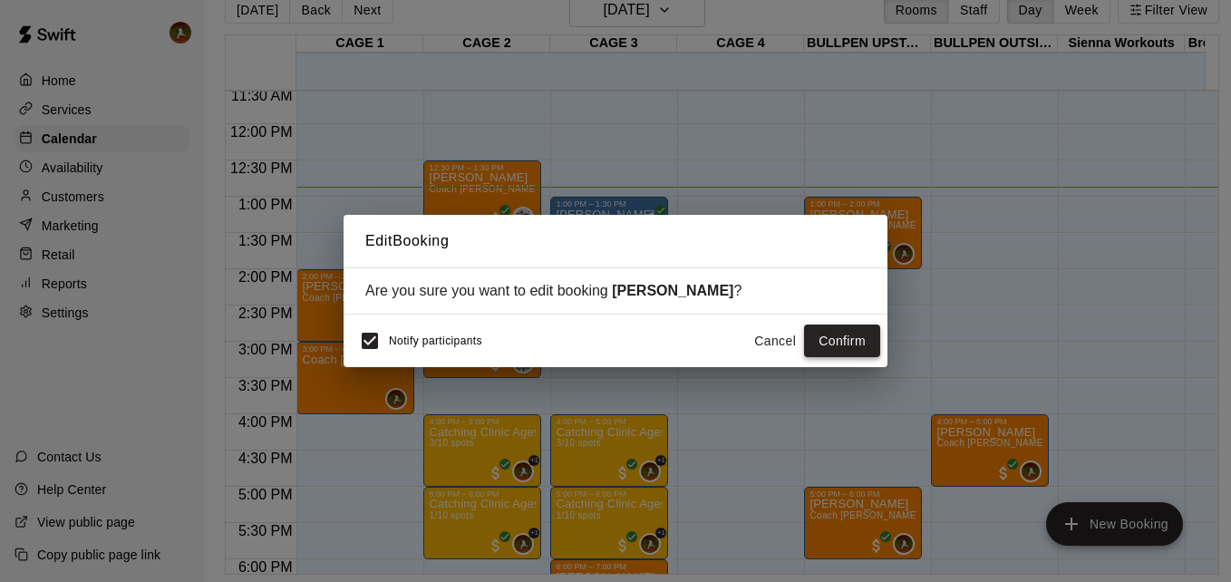
click at [850, 343] on button "Confirm" at bounding box center [842, 341] width 76 height 34
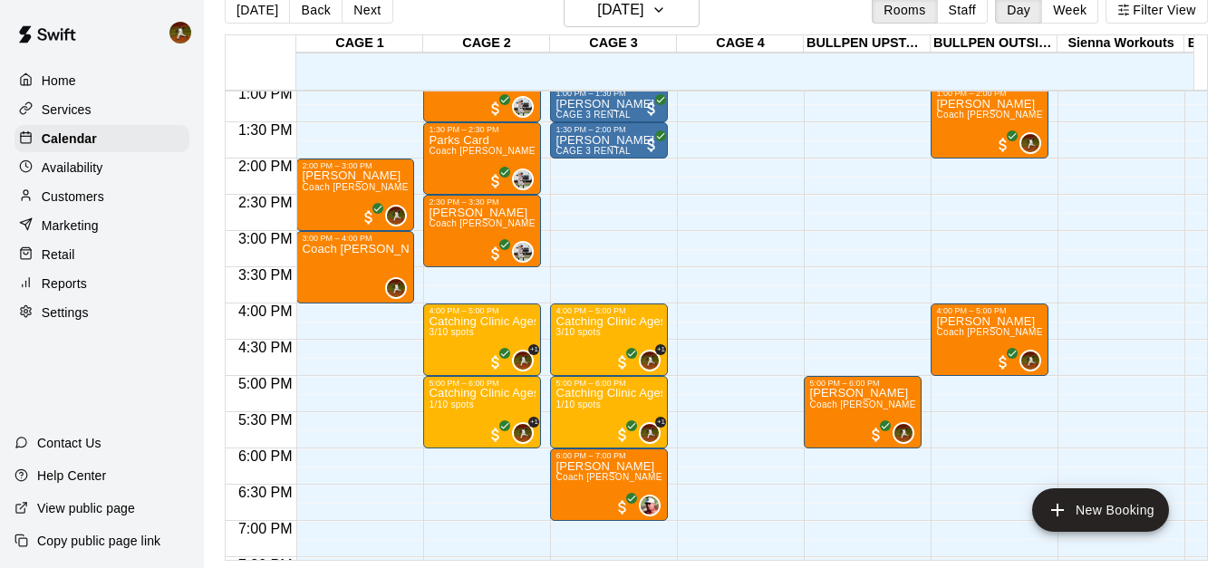
scroll to position [1200, 0]
